Goal: Task Accomplishment & Management: Manage account settings

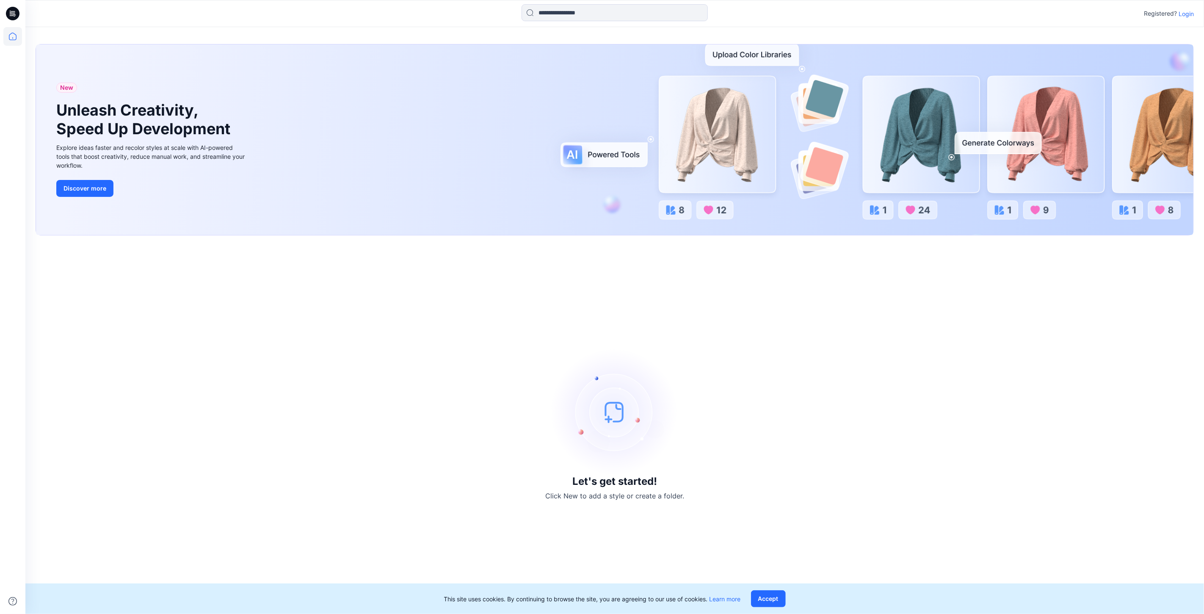
click at [1185, 11] on p "Login" at bounding box center [1185, 13] width 15 height 9
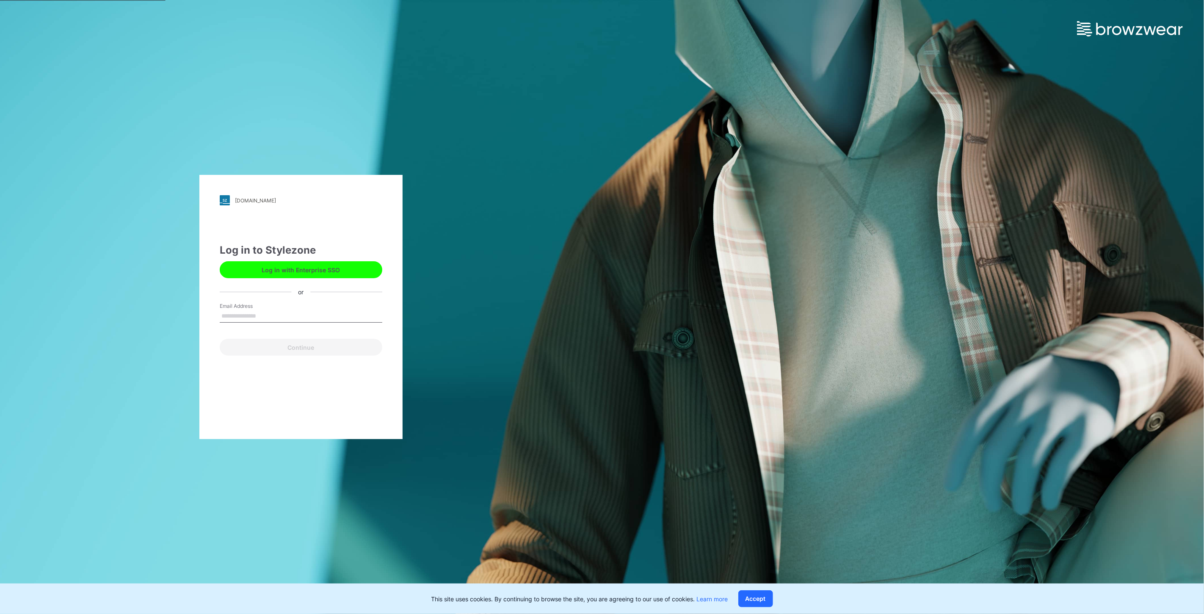
click at [264, 317] on input "Email Address" at bounding box center [301, 316] width 163 height 13
type input "**********"
click at [285, 347] on button "Continue" at bounding box center [301, 347] width 163 height 17
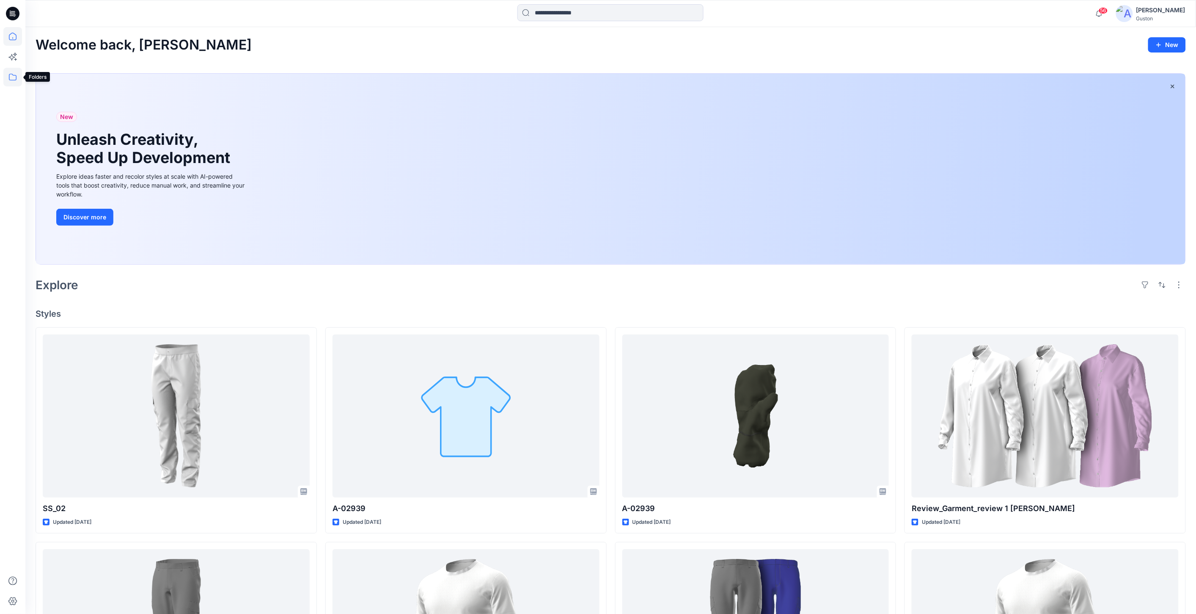
click at [11, 77] on icon at bounding box center [12, 77] width 19 height 19
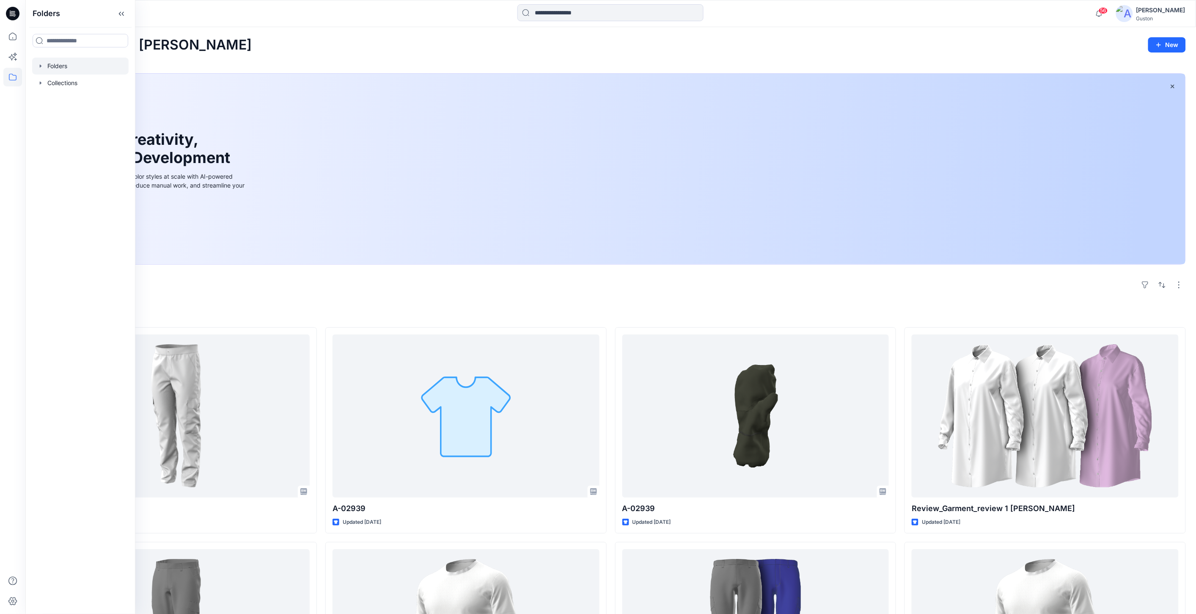
click at [52, 66] on div at bounding box center [80, 66] width 96 height 17
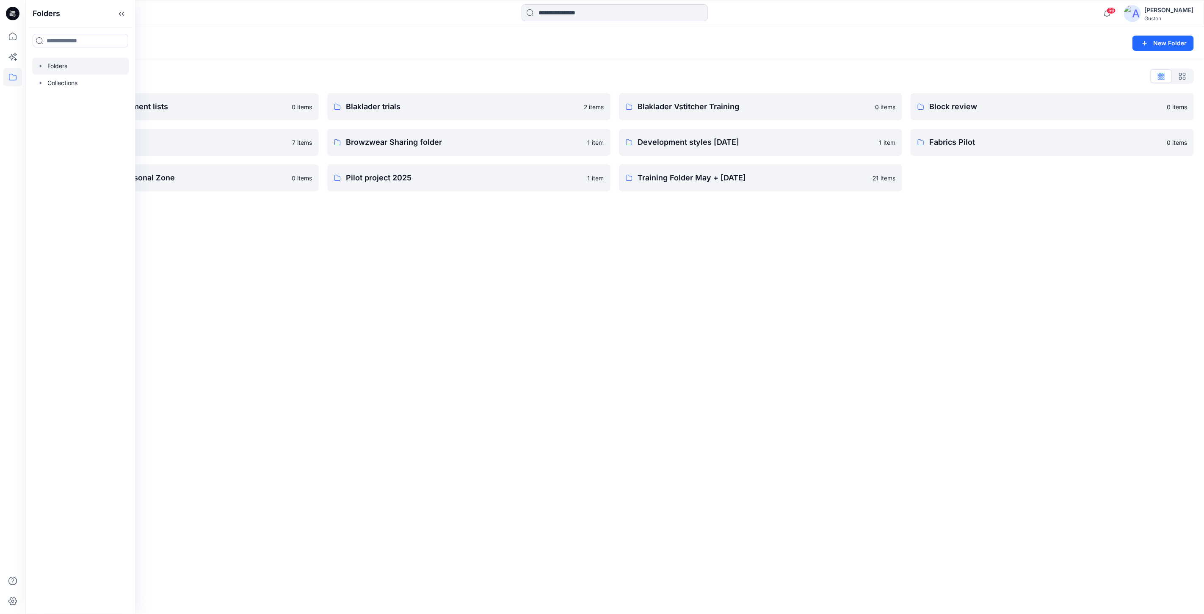
click at [530, 400] on div "Folders New Folder Folders List Avatars and measurement lists 0 items Block´s f…" at bounding box center [614, 320] width 1178 height 587
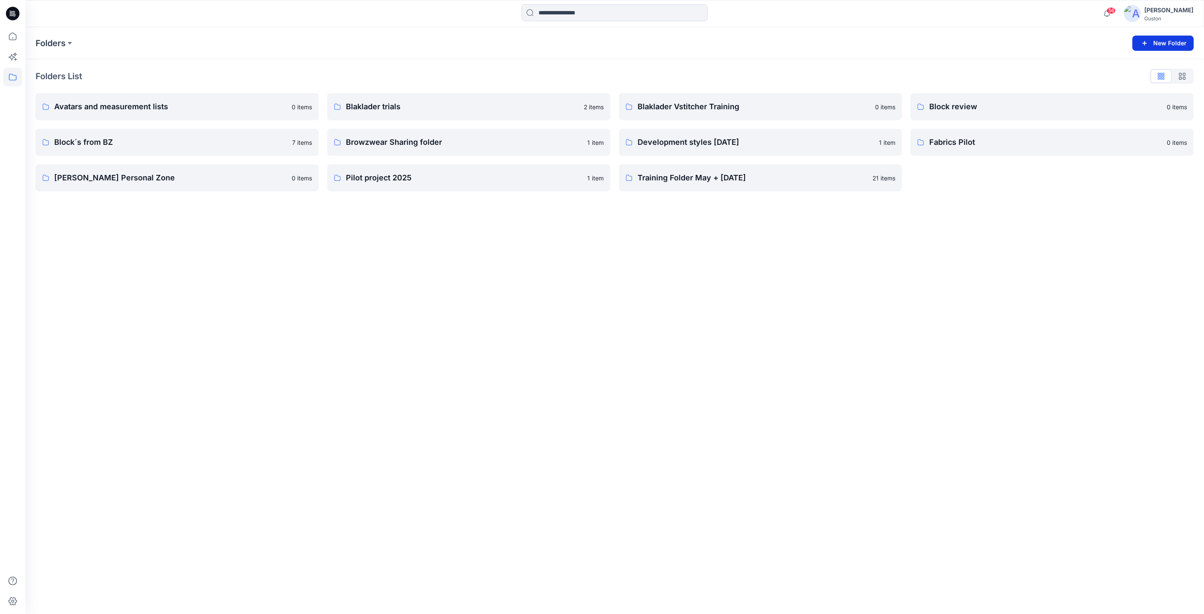
click at [1162, 44] on button "New Folder" at bounding box center [1162, 43] width 61 height 15
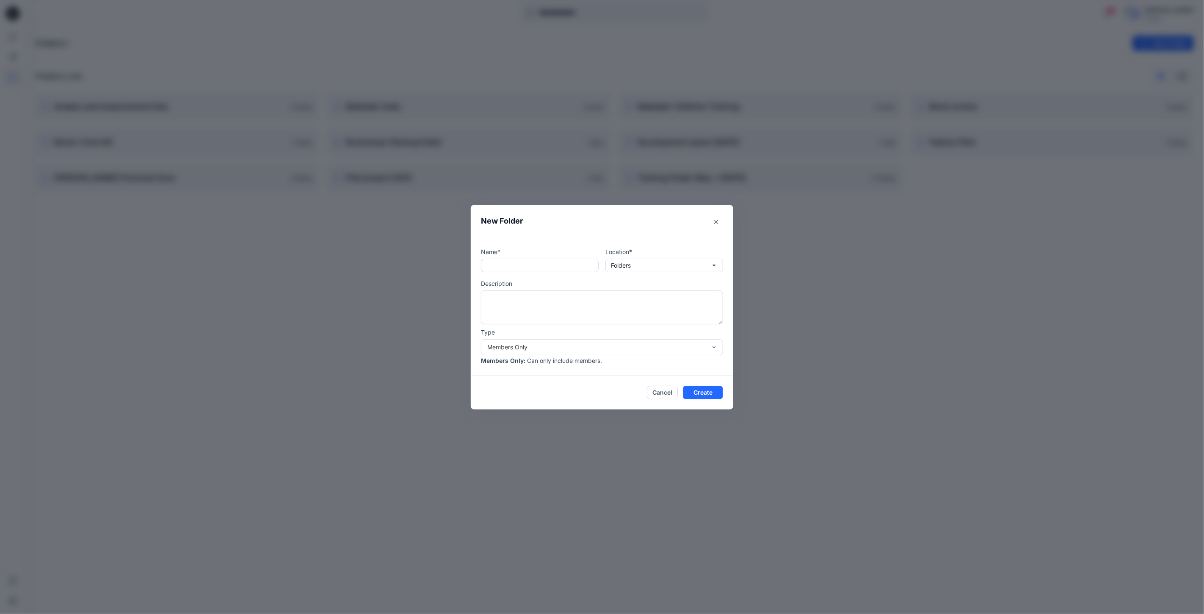
click at [534, 264] on input "text" at bounding box center [540, 266] width 118 height 14
type input "*"
type input "**********"
click at [540, 302] on textarea at bounding box center [602, 307] width 242 height 34
click at [679, 269] on button "Folders" at bounding box center [664, 266] width 118 height 14
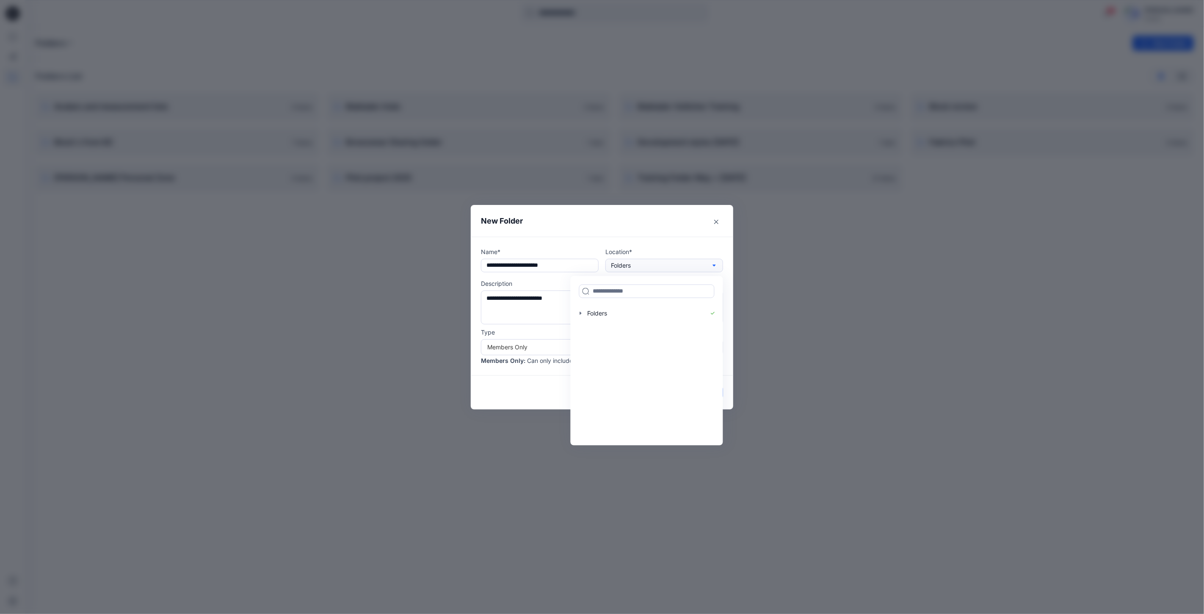
click at [679, 269] on button "Folders" at bounding box center [664, 266] width 118 height 14
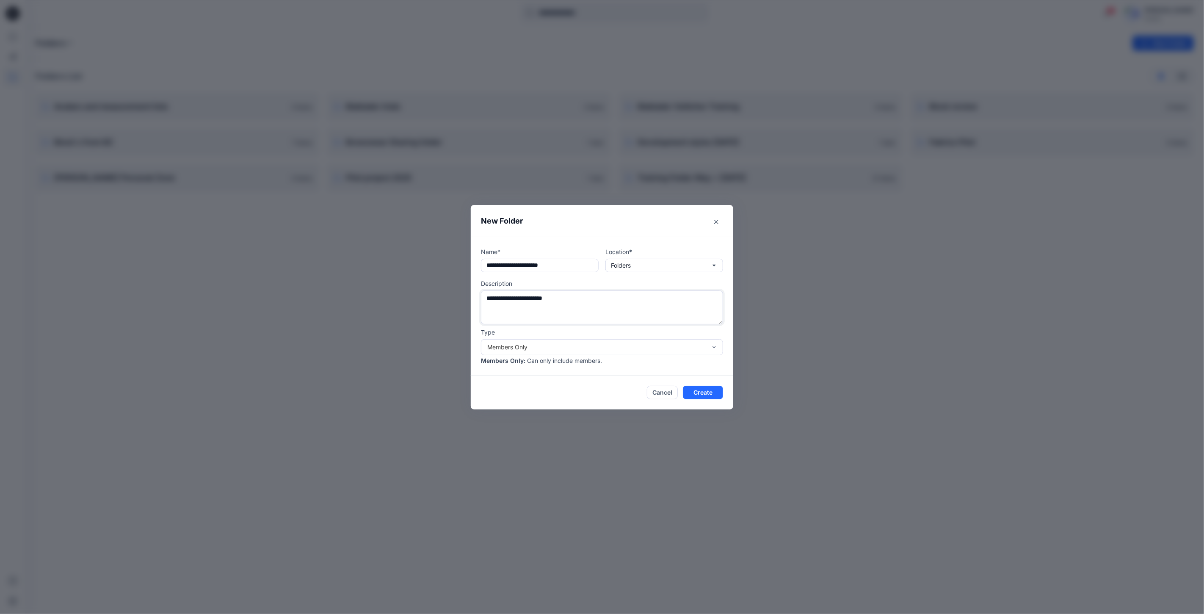
click at [510, 298] on textarea "**********" at bounding box center [602, 307] width 242 height 34
drag, startPoint x: 554, startPoint y: 300, endPoint x: 702, endPoint y: 301, distance: 148.1
click at [702, 301] on textarea "**********" at bounding box center [602, 307] width 242 height 34
type textarea "**********"
click at [708, 394] on button "Create" at bounding box center [703, 393] width 40 height 14
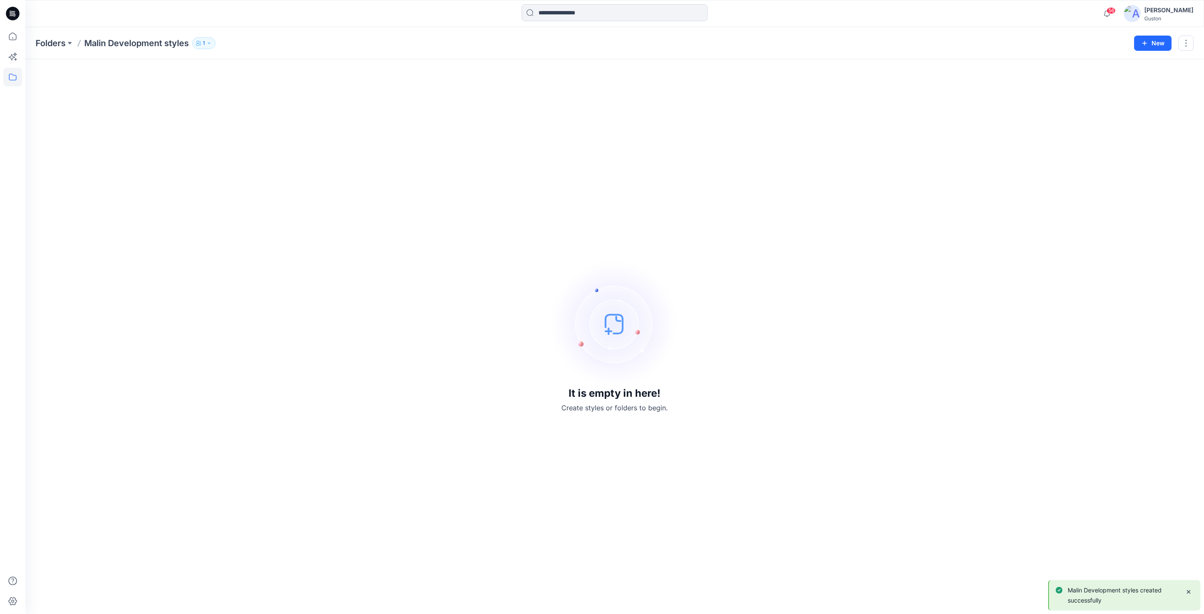
click at [10, 14] on icon at bounding box center [13, 14] width 14 height 14
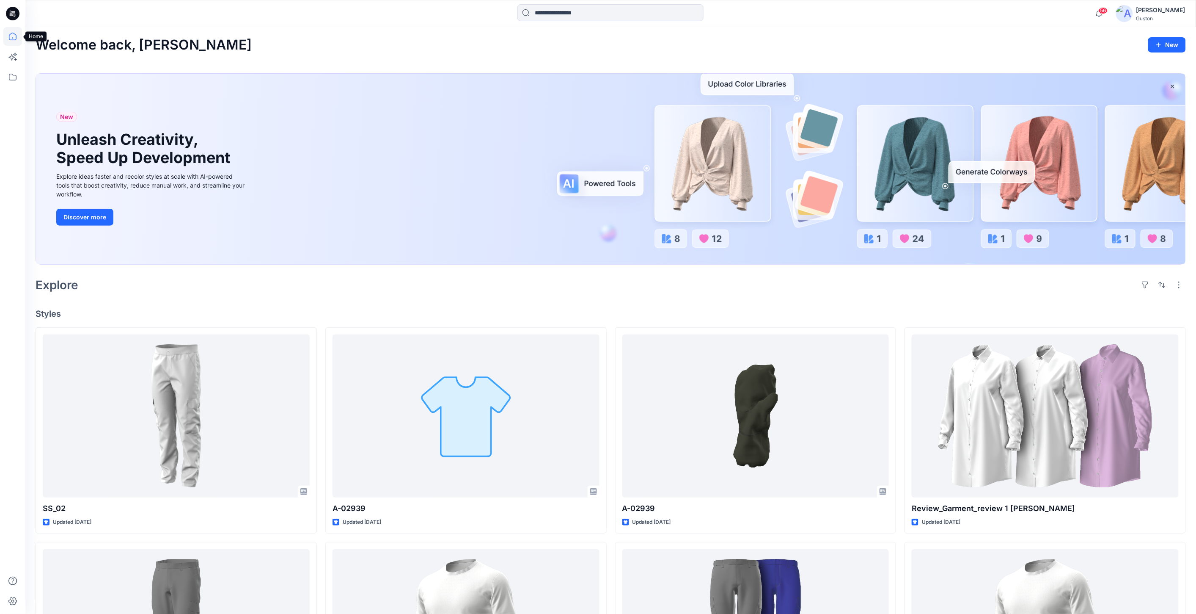
click at [13, 43] on icon at bounding box center [12, 36] width 19 height 19
click at [13, 41] on icon at bounding box center [12, 36] width 19 height 19
click at [12, 75] on icon at bounding box center [12, 77] width 19 height 19
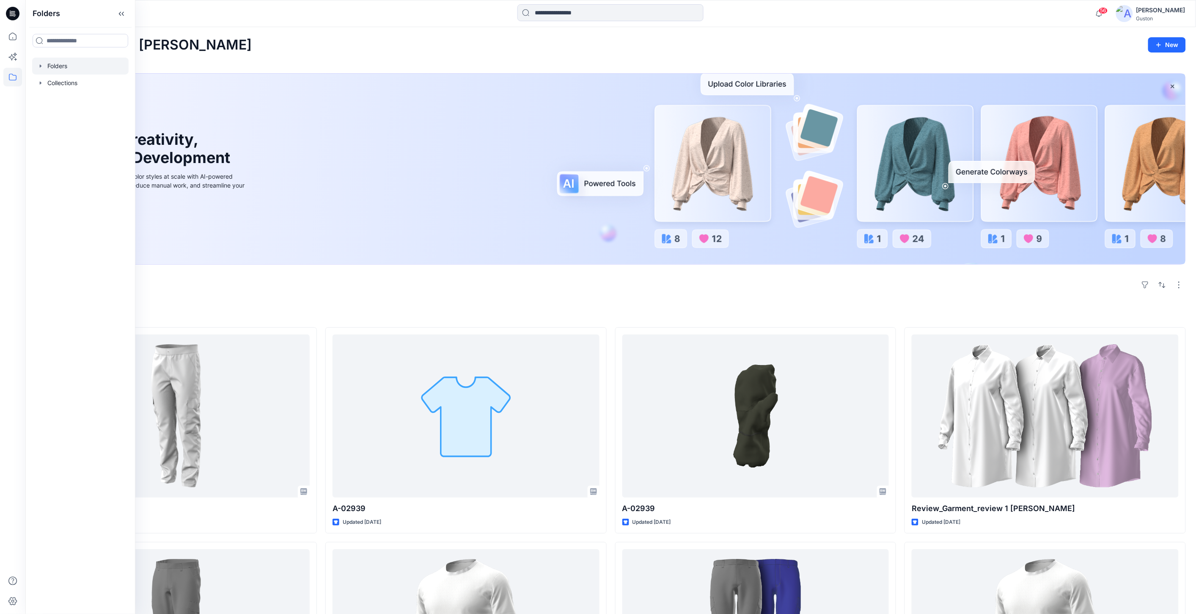
click at [61, 63] on div at bounding box center [80, 66] width 96 height 17
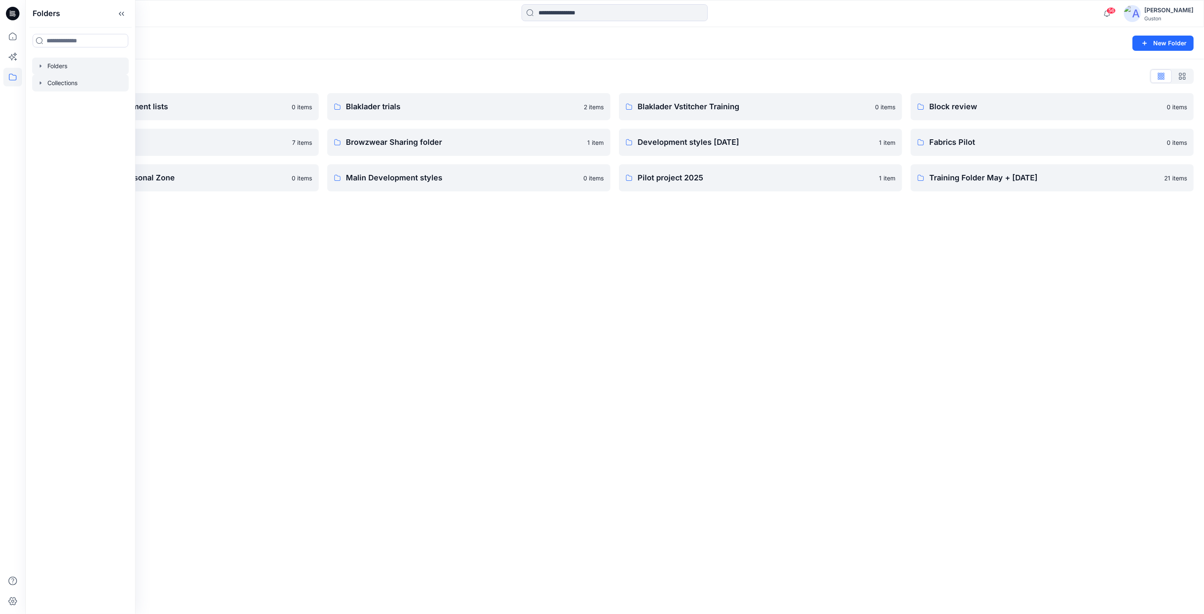
click at [61, 85] on div at bounding box center [80, 82] width 96 height 17
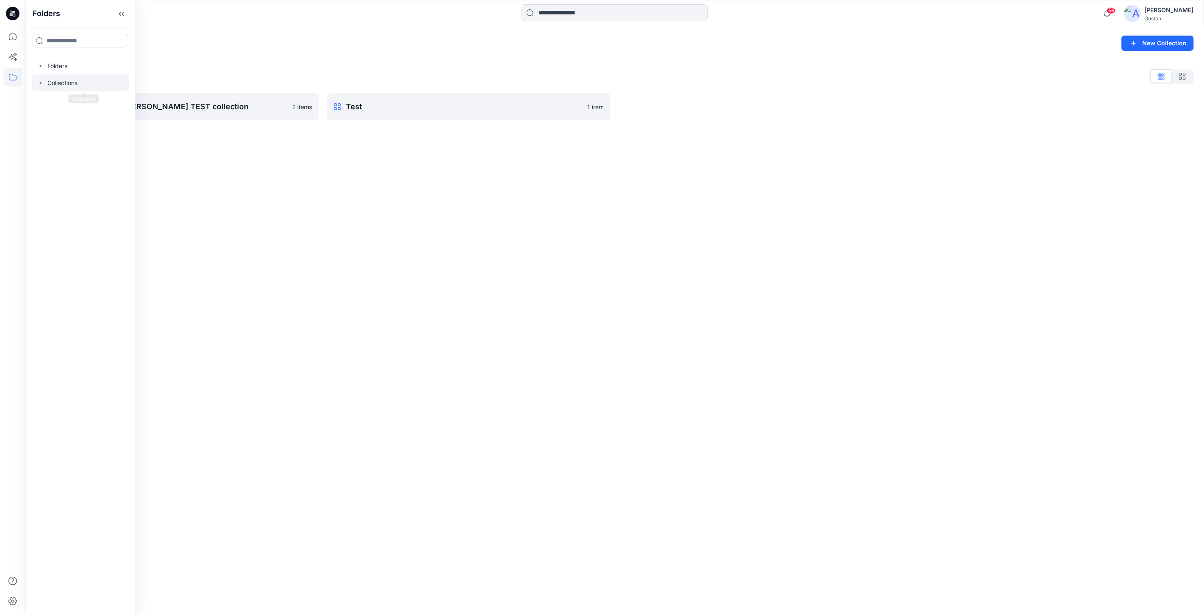
click at [392, 161] on div "Collections New Collection Collections List Jess, Rose, Lise TEST collection 2 …" at bounding box center [614, 320] width 1178 height 587
click at [11, 56] on icon at bounding box center [11, 57] width 6 height 6
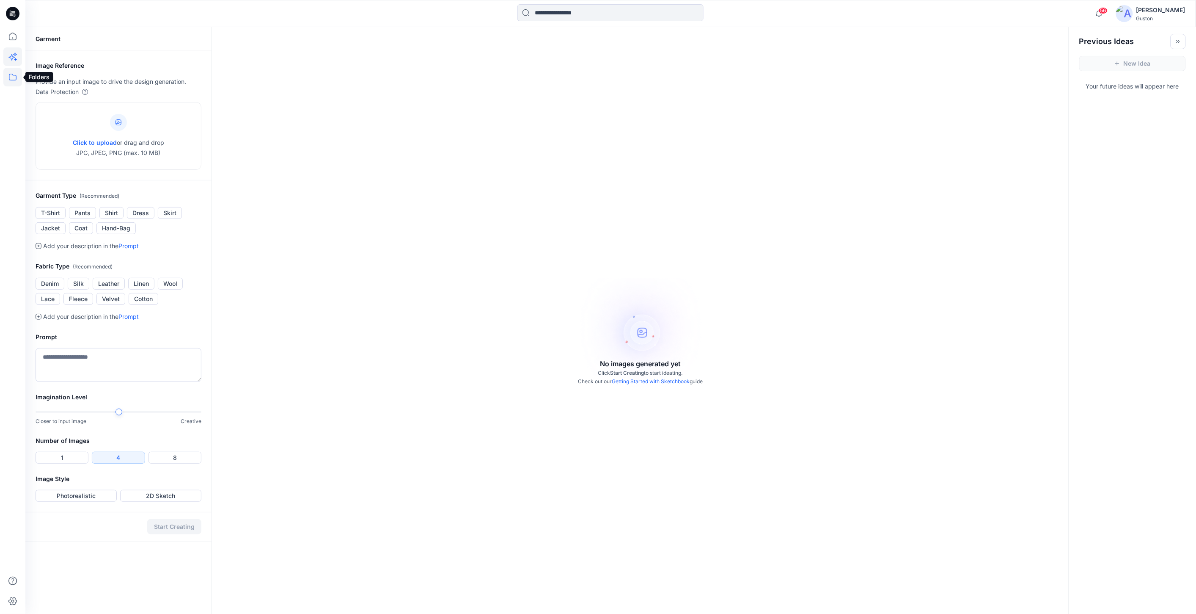
click at [6, 77] on icon at bounding box center [12, 77] width 19 height 19
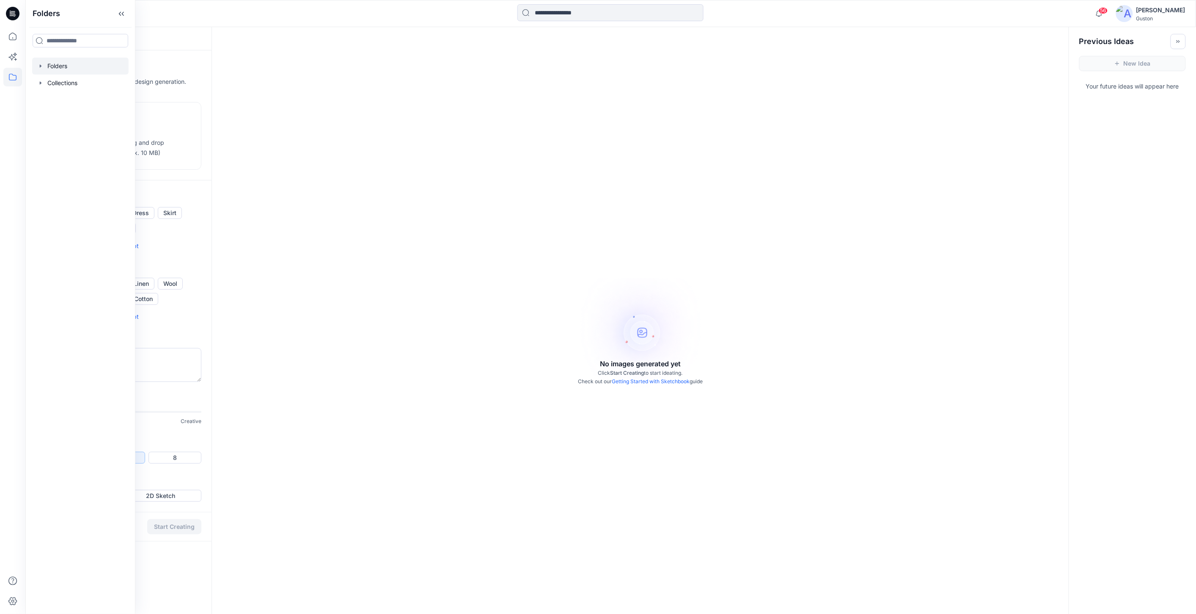
click at [67, 67] on div at bounding box center [80, 66] width 96 height 17
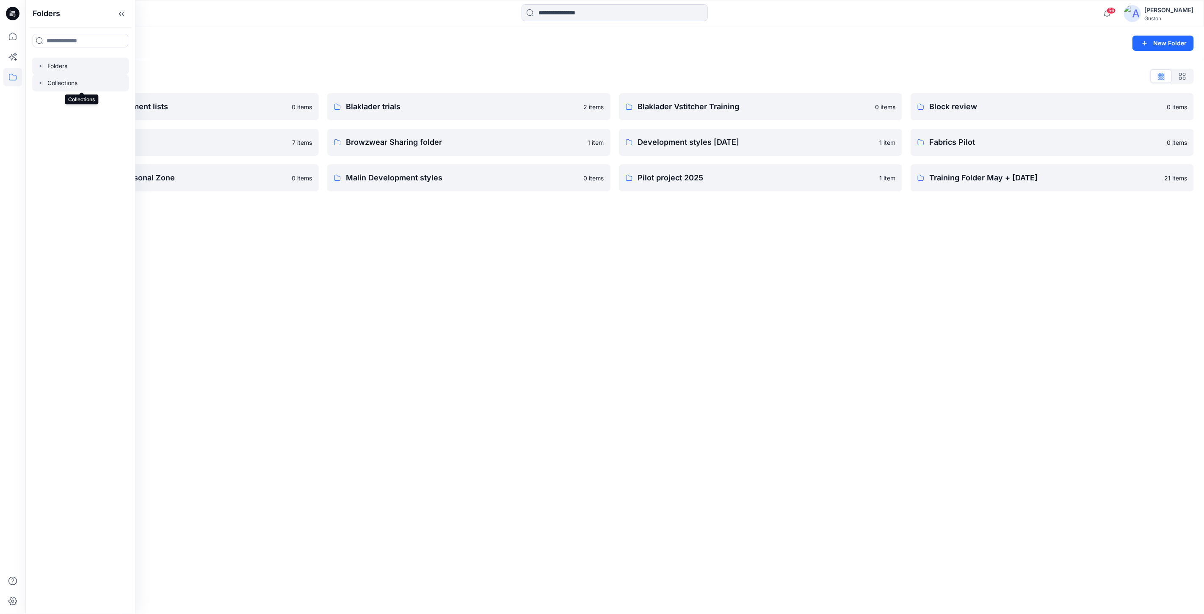
click at [69, 85] on div at bounding box center [80, 82] width 96 height 17
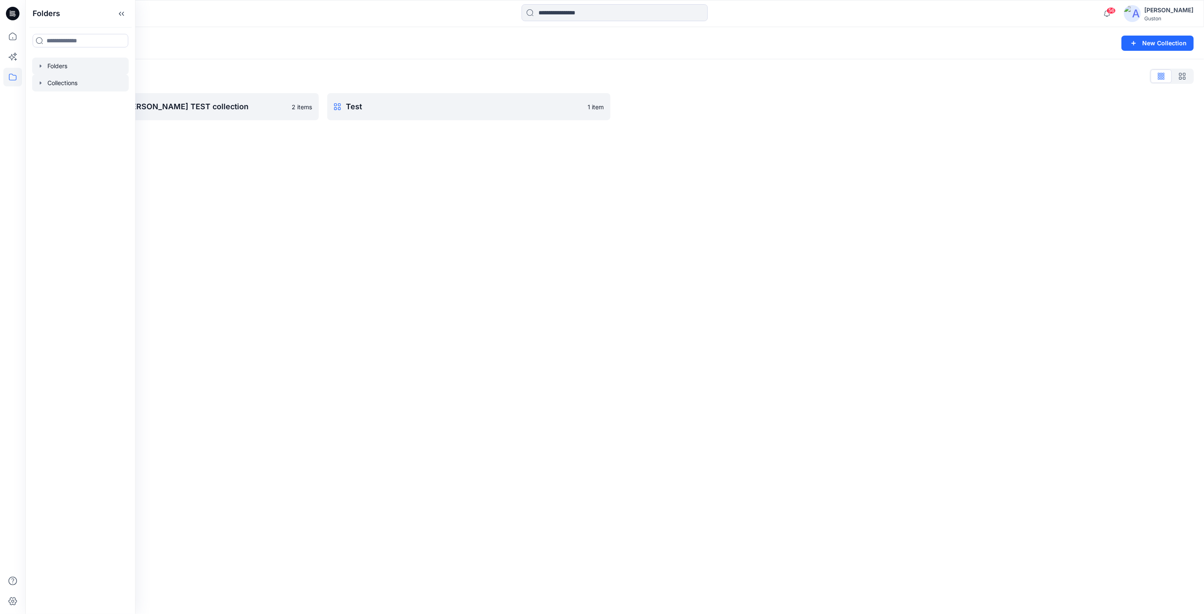
click at [53, 63] on div at bounding box center [80, 66] width 96 height 17
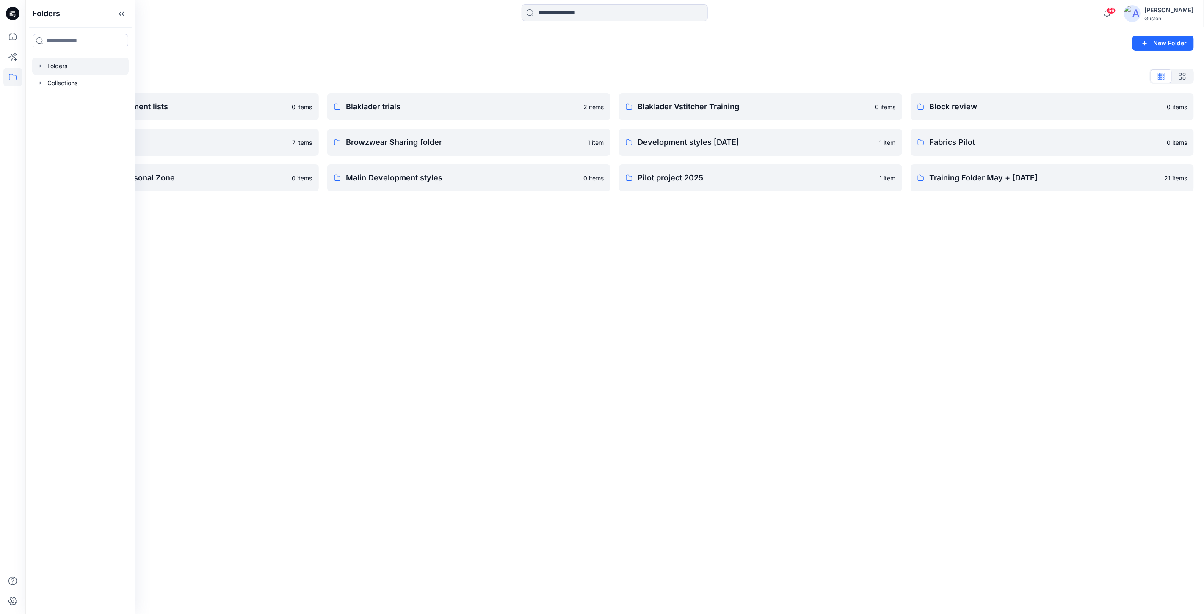
click at [506, 257] on div "Folders New Folder Folders List Avatars and measurement lists 0 items Block´s f…" at bounding box center [614, 320] width 1178 height 587
click at [595, 179] on button "button" at bounding box center [597, 178] width 14 height 14
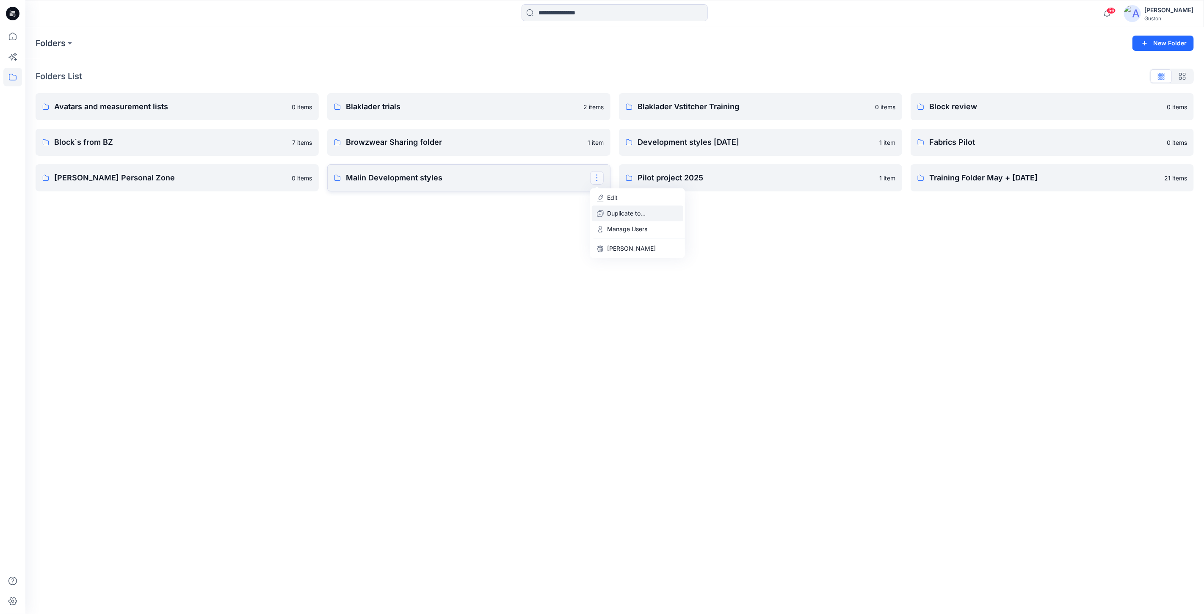
click at [634, 214] on p "Duplicate to..." at bounding box center [626, 213] width 39 height 9
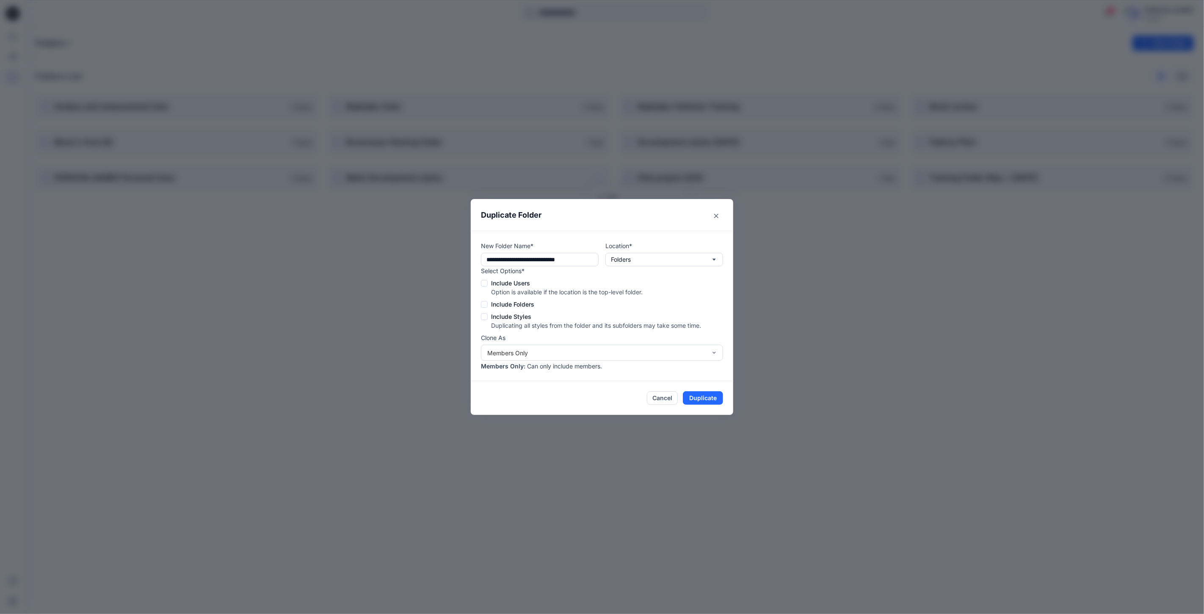
drag, startPoint x: 502, startPoint y: 258, endPoint x: 456, endPoint y: 257, distance: 45.3
click at [456, 257] on div "**********" at bounding box center [602, 307] width 1204 height 614
type input "**********"
click at [707, 396] on button "Duplicate" at bounding box center [703, 398] width 40 height 14
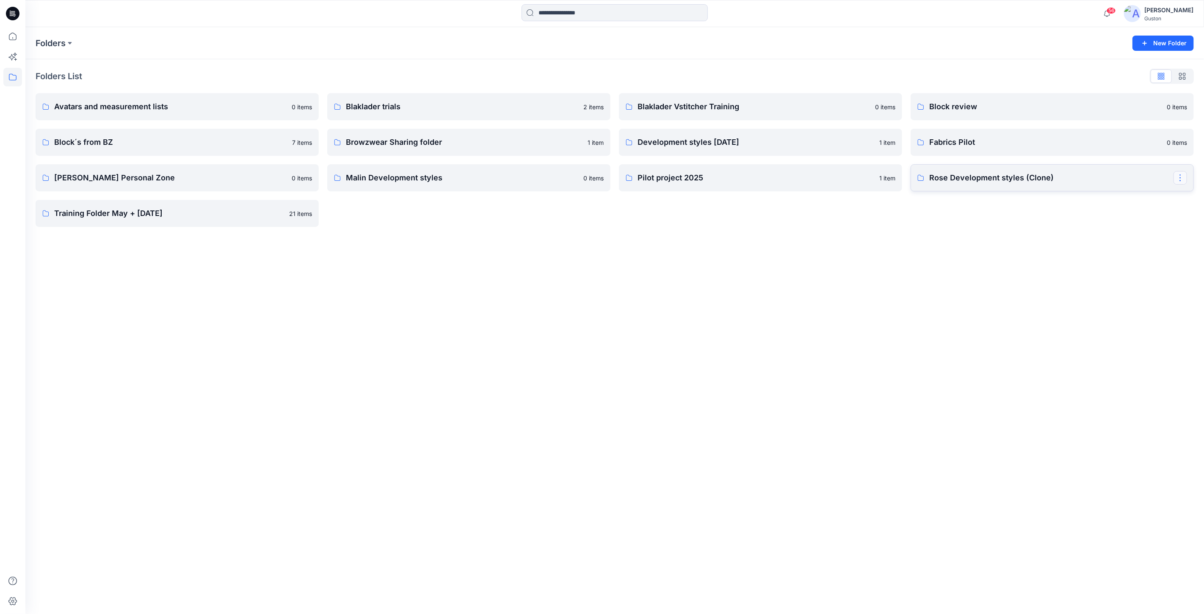
click at [1182, 180] on button "button" at bounding box center [1180, 178] width 14 height 14
click at [1034, 168] on link "Rose Development styles (Clone) Edit Duplicate to... Manage Users Delete Folder" at bounding box center [1051, 177] width 283 height 27
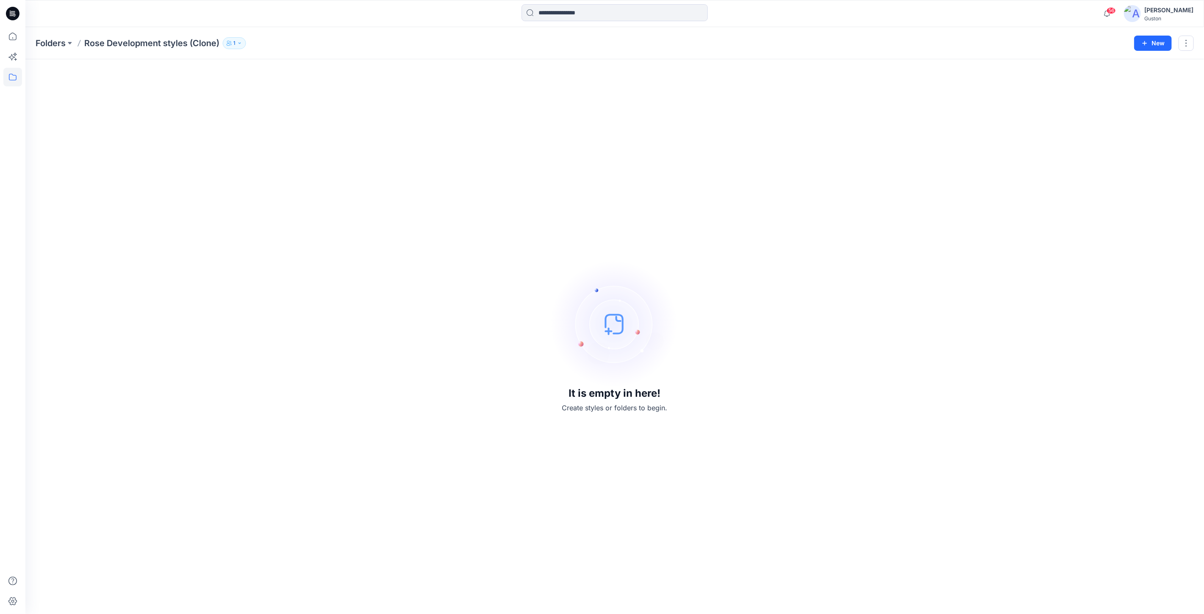
click at [185, 43] on p "Rose Development styles (Clone)" at bounding box center [151, 43] width 135 height 12
click at [1188, 43] on button "button" at bounding box center [1185, 43] width 15 height 15
click at [1130, 64] on button "Edit" at bounding box center [1146, 63] width 91 height 16
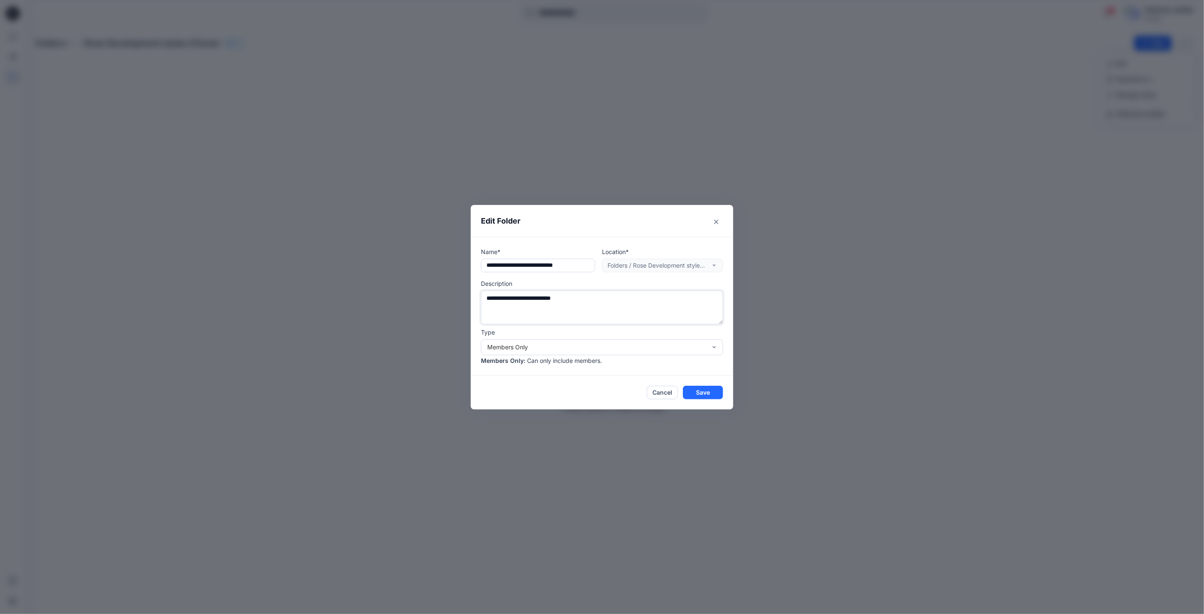
drag, startPoint x: 576, startPoint y: 299, endPoint x: 535, endPoint y: 298, distance: 41.9
click at [535, 298] on textarea "**********" at bounding box center [602, 307] width 242 height 34
type textarea "**********"
click at [708, 394] on button "Save" at bounding box center [703, 393] width 40 height 14
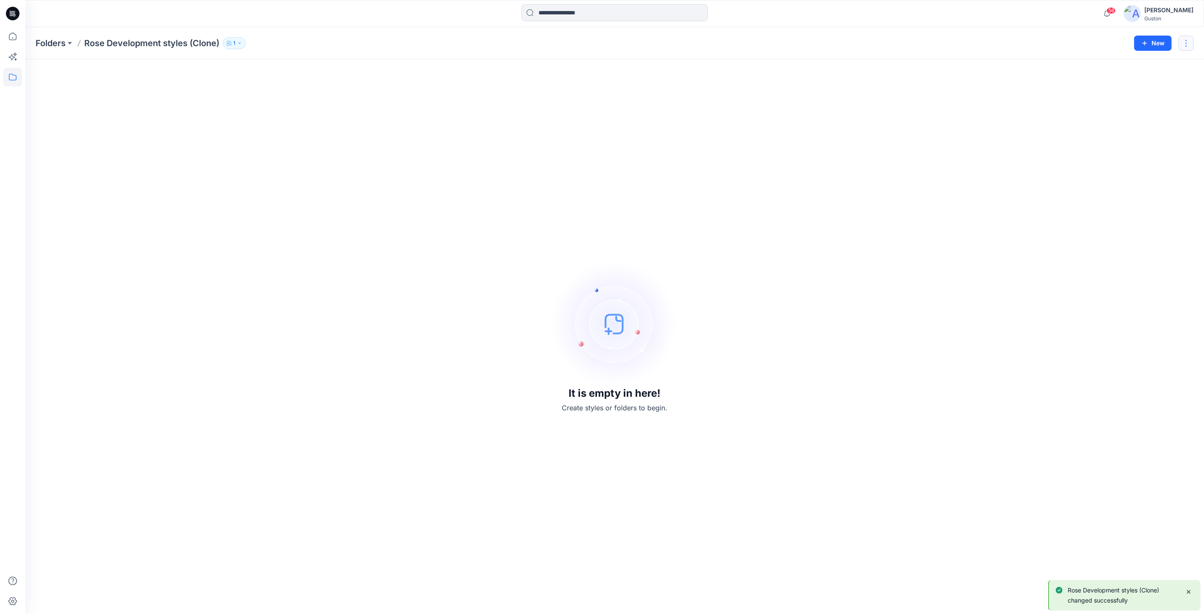
click at [1187, 41] on button "button" at bounding box center [1185, 43] width 15 height 15
click at [1136, 63] on button "Edit" at bounding box center [1146, 63] width 91 height 16
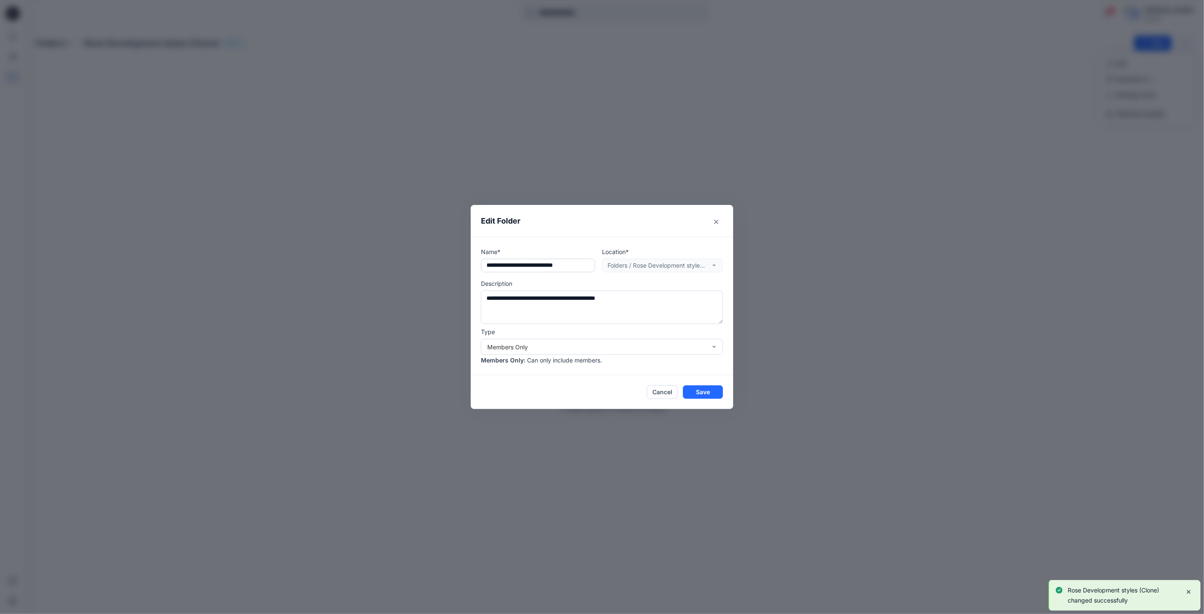
drag, startPoint x: 583, startPoint y: 263, endPoint x: 566, endPoint y: 262, distance: 17.0
click at [560, 264] on input "**********" at bounding box center [538, 266] width 114 height 14
type input "**********"
click at [707, 394] on button "Save" at bounding box center [703, 392] width 40 height 14
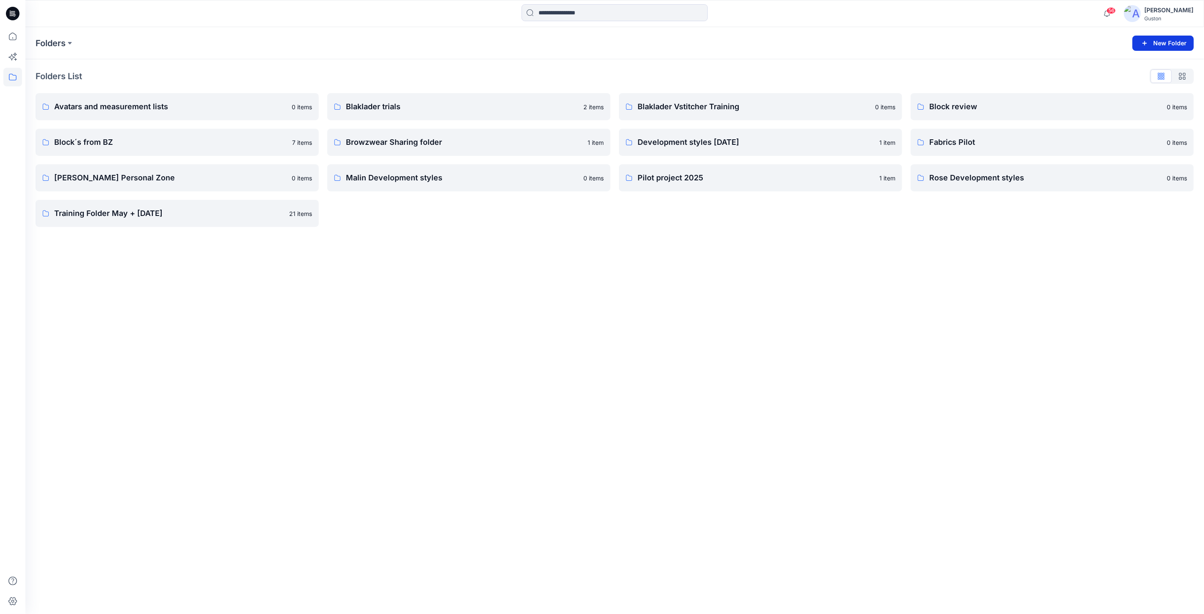
click at [1153, 43] on button "New Folder" at bounding box center [1162, 43] width 61 height 15
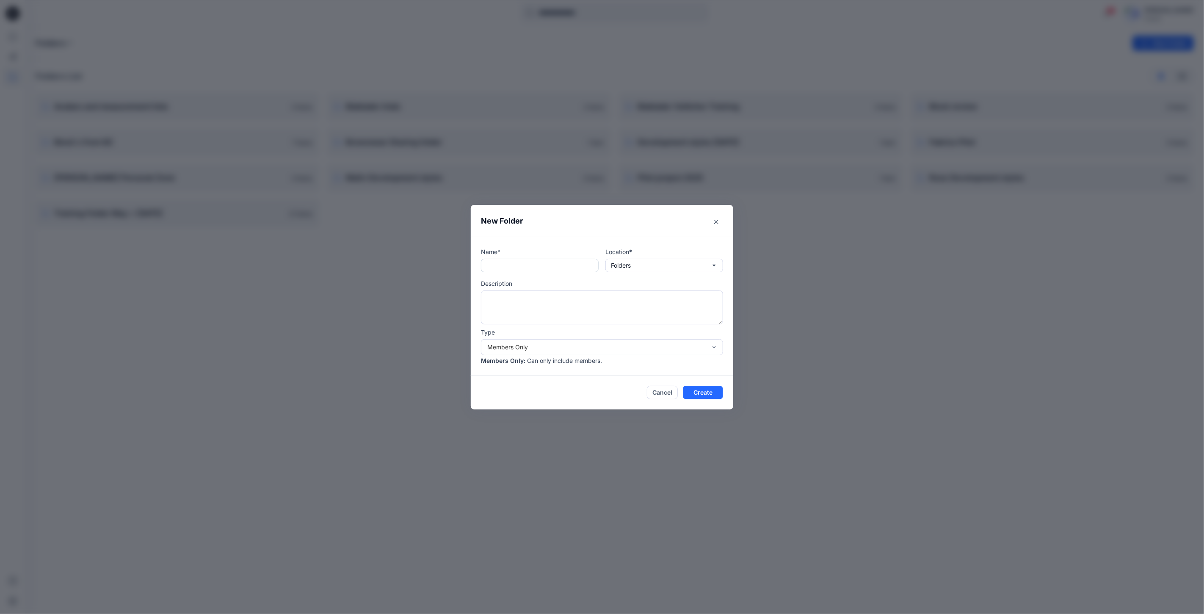
click at [539, 264] on input "text" at bounding box center [540, 266] width 118 height 14
type input "**********"
click at [544, 302] on textarea at bounding box center [602, 307] width 242 height 34
type textarea "**********"
click at [713, 394] on button "Create" at bounding box center [703, 393] width 40 height 14
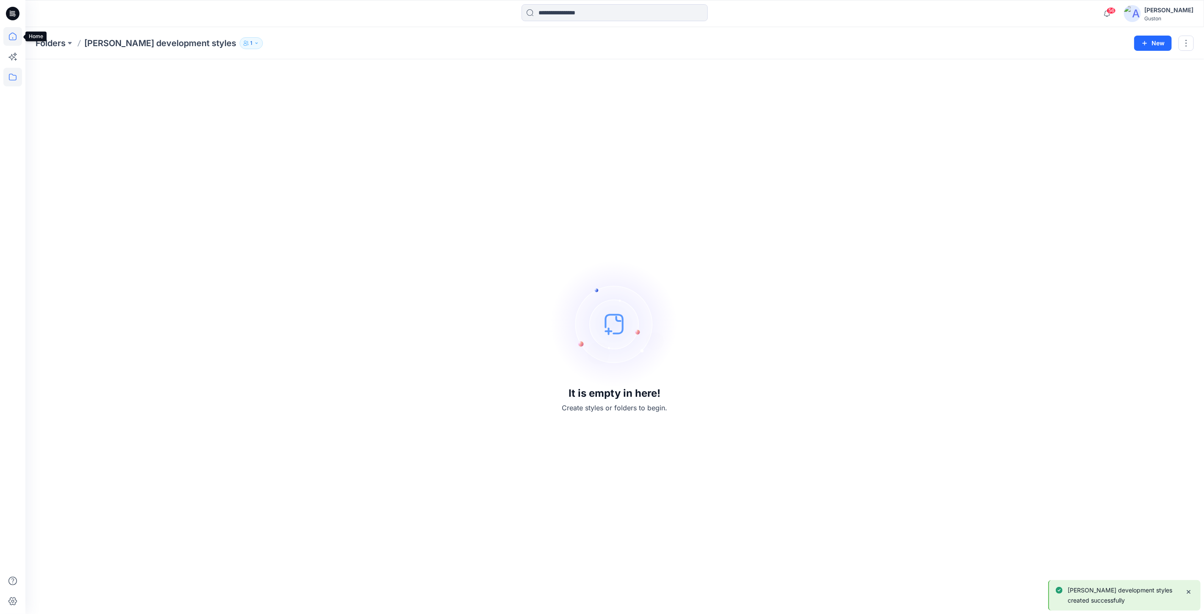
click at [12, 36] on icon at bounding box center [12, 36] width 19 height 19
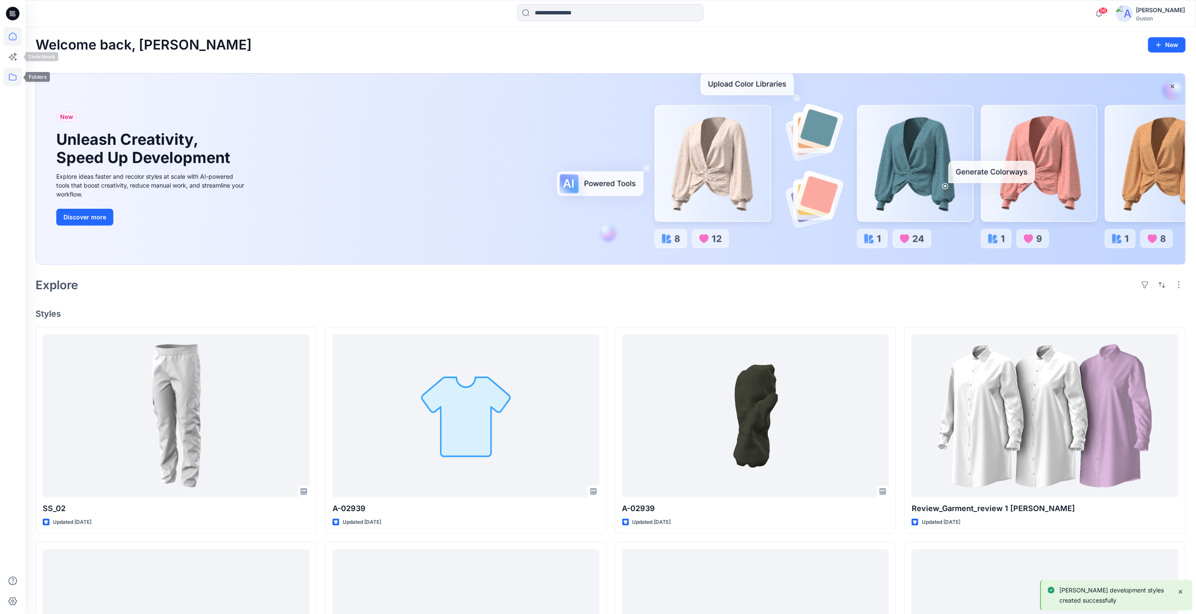
click at [11, 74] on icon at bounding box center [12, 77] width 19 height 19
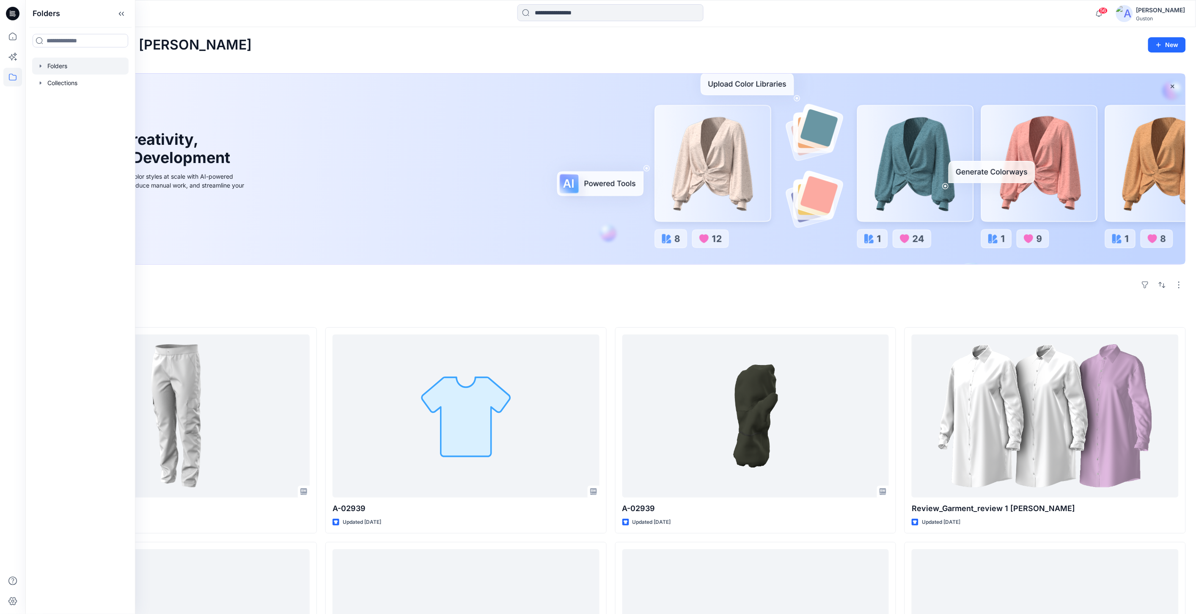
click at [64, 64] on div at bounding box center [80, 66] width 96 height 17
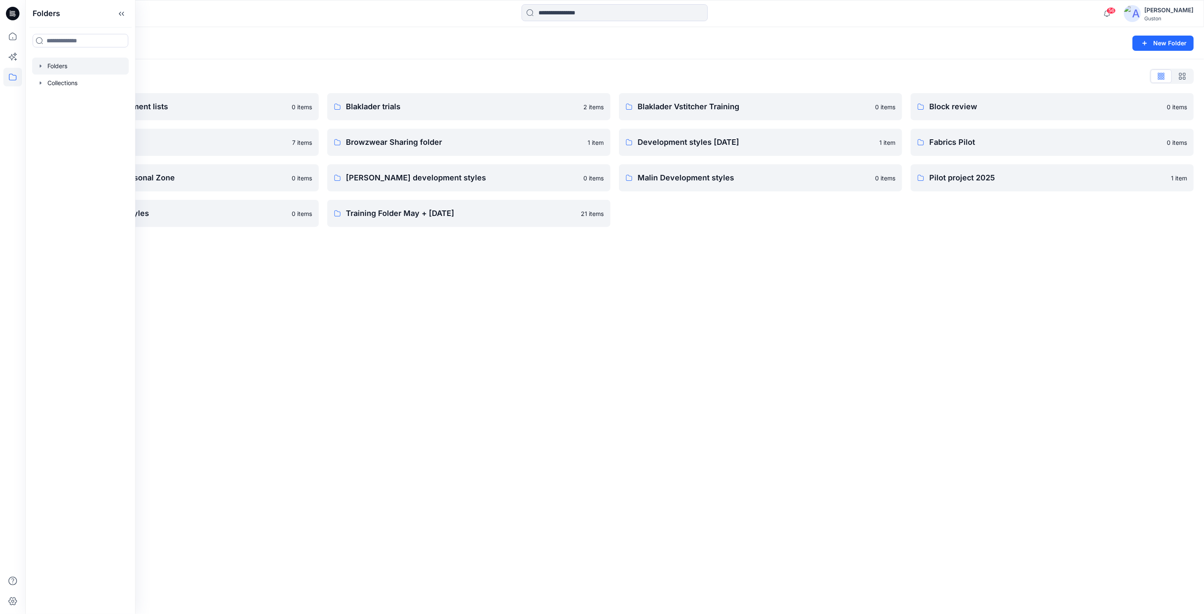
click at [706, 415] on div "Folders New Folder Folders List Avatars and measurement lists 0 items Block´s f…" at bounding box center [614, 320] width 1178 height 587
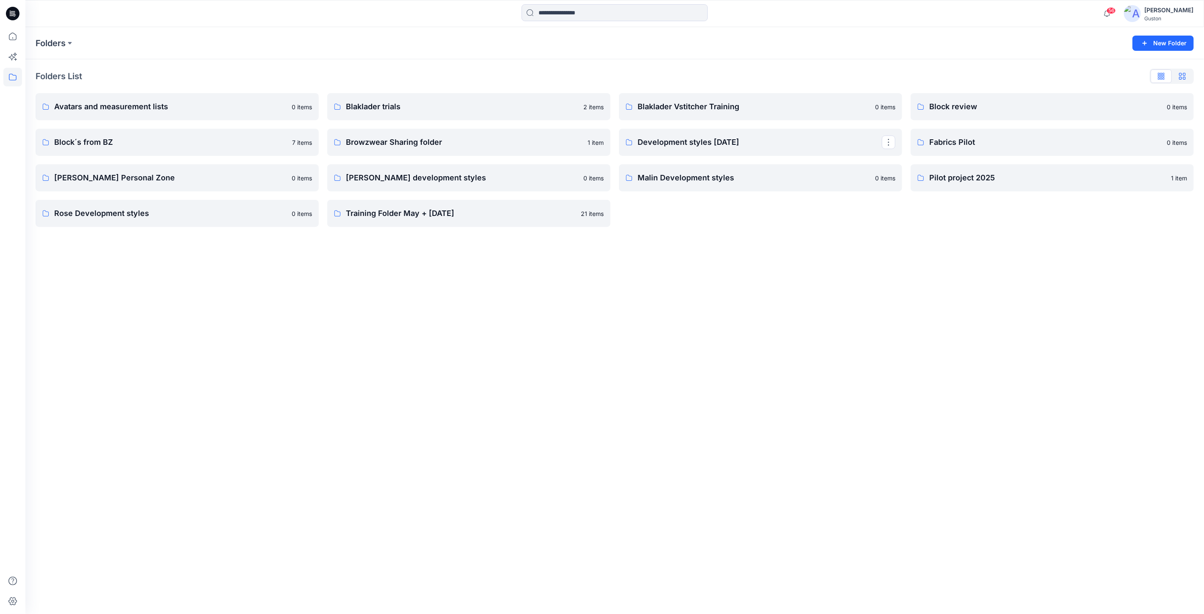
click at [1181, 75] on icon "button" at bounding box center [1182, 76] width 7 height 7
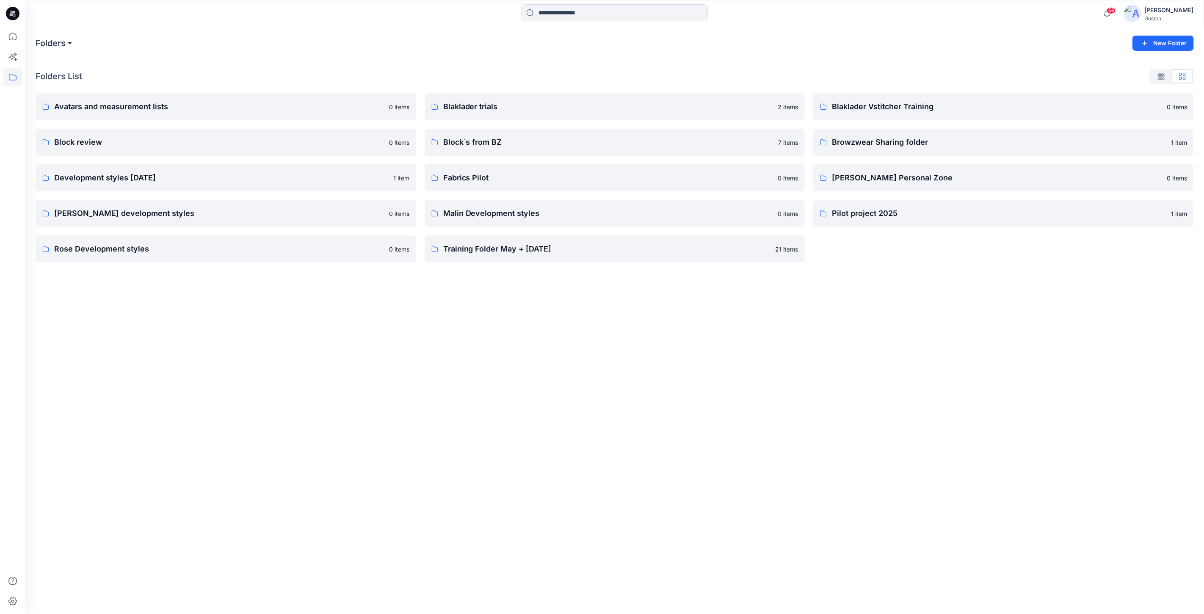
click at [66, 41] on button at bounding box center [70, 43] width 8 height 12
click at [264, 390] on div "Folders Folders Avatars and measurement lists Blaklader trials Blaklader Vstitc…" at bounding box center [614, 320] width 1178 height 587
click at [1149, 39] on icon "button" at bounding box center [1144, 43] width 10 height 10
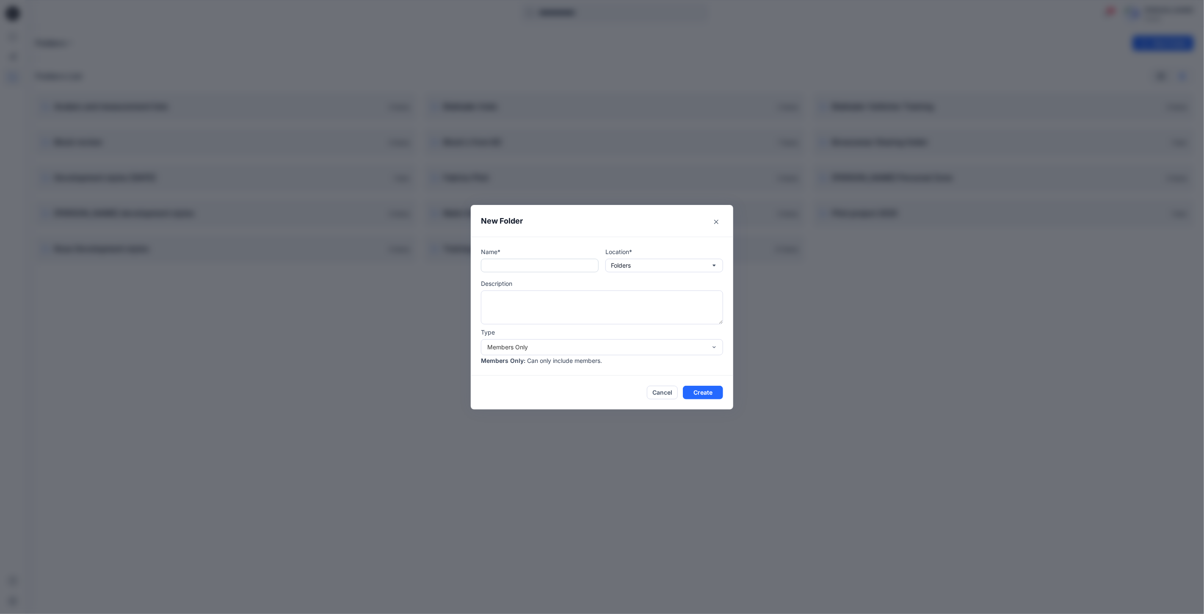
click at [497, 264] on input "text" at bounding box center [540, 266] width 118 height 14
type input "**********"
click at [557, 295] on textarea at bounding box center [602, 307] width 242 height 34
type textarea "**********"
click at [706, 392] on button "Create" at bounding box center [703, 393] width 40 height 14
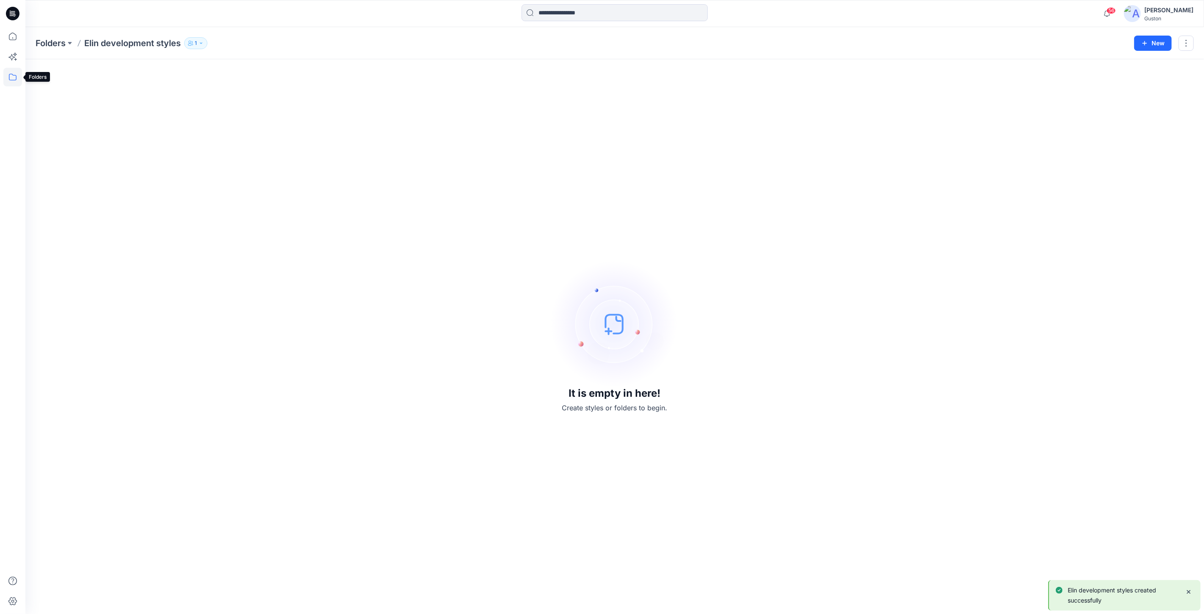
click at [9, 74] on icon at bounding box center [12, 77] width 19 height 19
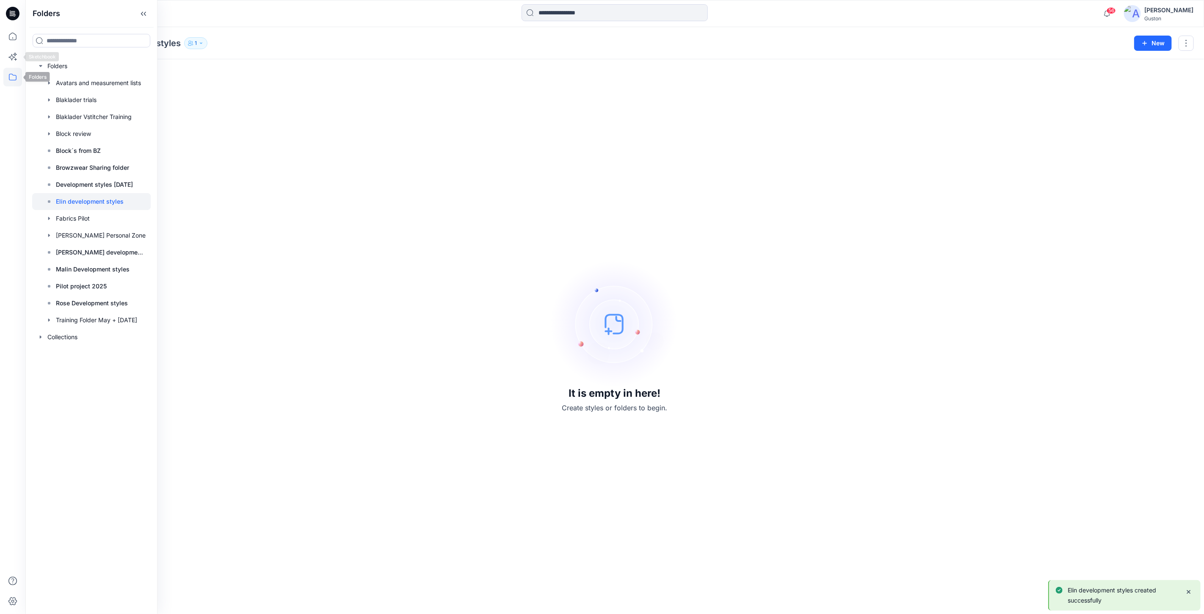
click at [9, 77] on icon at bounding box center [13, 77] width 8 height 7
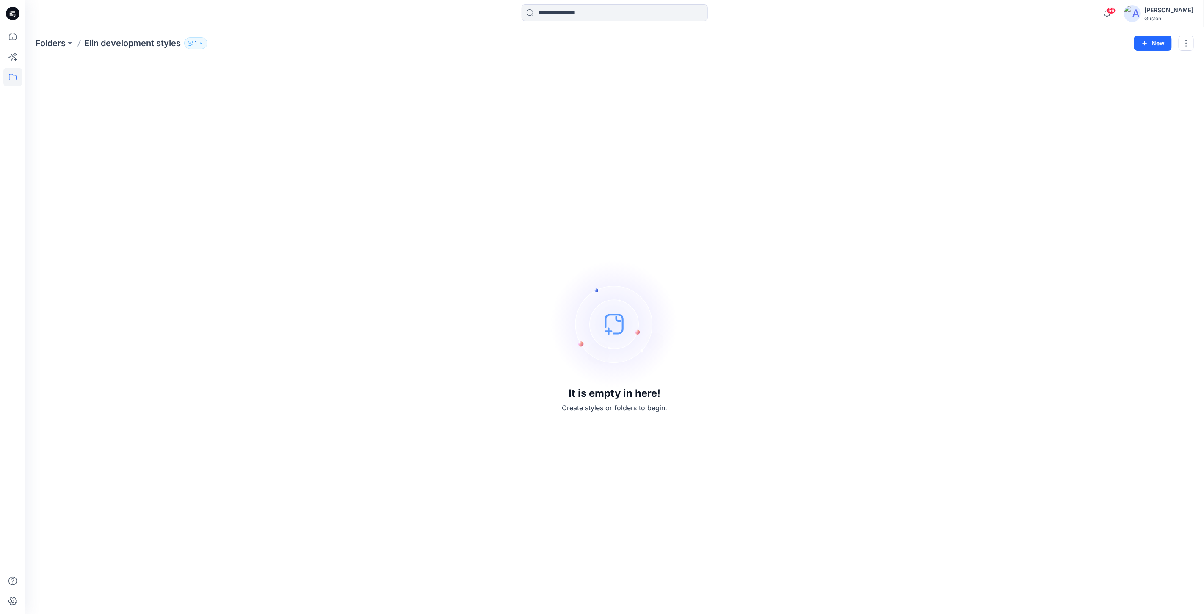
click at [9, 77] on icon at bounding box center [13, 77] width 8 height 7
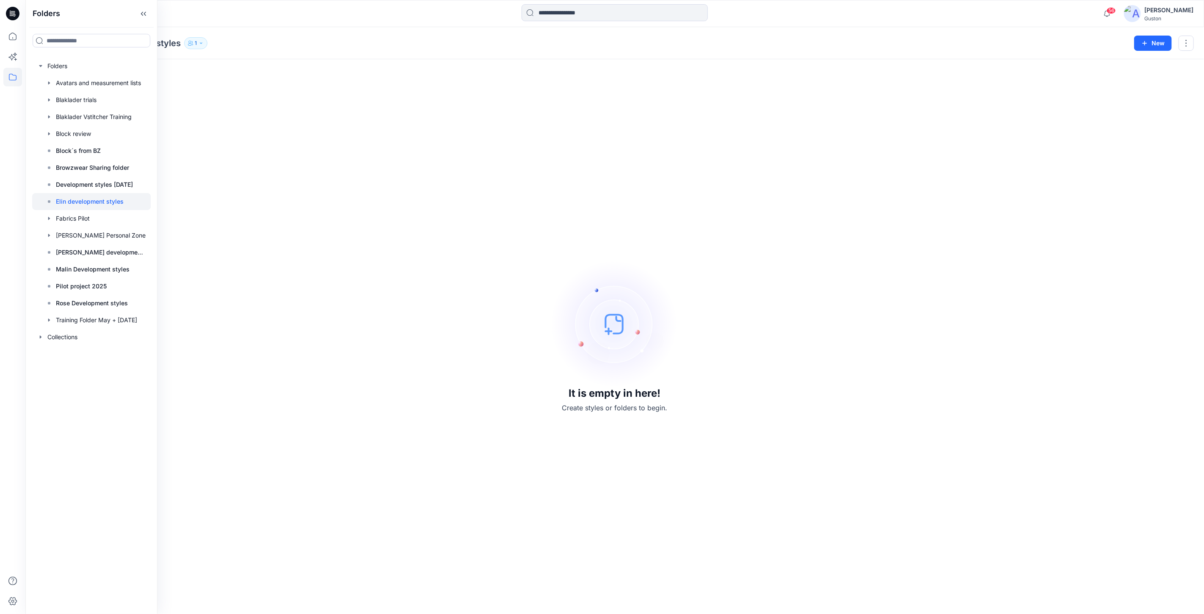
click at [363, 236] on div "It is empty in here! Create styles or folders to begin." at bounding box center [615, 336] width 1158 height 534
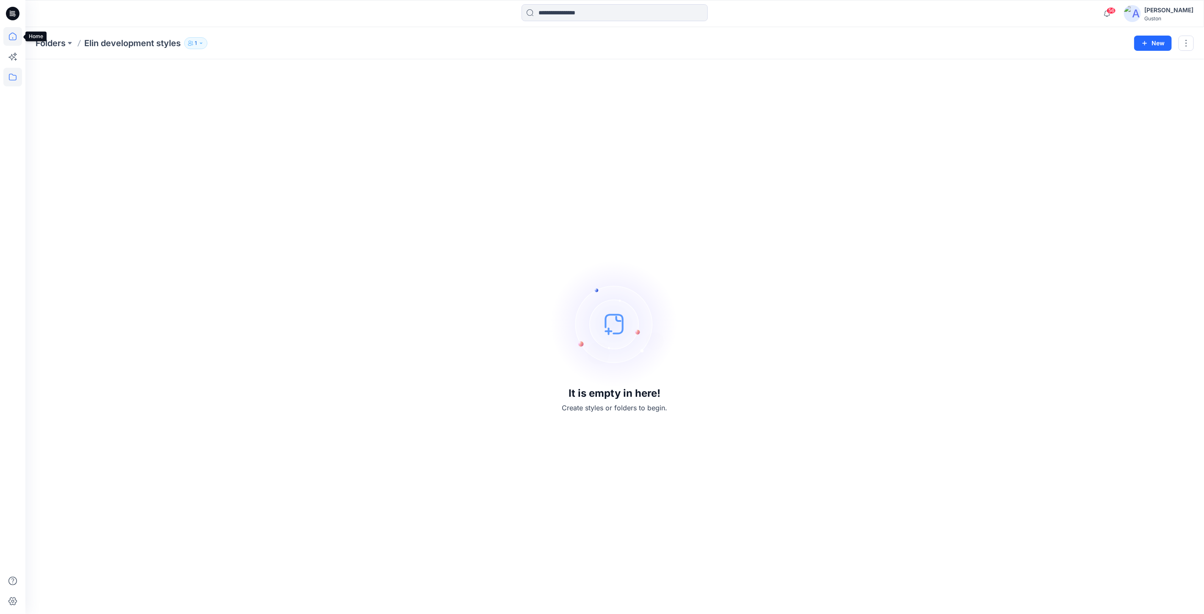
click at [12, 39] on icon at bounding box center [12, 36] width 19 height 19
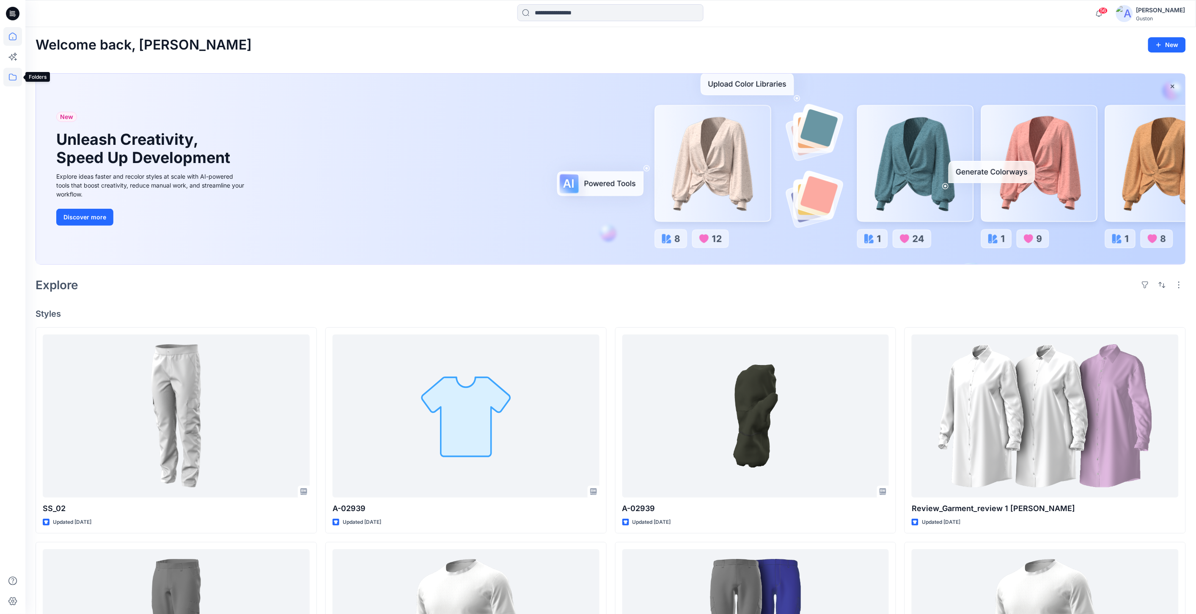
click at [11, 78] on icon at bounding box center [12, 77] width 19 height 19
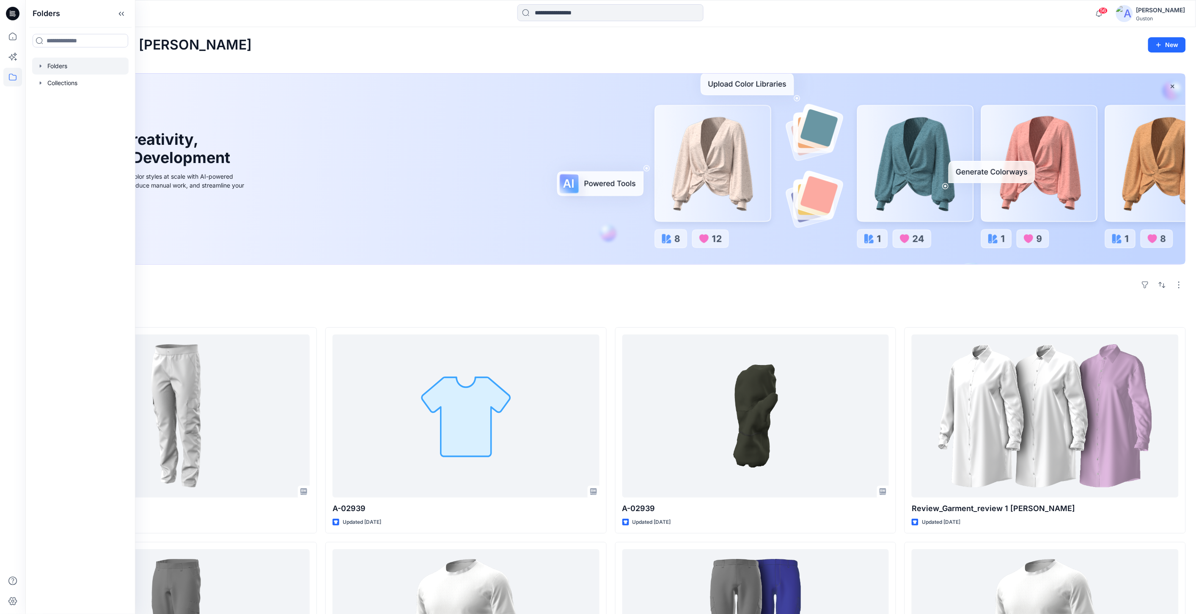
click at [61, 66] on div at bounding box center [80, 66] width 96 height 17
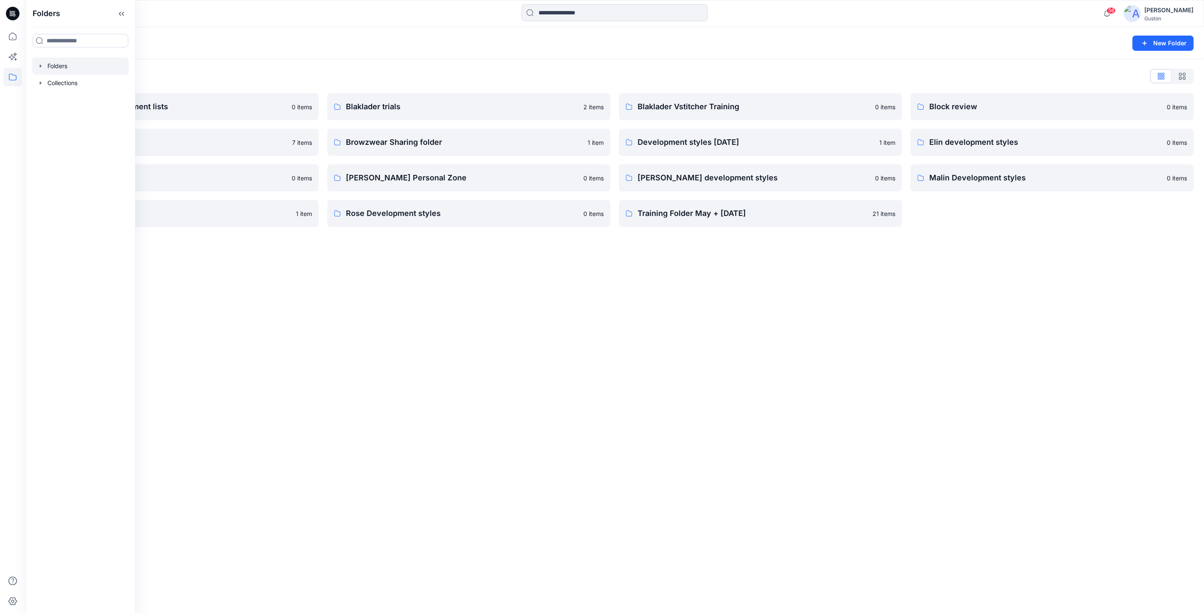
click at [780, 339] on div "Folders New Folder Folders List Avatars and measurement lists 0 items Block´s f…" at bounding box center [614, 320] width 1178 height 587
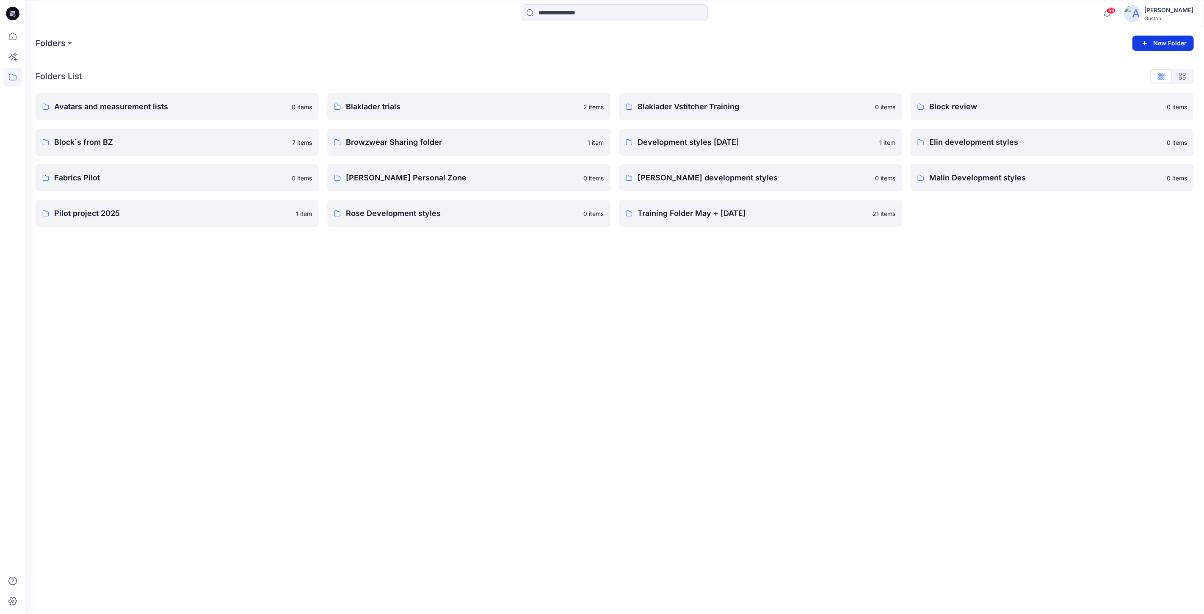
click at [1164, 37] on button "New Folder" at bounding box center [1162, 43] width 61 height 15
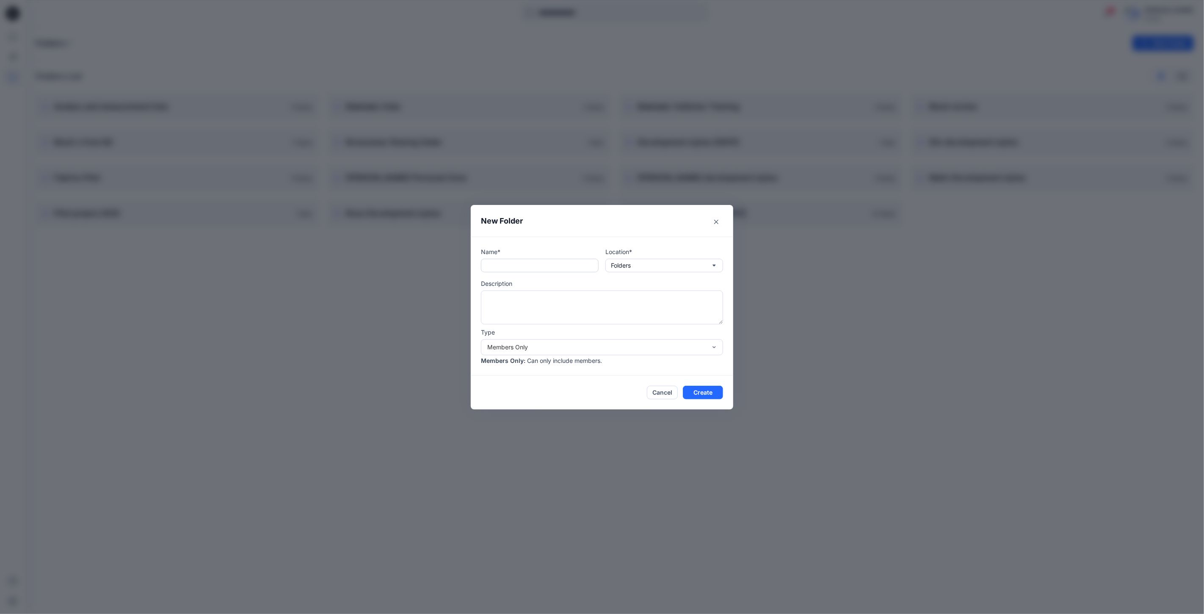
click at [537, 265] on input "text" at bounding box center [540, 266] width 118 height 14
click at [545, 301] on textarea at bounding box center [602, 307] width 242 height 34
click at [553, 265] on input "*******" at bounding box center [540, 266] width 118 height 14
type input "**********"
click at [570, 303] on textarea at bounding box center [602, 307] width 242 height 34
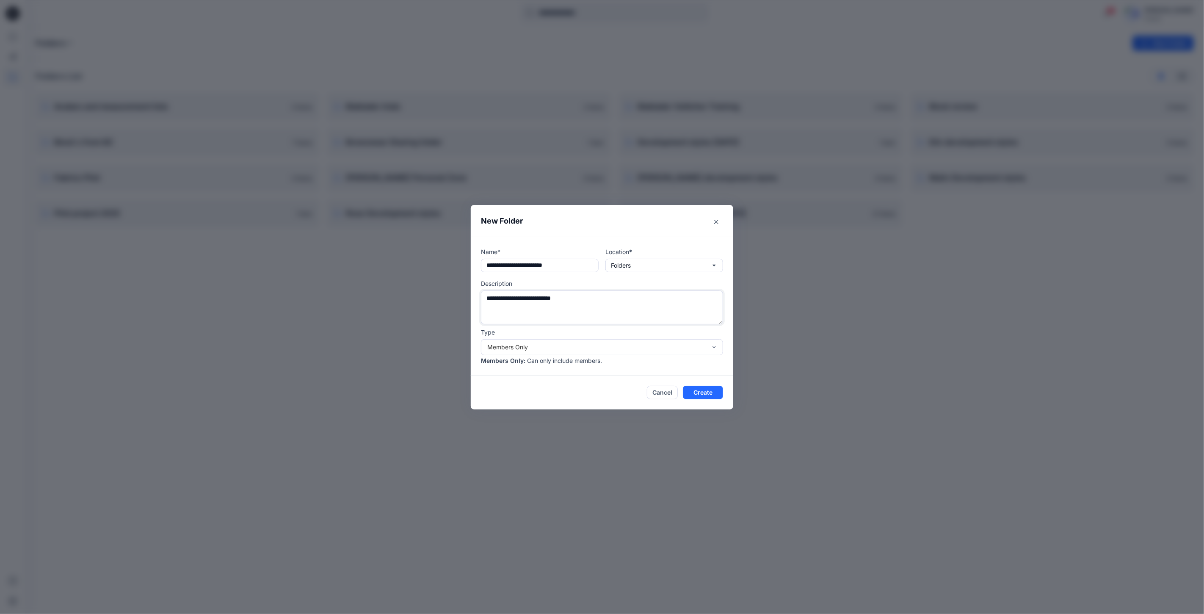
click at [546, 297] on textarea "**********" at bounding box center [602, 307] width 242 height 34
type textarea "**********"
click at [709, 395] on button "Create" at bounding box center [703, 393] width 40 height 14
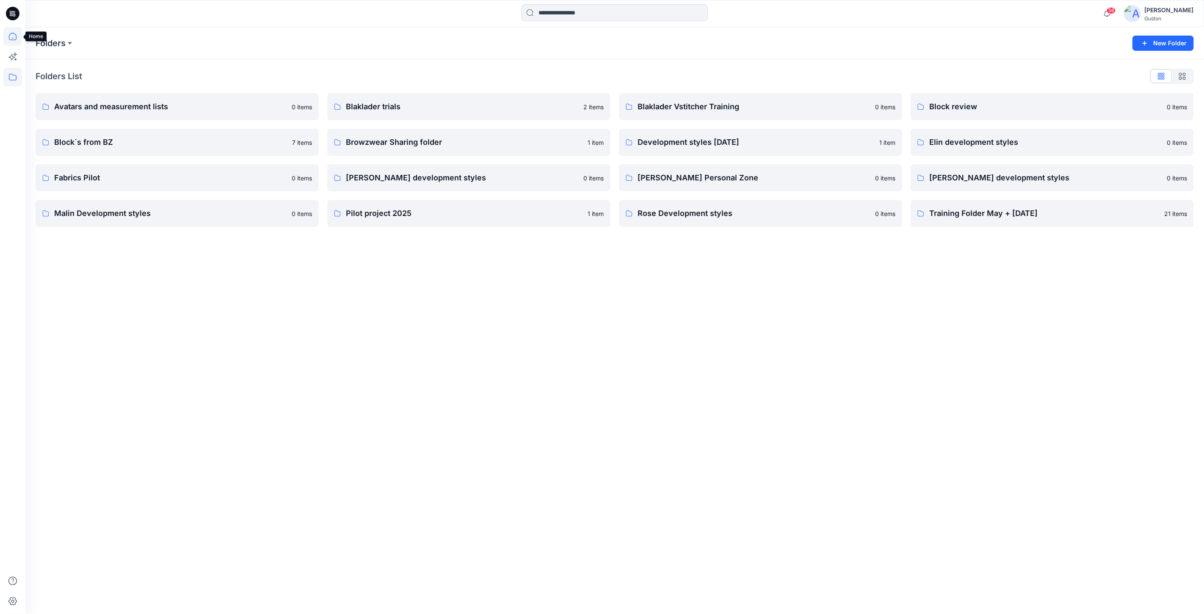
click at [12, 34] on icon at bounding box center [12, 36] width 19 height 19
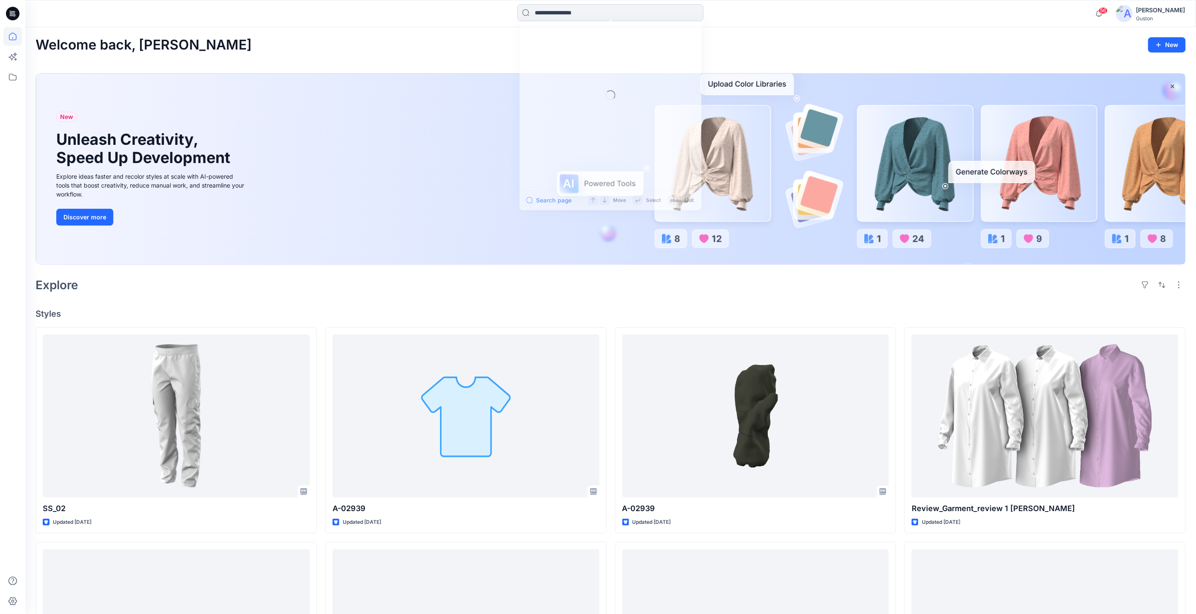
click at [628, 12] on input at bounding box center [611, 12] width 186 height 17
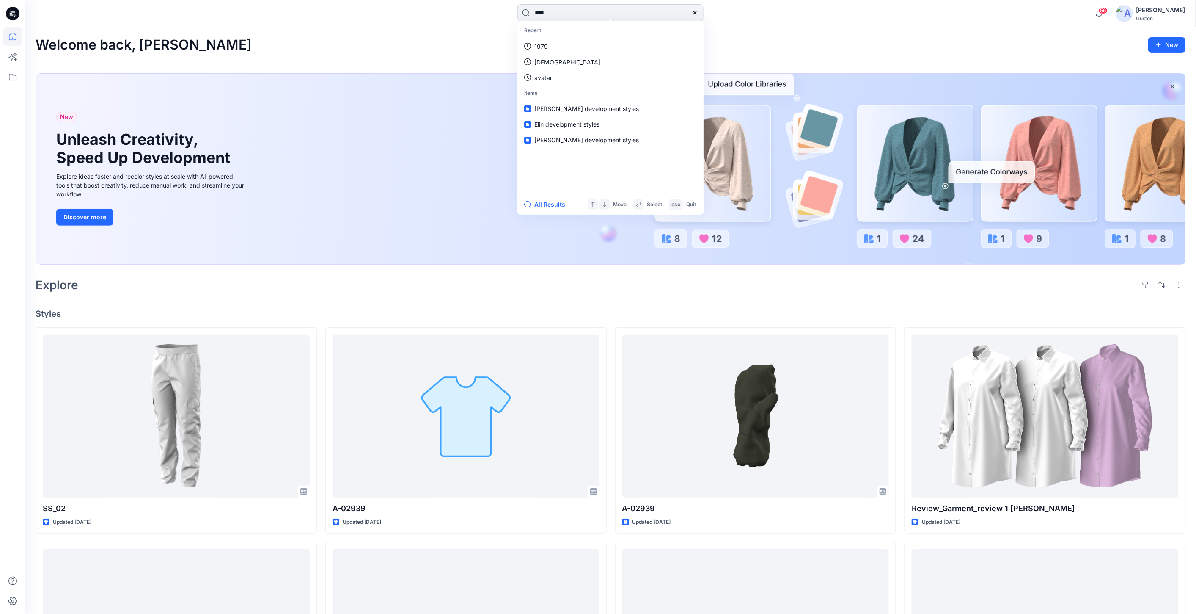
type input "****"
click at [636, 46] on span "_A-02395_Craftsman Trousers Striker" at bounding box center [603, 46] width 104 height 7
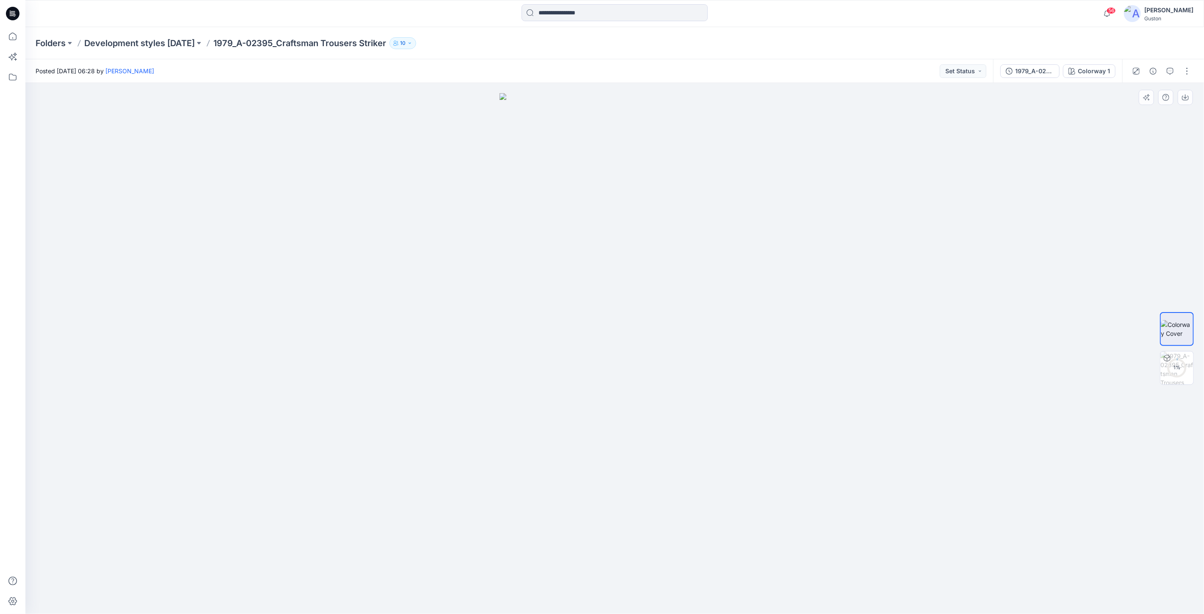
click at [606, 156] on img at bounding box center [614, 353] width 231 height 521
click at [1178, 361] on circle at bounding box center [1176, 367] width 17 height 17
click at [1175, 330] on img at bounding box center [1176, 329] width 33 height 18
click at [1178, 374] on img at bounding box center [1176, 367] width 33 height 33
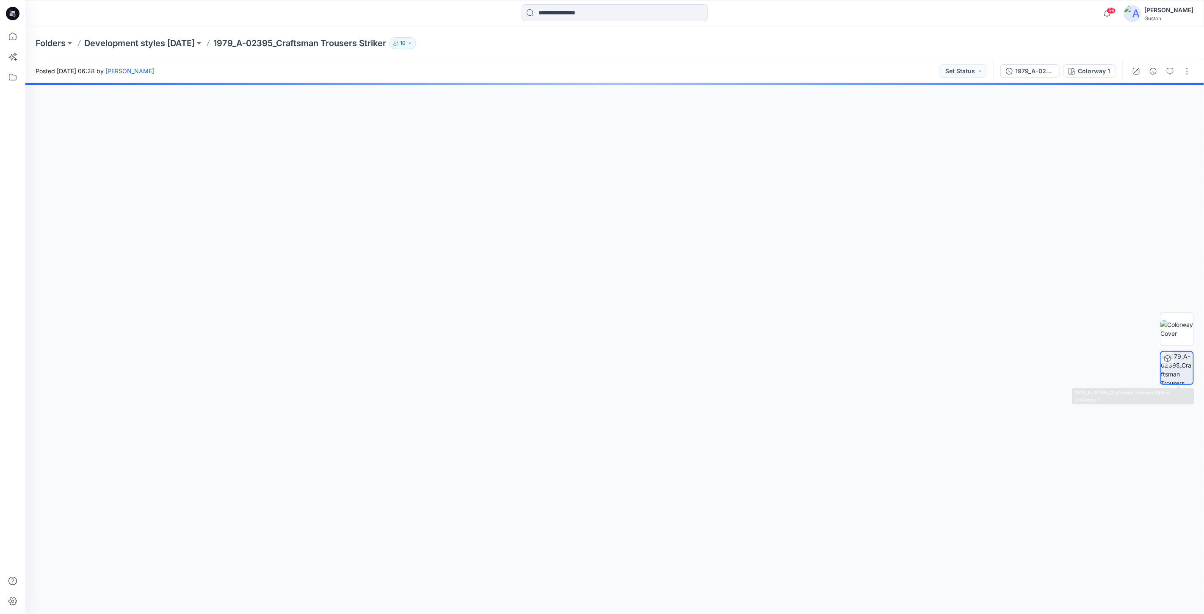
click at [606, 339] on div at bounding box center [614, 348] width 1178 height 531
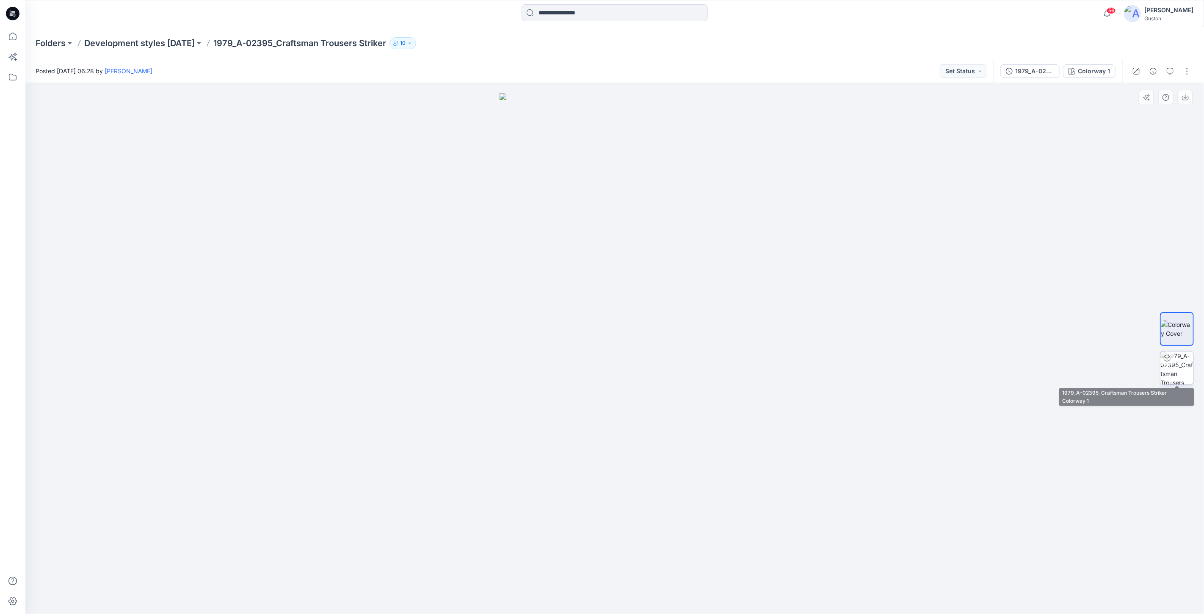
click at [1174, 361] on img at bounding box center [1176, 367] width 33 height 33
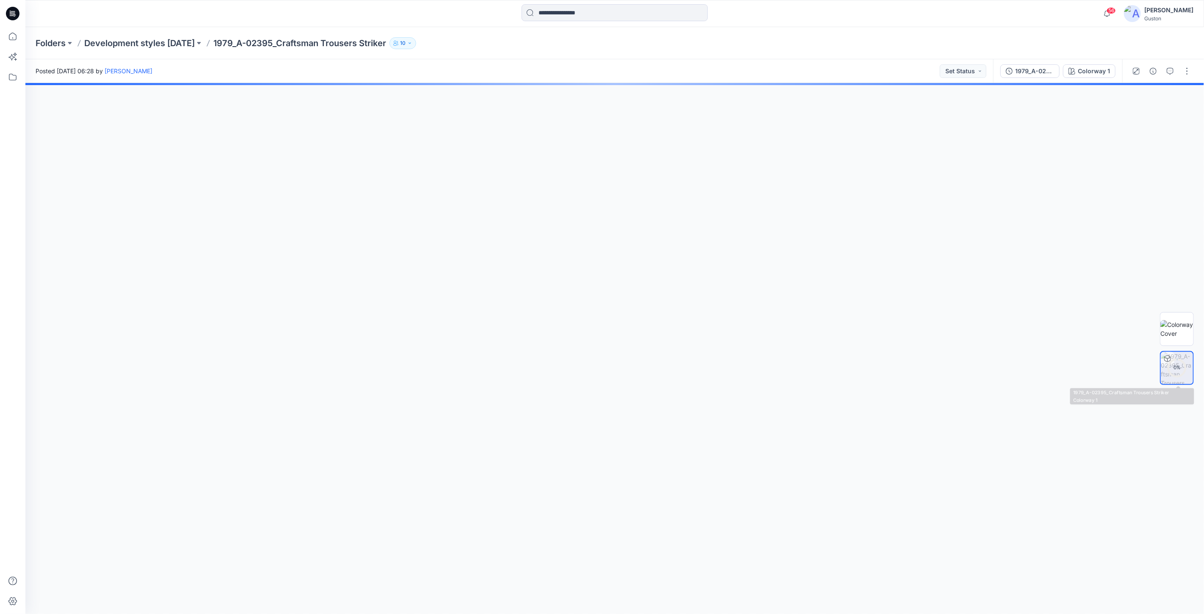
click at [649, 349] on div at bounding box center [614, 348] width 1178 height 531
drag, startPoint x: 669, startPoint y: 441, endPoint x: 619, endPoint y: 438, distance: 49.6
click at [579, 447] on div at bounding box center [614, 348] width 1178 height 531
click at [1043, 76] on button "1979_A-02395_Craftsman Trousers Striker" at bounding box center [1029, 71] width 59 height 14
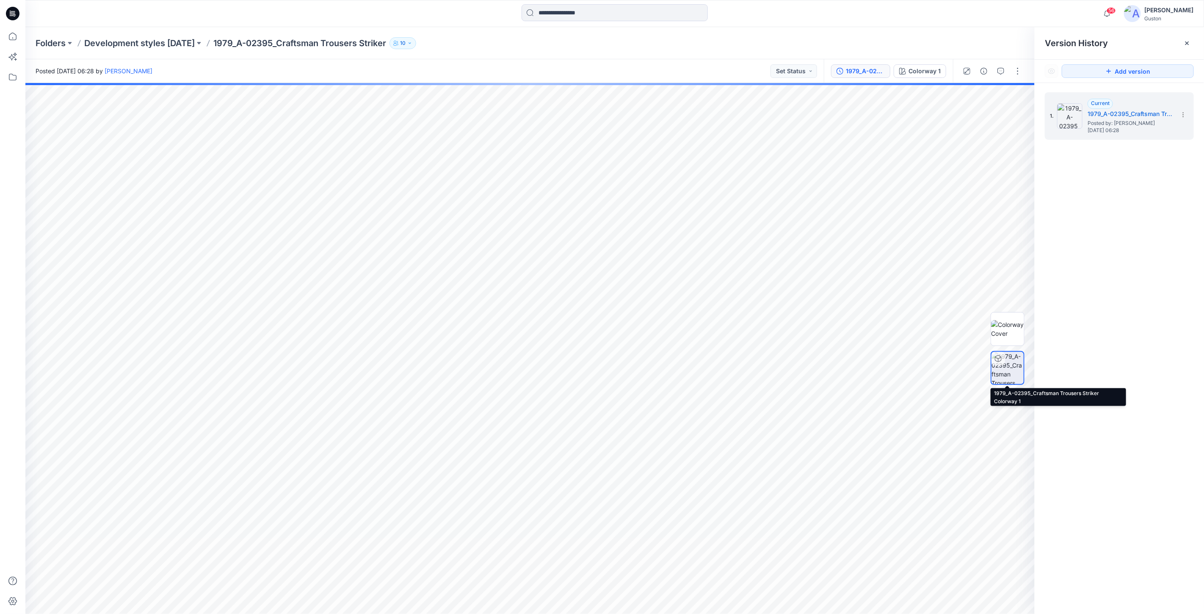
click at [1013, 372] on img at bounding box center [1007, 368] width 32 height 32
click at [921, 74] on div "Colorway 1" at bounding box center [924, 70] width 32 height 9
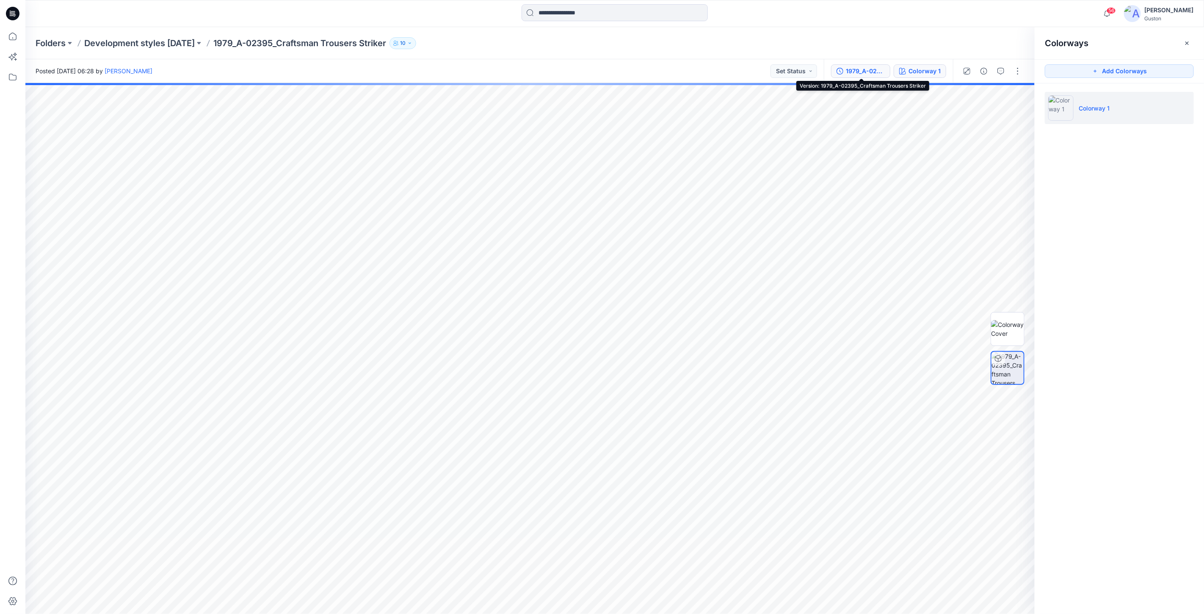
click at [871, 68] on div "1979_A-02395_Craftsman Trousers Striker" at bounding box center [865, 70] width 39 height 9
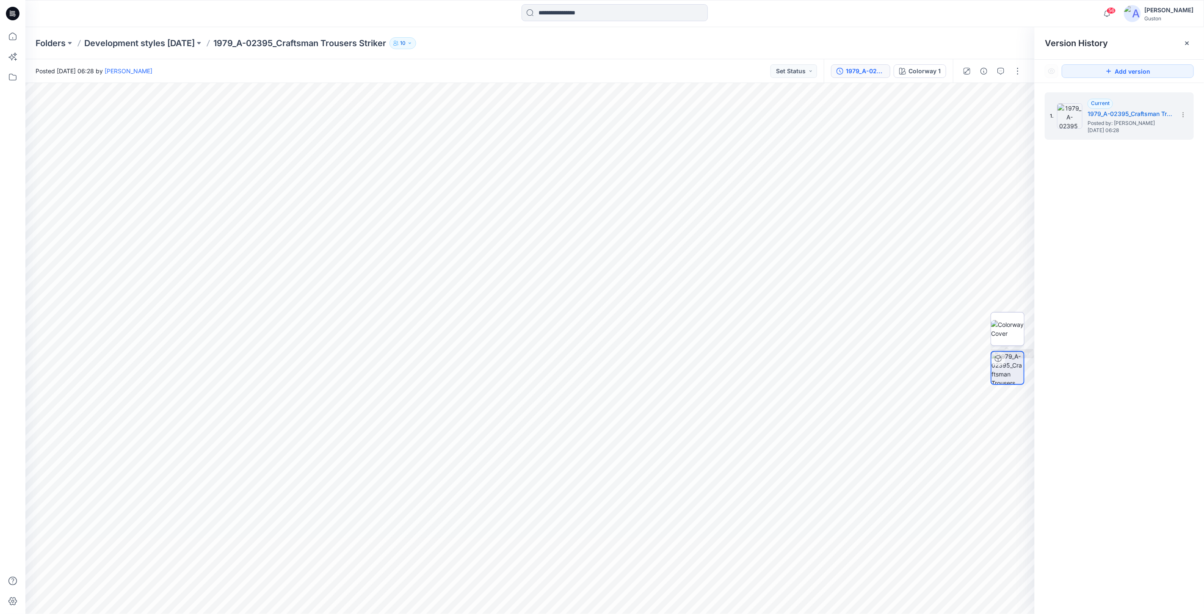
click at [1004, 323] on img at bounding box center [1007, 329] width 33 height 18
click at [1012, 362] on img at bounding box center [1007, 367] width 33 height 33
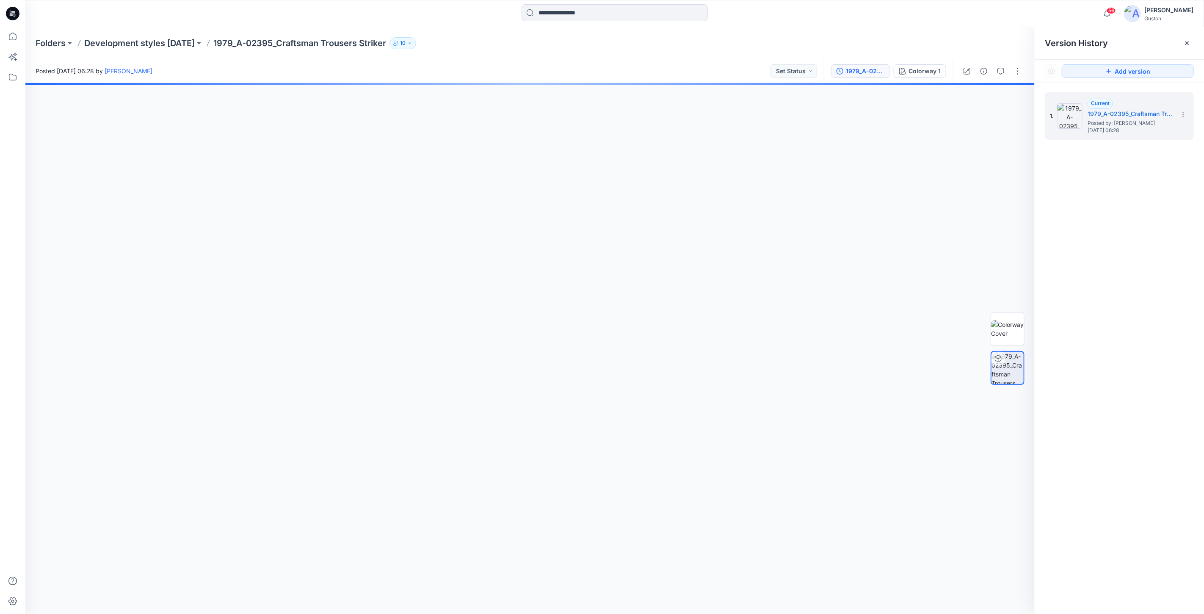
click at [538, 361] on div at bounding box center [529, 348] width 1009 height 531
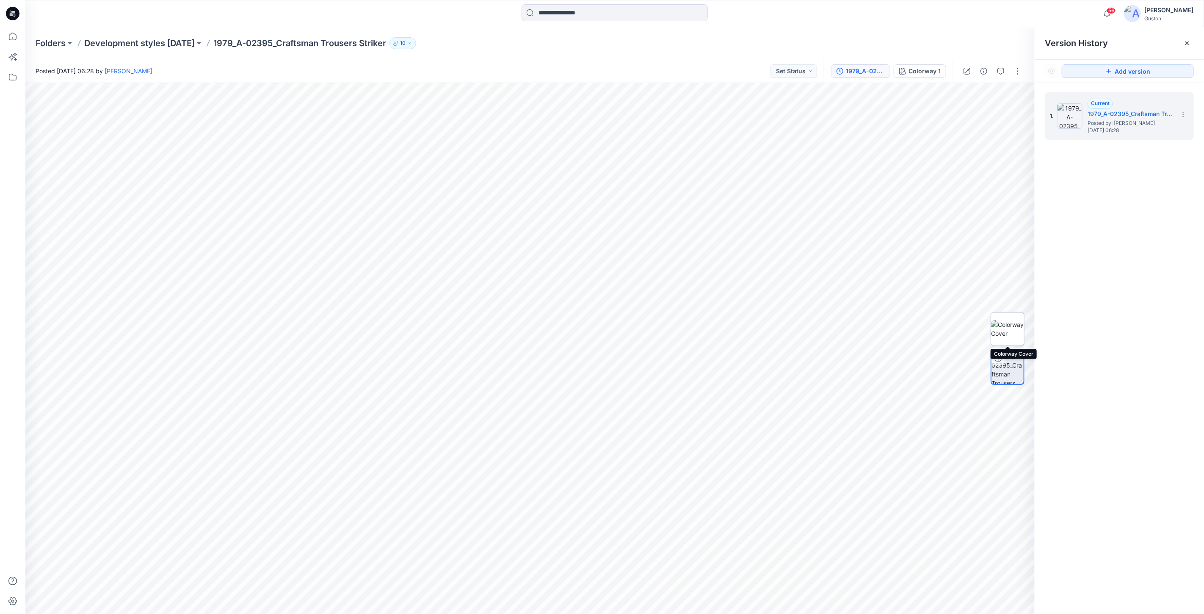
click at [1004, 325] on img at bounding box center [1007, 329] width 33 height 18
drag, startPoint x: 643, startPoint y: 370, endPoint x: 669, endPoint y: 361, distance: 27.0
click at [514, 361] on img at bounding box center [530, 353] width 231 height 521
click at [1001, 365] on img at bounding box center [1007, 367] width 33 height 33
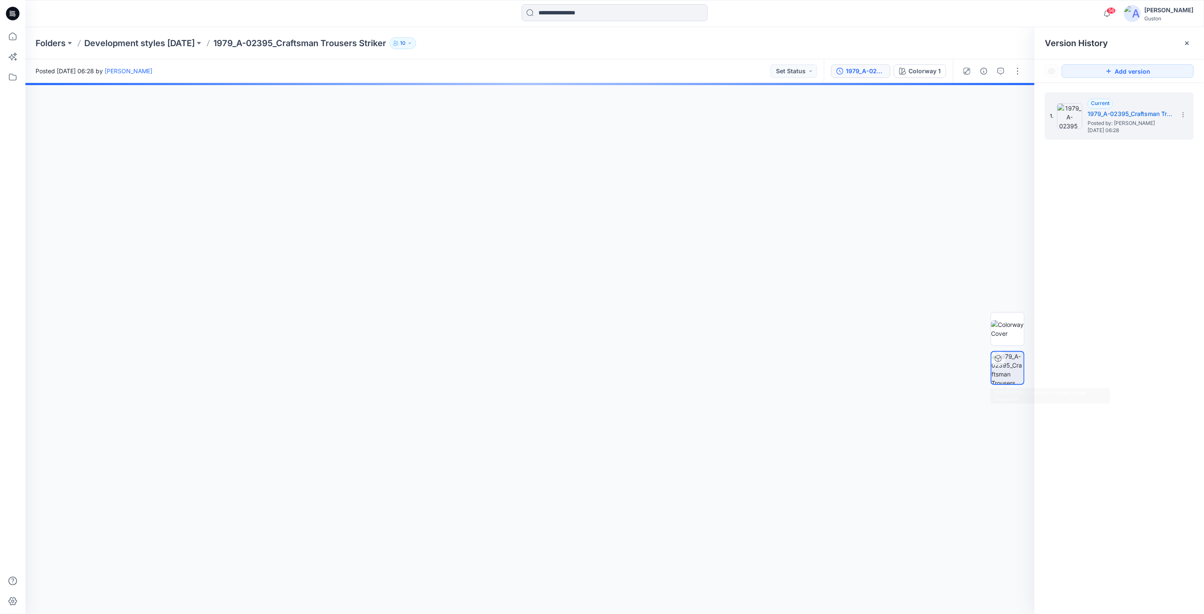
click at [1010, 371] on img at bounding box center [1007, 368] width 32 height 32
click at [9, 39] on icon at bounding box center [13, 37] width 8 height 8
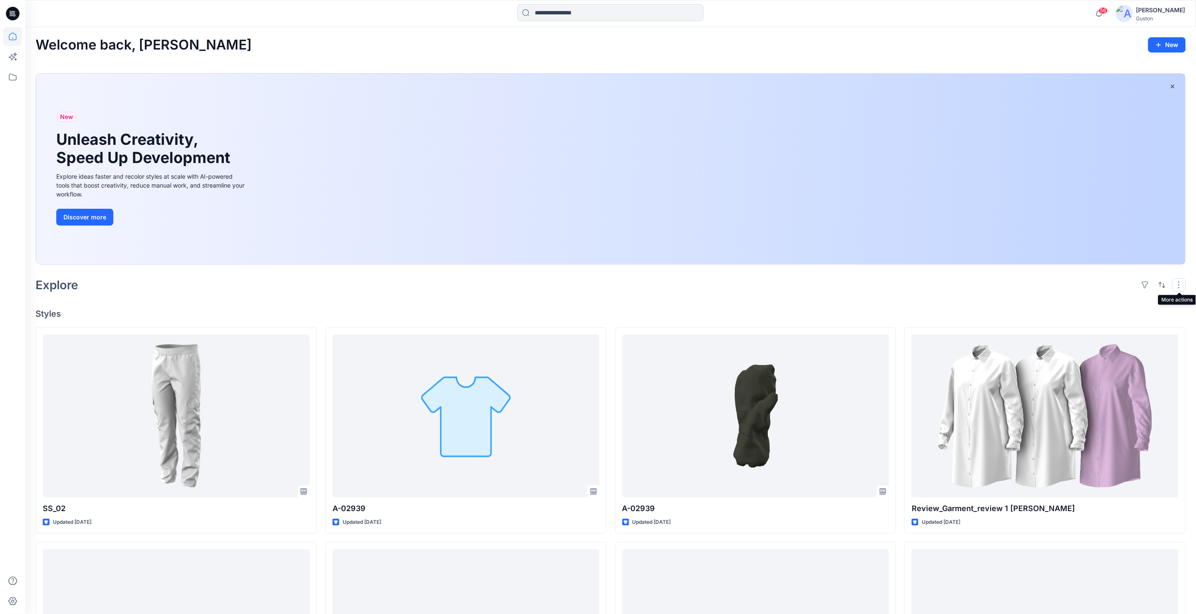
click at [1182, 285] on button "button" at bounding box center [1180, 285] width 14 height 14
click at [1175, 320] on icon "button" at bounding box center [1176, 321] width 7 height 7
click at [1089, 333] on p "Card" at bounding box center [1070, 330] width 42 height 10
click at [1095, 276] on div "Explore Layout Grid Large Grid Folder View Compact Card Card View Card Info Tags" at bounding box center [611, 285] width 1151 height 20
click at [1143, 287] on button "button" at bounding box center [1146, 285] width 14 height 14
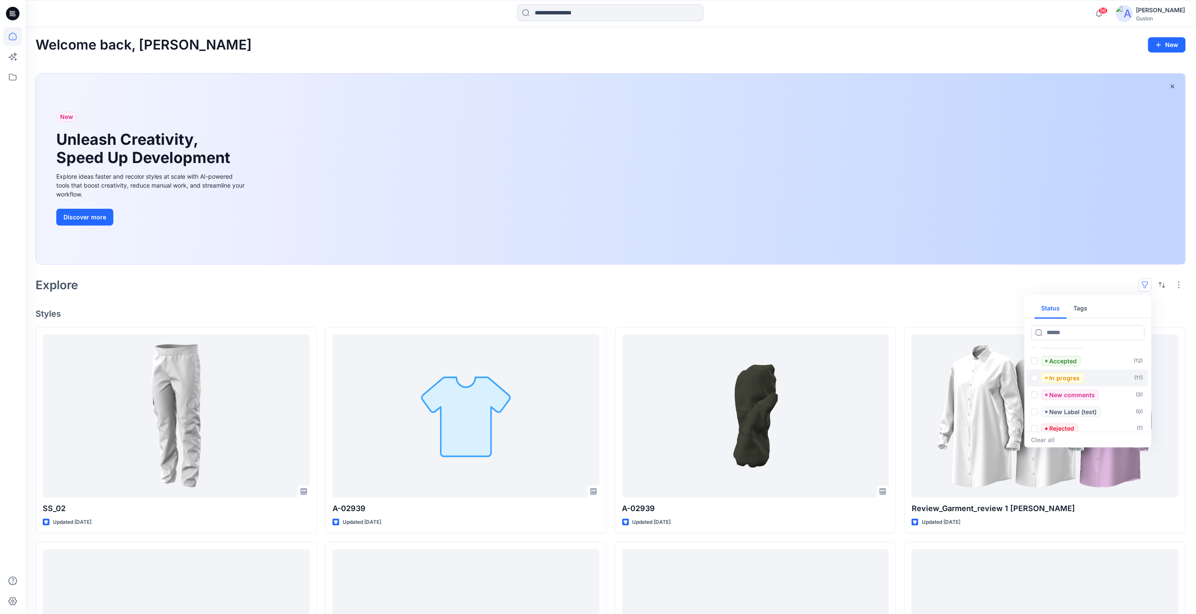
scroll to position [17, 0]
click at [1109, 264] on div at bounding box center [611, 169] width 1150 height 190
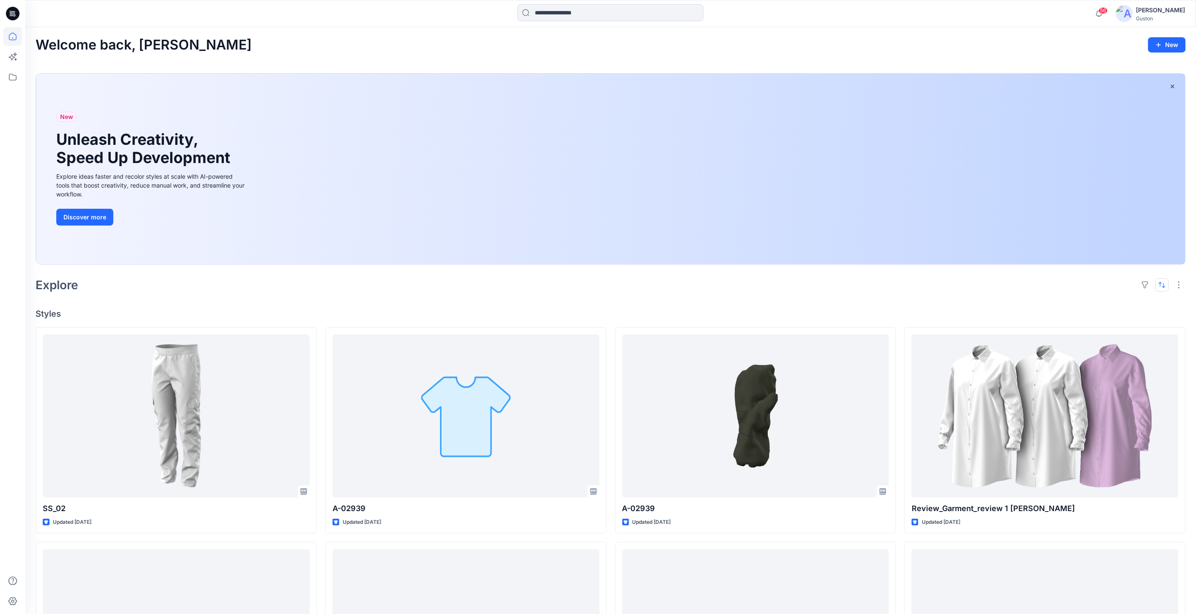
click at [1161, 285] on button "button" at bounding box center [1163, 285] width 14 height 14
click at [1141, 306] on p "Last update" at bounding box center [1134, 305] width 53 height 9
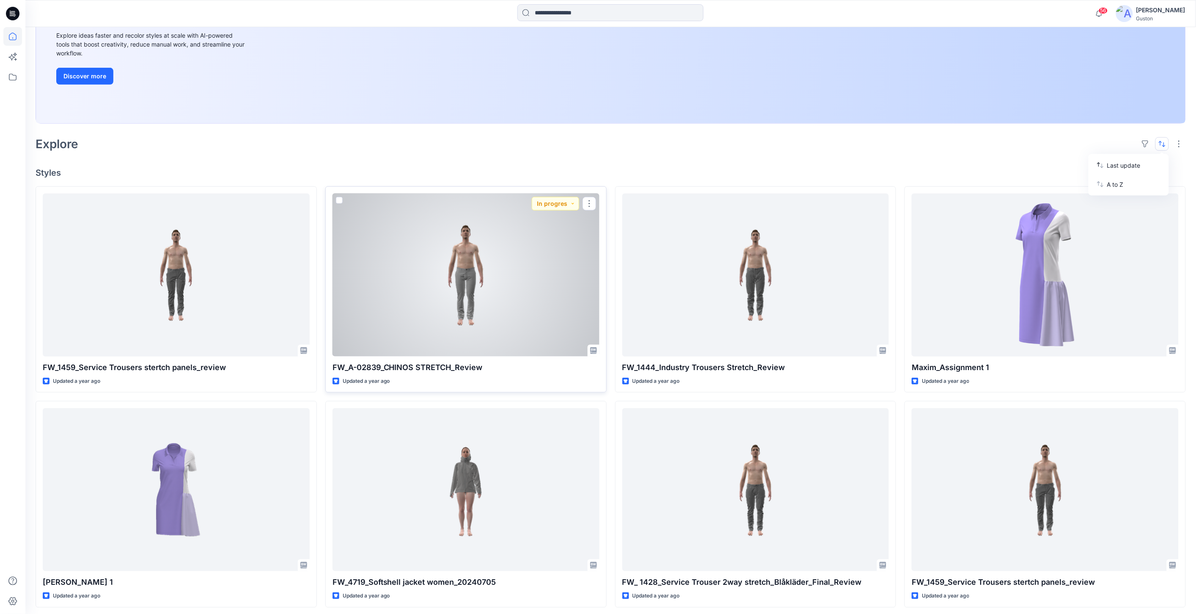
scroll to position [235, 0]
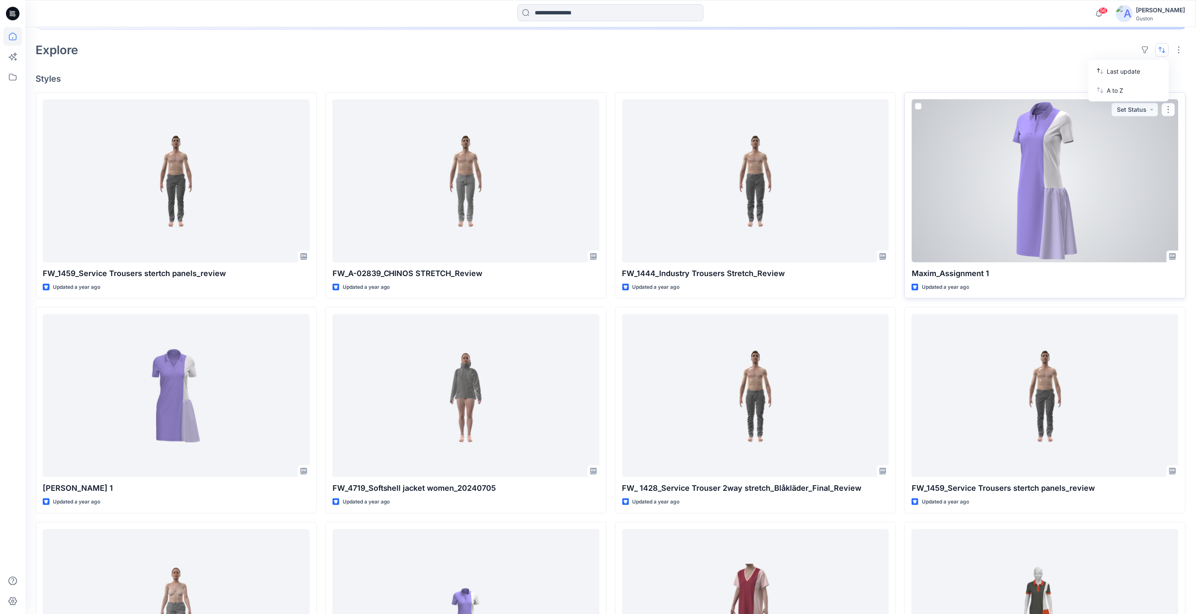
click at [918, 107] on span at bounding box center [918, 106] width 7 height 7
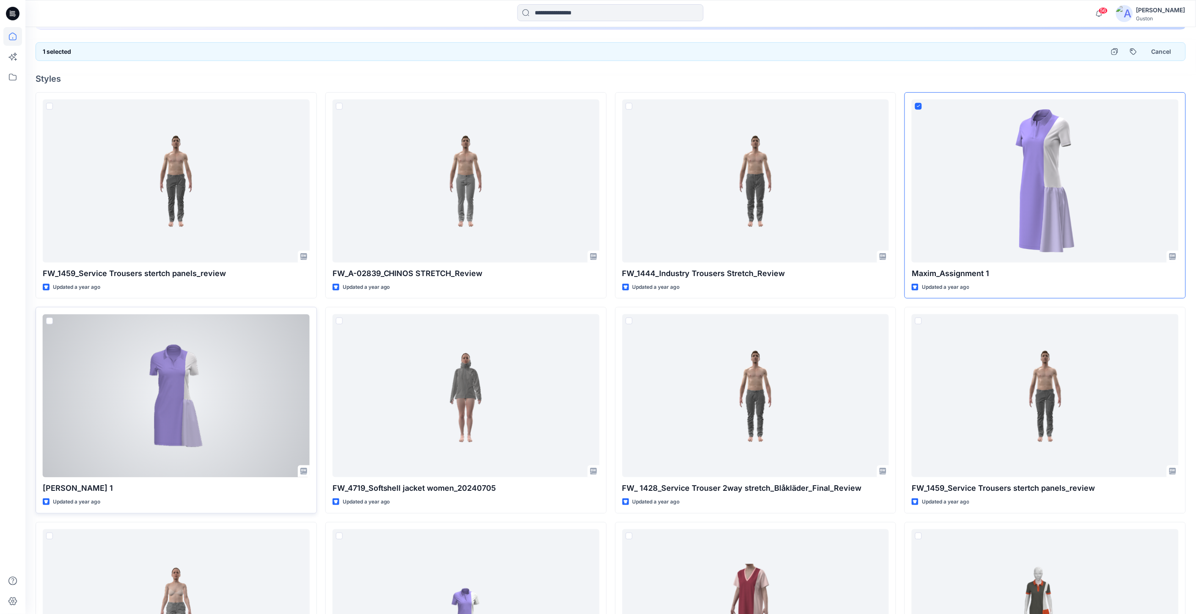
click at [49, 321] on span at bounding box center [49, 320] width 7 height 7
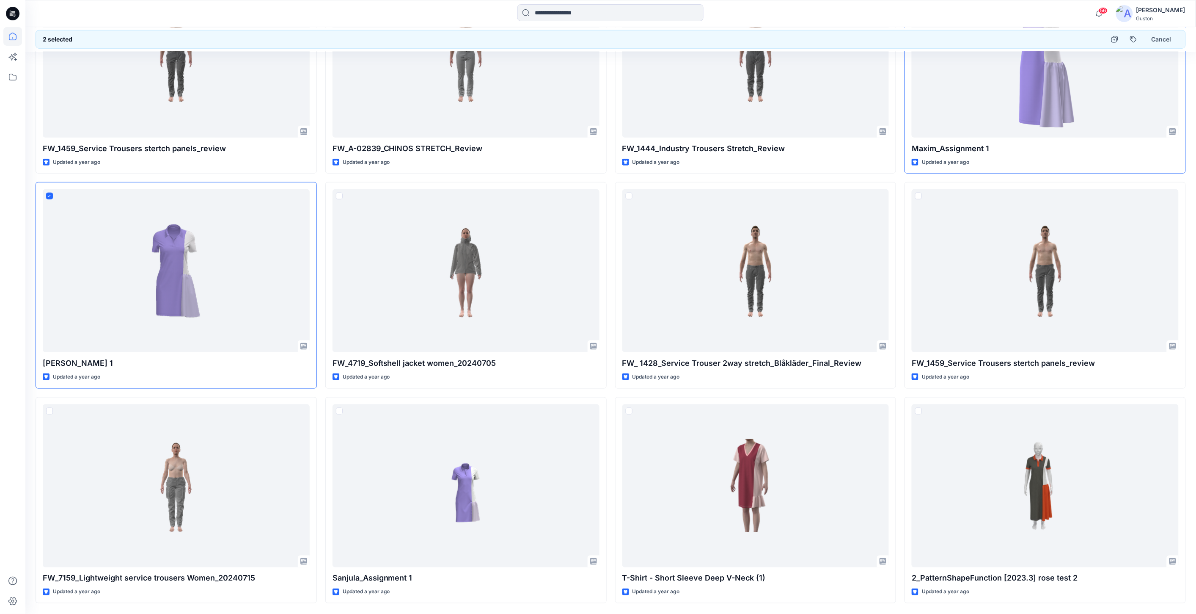
scroll to position [376, 0]
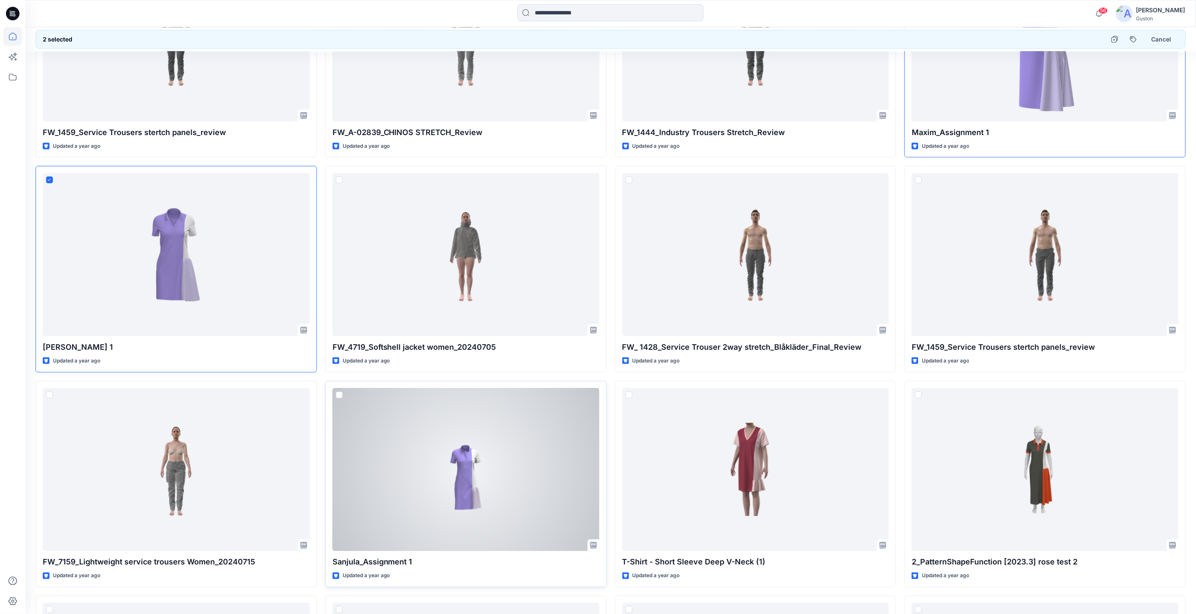
click at [339, 394] on span at bounding box center [339, 394] width 7 height 7
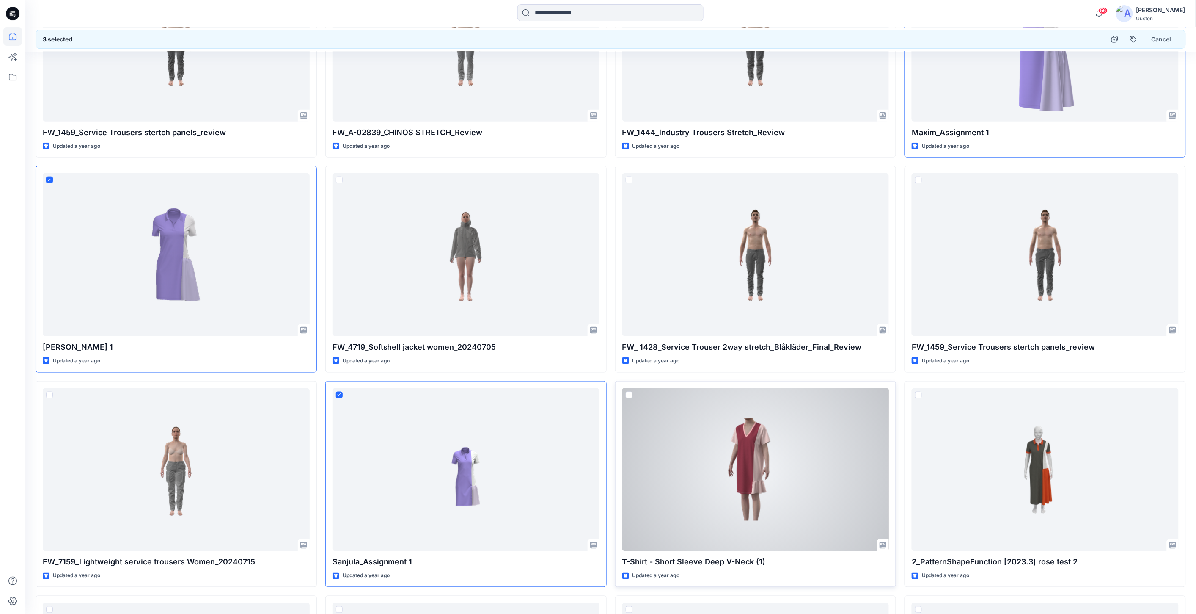
click at [629, 396] on span at bounding box center [629, 394] width 7 height 7
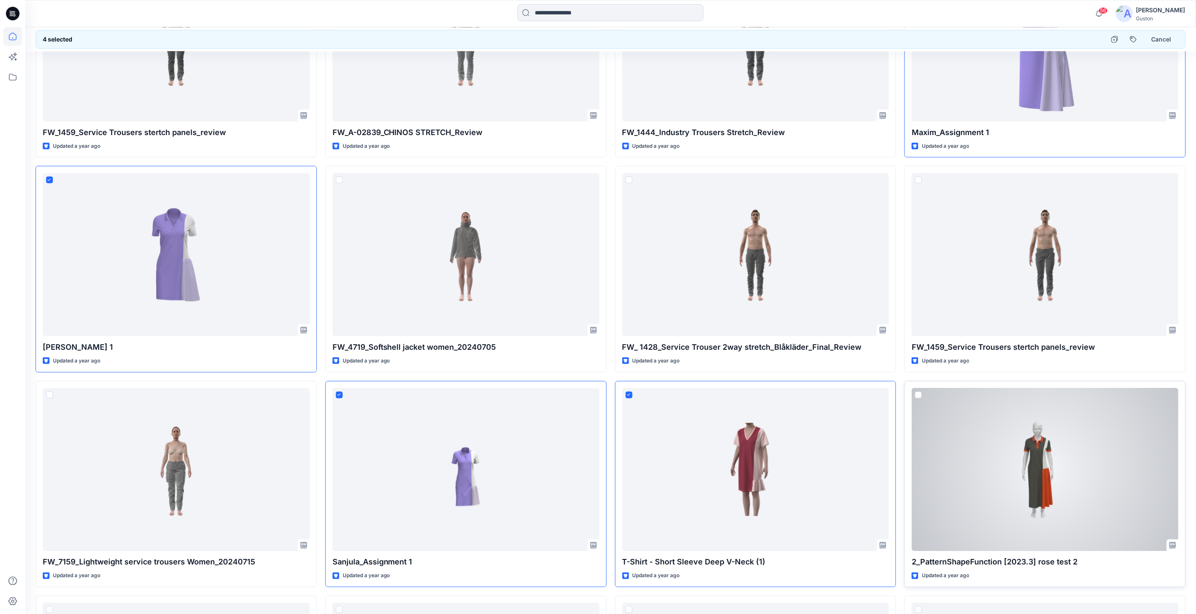
click at [919, 396] on span at bounding box center [918, 394] width 7 height 7
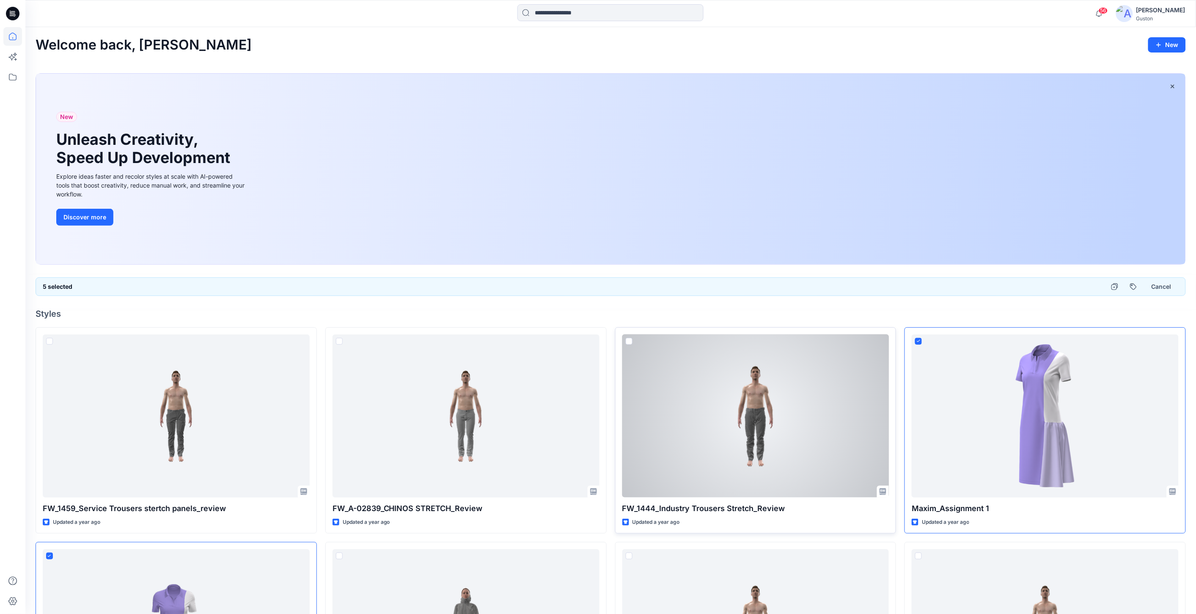
scroll to position [94, 0]
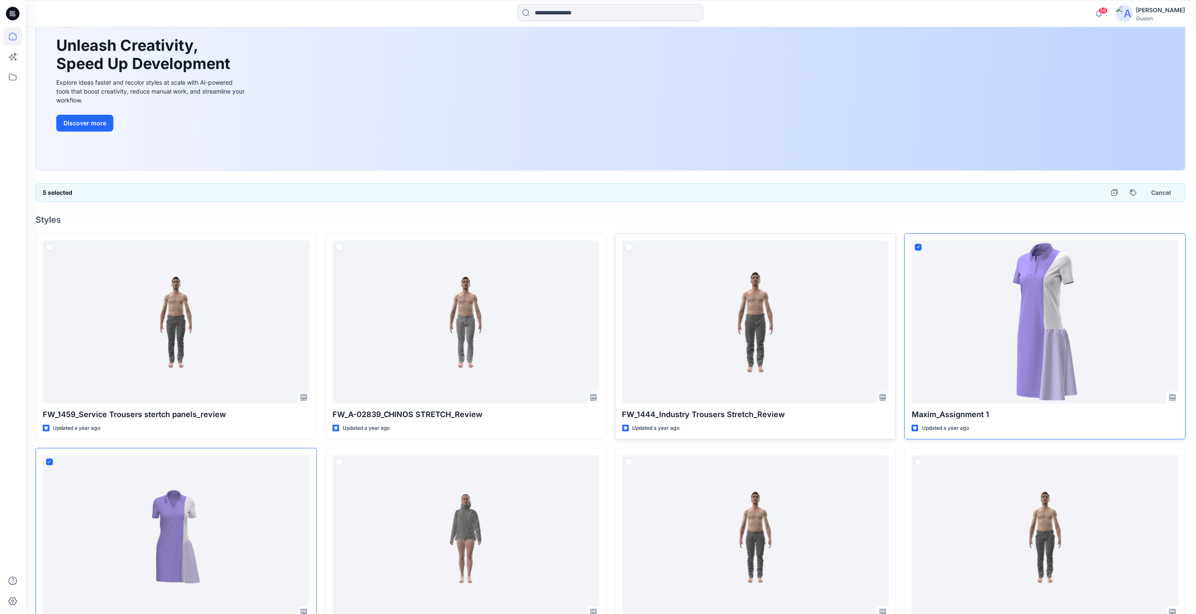
drag, startPoint x: 1026, startPoint y: 334, endPoint x: 1094, endPoint y: 218, distance: 135.4
click at [1094, 218] on h4 "Styles" at bounding box center [611, 220] width 1151 height 10
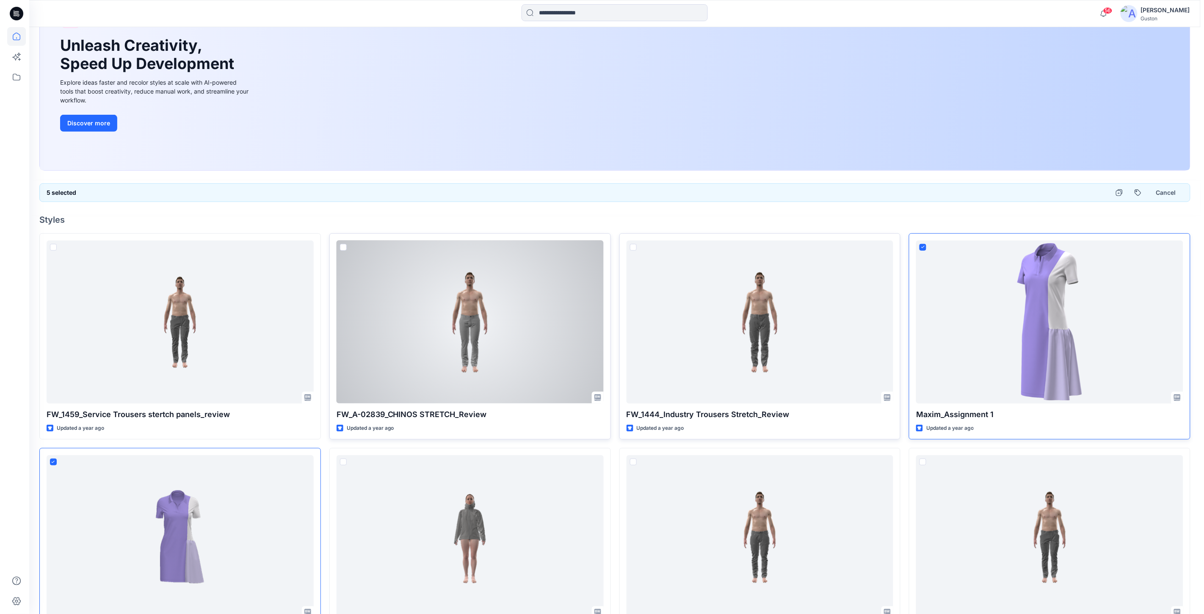
scroll to position [0, 0]
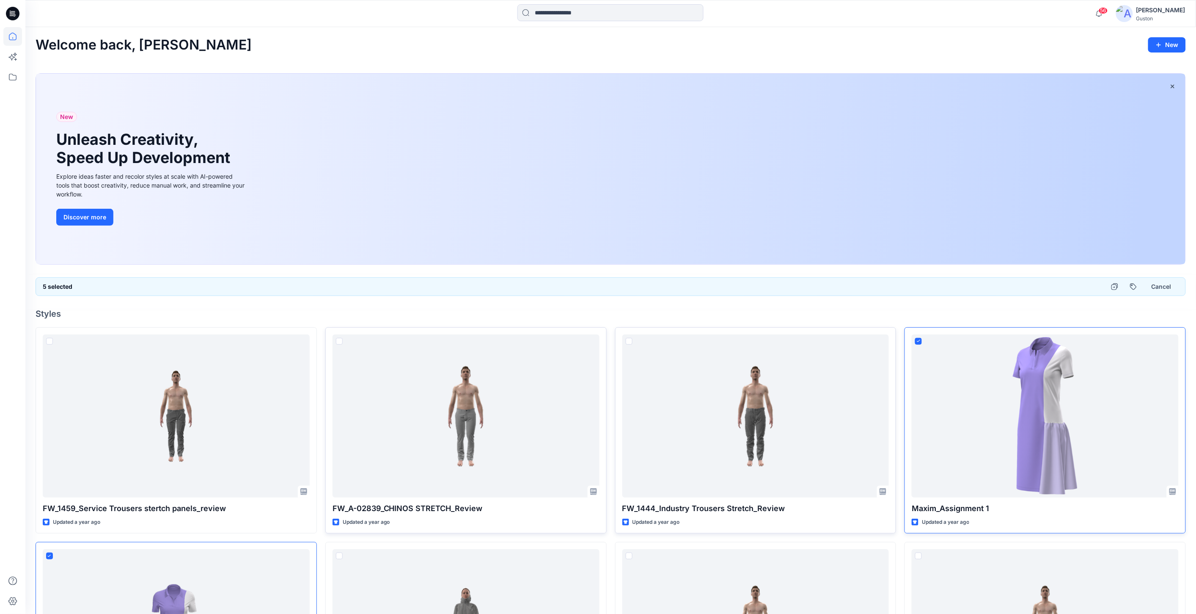
click at [616, 277] on div "5 selected Cancel" at bounding box center [611, 286] width 1151 height 19
click at [1164, 286] on button "Cancel" at bounding box center [1162, 286] width 34 height 15
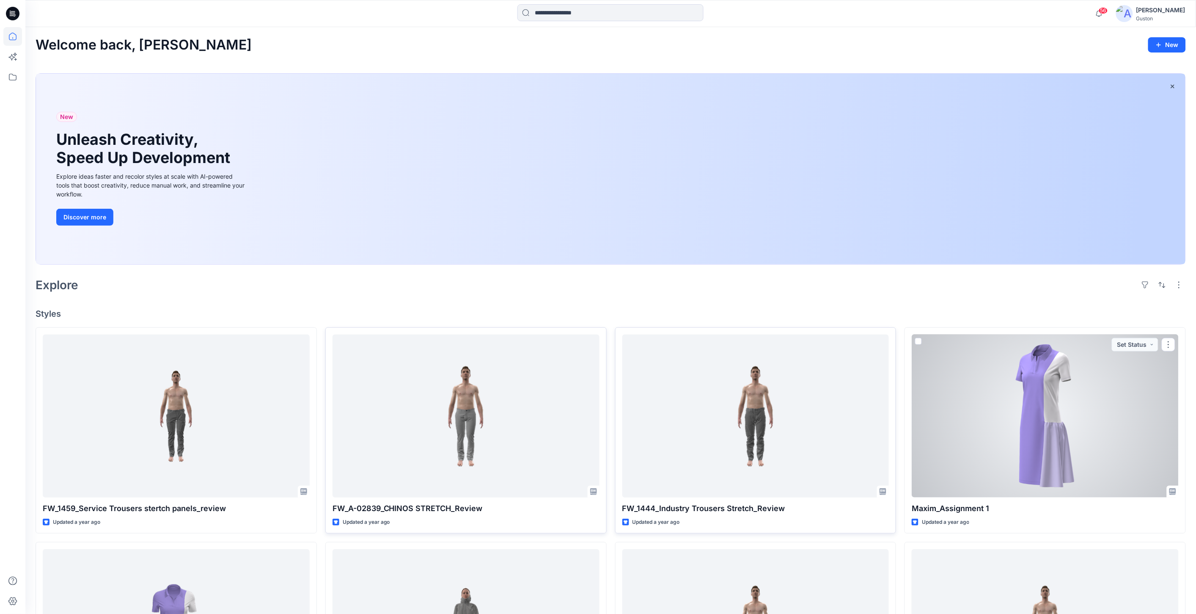
click at [1112, 407] on div at bounding box center [1045, 415] width 267 height 163
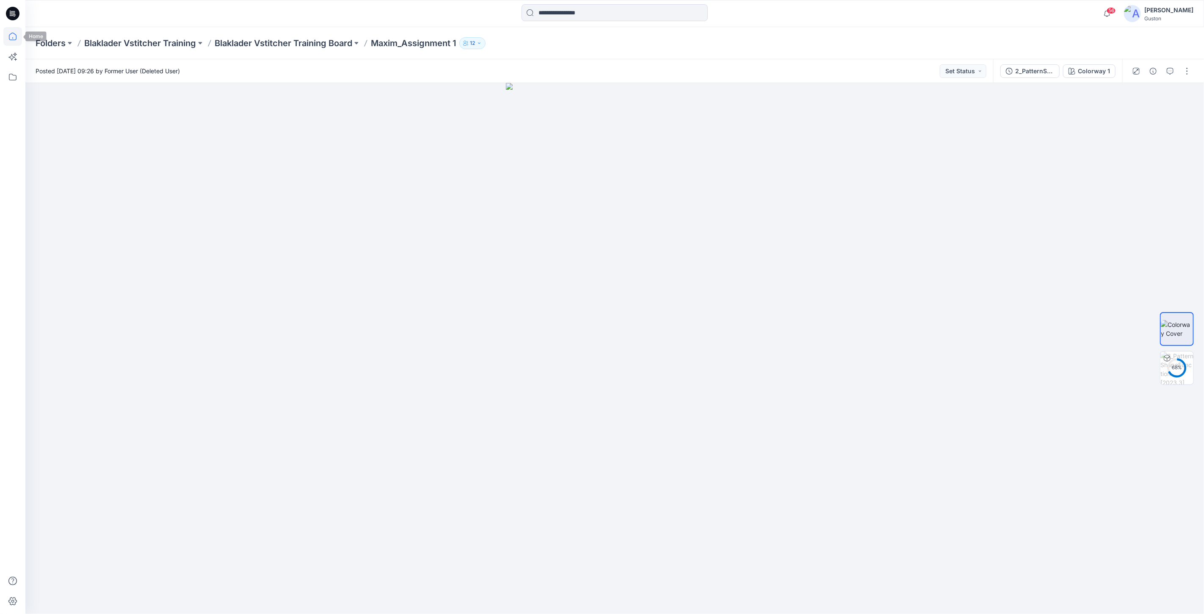
click at [11, 37] on icon at bounding box center [12, 36] width 19 height 19
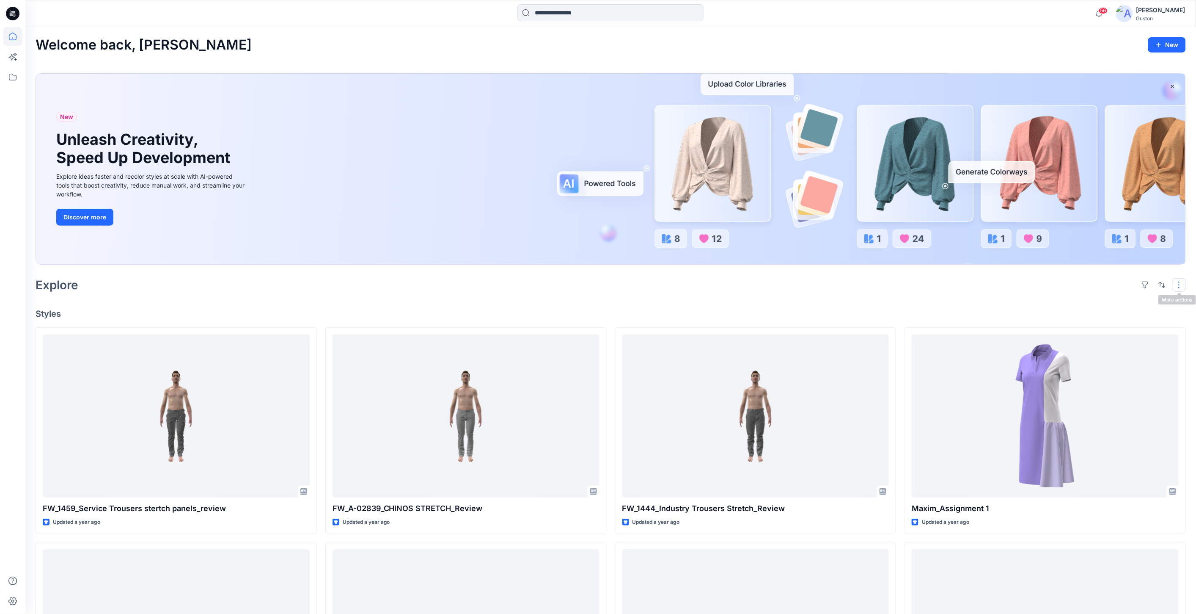
click at [1181, 284] on button "button" at bounding box center [1180, 285] width 14 height 14
click at [1169, 303] on p "Layout" at bounding box center [1143, 305] width 53 height 10
click at [1069, 314] on p "Large Grid" at bounding box center [1070, 313] width 42 height 10
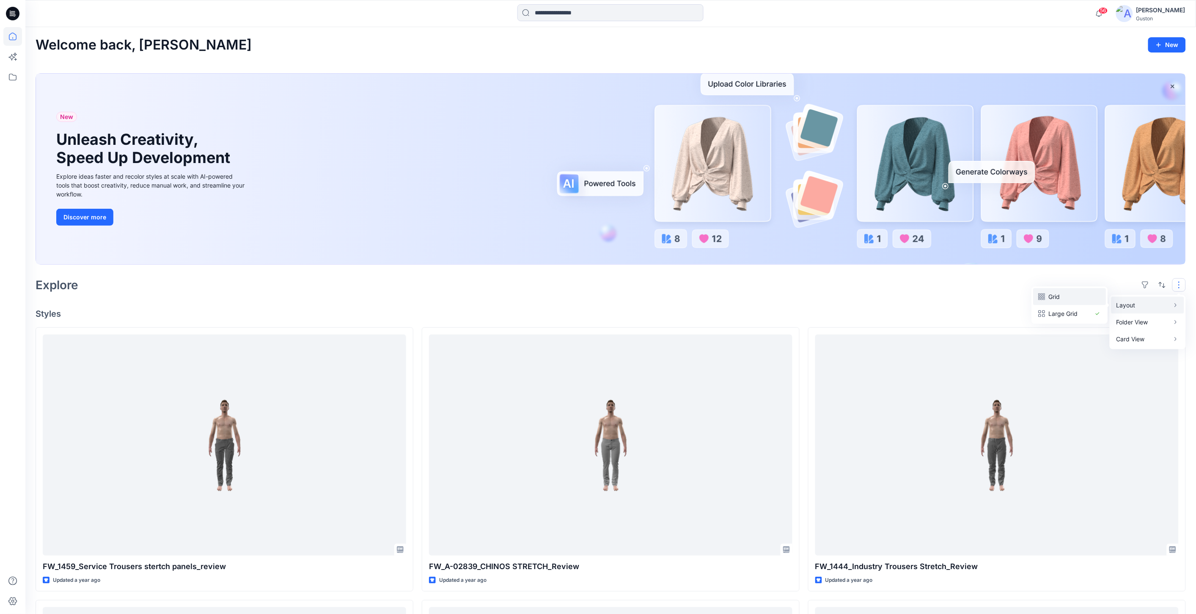
click at [1059, 295] on p "Grid" at bounding box center [1070, 296] width 42 height 10
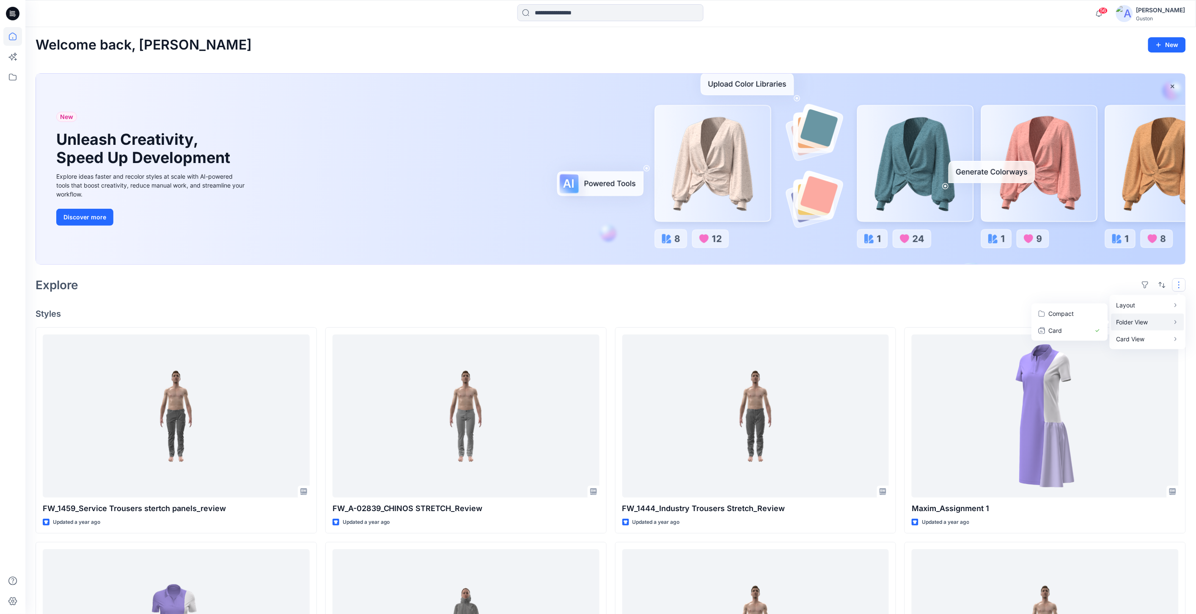
click at [1150, 323] on p "Folder View" at bounding box center [1143, 322] width 53 height 10
click at [1069, 309] on p "Compact" at bounding box center [1070, 313] width 42 height 10
click at [1181, 286] on button "button" at bounding box center [1180, 285] width 14 height 14
click at [1156, 338] on p "Card View" at bounding box center [1143, 339] width 53 height 10
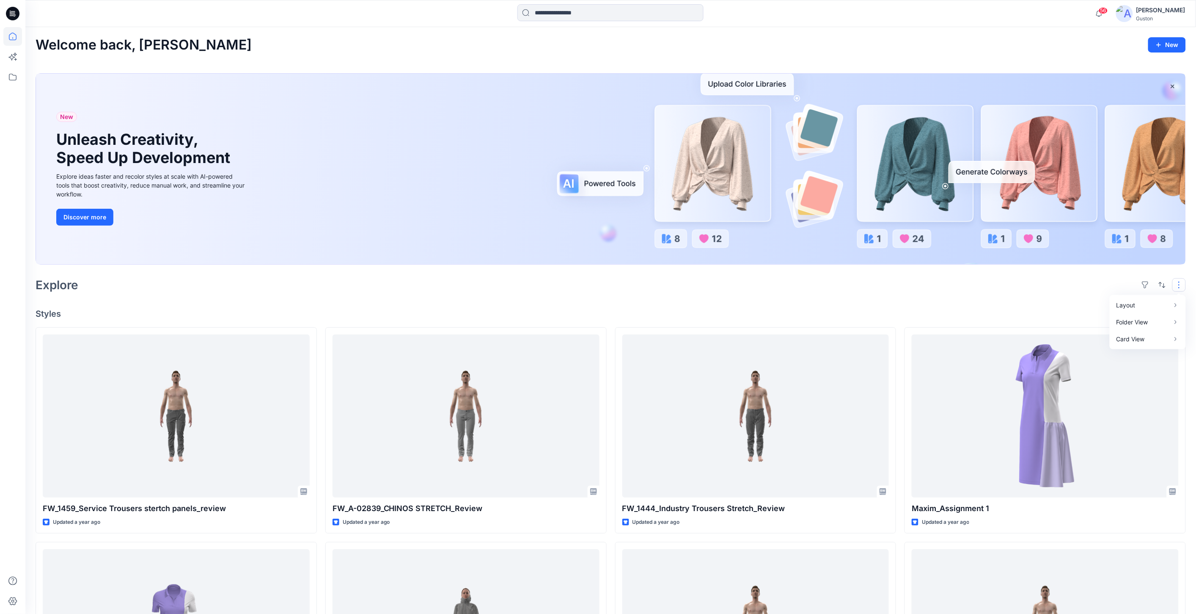
click at [10, 75] on icon at bounding box center [12, 77] width 19 height 19
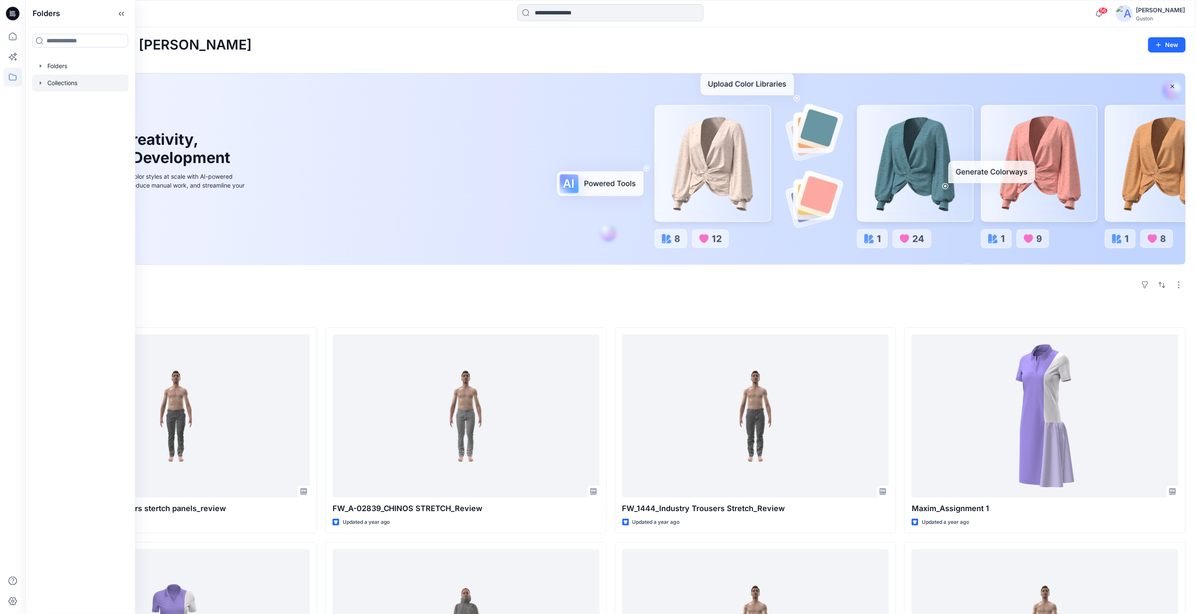
click at [60, 81] on div at bounding box center [80, 82] width 96 height 17
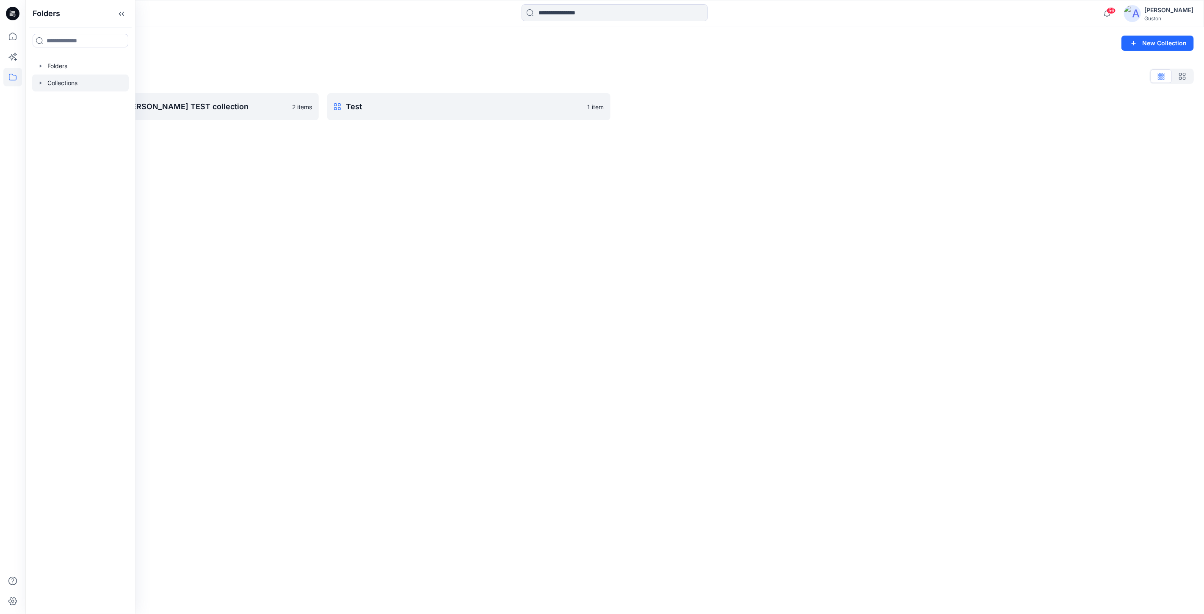
drag, startPoint x: 476, startPoint y: 298, endPoint x: 470, endPoint y: 285, distance: 14.6
click at [477, 296] on div "Collections New Collection Collections List Jess, Rose, Lise TEST collection 2 …" at bounding box center [614, 320] width 1178 height 587
click at [165, 107] on p "Jess, Rose, Lise TEST collection" at bounding box center [176, 107] width 244 height 12
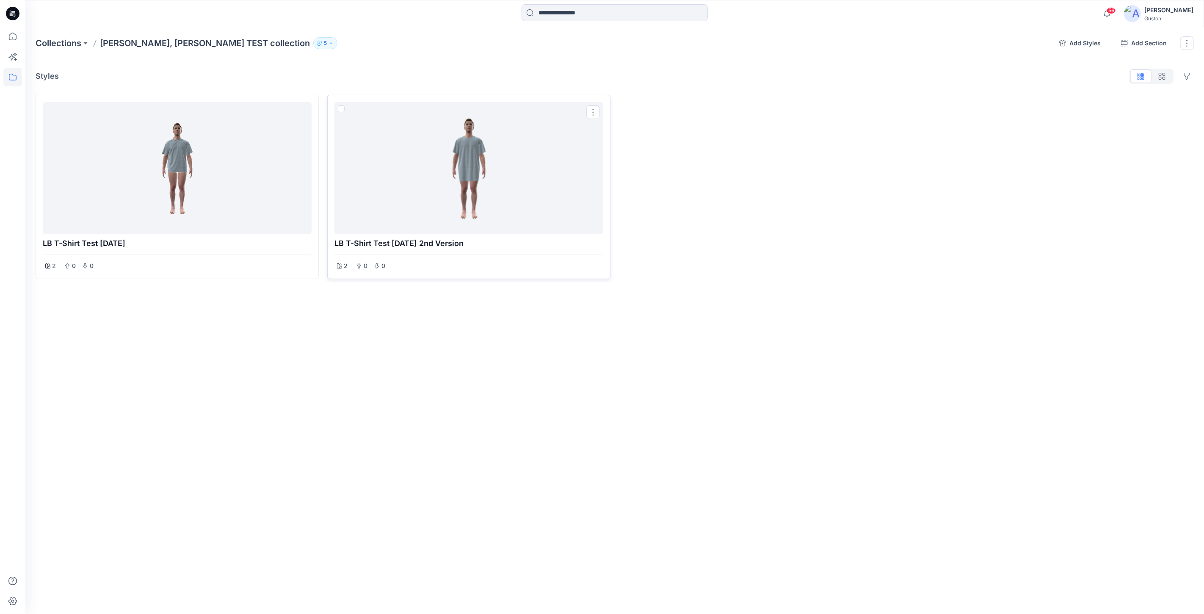
click at [442, 201] on div at bounding box center [469, 167] width 262 height 125
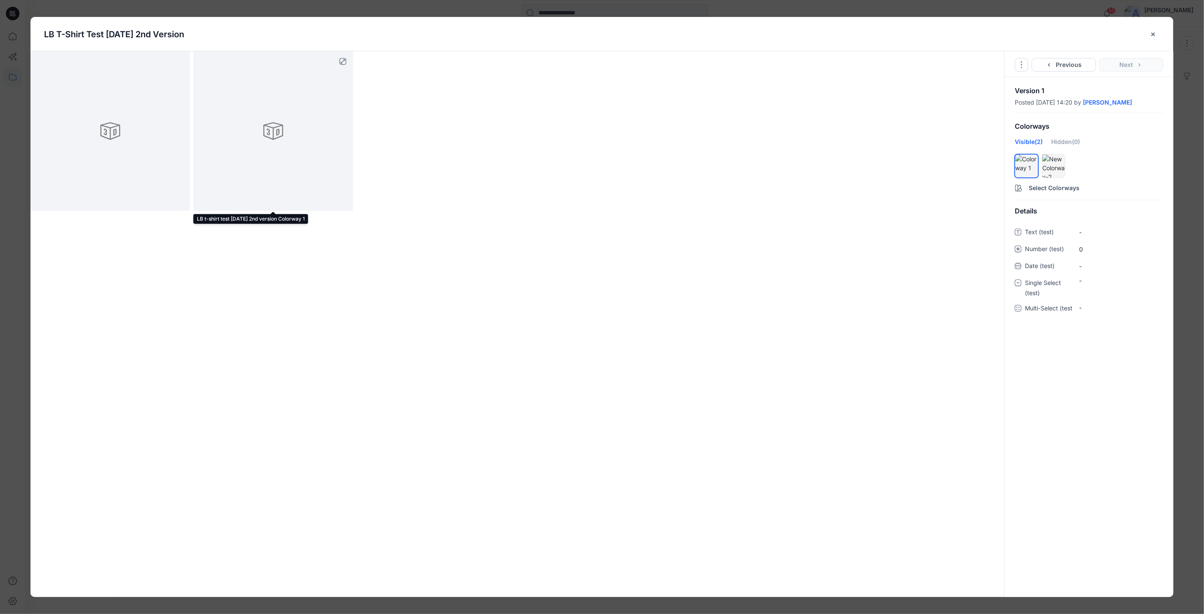
click at [272, 134] on div at bounding box center [273, 131] width 160 height 160
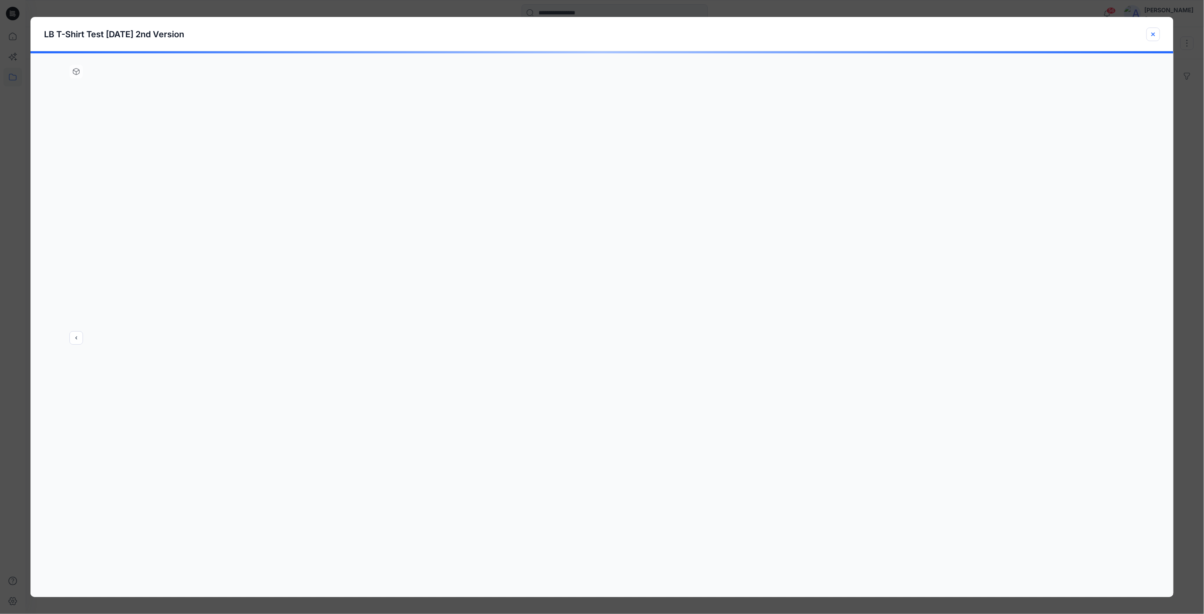
click at [1154, 33] on icon "close-btn" at bounding box center [1152, 34] width 7 height 7
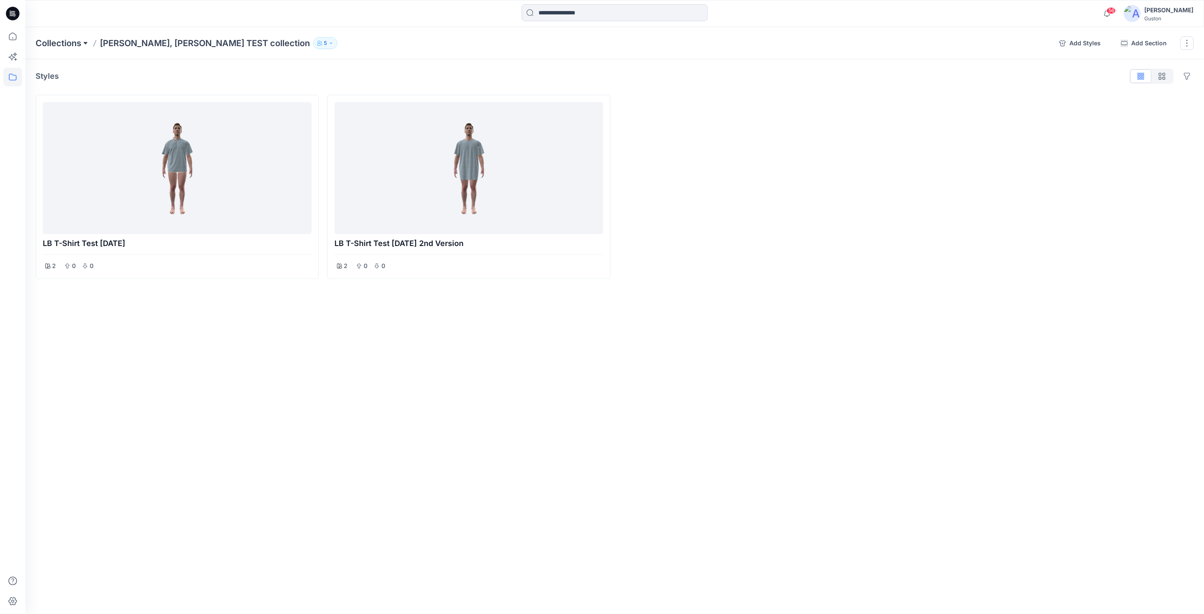
click at [83, 45] on button at bounding box center [85, 43] width 8 height 12
click at [118, 105] on p "Jess, Rose, Lise TEST collection" at bounding box center [96, 103] width 110 height 10
click at [302, 73] on div "Styles Hide Legacy Styles" at bounding box center [615, 76] width 1158 height 14
click at [1185, 43] on button "button" at bounding box center [1187, 43] width 14 height 14
click at [1152, 123] on button "Delete Collection" at bounding box center [1146, 121] width 91 height 16
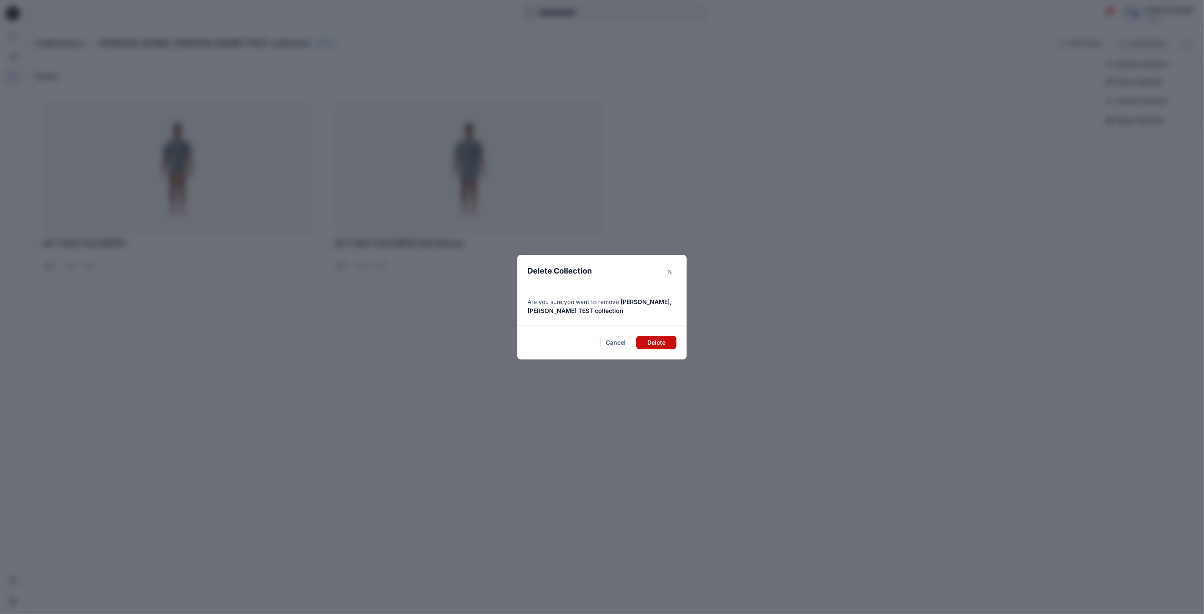
click at [663, 343] on button "Delete" at bounding box center [656, 343] width 40 height 14
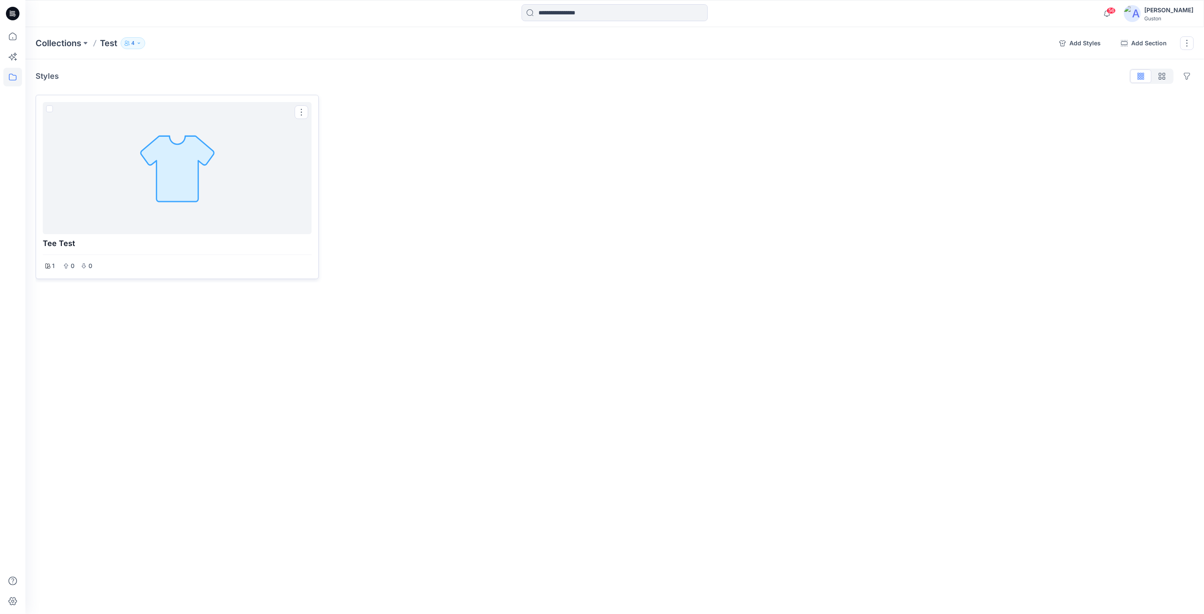
click at [166, 168] on div at bounding box center [177, 167] width 262 height 125
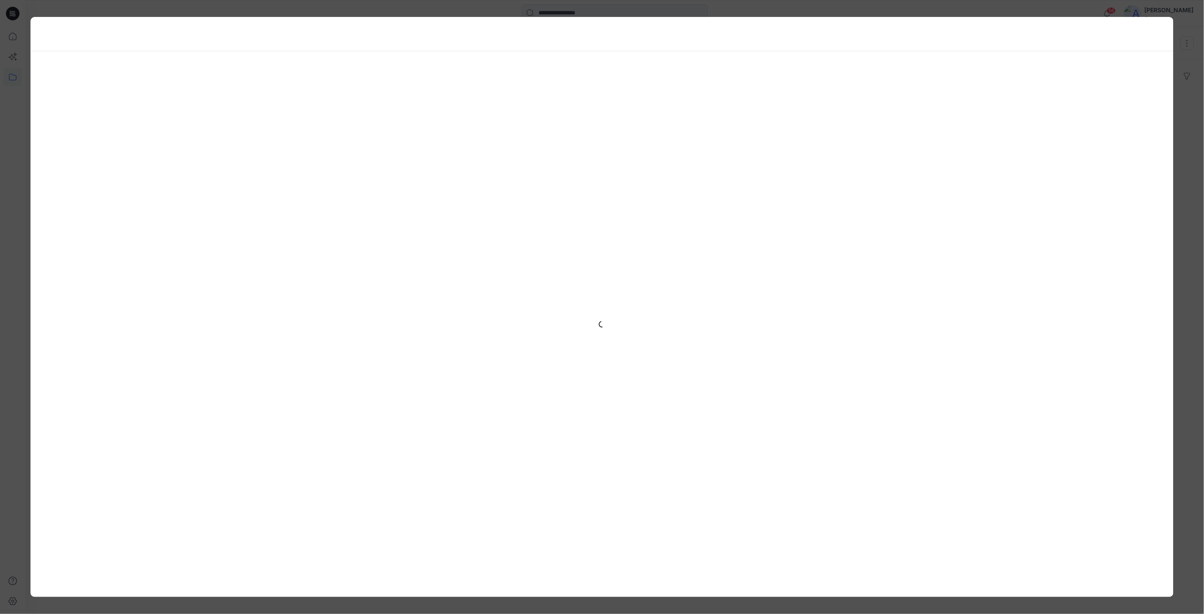
click at [1185, 62] on div at bounding box center [602, 307] width 1204 height 614
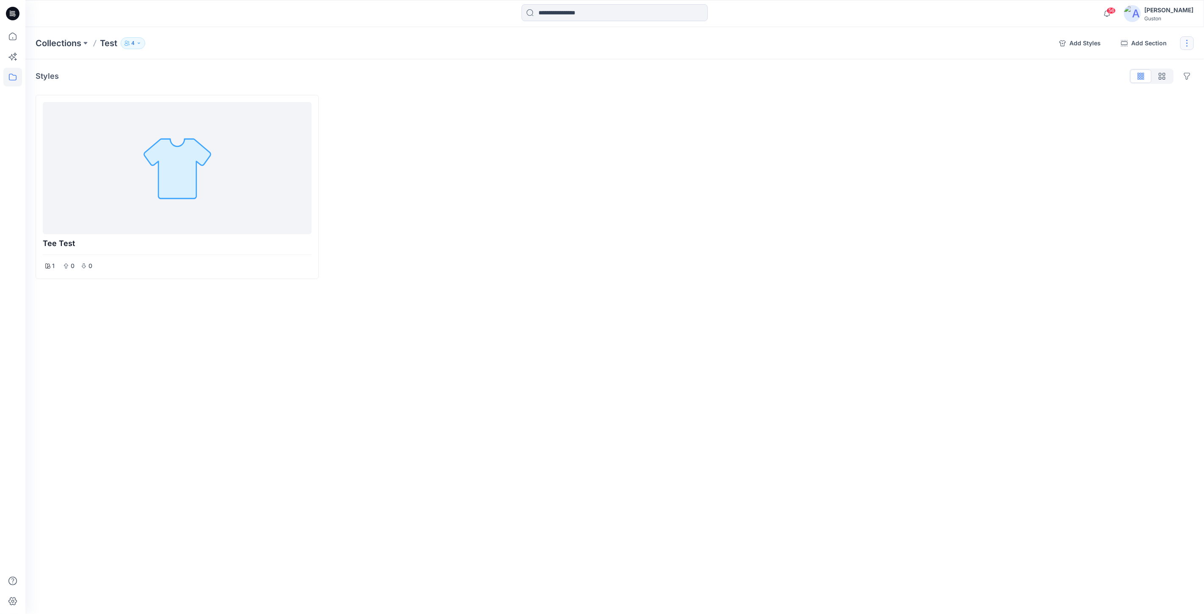
click at [1185, 40] on button "button" at bounding box center [1187, 43] width 14 height 14
click at [1157, 120] on button "Delete Collection" at bounding box center [1146, 121] width 91 height 16
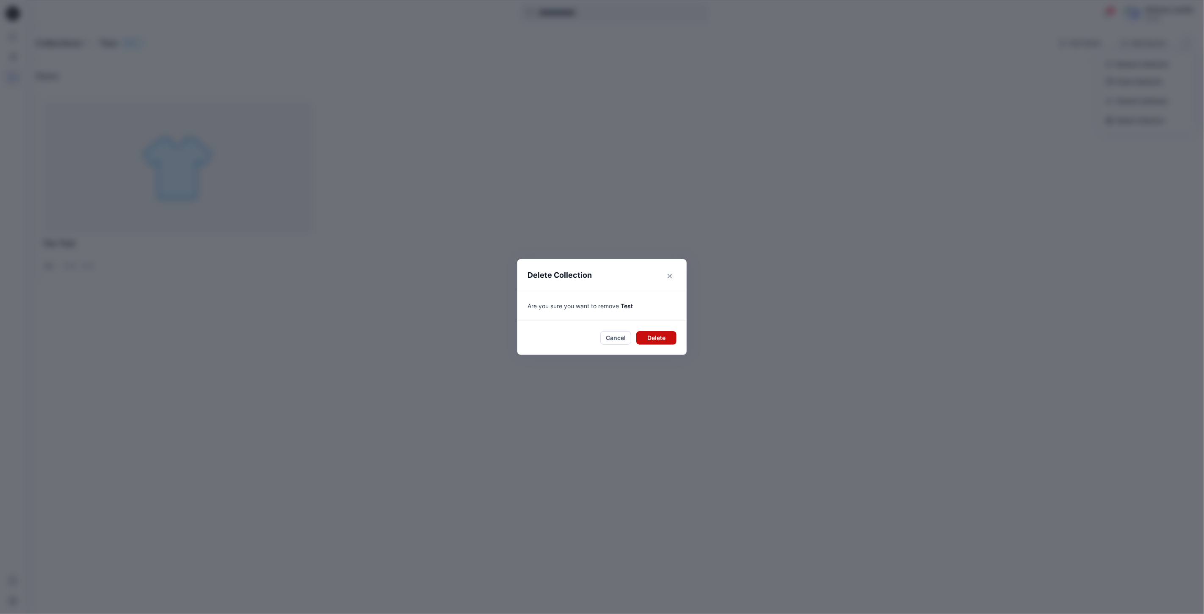
click at [658, 342] on button "Delete" at bounding box center [656, 338] width 40 height 14
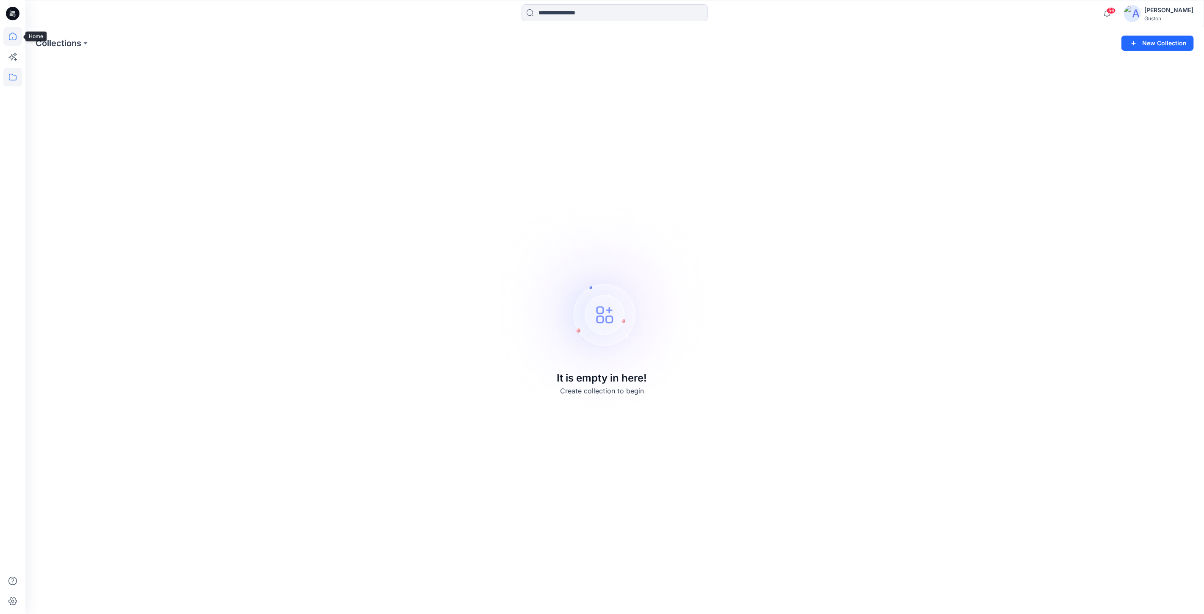
click at [14, 34] on icon at bounding box center [13, 37] width 8 height 8
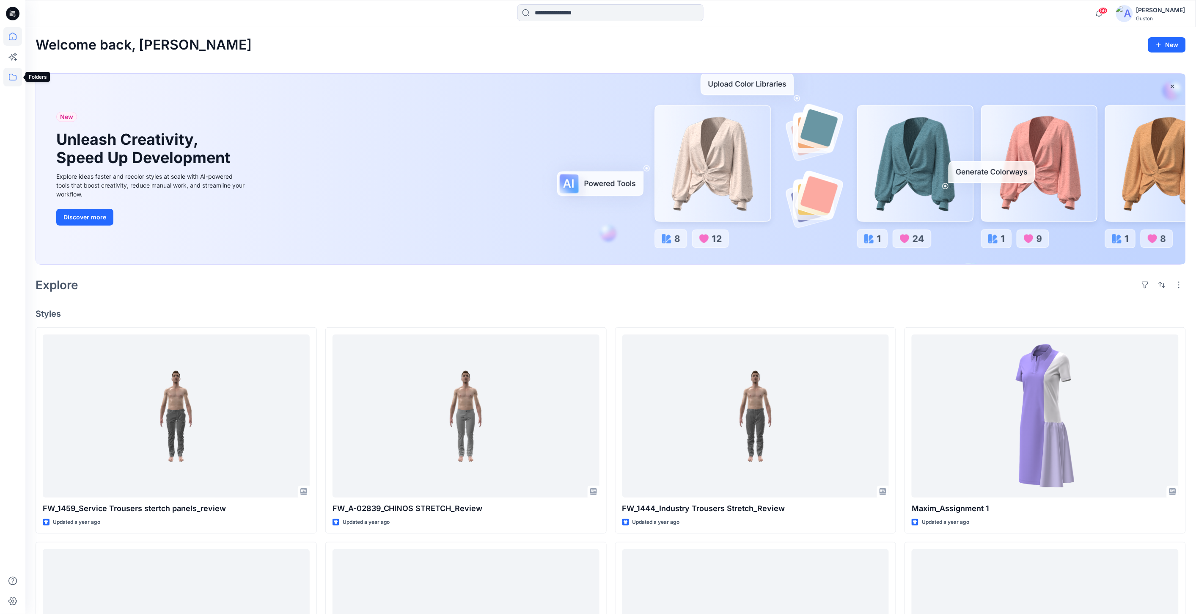
click at [14, 71] on icon at bounding box center [12, 77] width 19 height 19
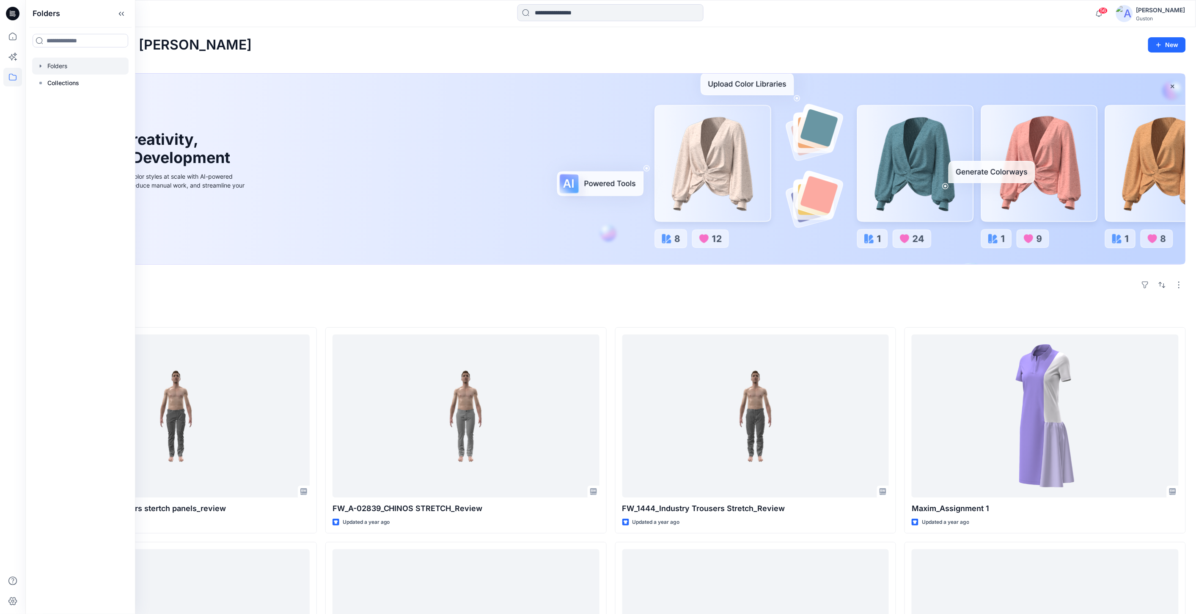
click at [60, 66] on div at bounding box center [80, 66] width 96 height 17
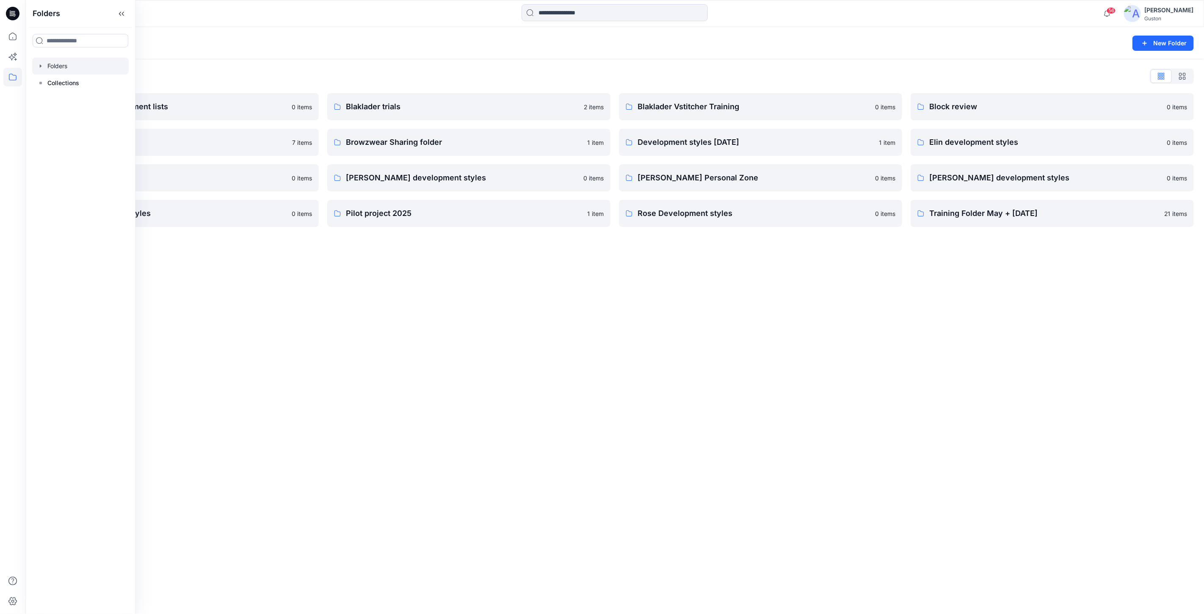
click at [40, 65] on icon "button" at bounding box center [41, 65] width 2 height 3
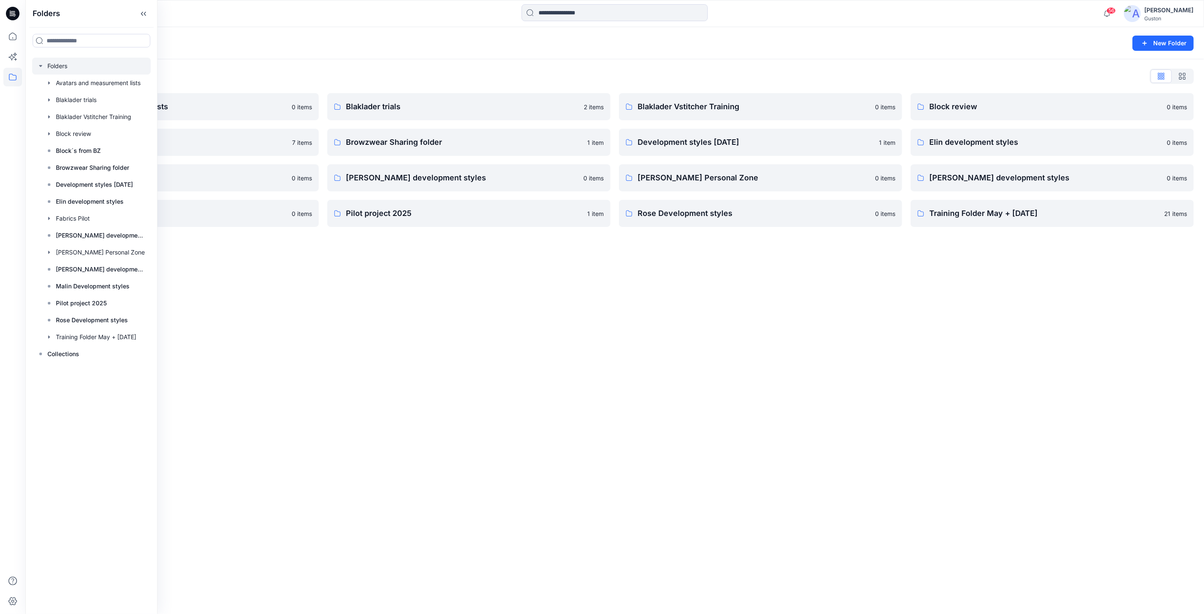
click at [328, 311] on div "Folders New Folder Folders List Avatars and measurement lists 0 items Block´s f…" at bounding box center [614, 320] width 1178 height 587
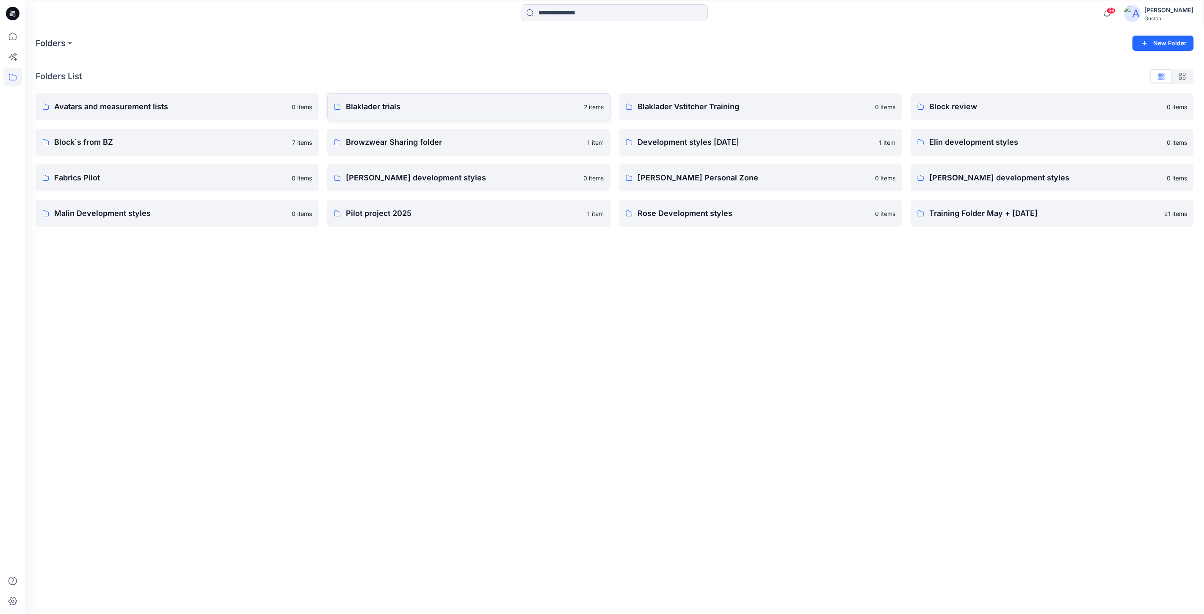
click at [541, 102] on p "Blaklader trials" at bounding box center [462, 107] width 233 height 12
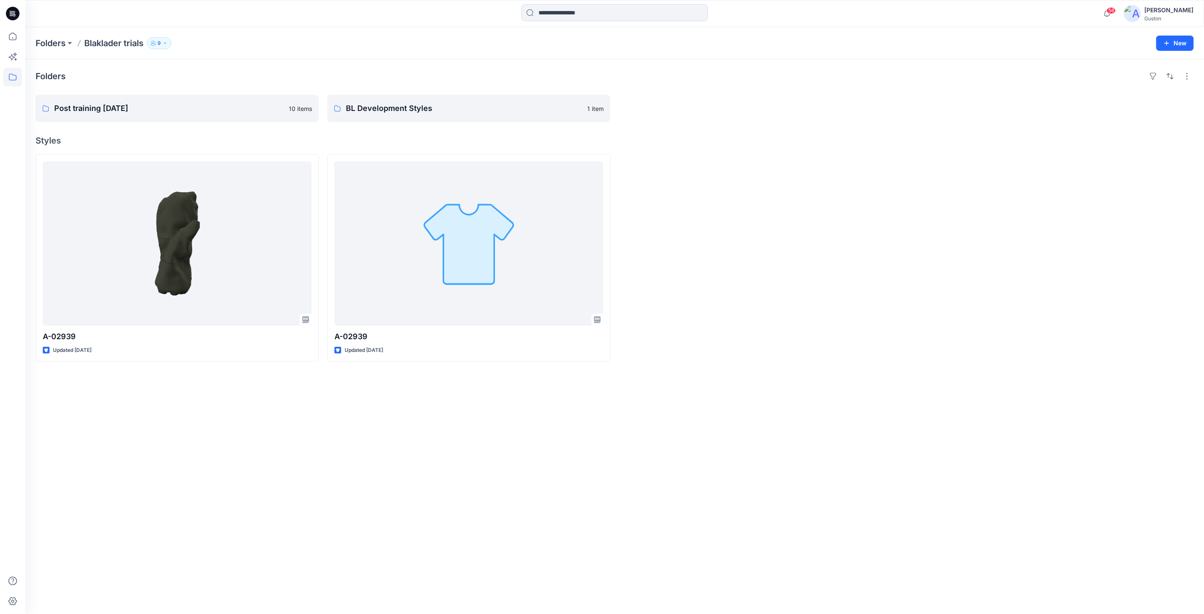
click at [834, 352] on div at bounding box center [760, 257] width 283 height 207
click at [61, 44] on p "Folders" at bounding box center [51, 43] width 30 height 12
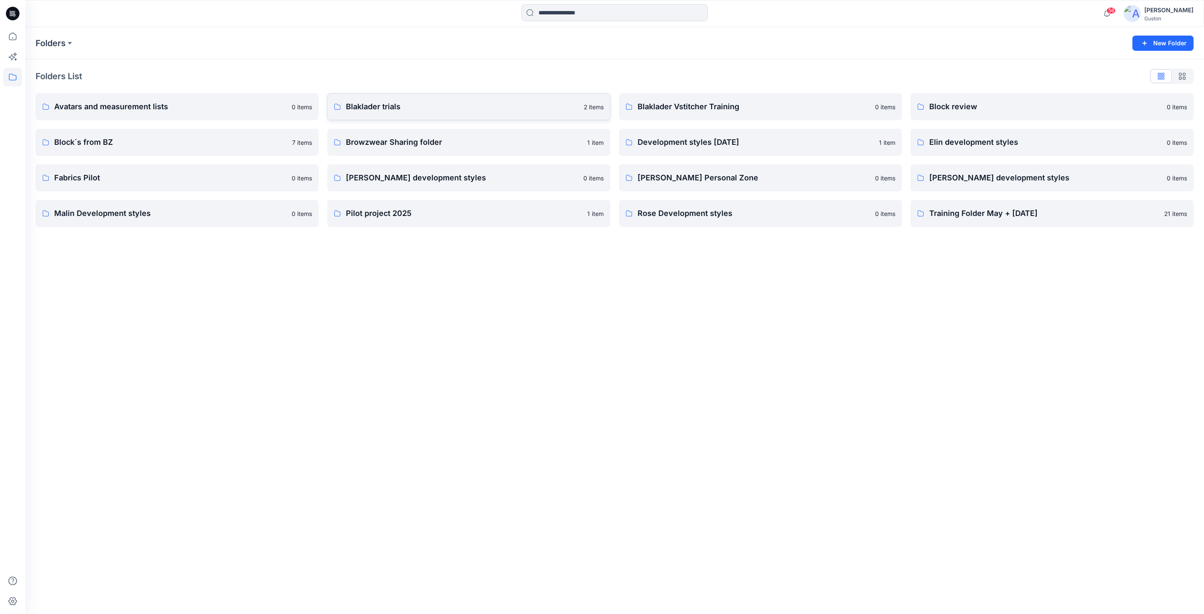
click at [461, 103] on p "Blaklader trials" at bounding box center [462, 107] width 233 height 12
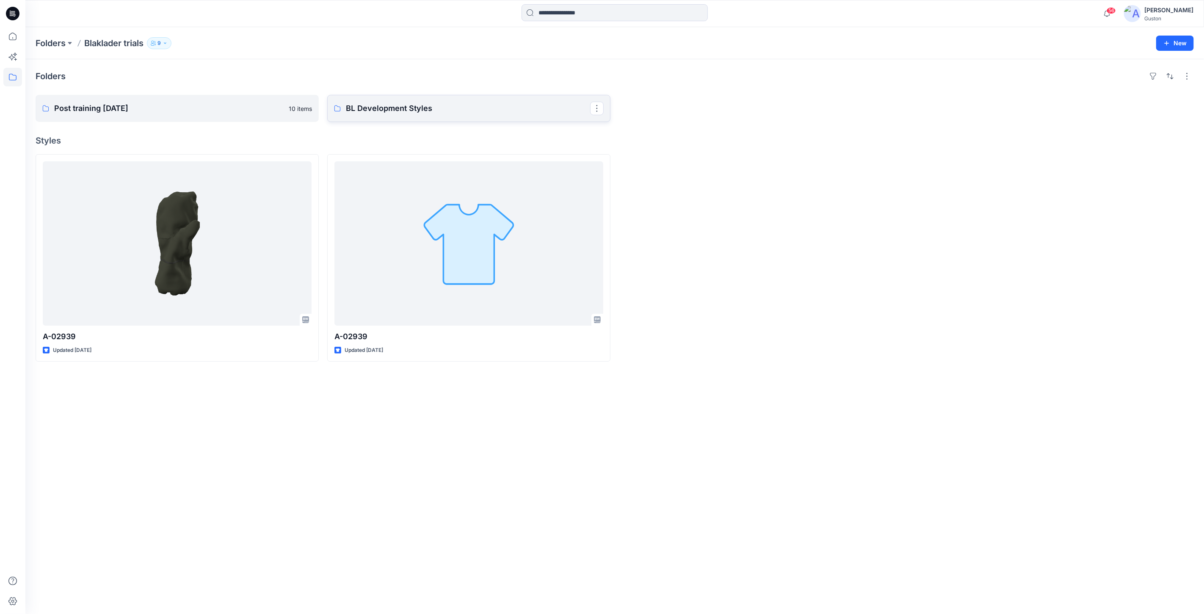
click at [399, 109] on p "BL Development Styles" at bounding box center [468, 108] width 244 height 12
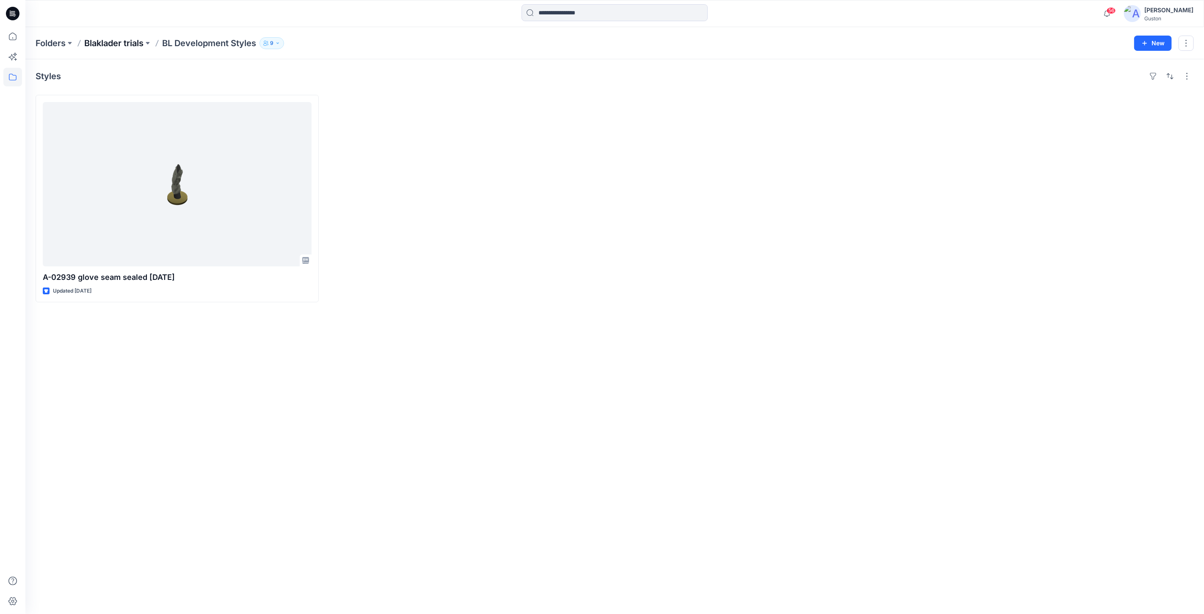
click at [128, 40] on p "Blaklader trials" at bounding box center [113, 43] width 59 height 12
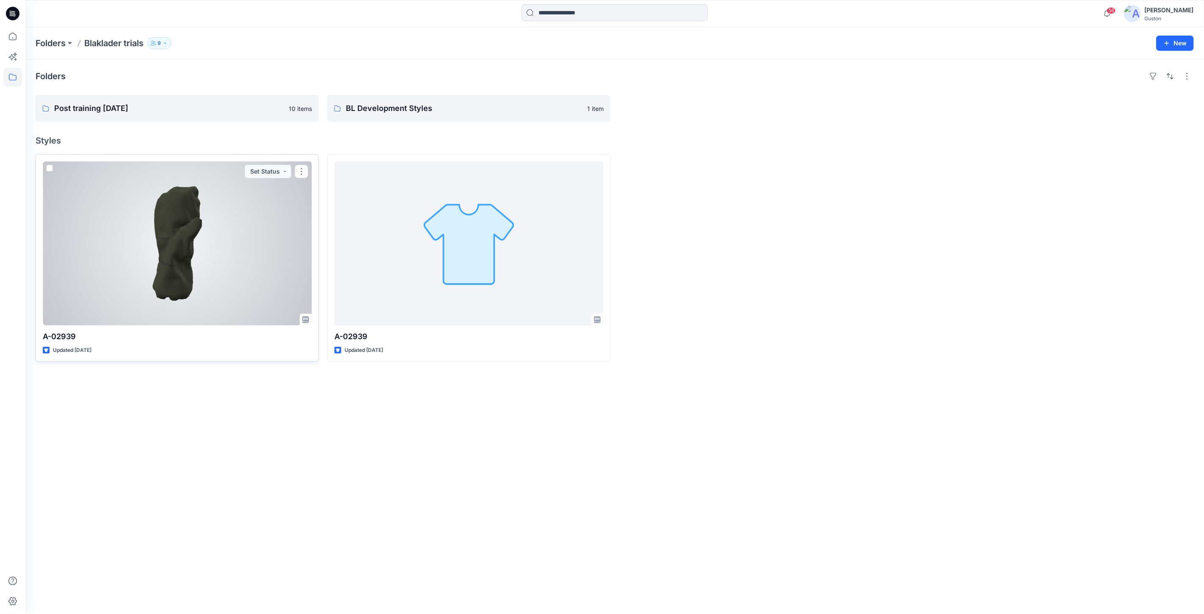
click at [198, 244] on div at bounding box center [177, 243] width 269 height 164
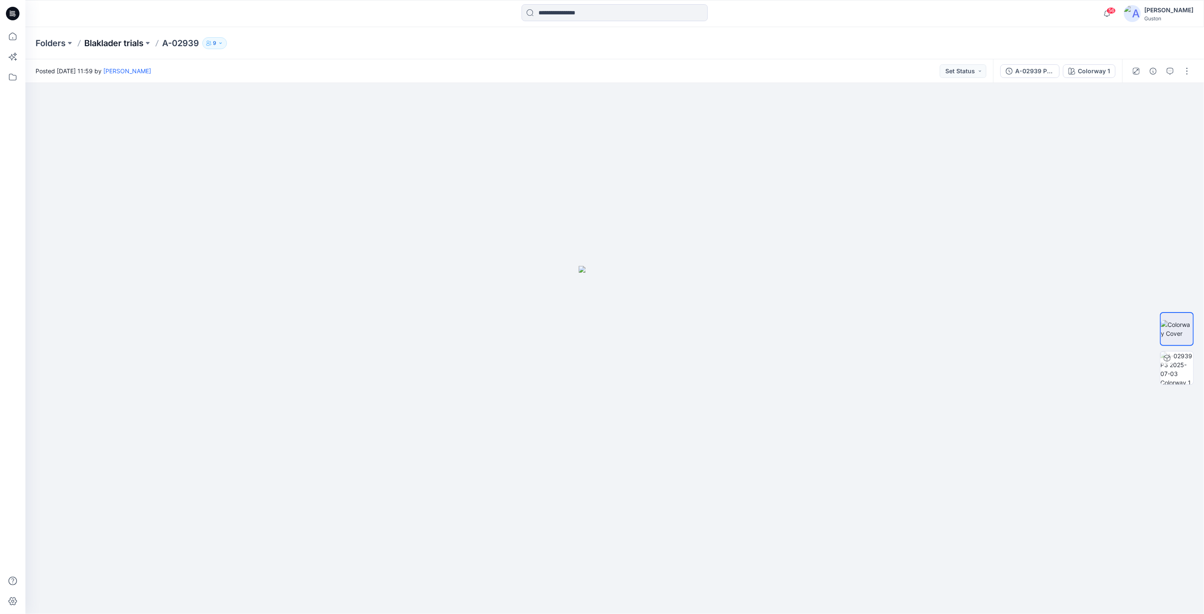
click at [132, 40] on p "Blaklader trials" at bounding box center [113, 43] width 59 height 12
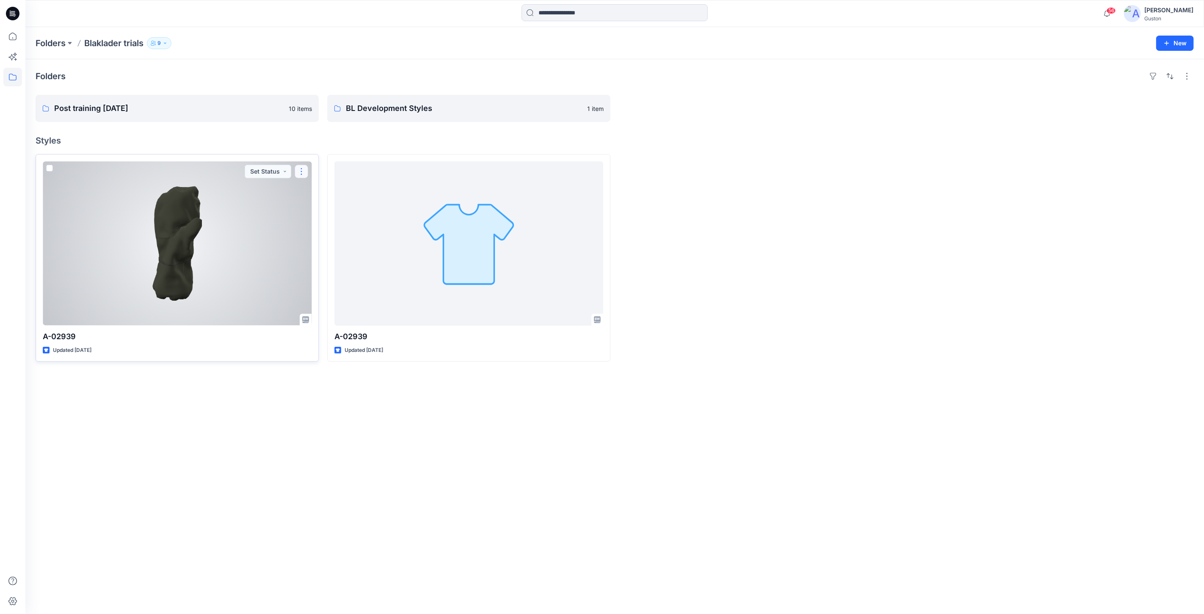
click at [300, 171] on button "button" at bounding box center [302, 172] width 14 height 14
click at [252, 219] on div at bounding box center [177, 243] width 269 height 164
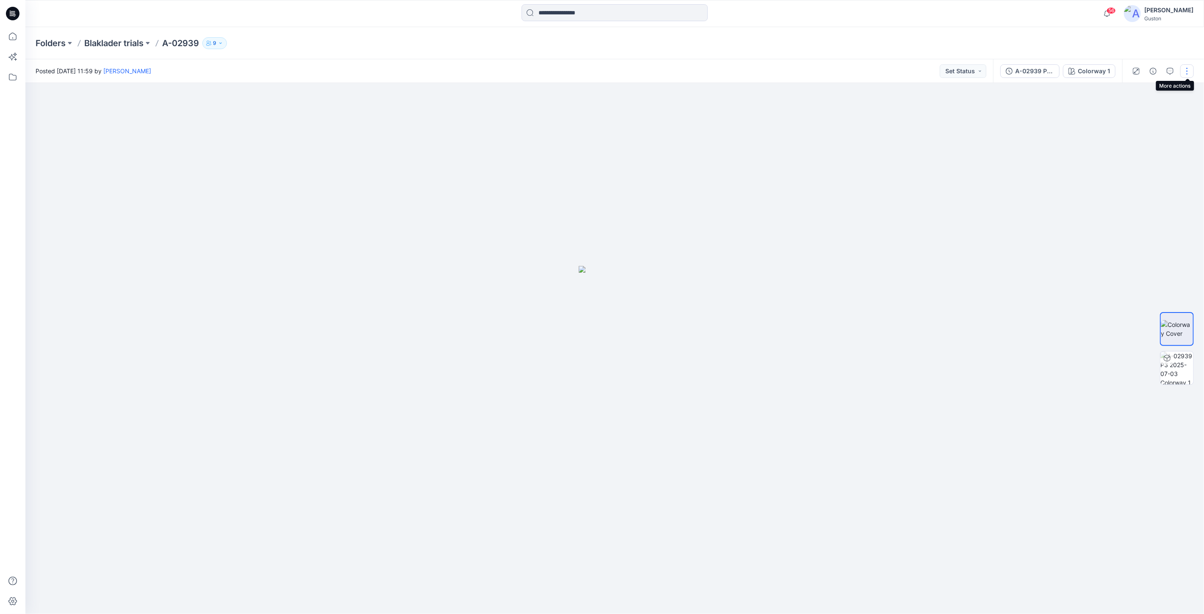
click at [1188, 71] on button "button" at bounding box center [1187, 71] width 14 height 14
click at [1182, 66] on button "button" at bounding box center [1187, 71] width 14 height 14
click at [1143, 113] on button "Edit" at bounding box center [1151, 114] width 78 height 16
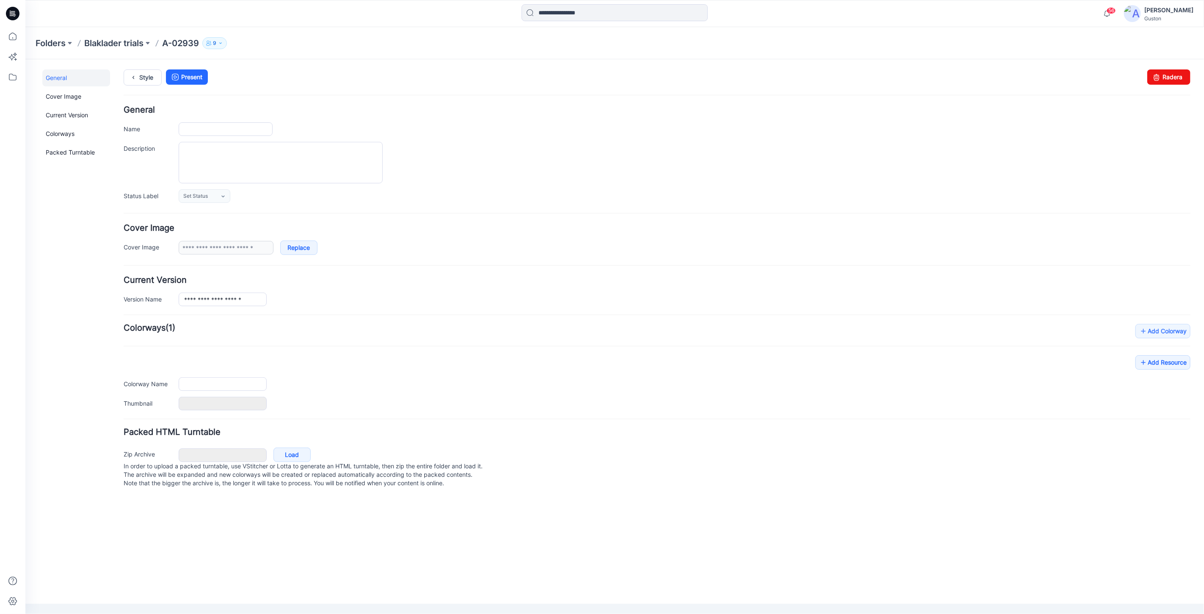
type input "*******"
type input "**********"
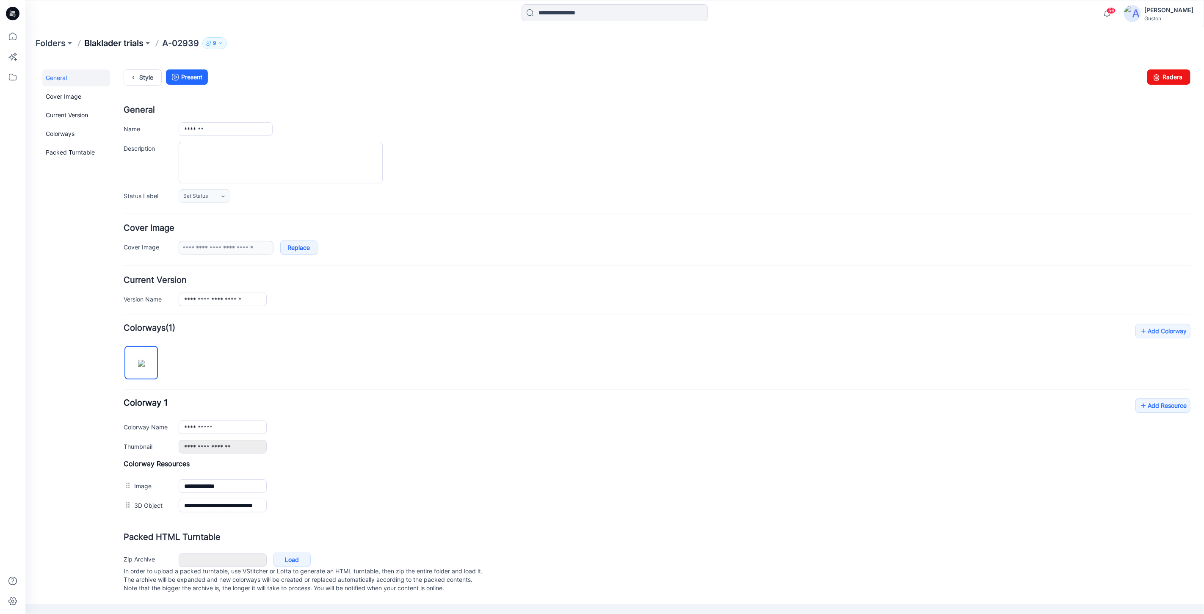
click at [109, 43] on p "Blaklader trials" at bounding box center [113, 43] width 59 height 12
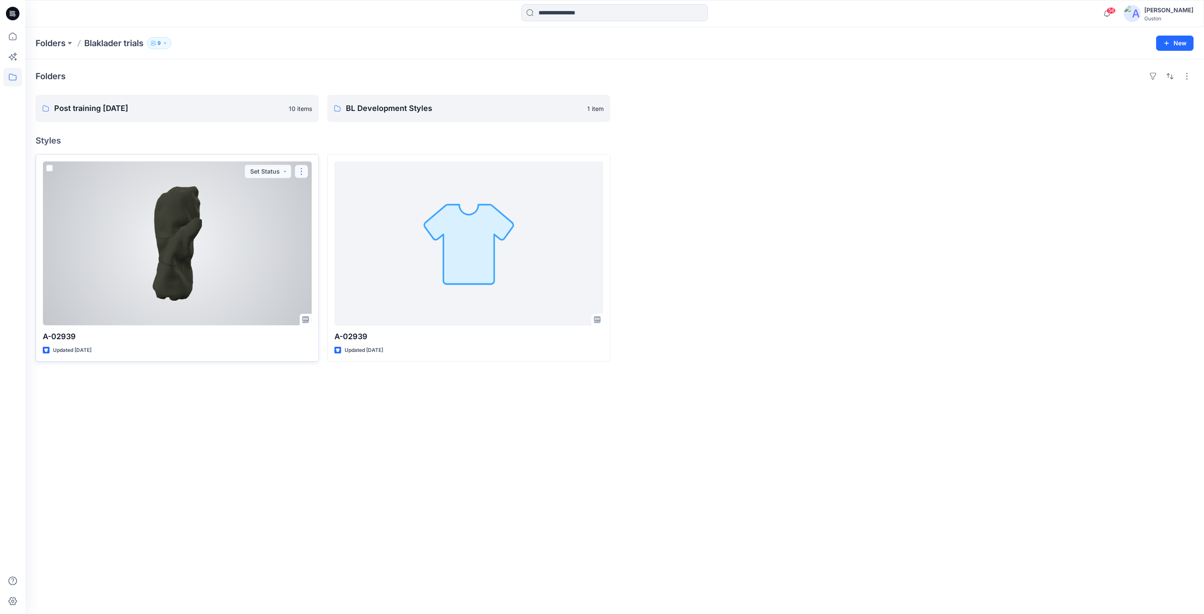
click at [299, 170] on button "button" at bounding box center [302, 172] width 14 height 14
click at [328, 238] on p "Duplicate to..." at bounding box center [330, 238] width 39 height 9
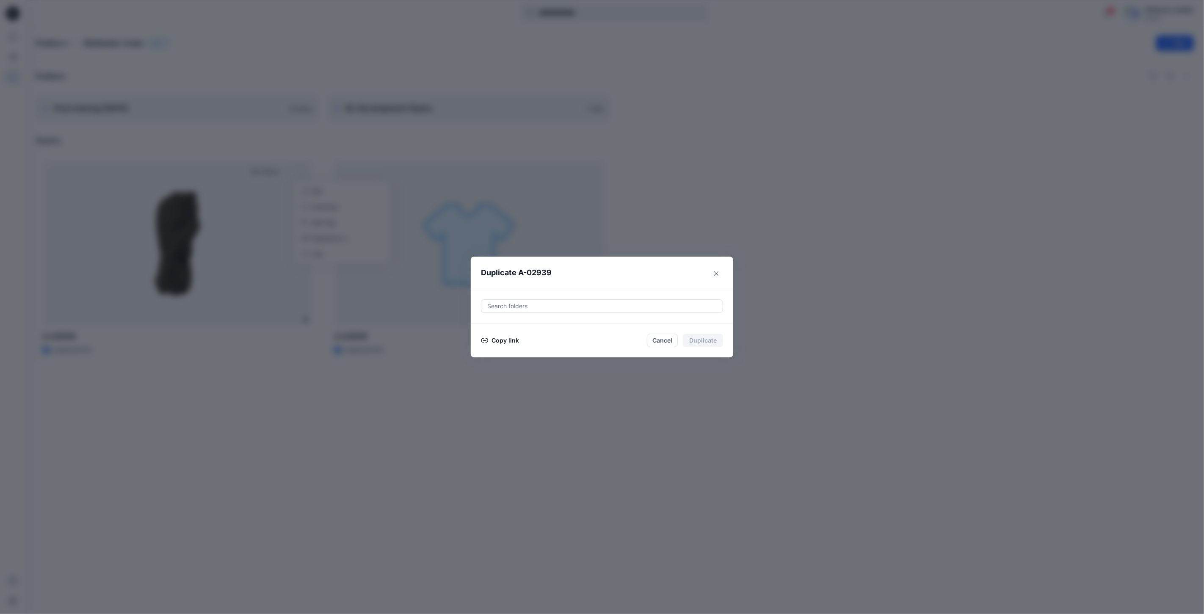
click at [563, 310] on div at bounding box center [601, 306] width 231 height 10
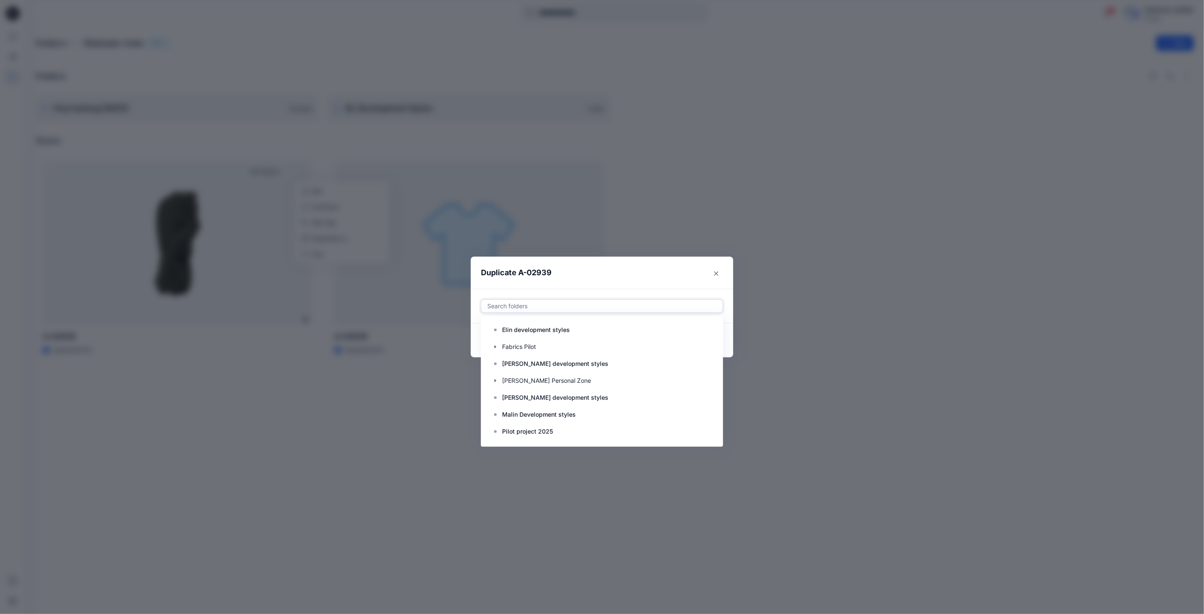
scroll to position [168, 0]
click at [560, 366] on p "[PERSON_NAME] development styles" at bounding box center [555, 365] width 106 height 10
click at [659, 269] on header "Duplicate A-02939" at bounding box center [593, 272] width 245 height 32
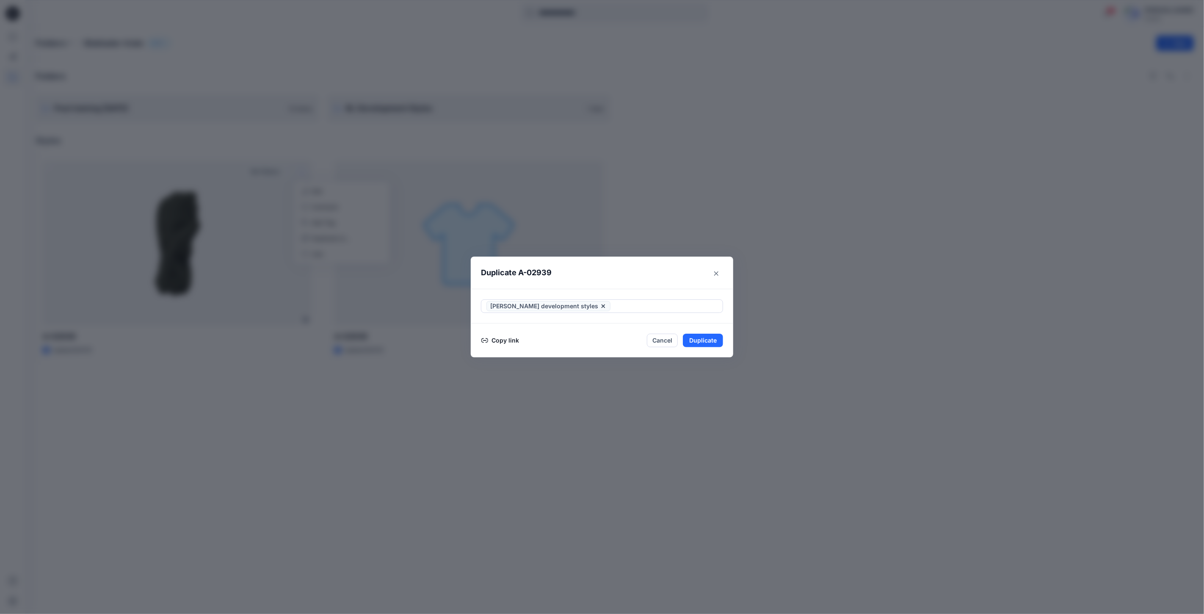
click at [506, 340] on button "Copy link" at bounding box center [500, 340] width 39 height 10
click at [486, 345] on icon at bounding box center [484, 343] width 7 height 7
click at [503, 344] on p "Link copied" at bounding box center [505, 343] width 32 height 9
click at [656, 342] on button "Cancel" at bounding box center [662, 344] width 31 height 14
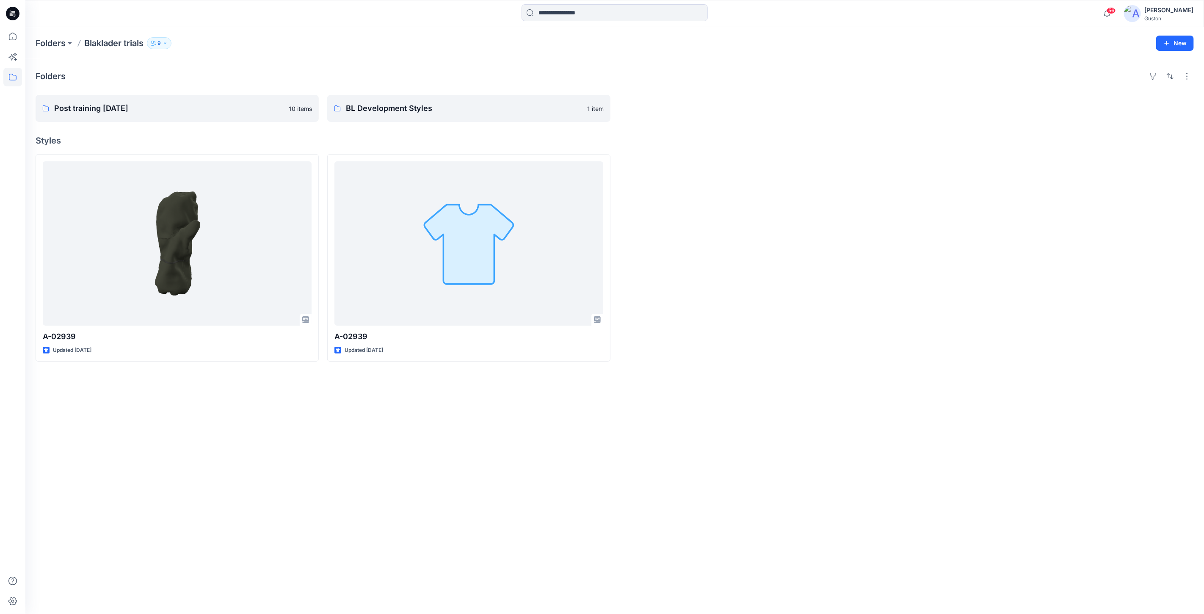
click at [739, 398] on div "Folders Post training October 2024 10 items BL Development Styles 1 item Styles…" at bounding box center [614, 336] width 1178 height 554
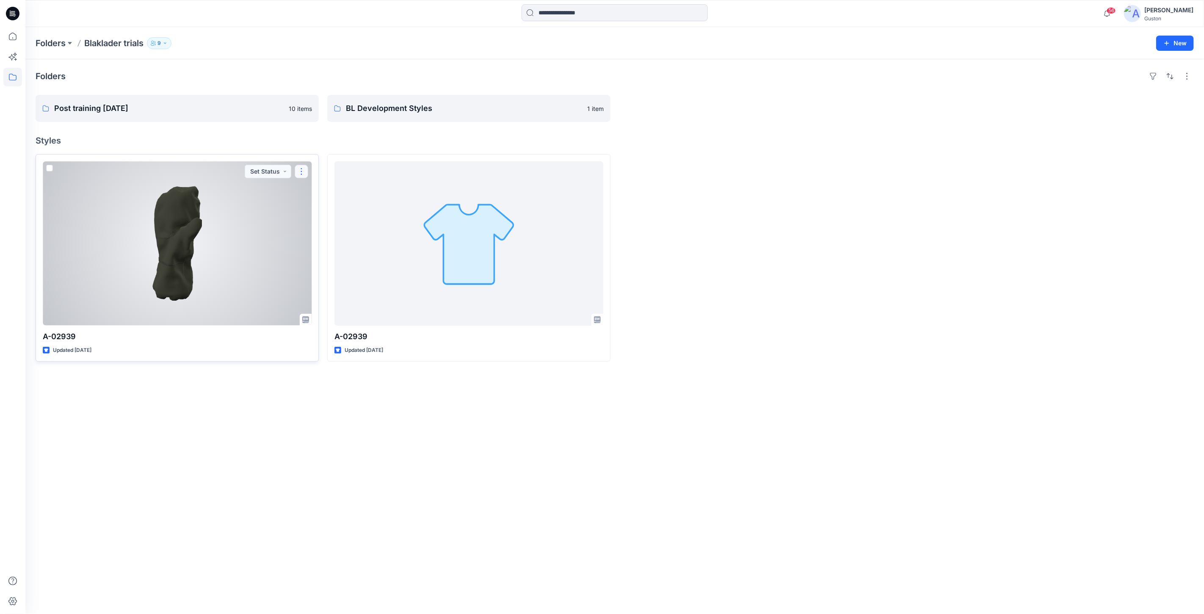
click at [298, 172] on button "button" at bounding box center [302, 172] width 14 height 14
click at [343, 236] on p "Duplicate to..." at bounding box center [330, 238] width 39 height 9
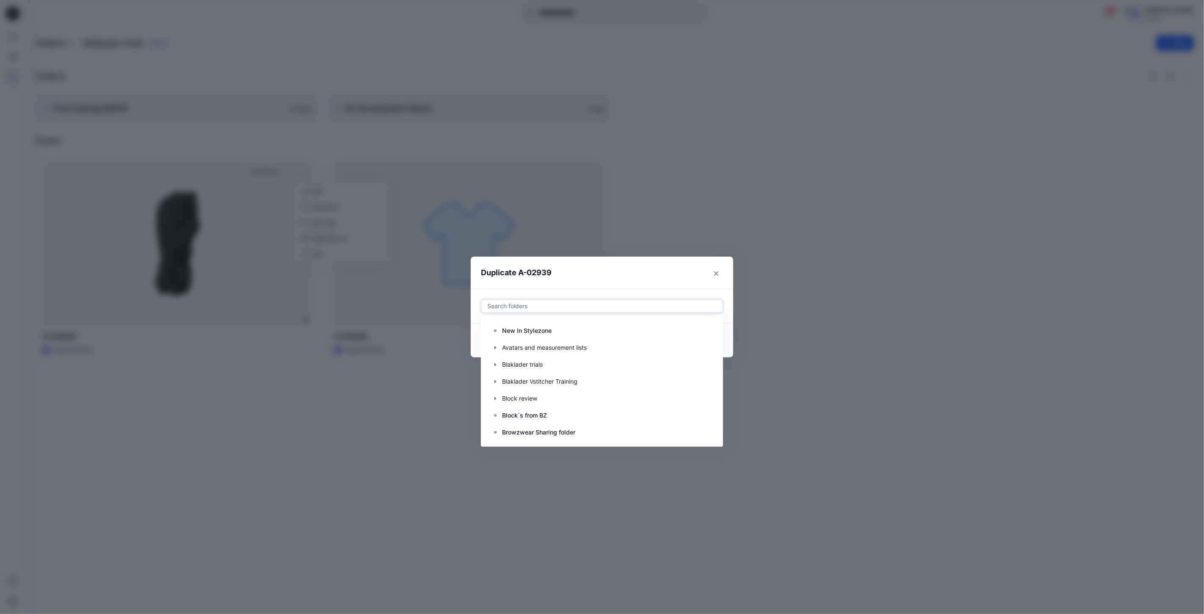
click at [525, 306] on div at bounding box center [601, 306] width 231 height 10
click at [539, 365] on p "[PERSON_NAME] development styles" at bounding box center [555, 365] width 106 height 10
click at [846, 358] on div "Duplicate A-02939 Use Up and Down to choose options, press Enter to select the …" at bounding box center [602, 307] width 1204 height 614
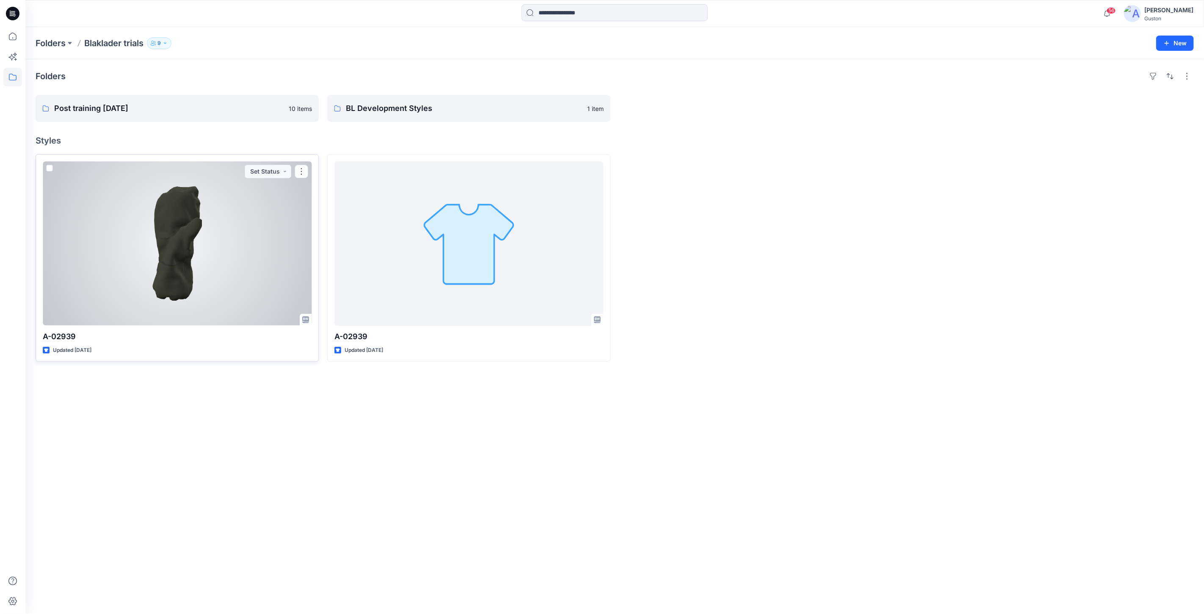
click at [250, 230] on div at bounding box center [177, 243] width 269 height 164
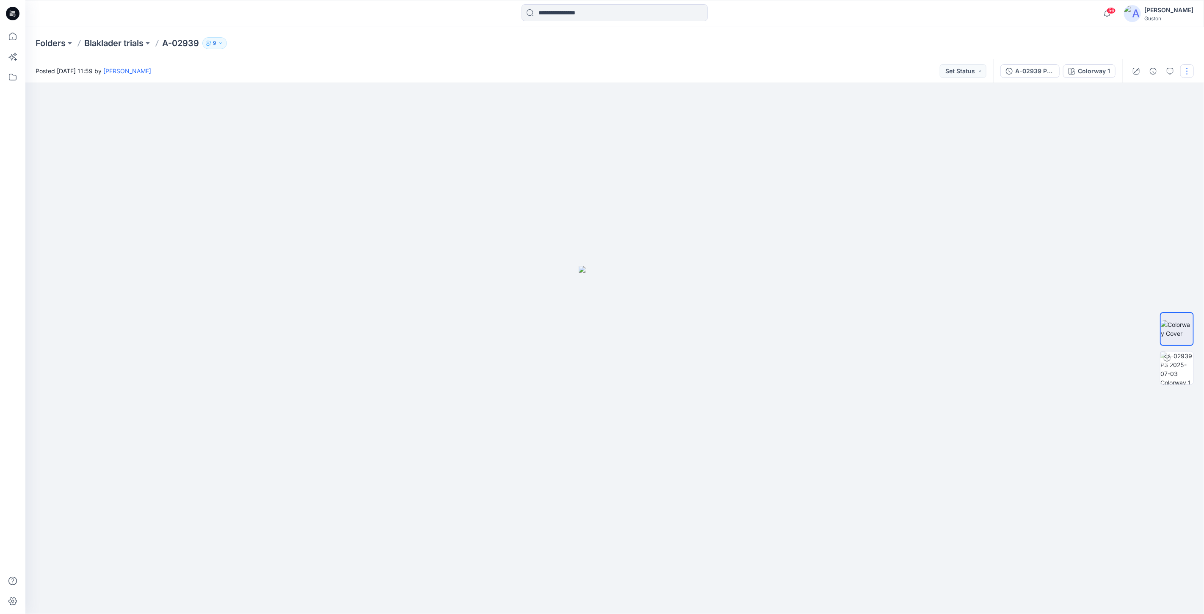
click at [1183, 66] on button "button" at bounding box center [1187, 71] width 14 height 14
click at [1150, 162] on p "Duplicate to..." at bounding box center [1146, 161] width 39 height 9
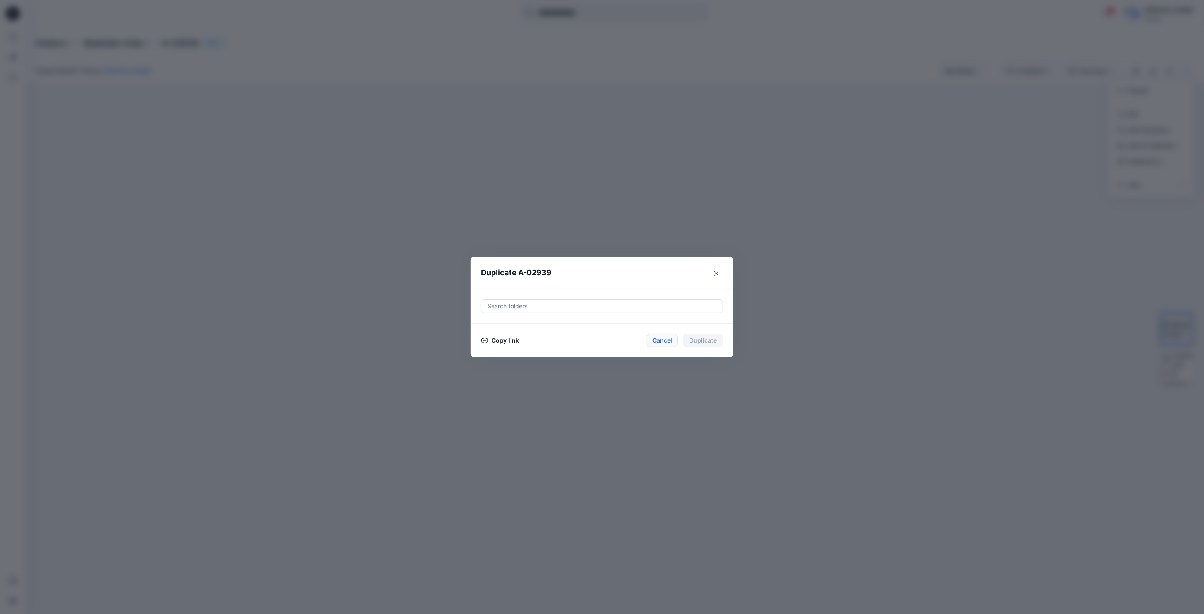
click at [664, 336] on button "Cancel" at bounding box center [662, 341] width 31 height 14
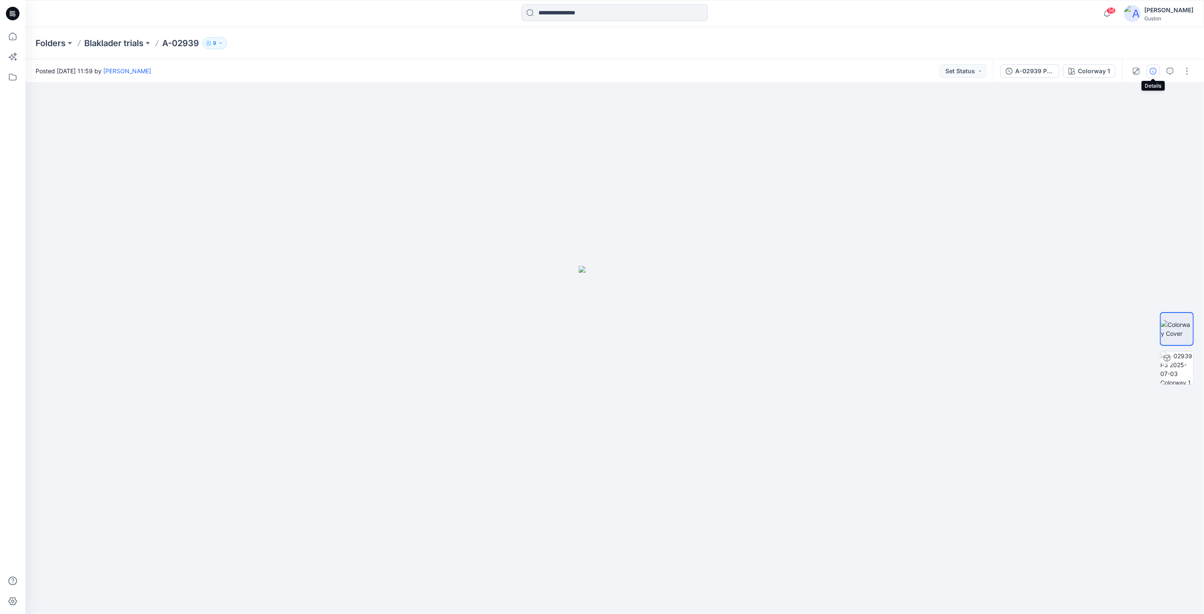
click at [1150, 71] on icon "button" at bounding box center [1152, 71] width 7 height 7
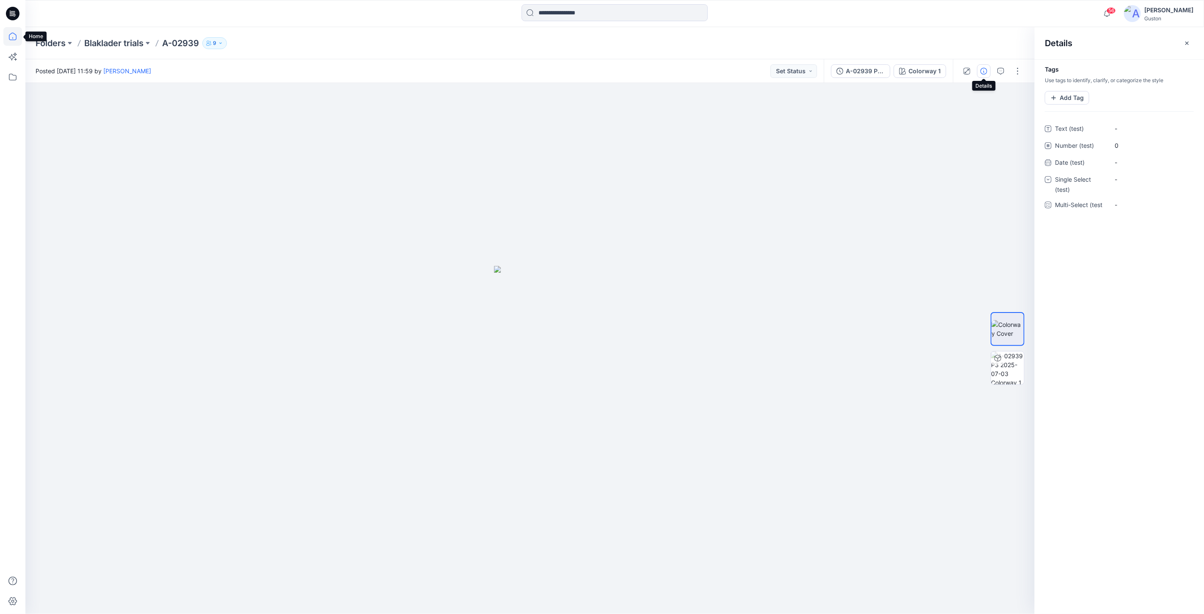
click at [11, 37] on icon at bounding box center [12, 36] width 19 height 19
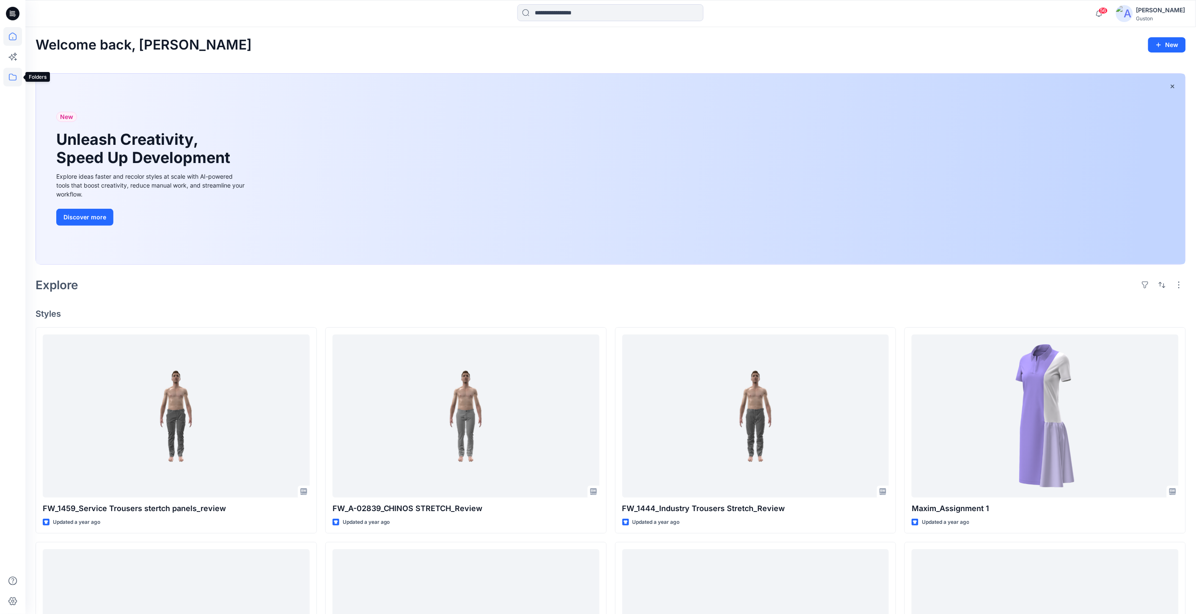
click at [11, 82] on icon at bounding box center [12, 77] width 19 height 19
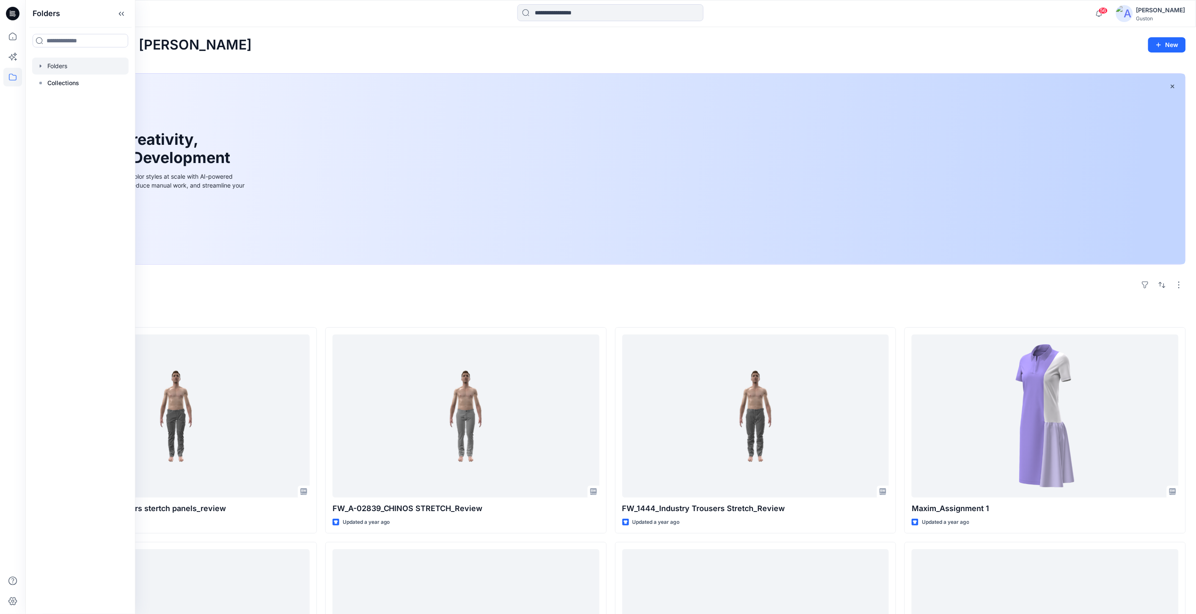
click at [63, 68] on div at bounding box center [80, 66] width 96 height 17
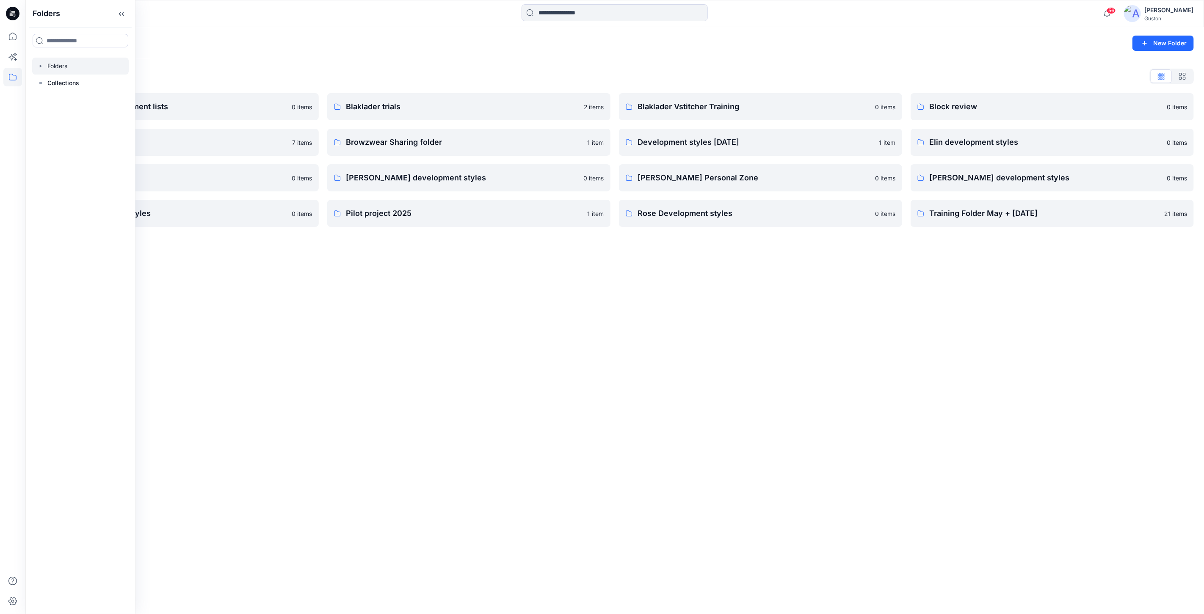
click at [437, 336] on div "Folders New Folder Folders List Avatars and measurement lists 0 items Block´s f…" at bounding box center [614, 320] width 1178 height 587
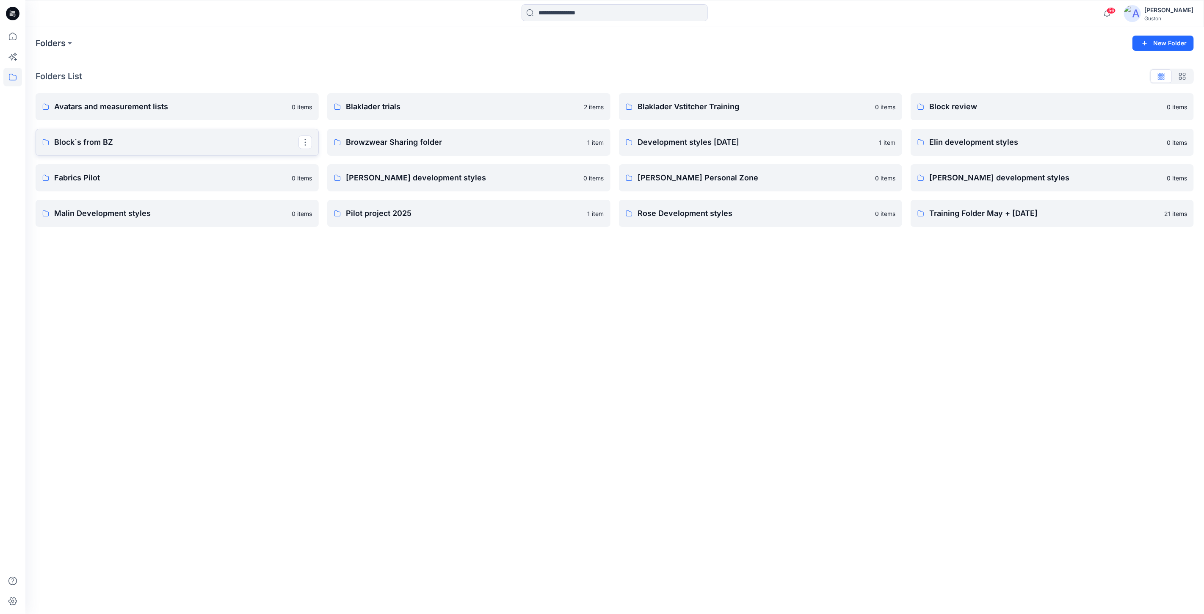
click at [222, 140] on p "Block´s from BZ" at bounding box center [176, 142] width 244 height 12
click at [1074, 108] on p "Block review" at bounding box center [1051, 107] width 244 height 12
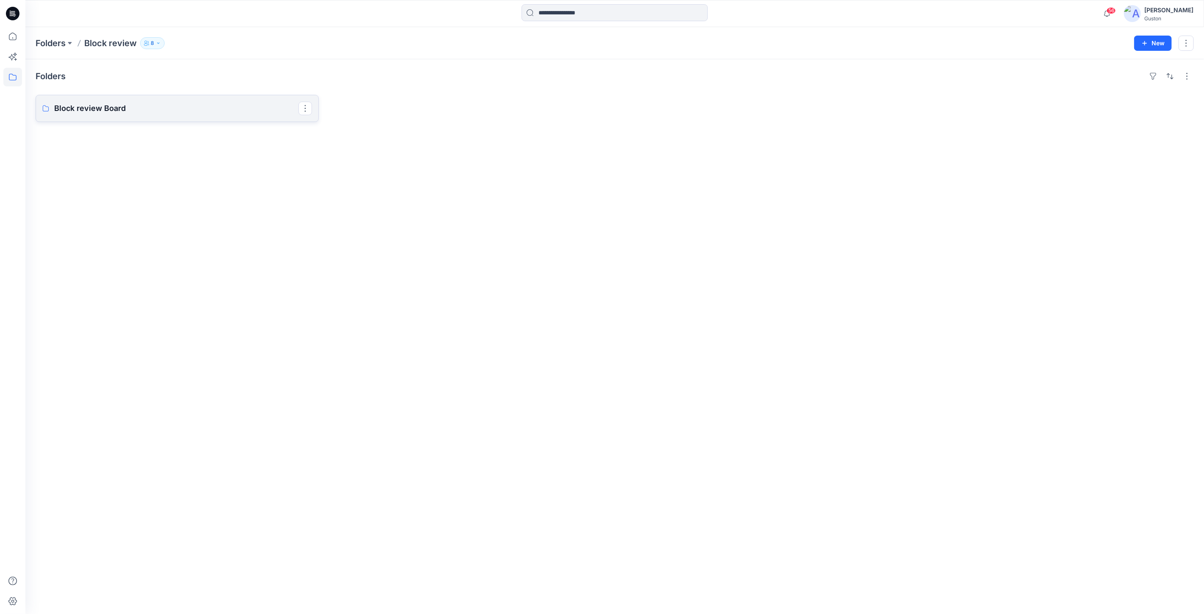
click at [153, 109] on p "Block review Board" at bounding box center [176, 108] width 244 height 12
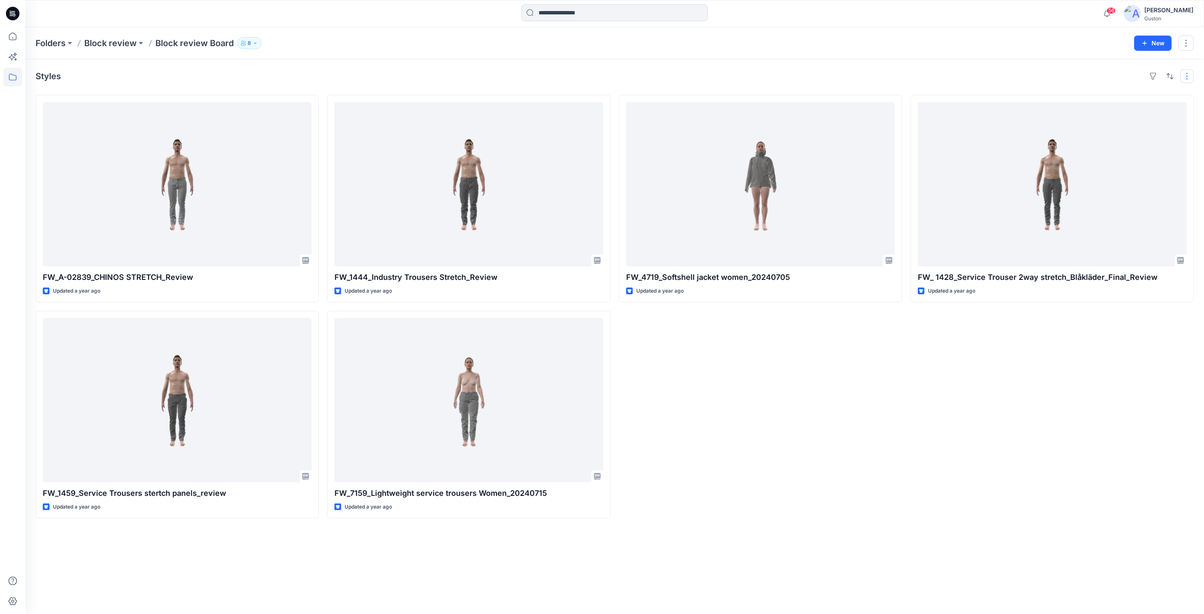
click at [1189, 78] on div "Styles FW_A-02839_CHINOS STRETCH_Review Updated a year ago FW_1459_Service Trou…" at bounding box center [614, 336] width 1178 height 554
click at [1184, 79] on button "button" at bounding box center [1187, 76] width 14 height 14
click at [1186, 44] on button "button" at bounding box center [1185, 43] width 15 height 15
click at [1144, 96] on p "[PERSON_NAME]" at bounding box center [1140, 98] width 48 height 9
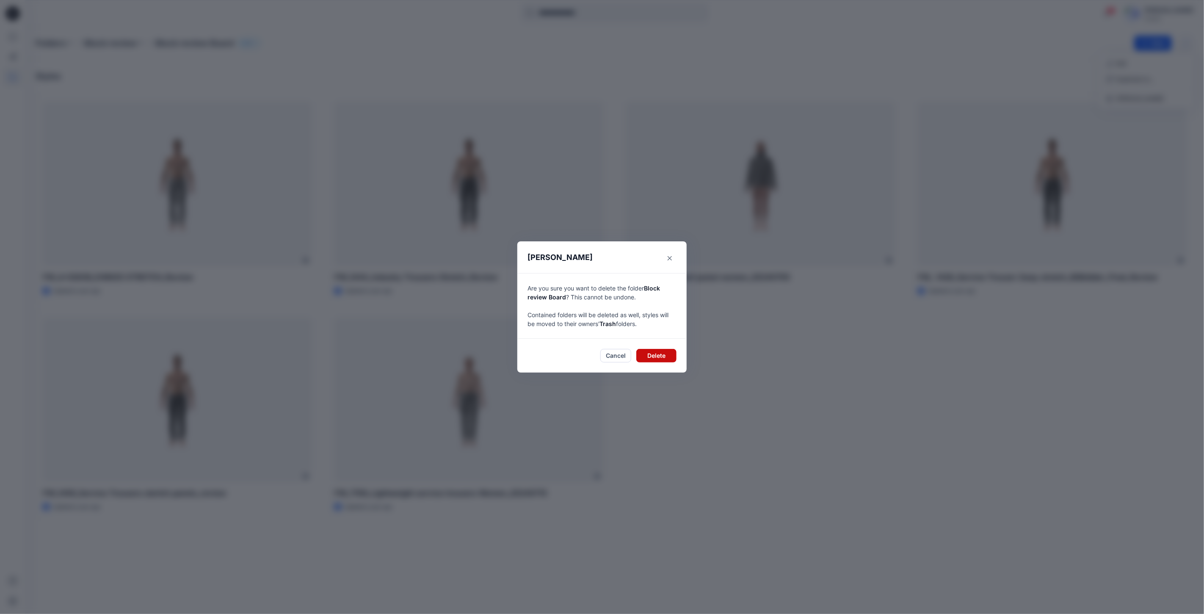
click at [651, 356] on button "Delete" at bounding box center [656, 356] width 40 height 14
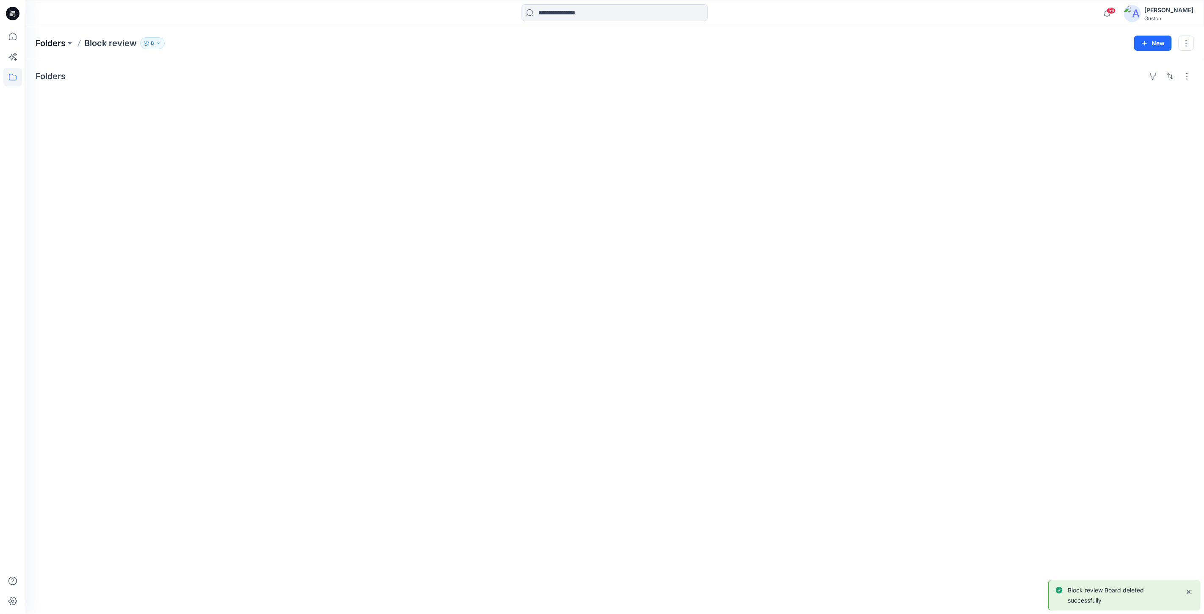
click at [47, 42] on p "Folders" at bounding box center [51, 43] width 30 height 12
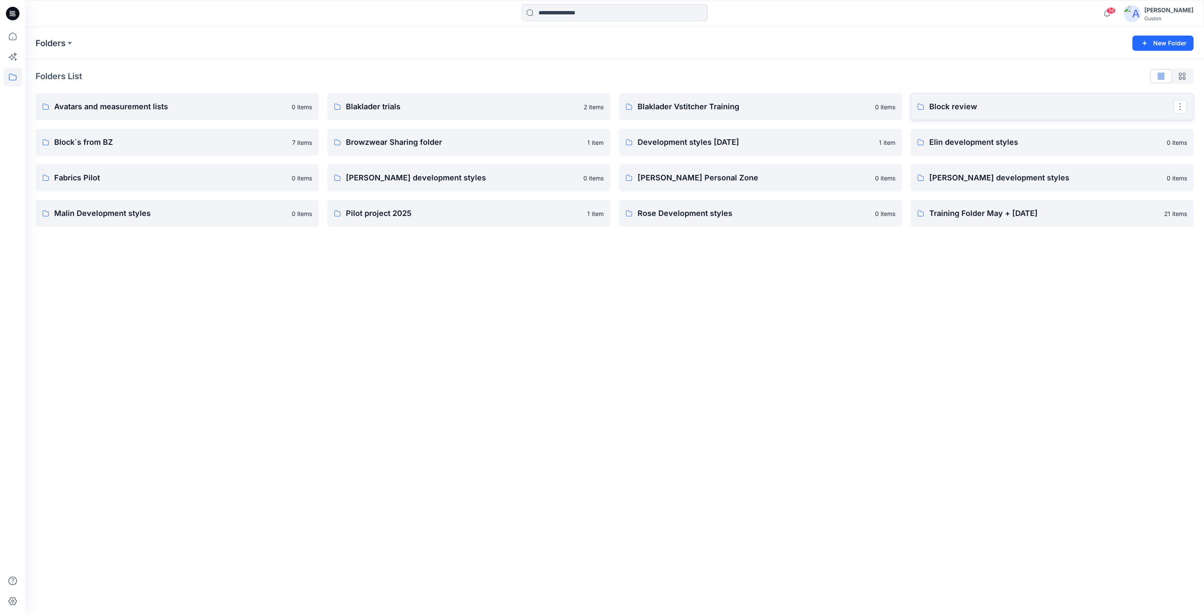
click at [962, 108] on p "Block review" at bounding box center [1051, 107] width 244 height 12
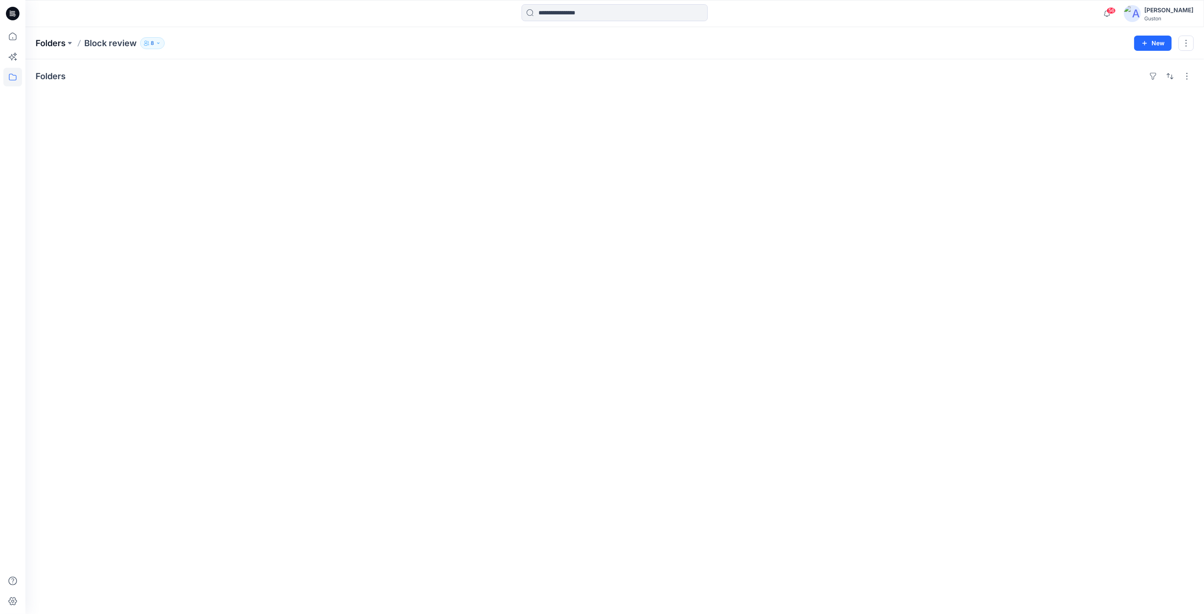
click at [54, 41] on p "Folders" at bounding box center [51, 43] width 30 height 12
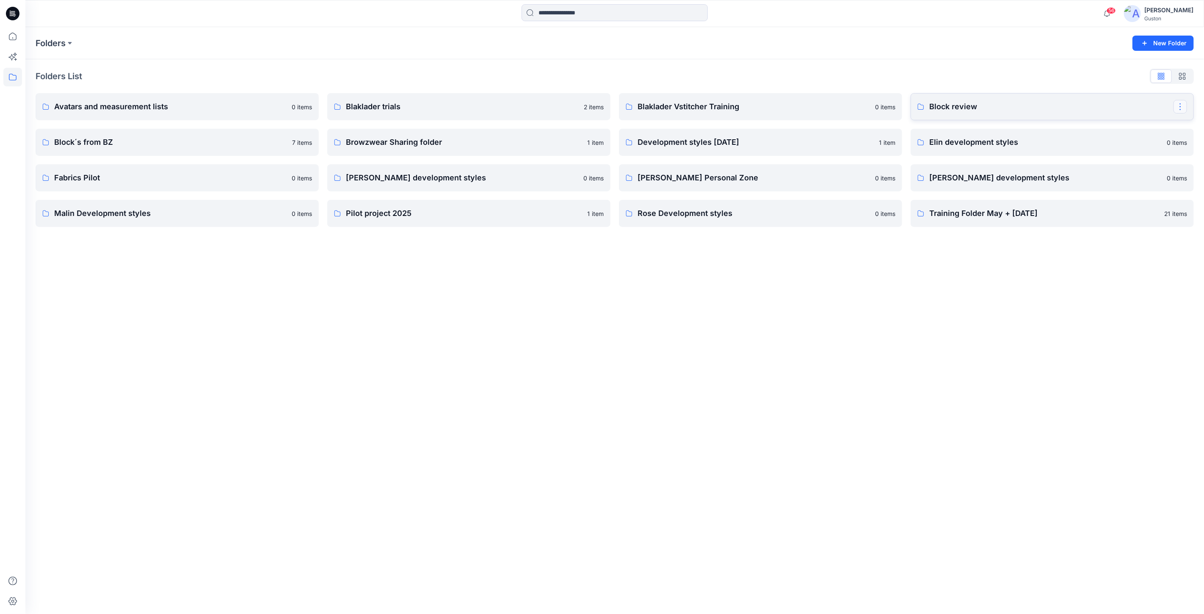
click at [1181, 107] on button "button" at bounding box center [1180, 107] width 14 height 14
click at [1146, 180] on p "Delete Folder" at bounding box center [1133, 177] width 48 height 9
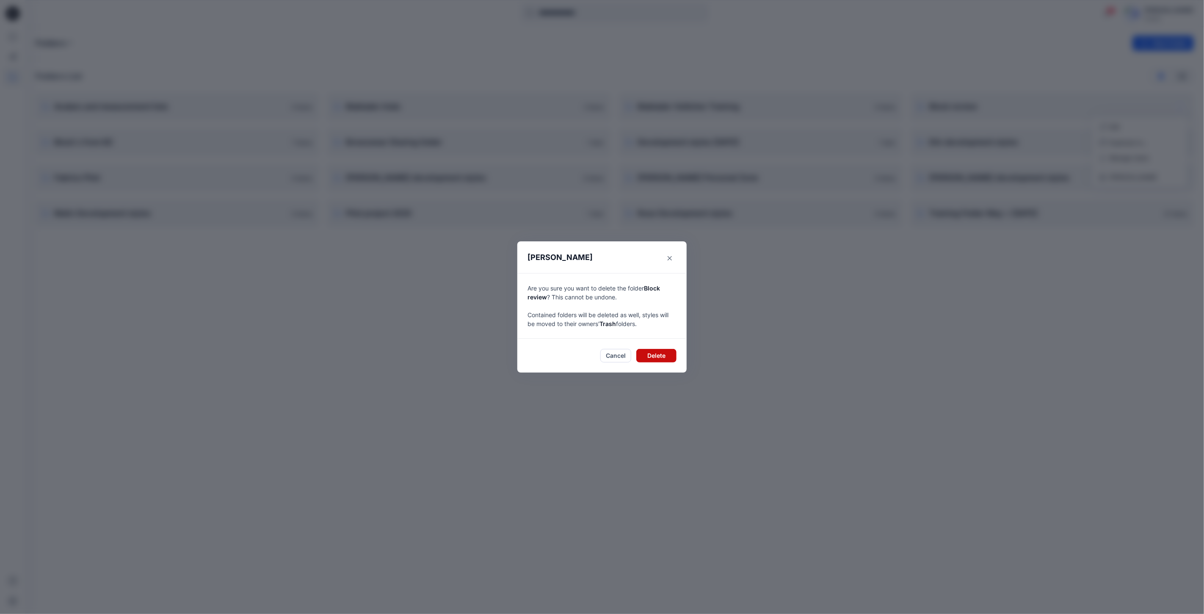
click at [650, 357] on button "Delete" at bounding box center [656, 356] width 40 height 14
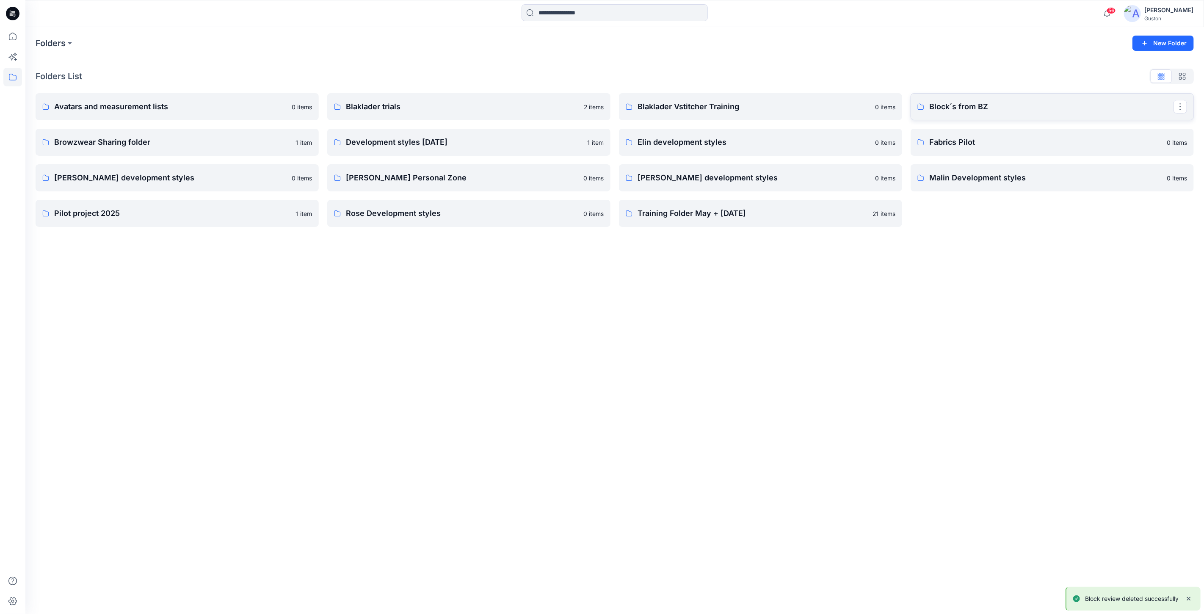
click at [962, 109] on p "Block´s from BZ" at bounding box center [1051, 107] width 244 height 12
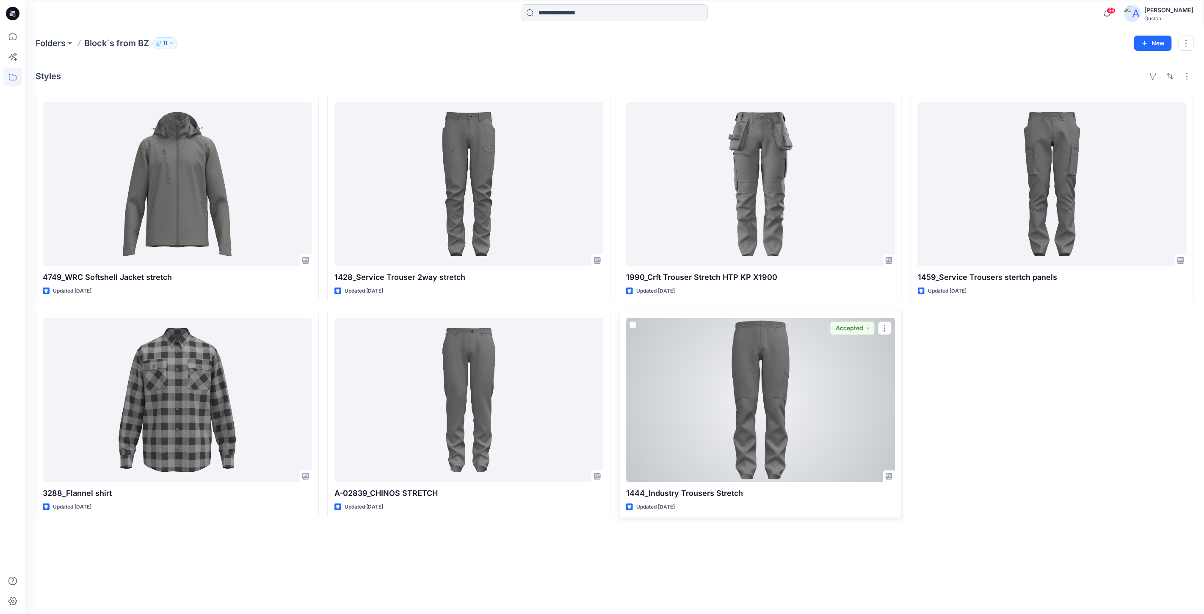
click at [808, 375] on div at bounding box center [760, 400] width 269 height 164
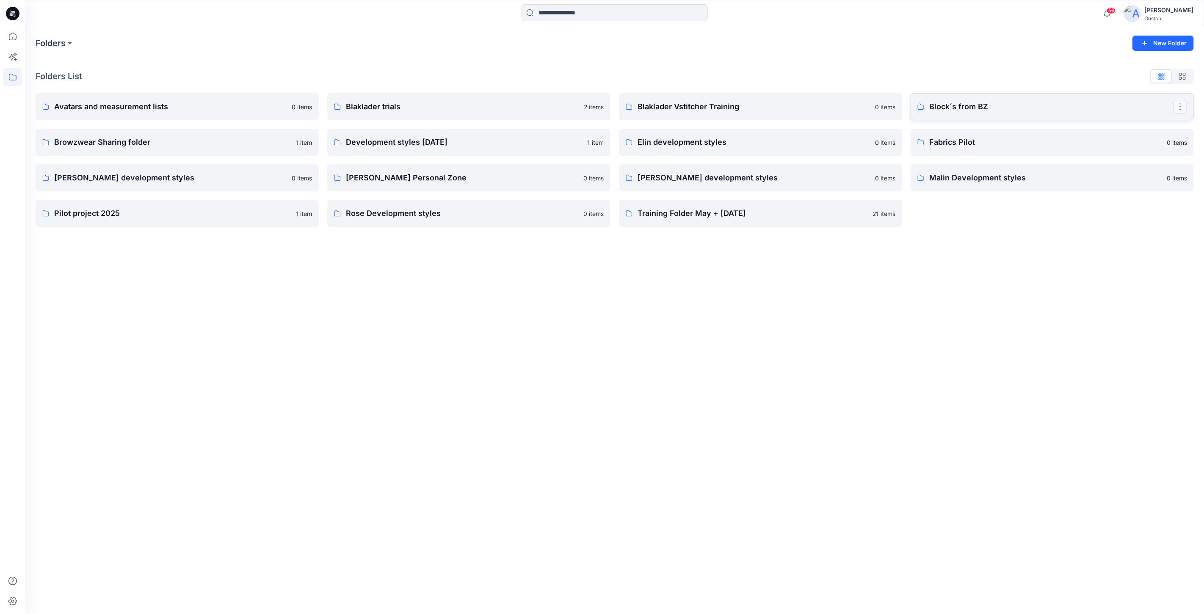
click at [1182, 109] on button "button" at bounding box center [1180, 107] width 14 height 14
click at [1141, 128] on button "Edit" at bounding box center [1139, 127] width 91 height 16
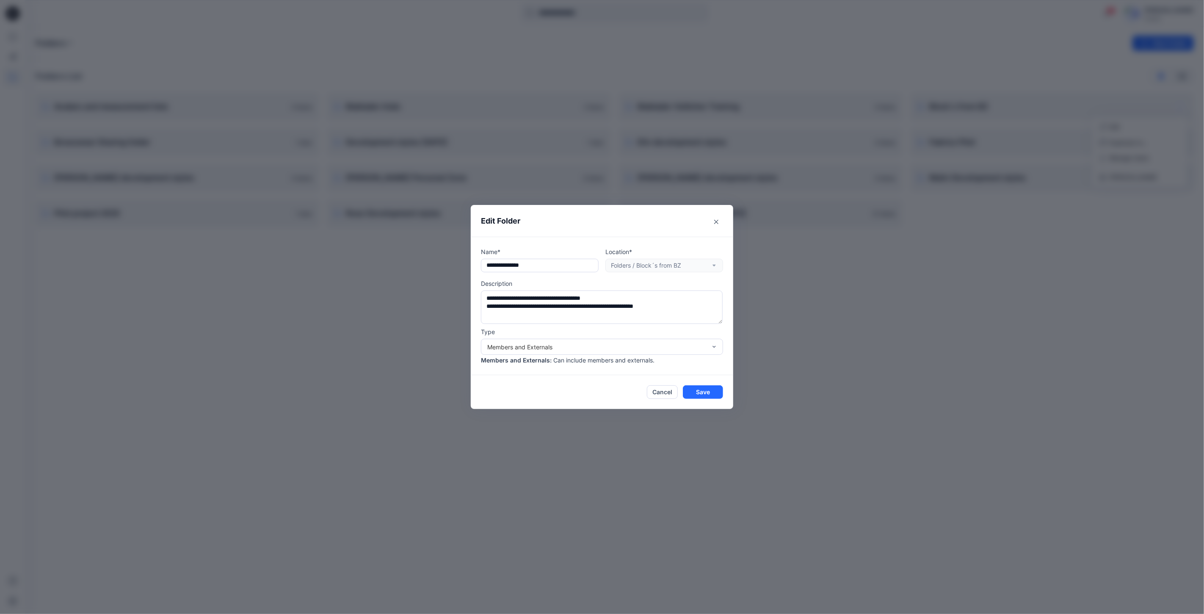
drag, startPoint x: 540, startPoint y: 264, endPoint x: 472, endPoint y: 264, distance: 67.3
click at [472, 264] on div "**********" at bounding box center [602, 306] width 262 height 139
type input "**********"
click at [700, 392] on button "Save" at bounding box center [703, 392] width 40 height 14
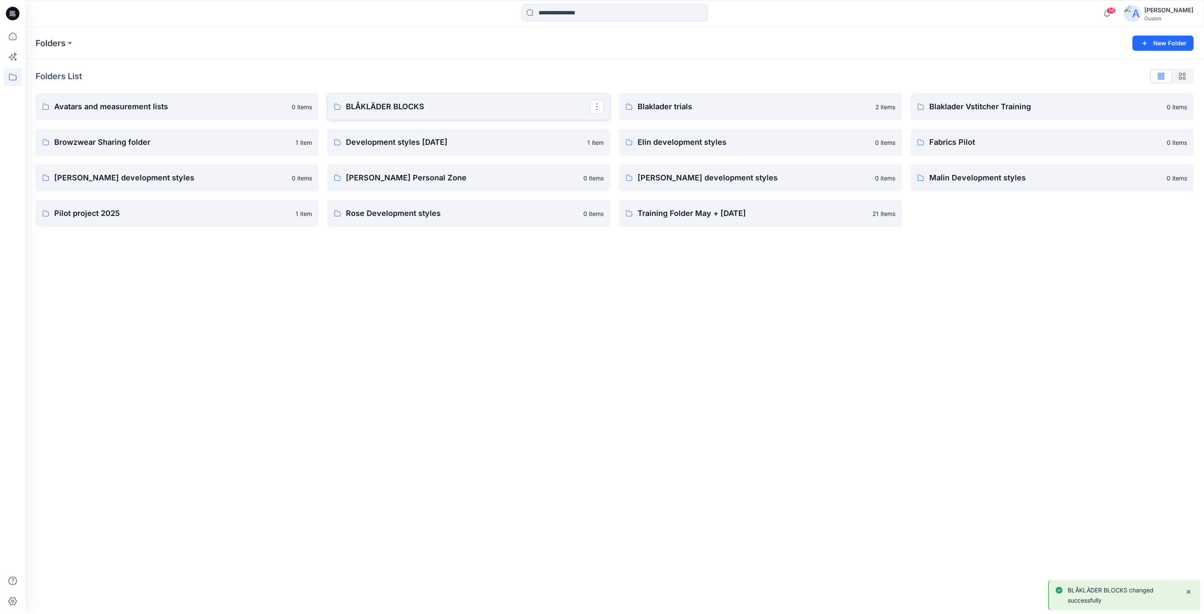
click at [513, 107] on p "BLÅKLÄDER BLOCKS" at bounding box center [468, 107] width 244 height 12
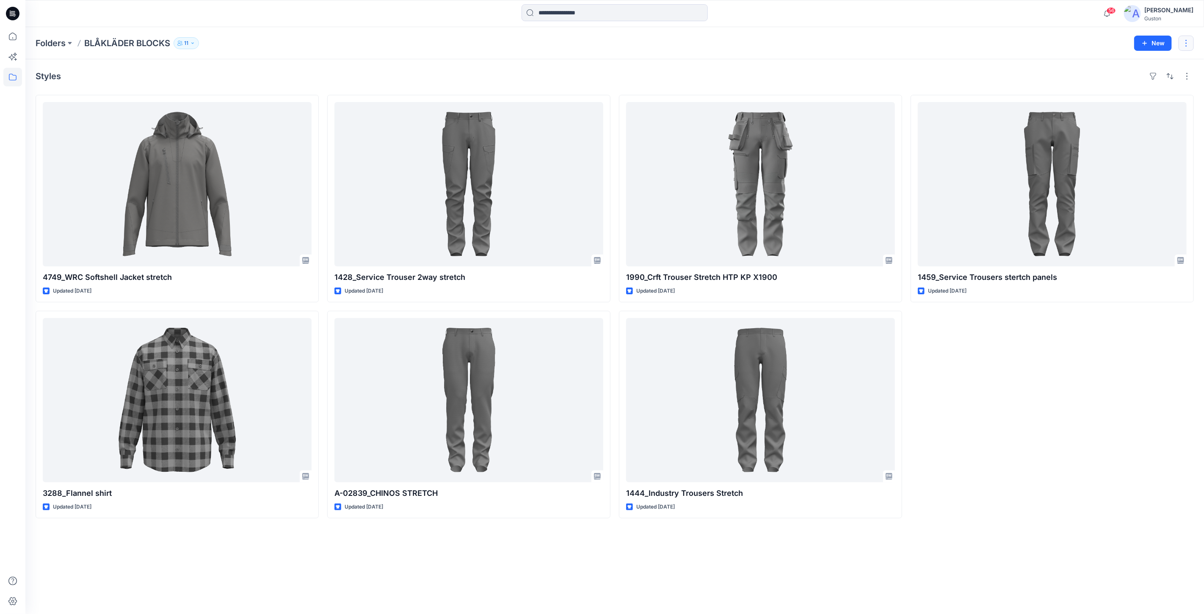
click at [1181, 42] on button "button" at bounding box center [1185, 43] width 15 height 15
click at [1143, 61] on button "Edit" at bounding box center [1146, 63] width 91 height 16
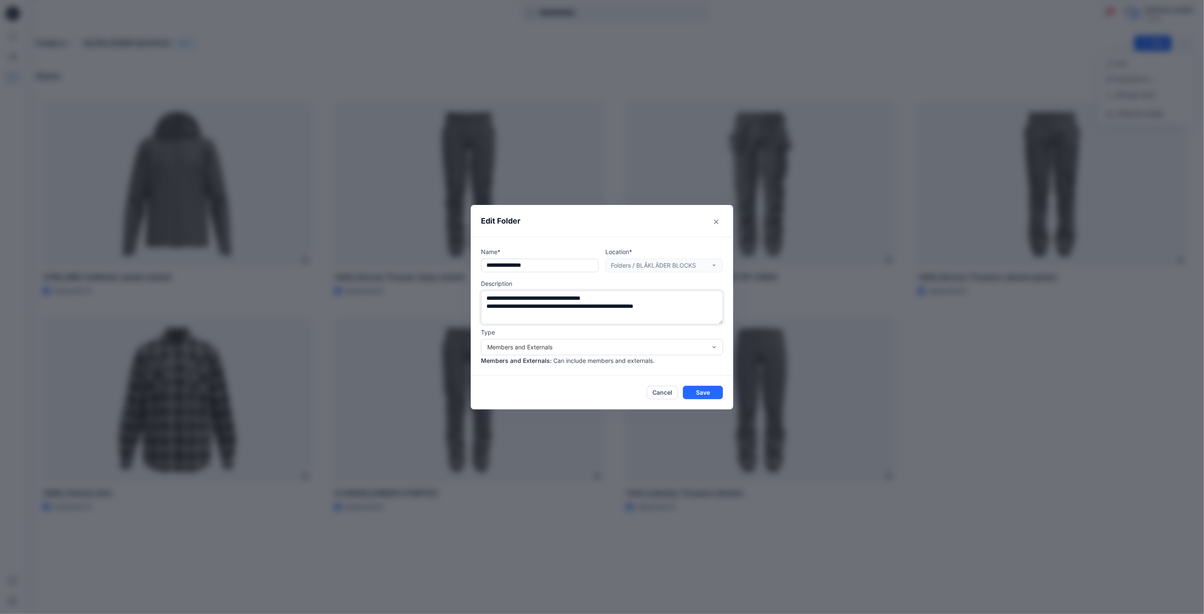
click at [584, 314] on textarea "**********" at bounding box center [602, 307] width 242 height 34
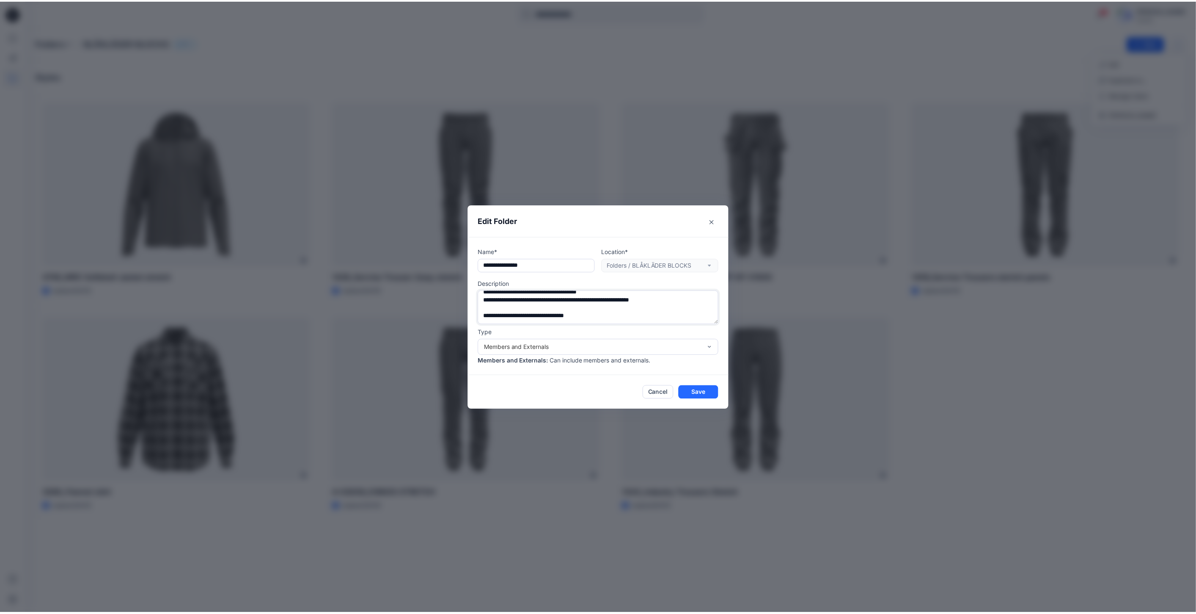
scroll to position [14, 0]
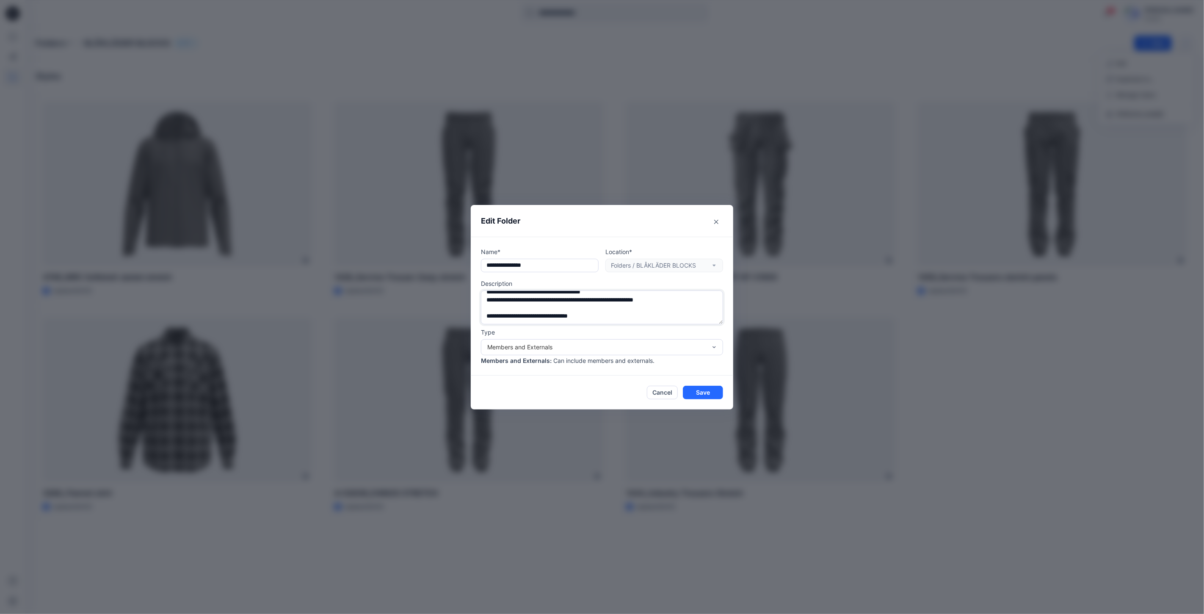
drag, startPoint x: 594, startPoint y: 312, endPoint x: 475, endPoint y: 316, distance: 119.0
click at [475, 316] on div "**********" at bounding box center [602, 306] width 262 height 139
type textarea "**********"
click at [710, 394] on button "Save" at bounding box center [703, 393] width 40 height 14
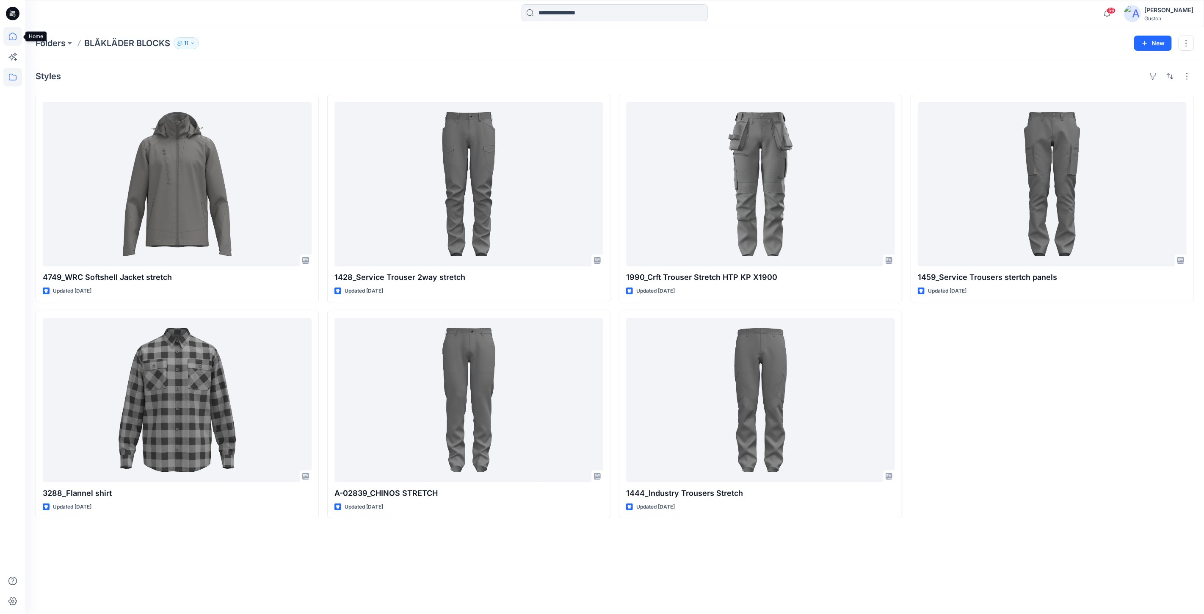
click at [16, 36] on icon at bounding box center [13, 37] width 8 height 8
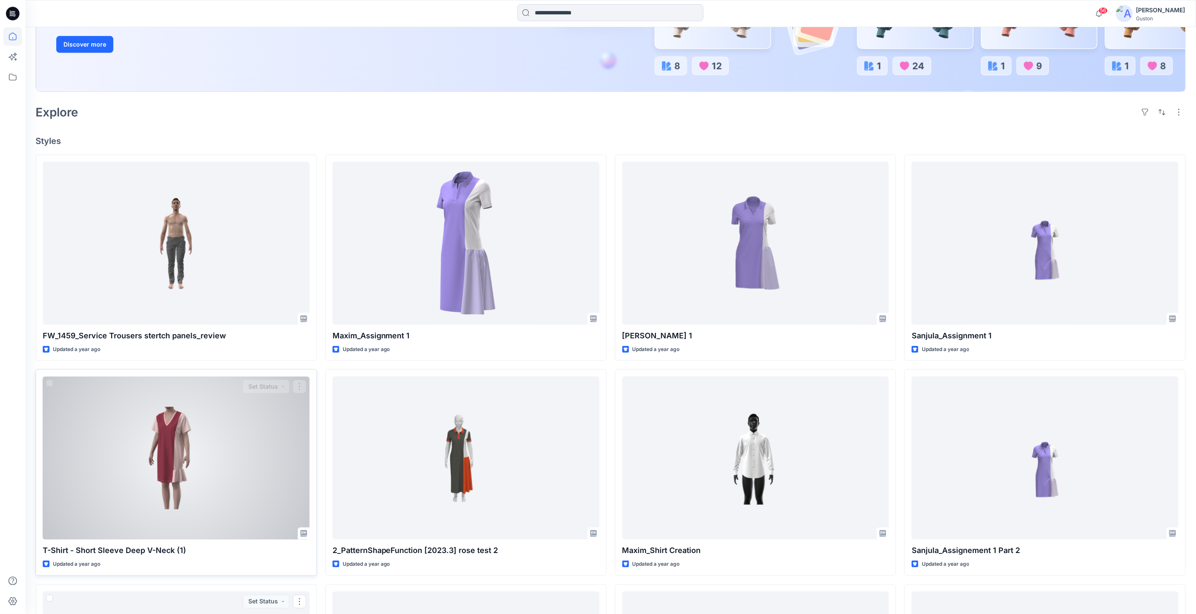
scroll to position [108, 0]
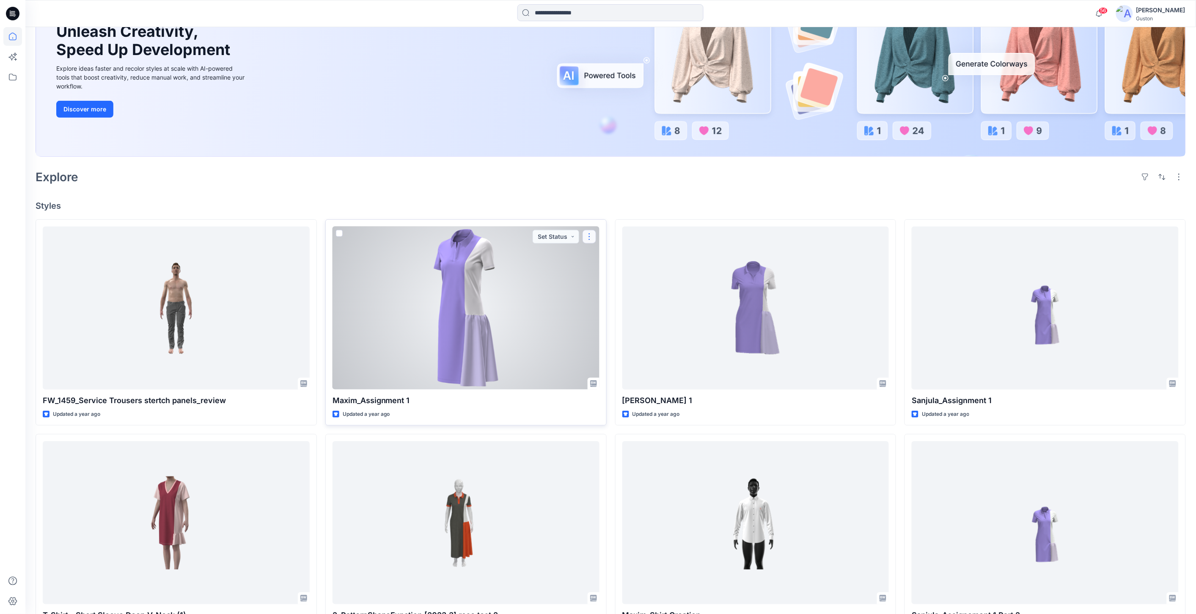
click at [589, 235] on button "button" at bounding box center [590, 237] width 14 height 14
click at [340, 233] on span at bounding box center [339, 233] width 7 height 7
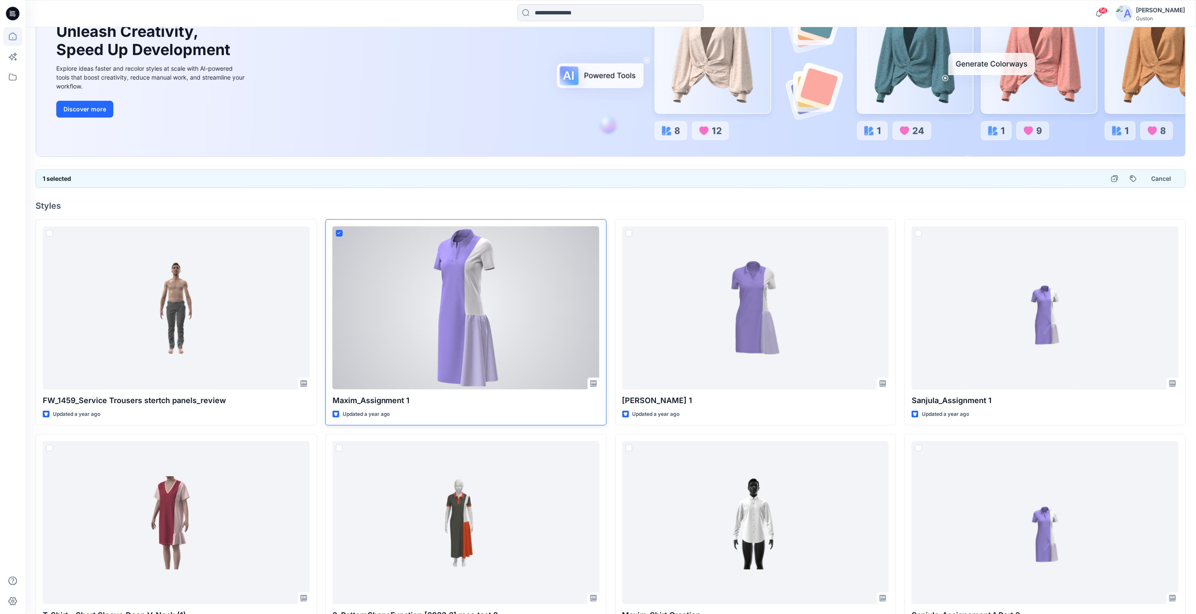
click at [590, 241] on div at bounding box center [466, 307] width 267 height 163
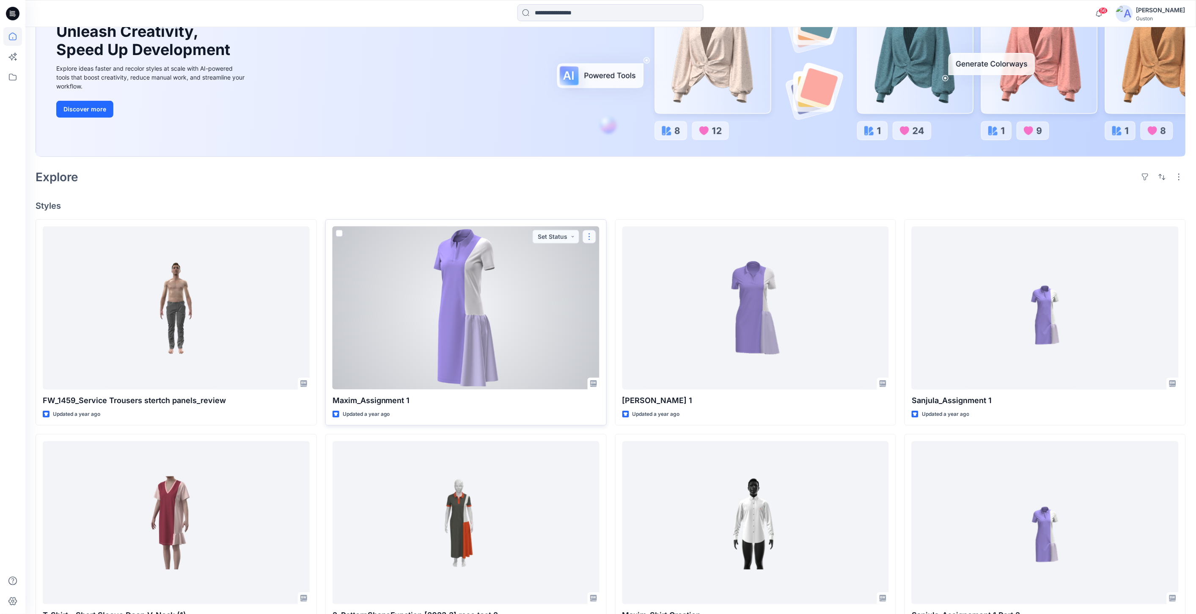
click at [587, 238] on button "button" at bounding box center [590, 237] width 14 height 14
click at [624, 321] on button "Move to" at bounding box center [629, 319] width 91 height 16
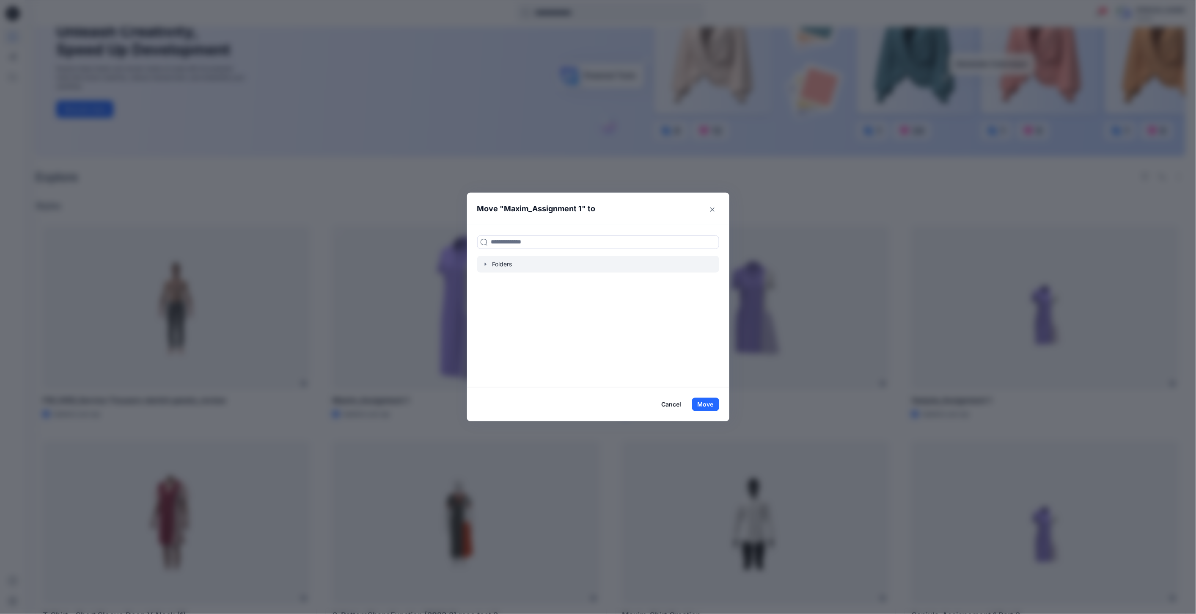
click at [489, 264] on icon "button" at bounding box center [485, 264] width 7 height 7
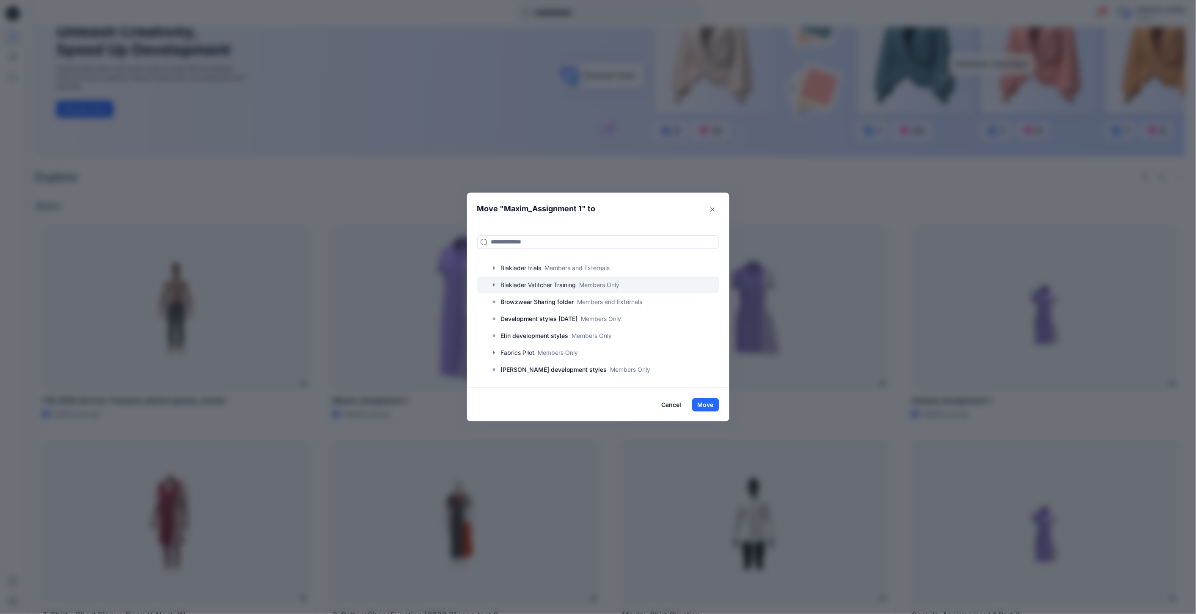
scroll to position [94, 0]
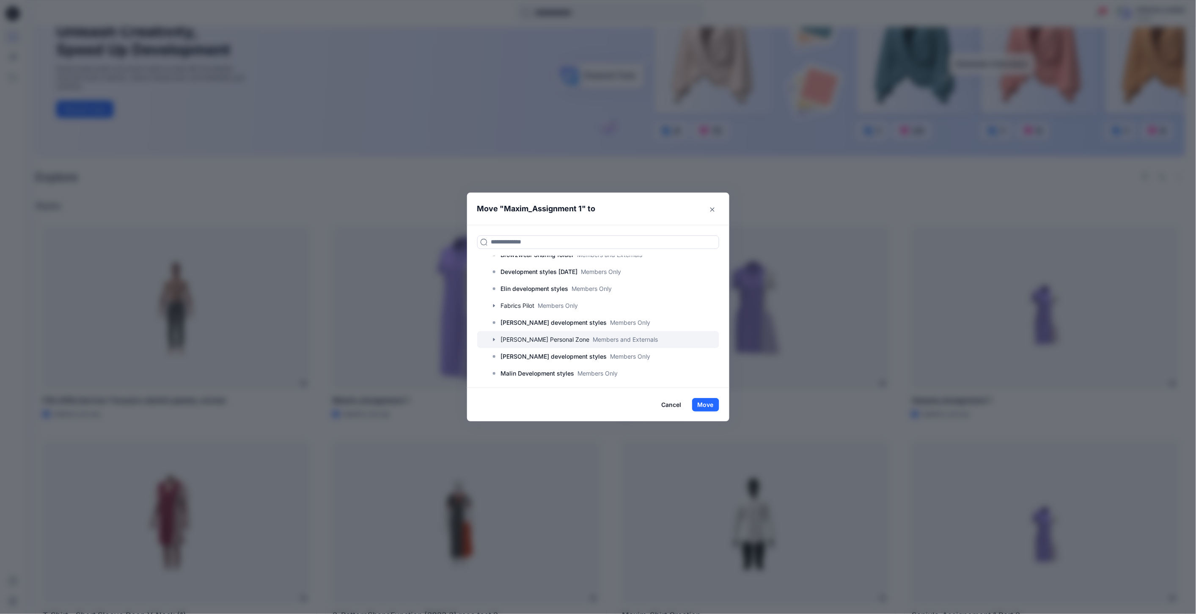
click at [496, 339] on icon "button" at bounding box center [494, 339] width 7 height 7
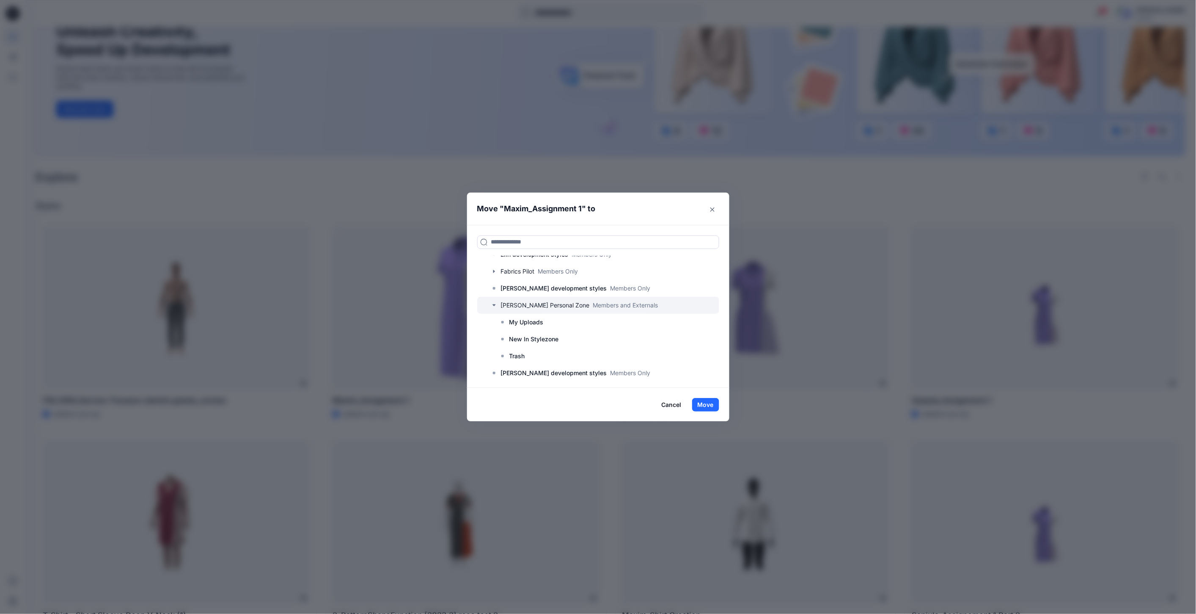
scroll to position [141, 0]
click at [495, 292] on icon "button" at bounding box center [494, 292] width 7 height 7
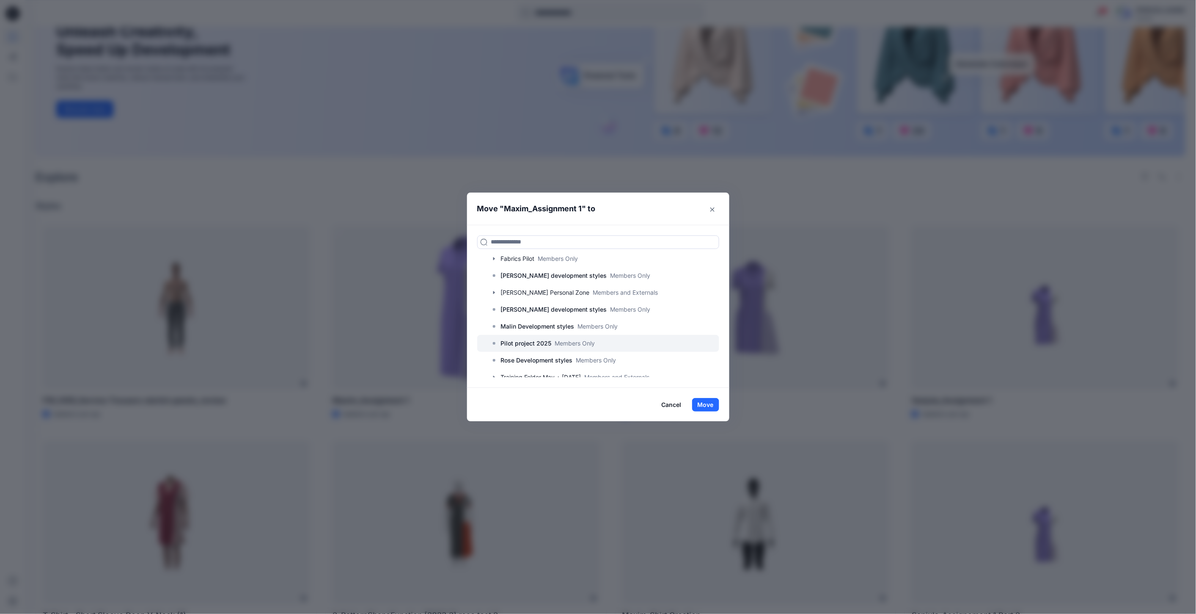
click at [540, 341] on p "Pilot project 2025" at bounding box center [526, 343] width 51 height 10
click at [717, 402] on button "Move" at bounding box center [705, 405] width 27 height 14
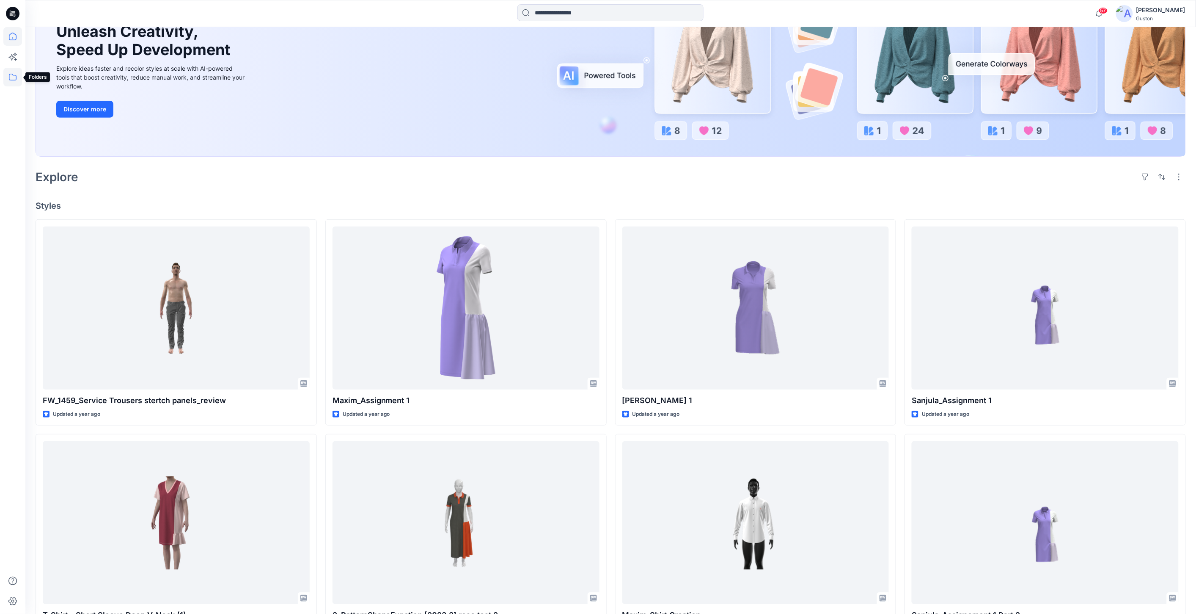
click at [14, 79] on icon at bounding box center [12, 77] width 19 height 19
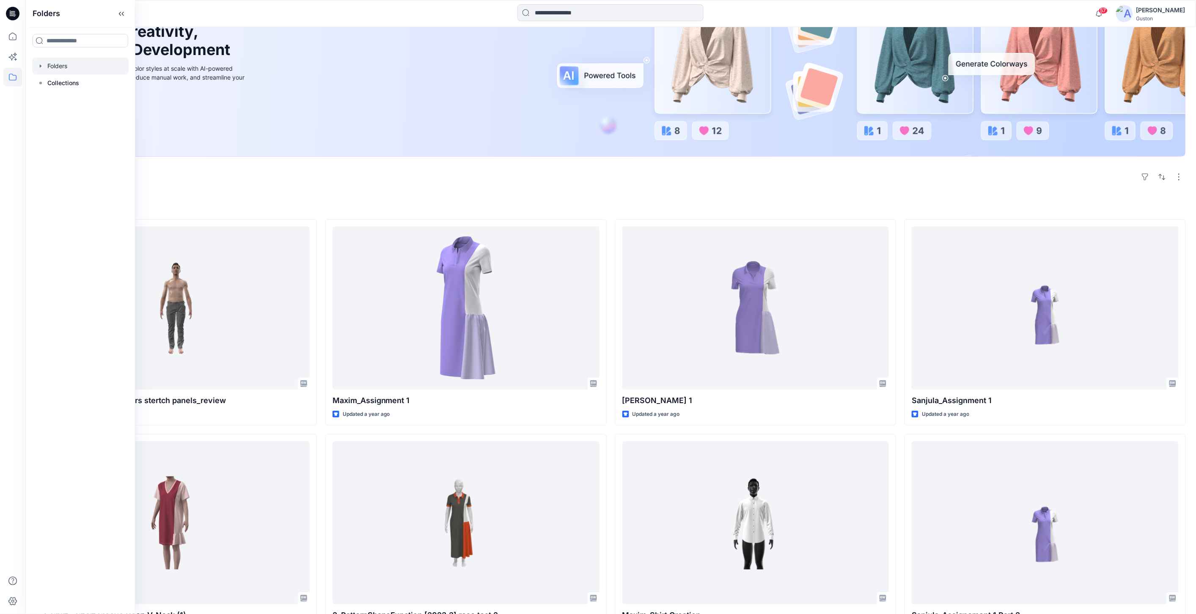
click at [52, 65] on div at bounding box center [80, 66] width 96 height 17
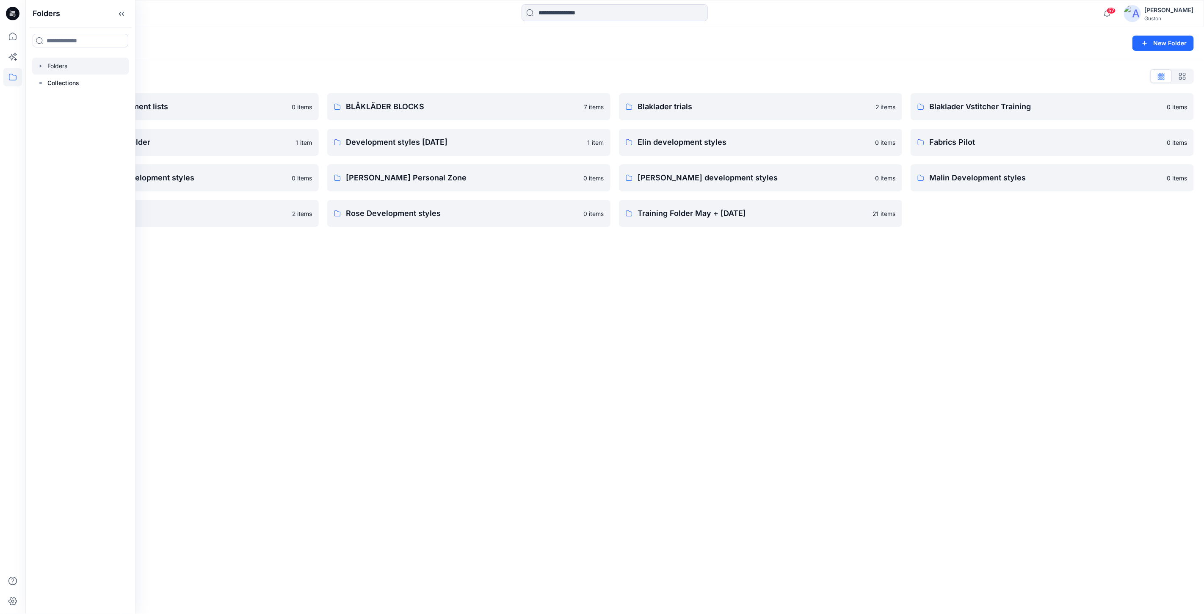
click at [509, 323] on div "Folders New Folder Folders List Avatars and measurement lists 0 items Browzwear…" at bounding box center [614, 320] width 1178 height 587
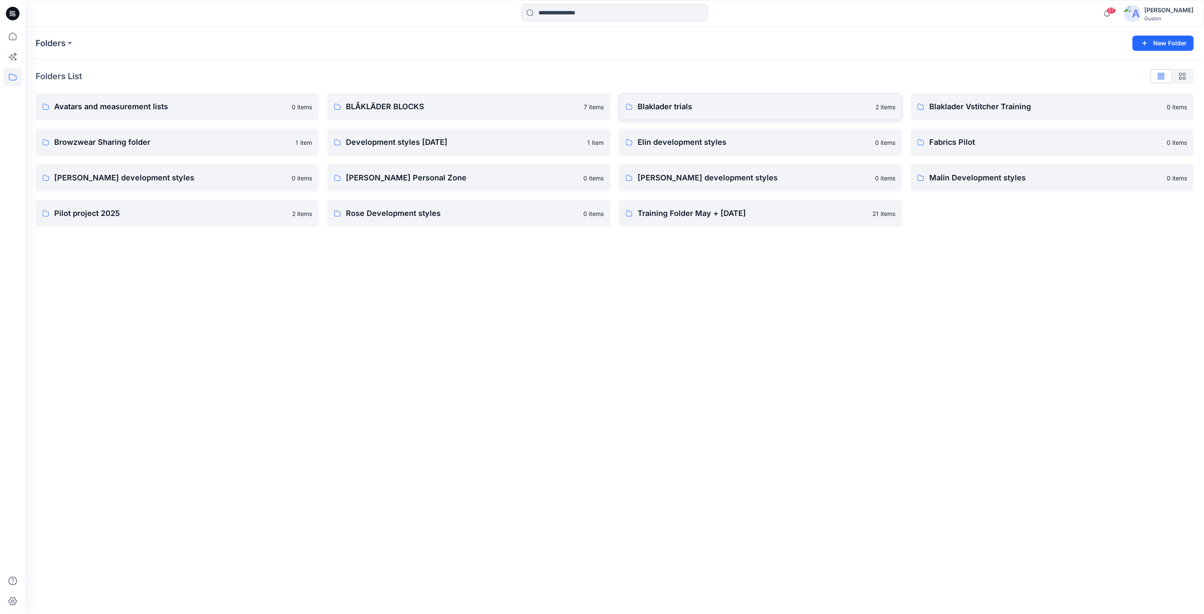
click at [869, 107] on p "Blaklader trials" at bounding box center [753, 107] width 233 height 12
click at [189, 217] on p "Pilot project 2025" at bounding box center [176, 213] width 244 height 12
click at [11, 32] on icon at bounding box center [12, 36] width 19 height 19
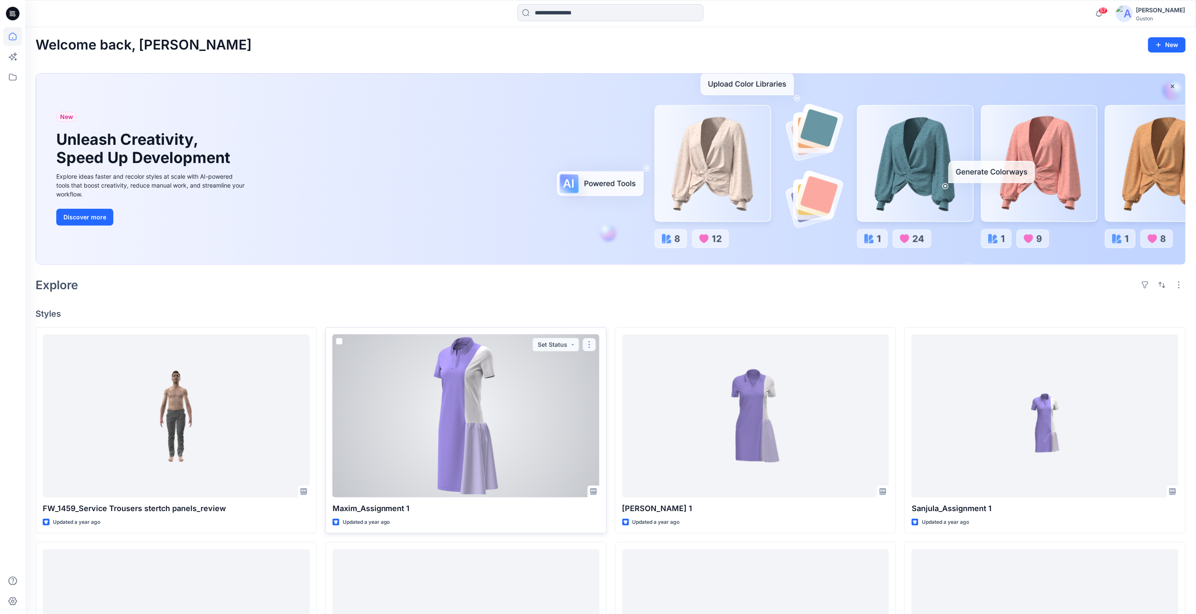
click at [589, 345] on button "button" at bounding box center [590, 345] width 14 height 14
click at [623, 426] on button "Move to" at bounding box center [629, 427] width 91 height 16
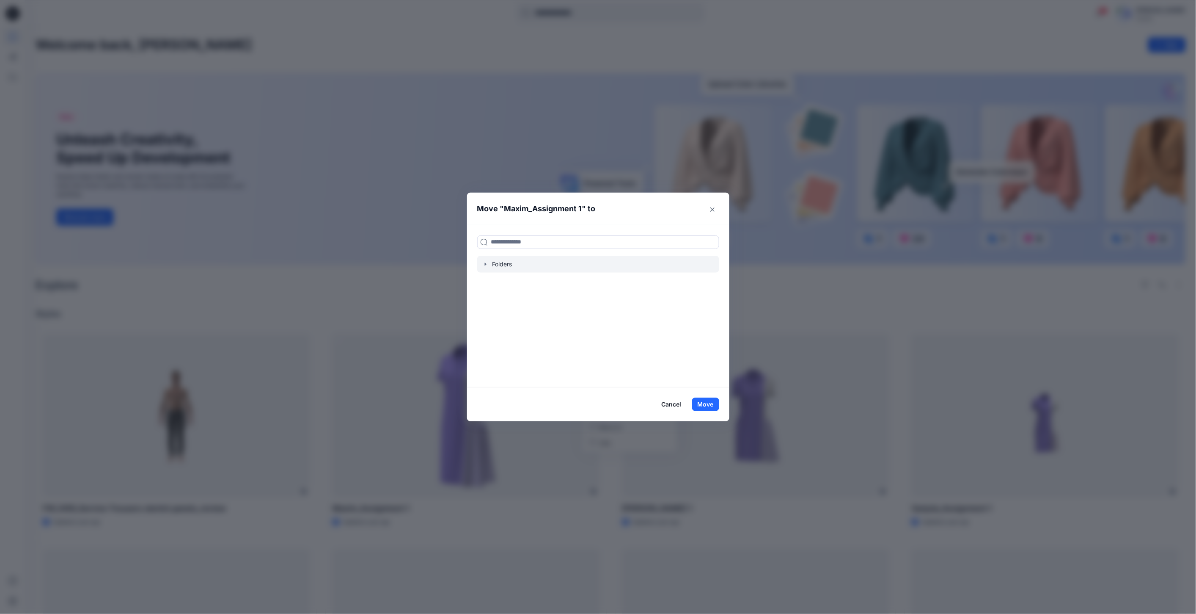
click at [506, 263] on div at bounding box center [598, 264] width 242 height 17
click at [489, 263] on icon "button" at bounding box center [485, 264] width 7 height 7
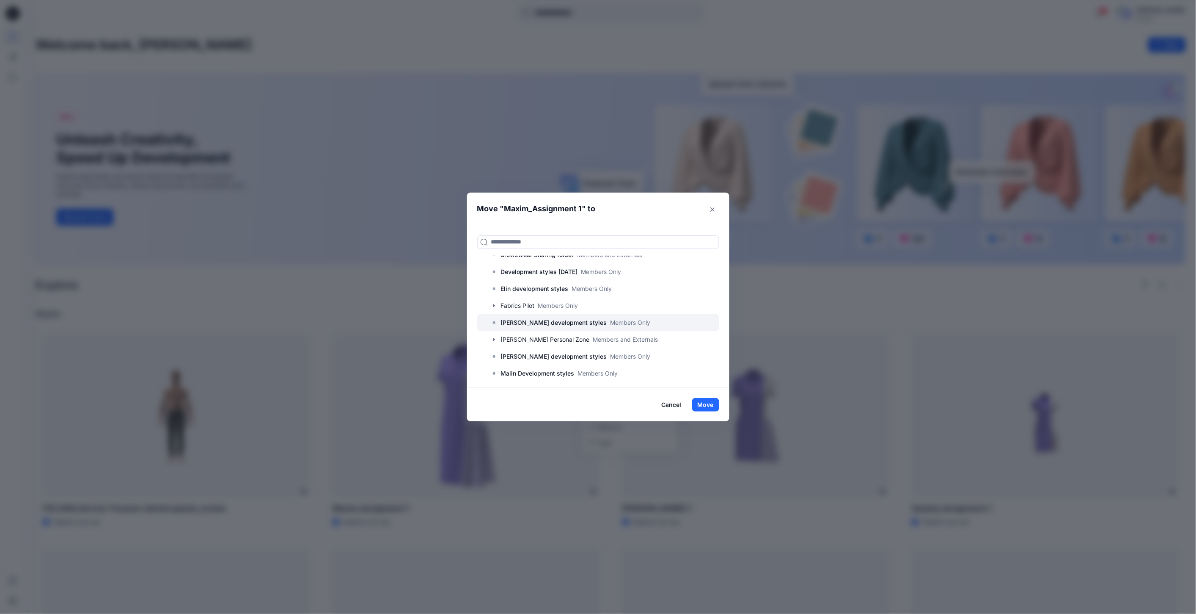
scroll to position [141, 0]
click at [559, 343] on p "Members Only" at bounding box center [575, 343] width 40 height 9
click at [712, 405] on button "Move" at bounding box center [705, 405] width 27 height 14
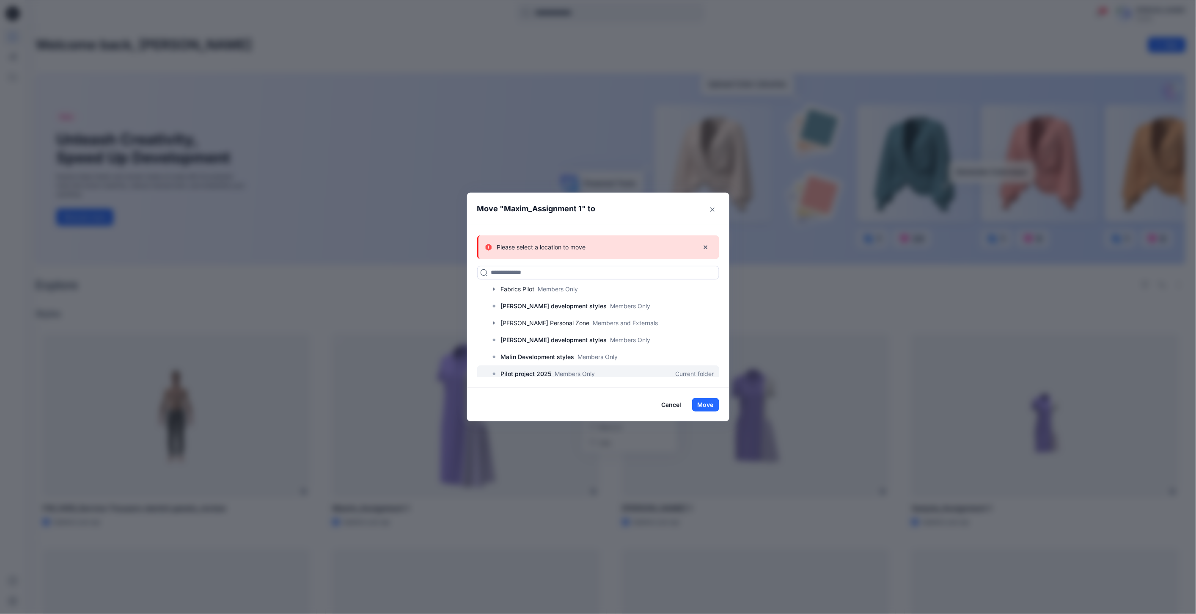
click at [498, 375] on icon at bounding box center [494, 373] width 7 height 7
click at [576, 371] on p "Members Only" at bounding box center [575, 373] width 40 height 9
click at [678, 404] on button "Cancel" at bounding box center [671, 405] width 31 height 14
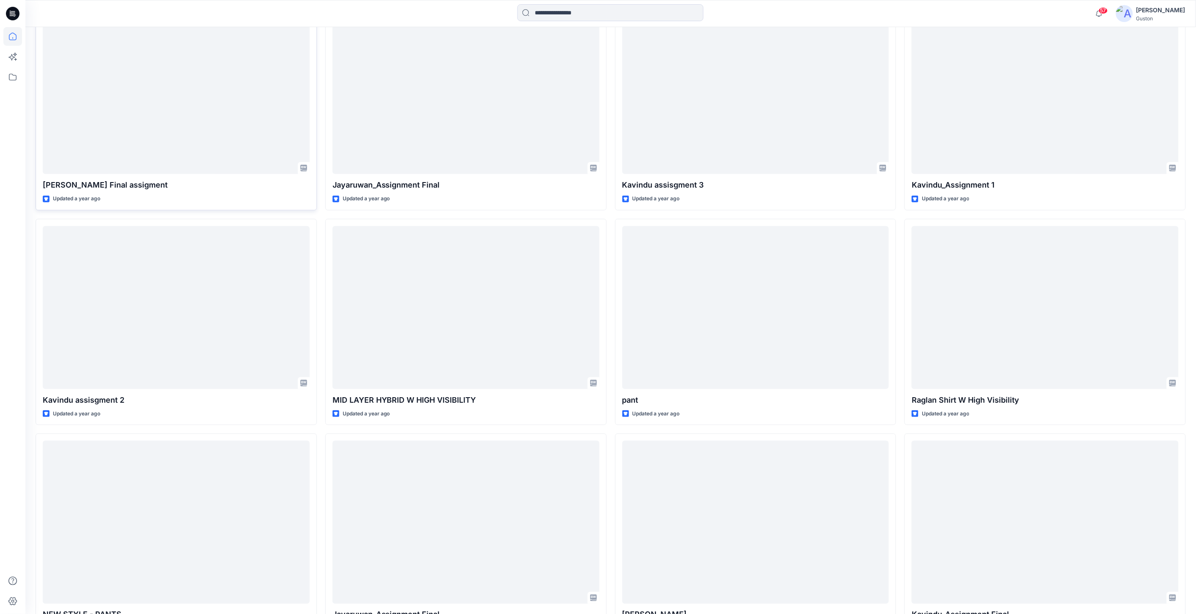
scroll to position [1826, 0]
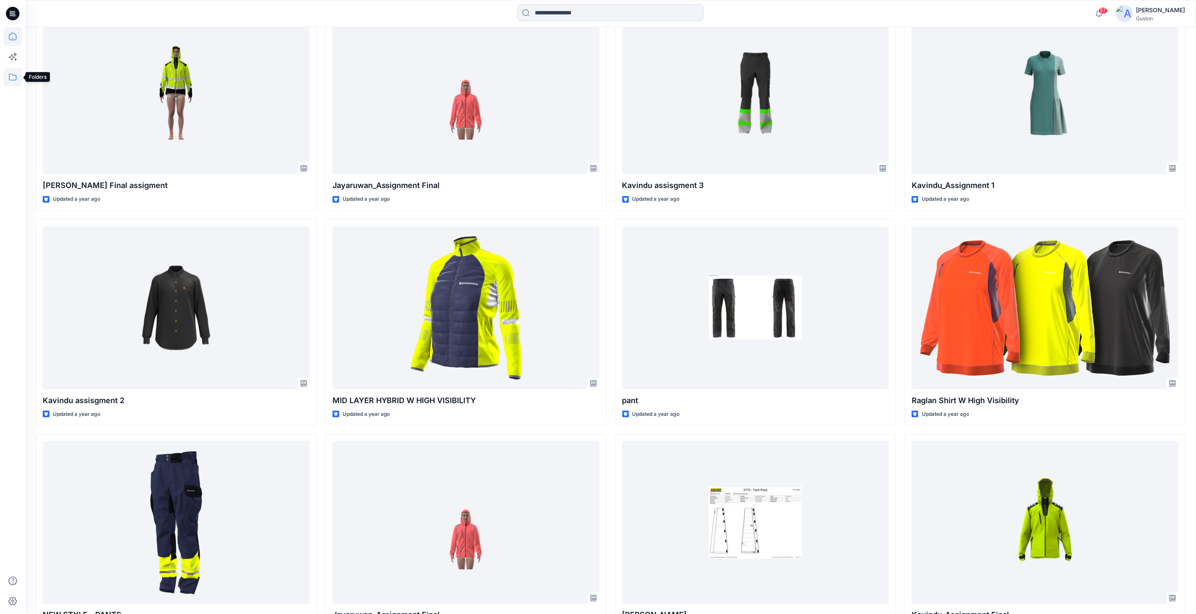
click at [10, 74] on icon at bounding box center [12, 77] width 19 height 19
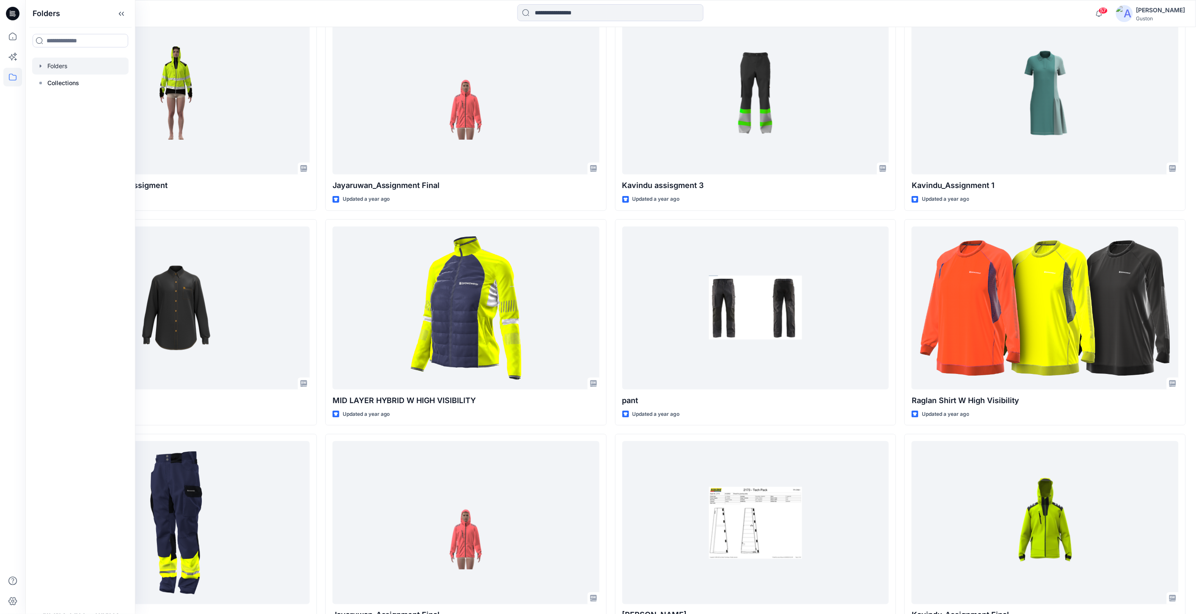
click at [39, 64] on icon "button" at bounding box center [40, 66] width 7 height 7
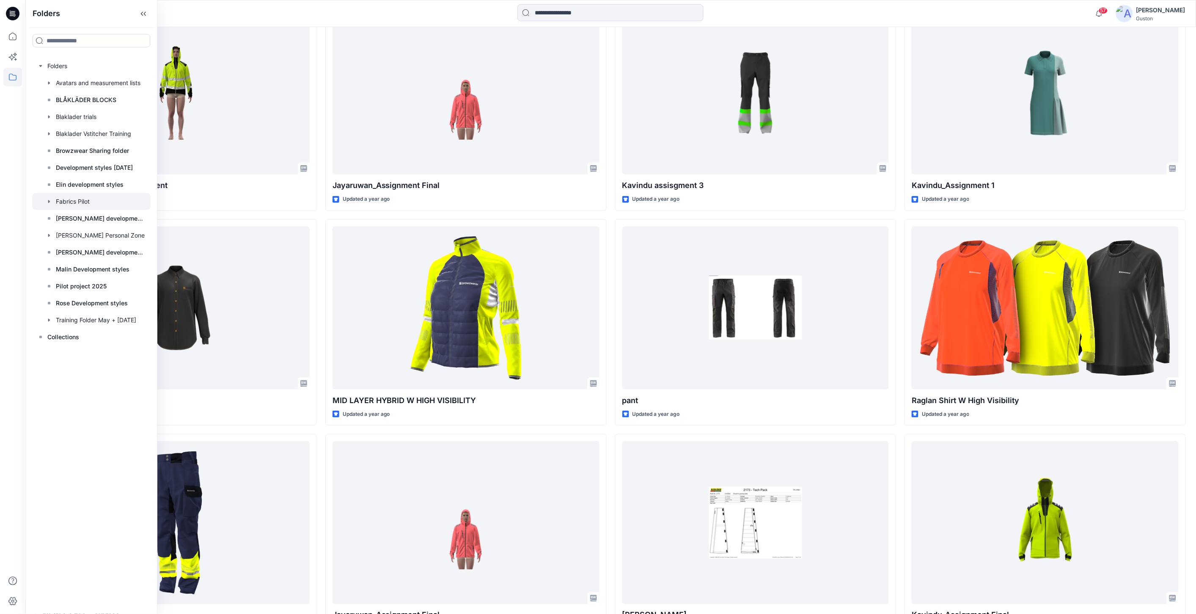
click at [71, 201] on div at bounding box center [91, 201] width 119 height 17
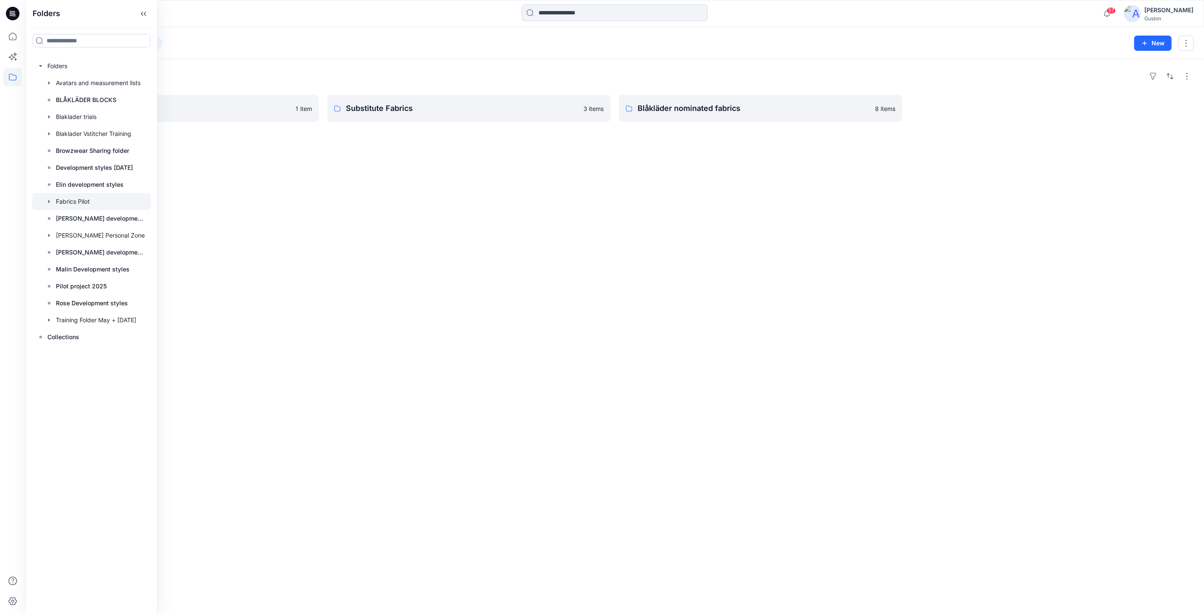
click at [513, 248] on div "Folders Fabrics Pilot Board 1 item Substitute Fabrics 3 items Blåkläder nominat…" at bounding box center [614, 336] width 1178 height 554
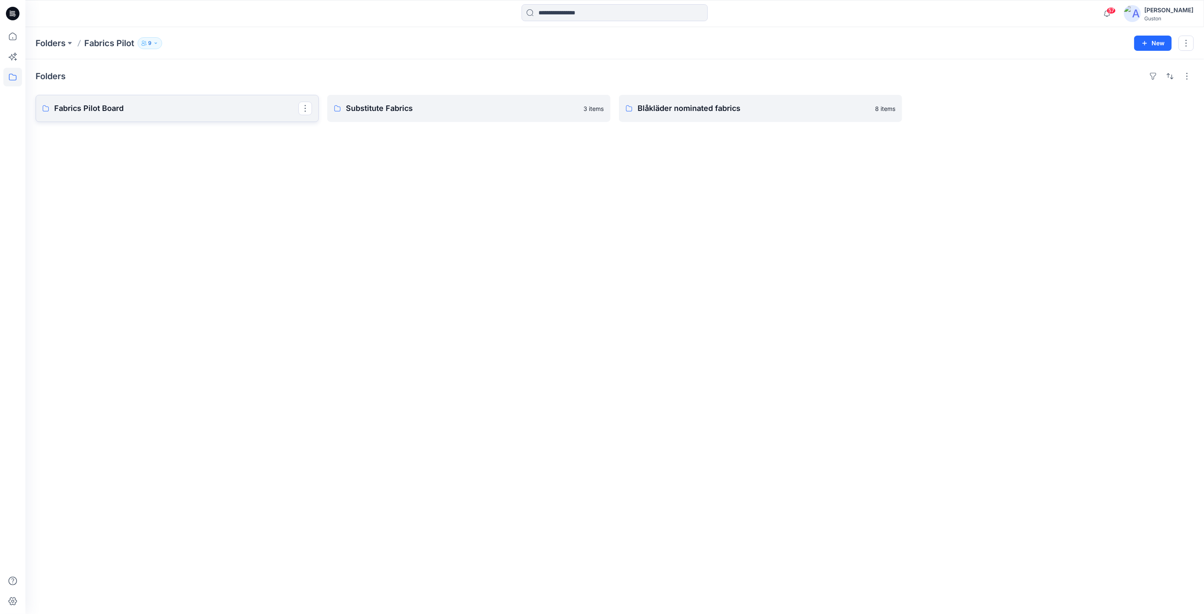
click at [82, 108] on p "Fabrics Pilot Board" at bounding box center [176, 108] width 244 height 12
click at [462, 112] on p "Substitute Fabrics" at bounding box center [468, 108] width 244 height 12
click at [731, 110] on p "Blåkläder nominated fabrics" at bounding box center [759, 108] width 244 height 12
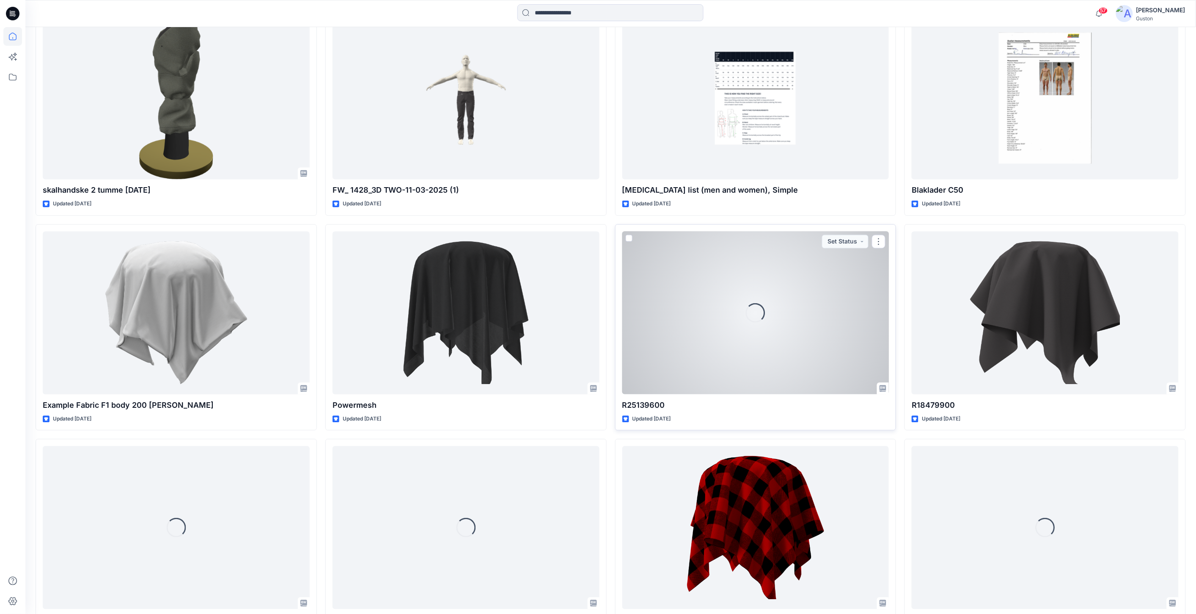
scroll to position [3942, 0]
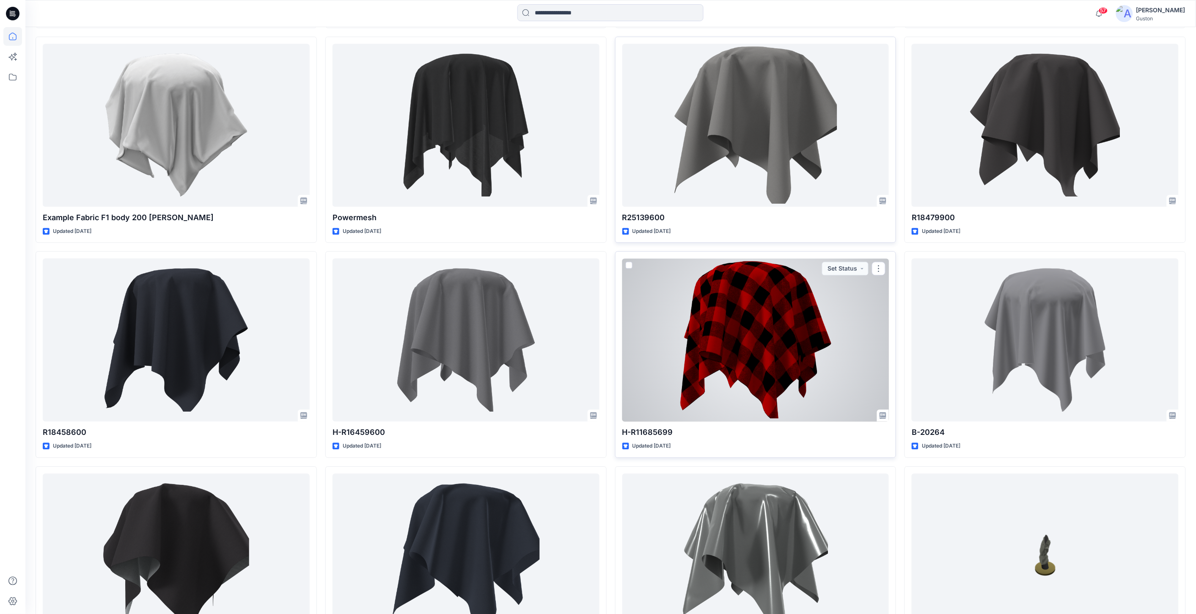
click at [771, 358] on div at bounding box center [756, 339] width 267 height 163
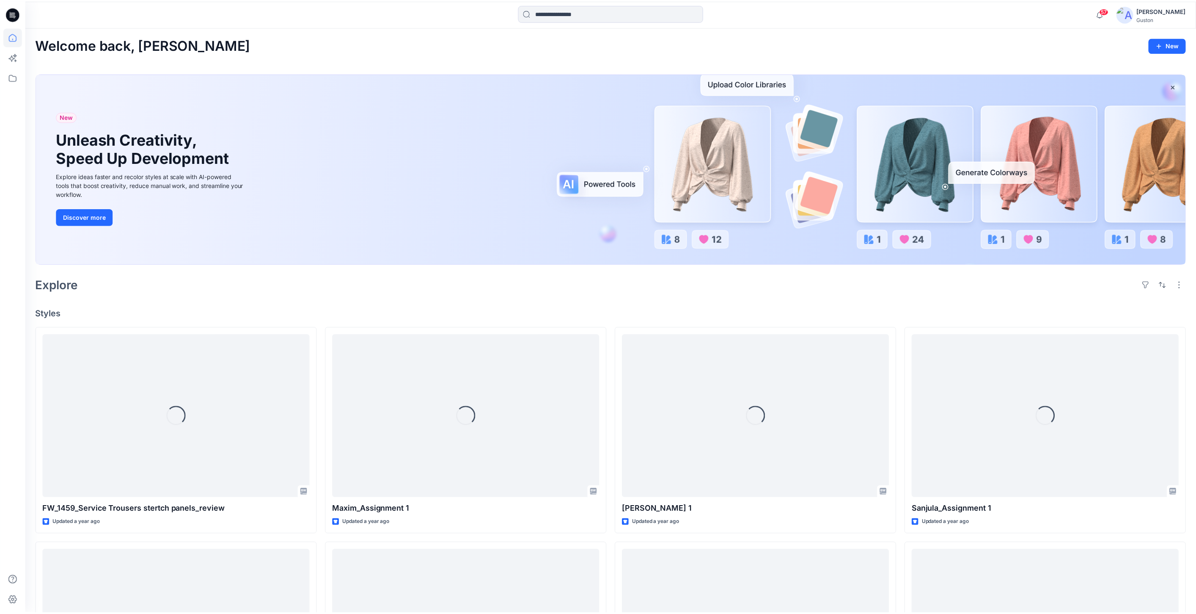
scroll to position [3942, 0]
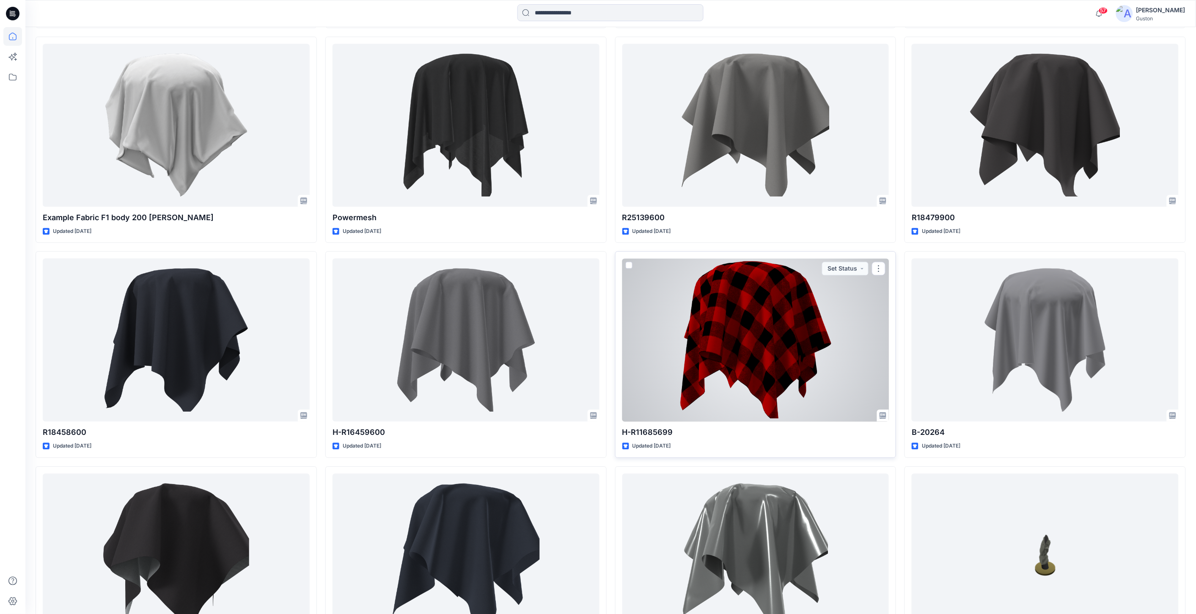
click at [751, 346] on div at bounding box center [756, 339] width 267 height 163
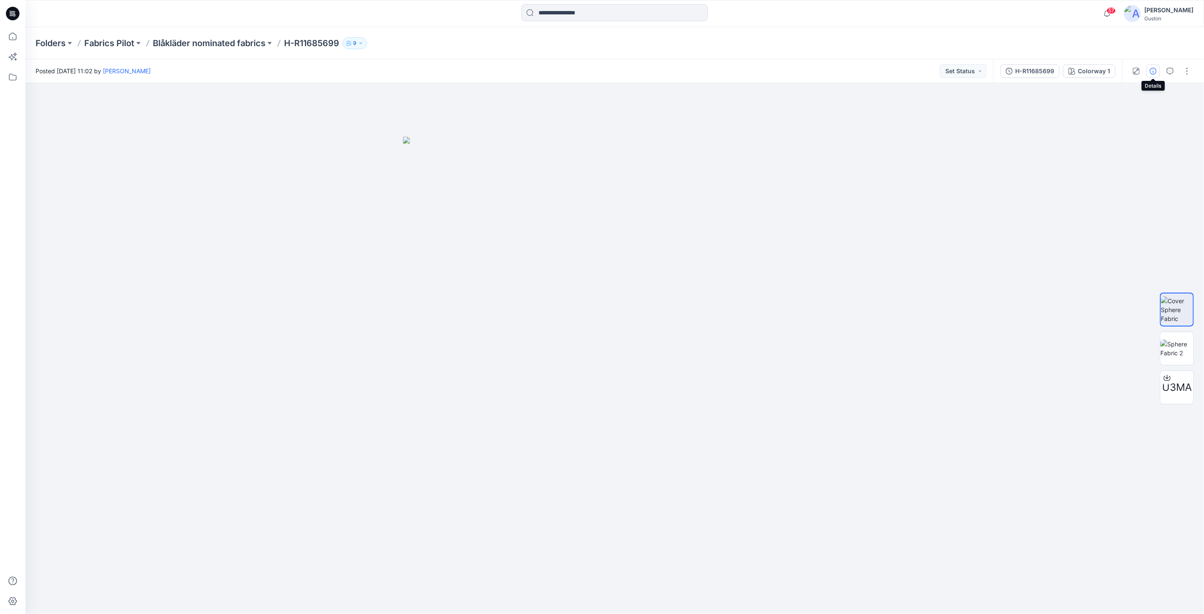
click at [1149, 73] on icon "button" at bounding box center [1152, 71] width 7 height 7
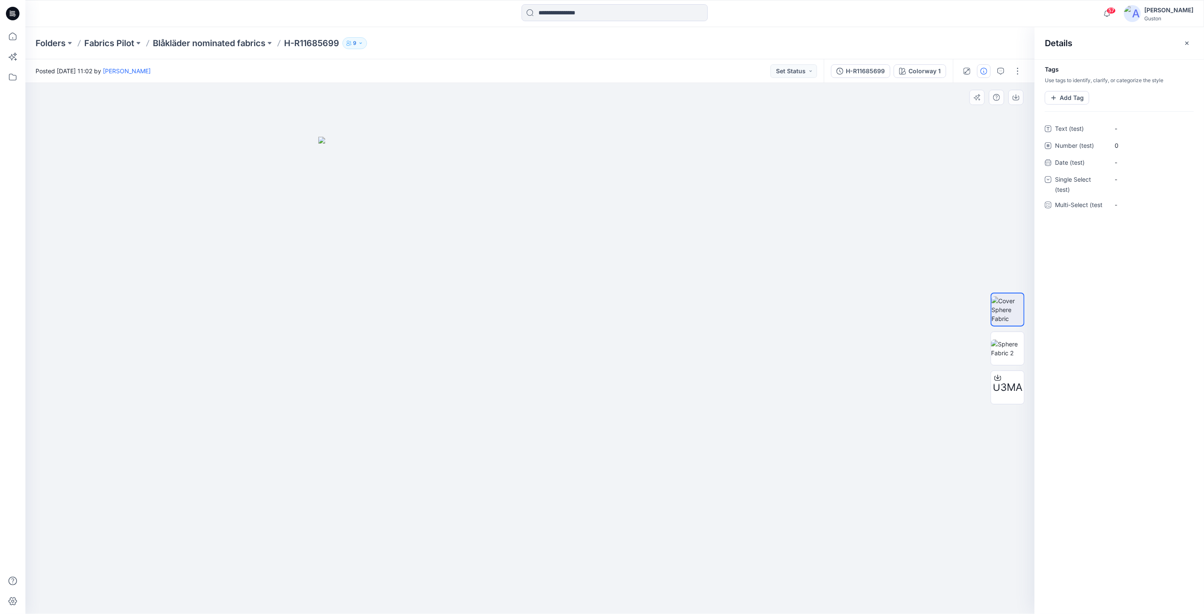
click at [827, 210] on div at bounding box center [529, 348] width 1009 height 531
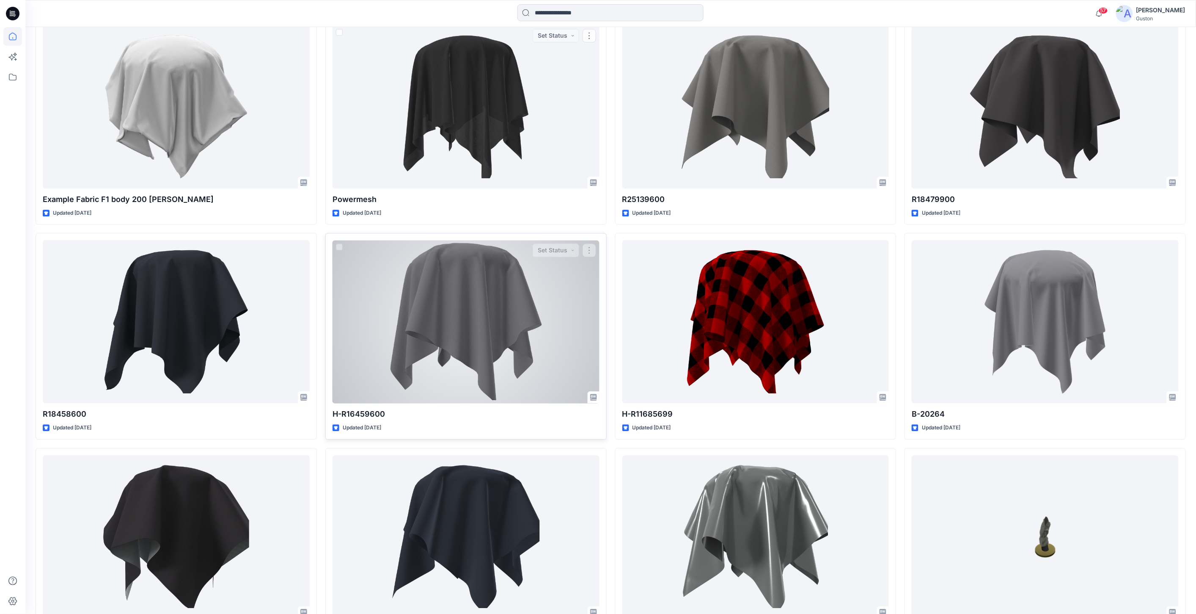
scroll to position [3989, 0]
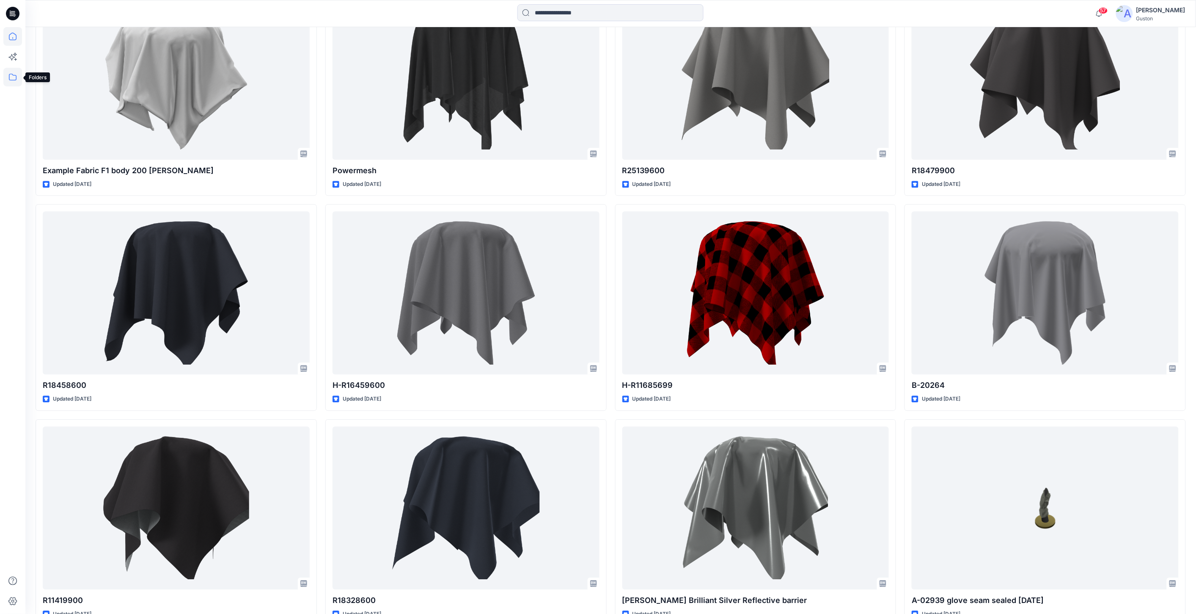
click at [13, 80] on icon at bounding box center [13, 77] width 8 height 7
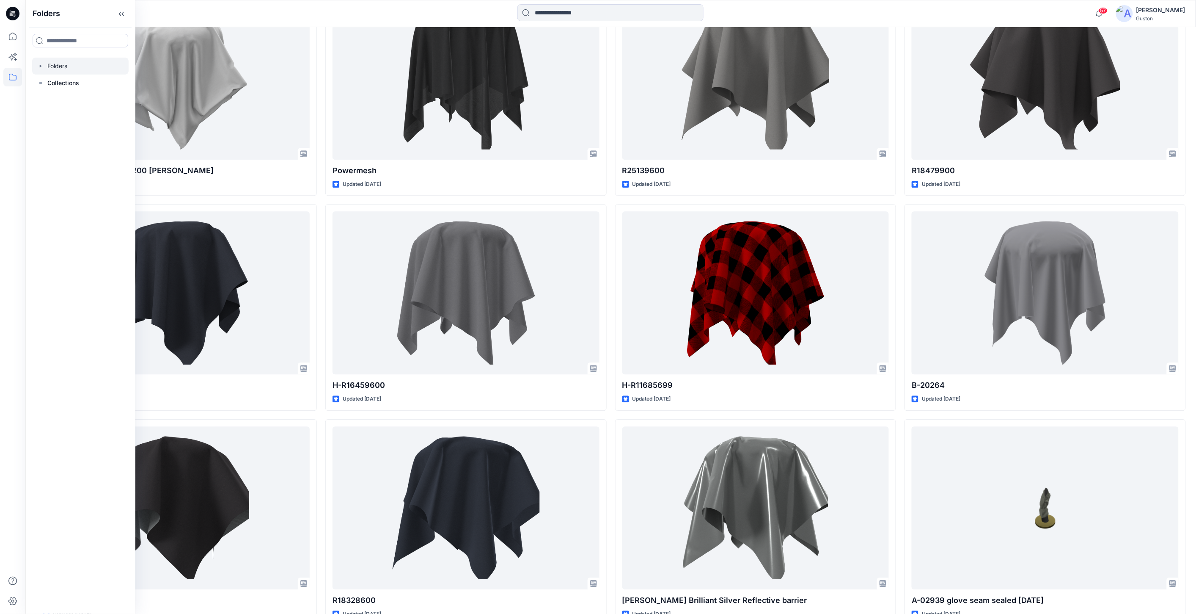
click at [58, 69] on div at bounding box center [80, 66] width 96 height 17
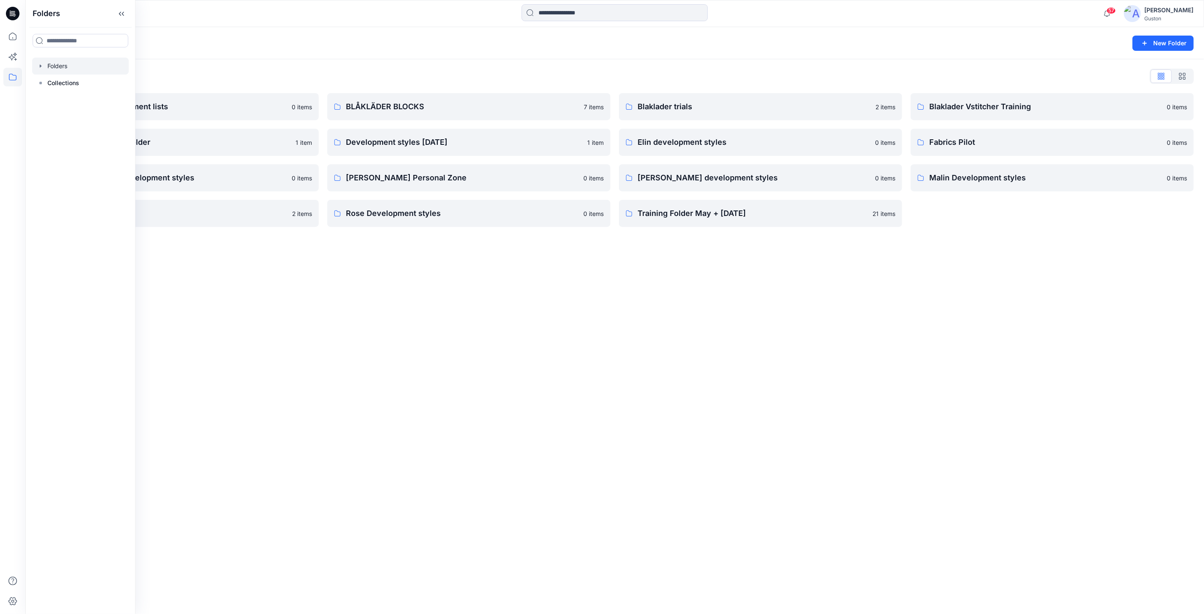
click at [580, 332] on div "Folders New Folder Folders List Avatars and measurement lists 0 items Browzwear…" at bounding box center [614, 320] width 1178 height 587
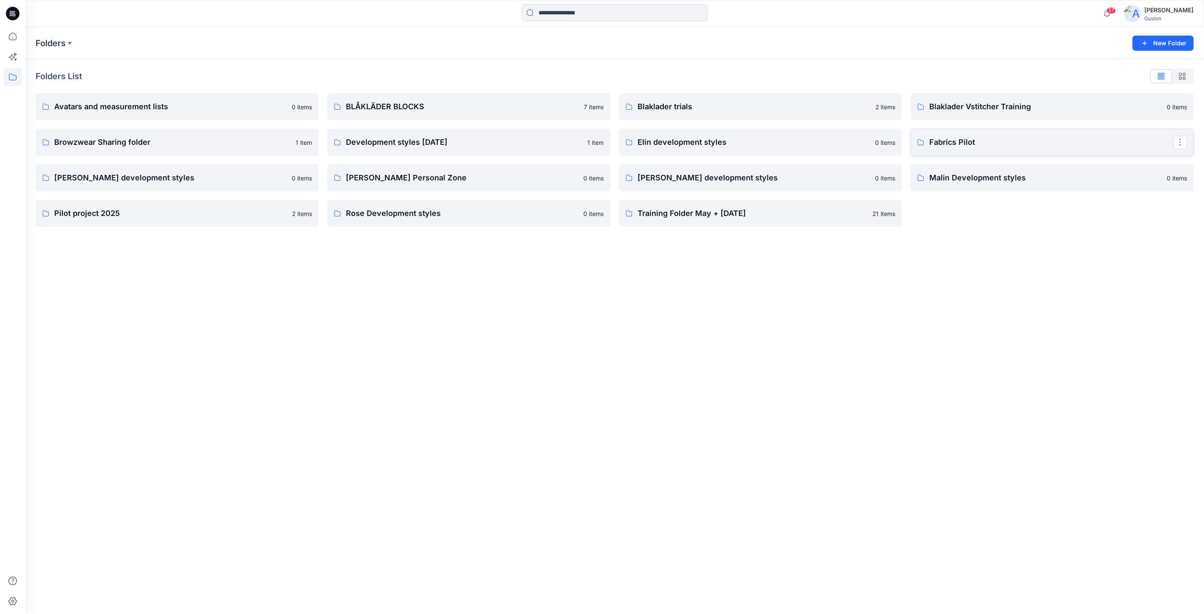
click at [953, 138] on p "Fabrics Pilot" at bounding box center [1051, 142] width 244 height 12
click at [1174, 144] on button "button" at bounding box center [1180, 142] width 14 height 14
click at [1141, 164] on button "Edit" at bounding box center [1139, 162] width 91 height 16
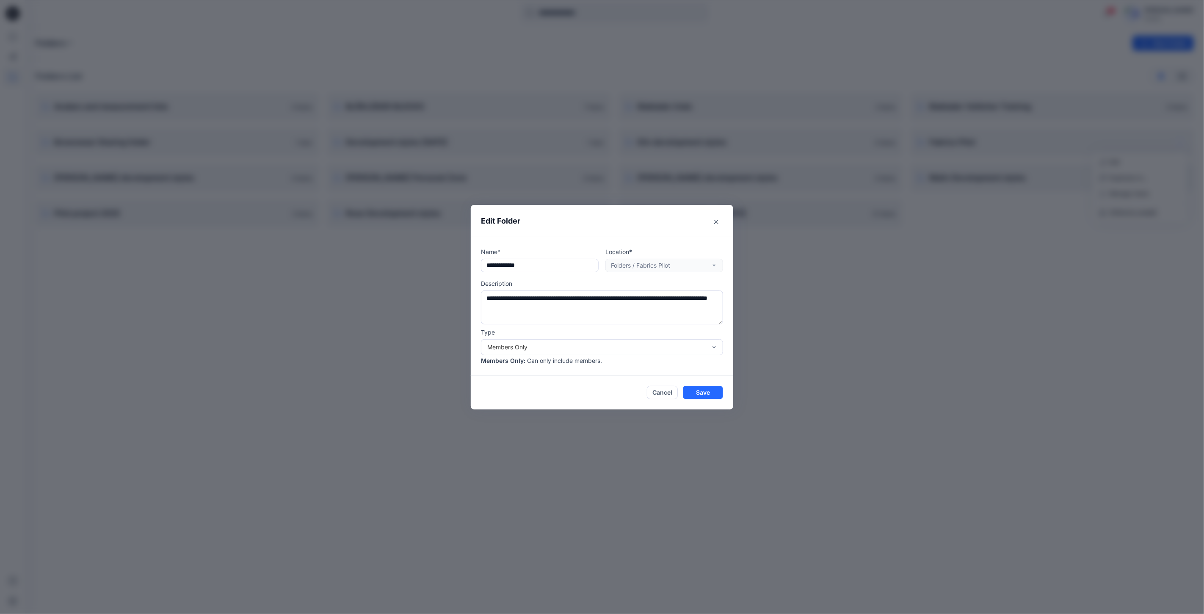
drag, startPoint x: 524, startPoint y: 260, endPoint x: 452, endPoint y: 265, distance: 72.1
click at [452, 265] on div "**********" at bounding box center [602, 307] width 1204 height 614
type input "**********"
click at [706, 395] on button "Save" at bounding box center [703, 393] width 40 height 14
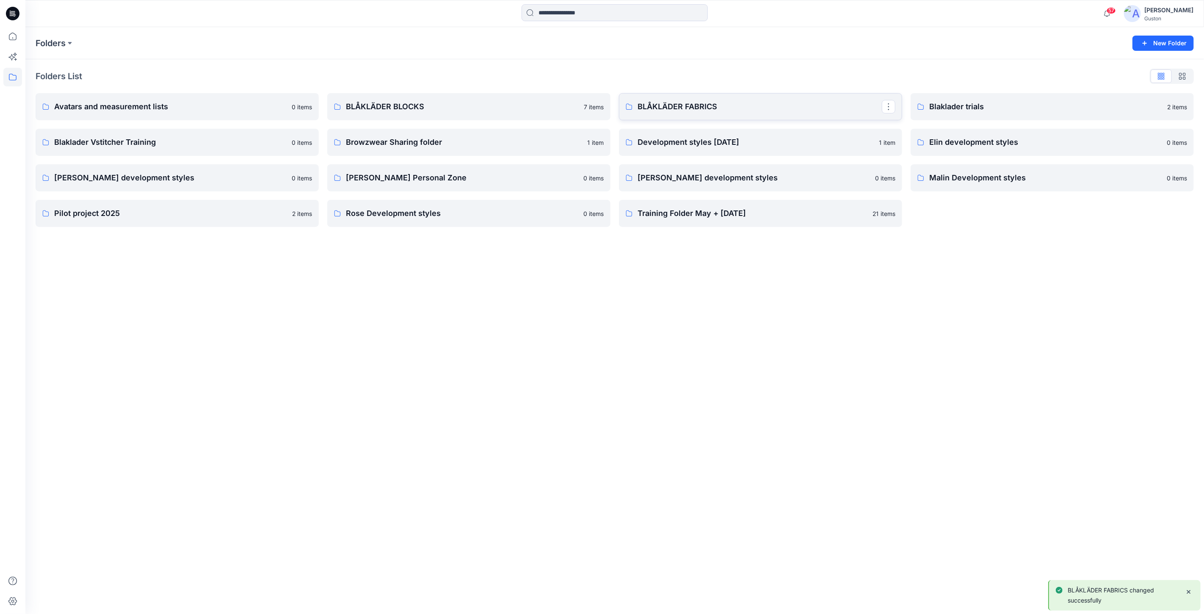
click at [716, 107] on p "BLÅKLÄDER FABRICS" at bounding box center [759, 107] width 244 height 12
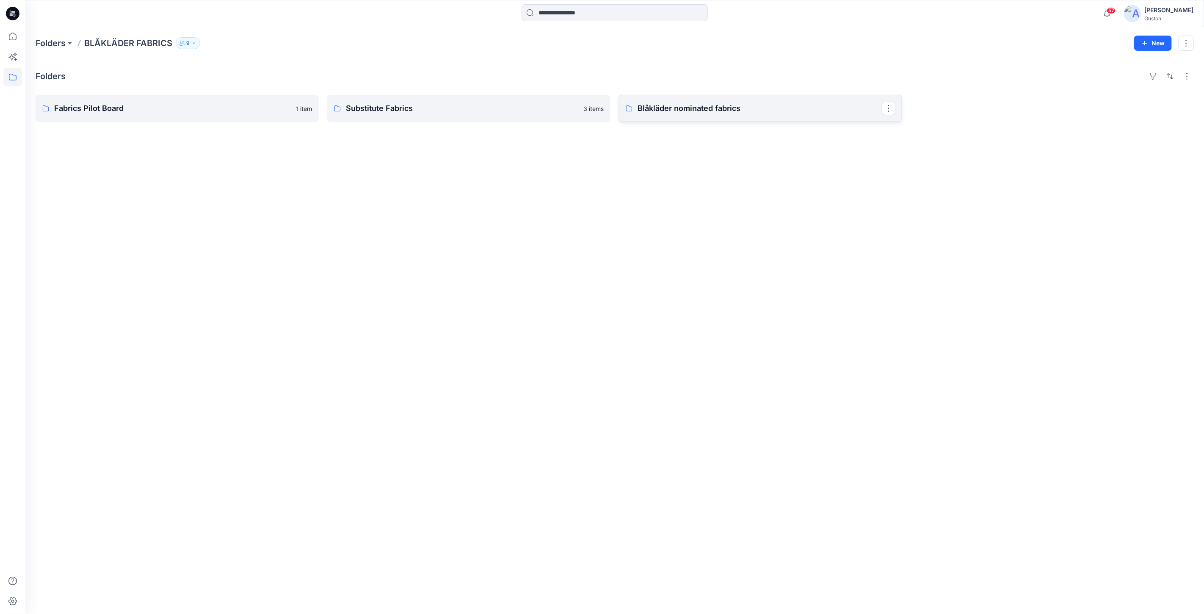
click at [716, 108] on p "Blåkläder nominated fabrics" at bounding box center [759, 108] width 244 height 12
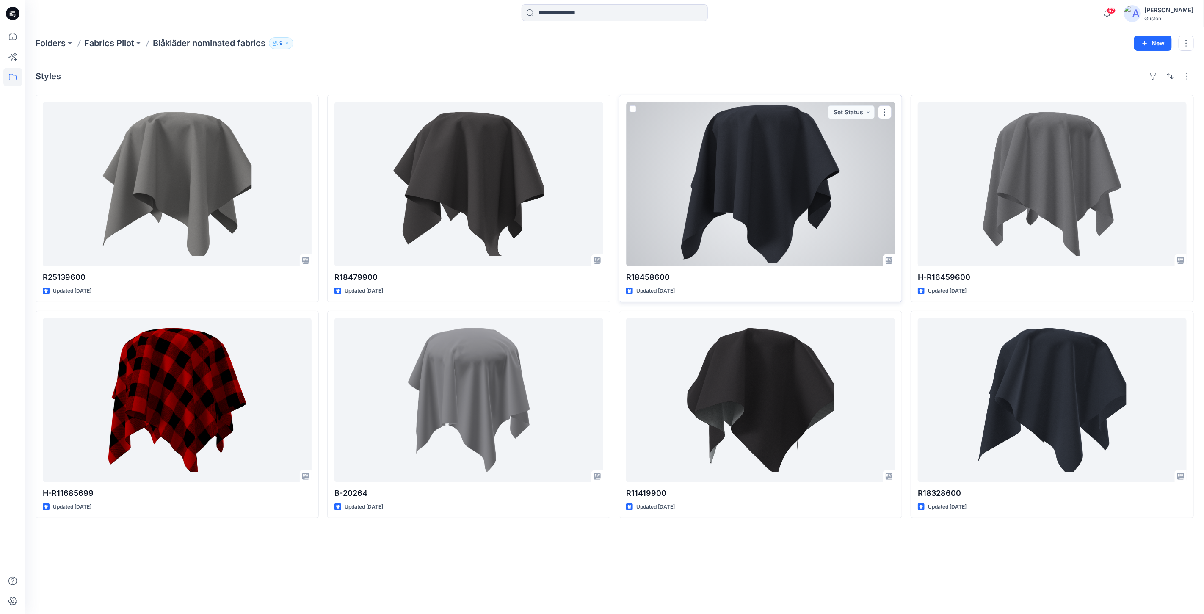
click at [732, 182] on div at bounding box center [760, 184] width 269 height 164
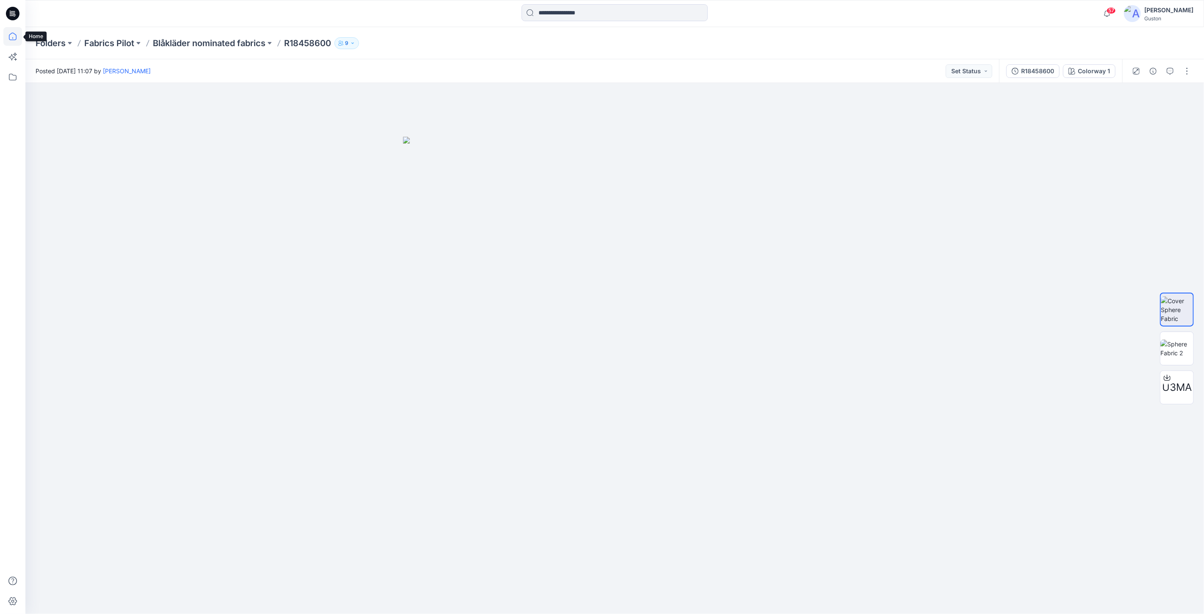
click at [13, 36] on icon at bounding box center [12, 36] width 19 height 19
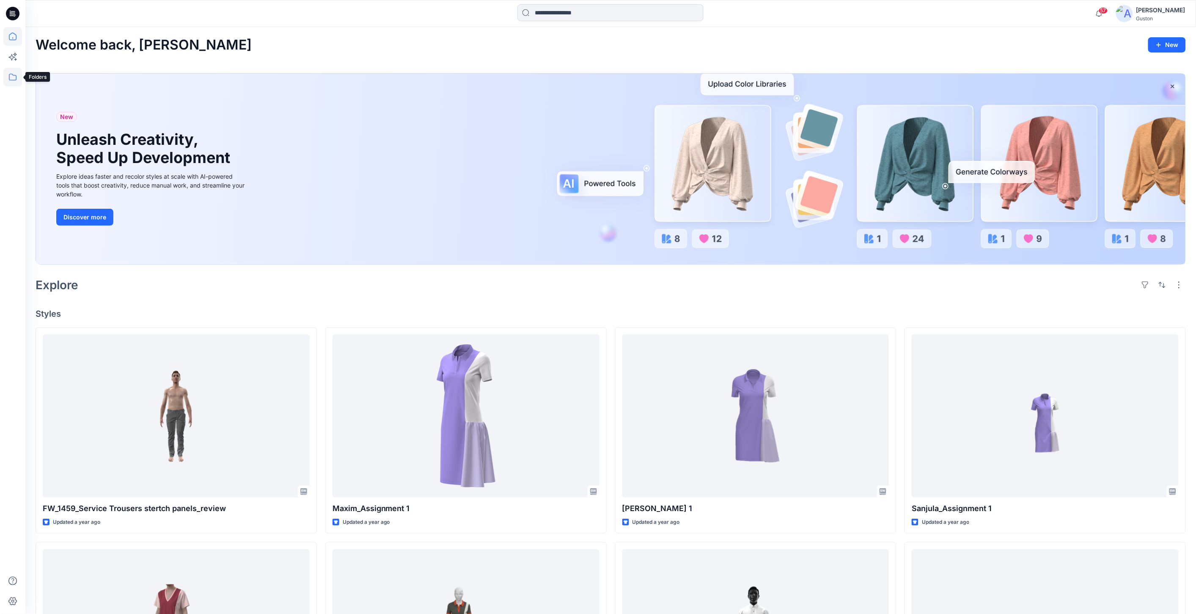
click at [14, 77] on icon at bounding box center [12, 77] width 19 height 19
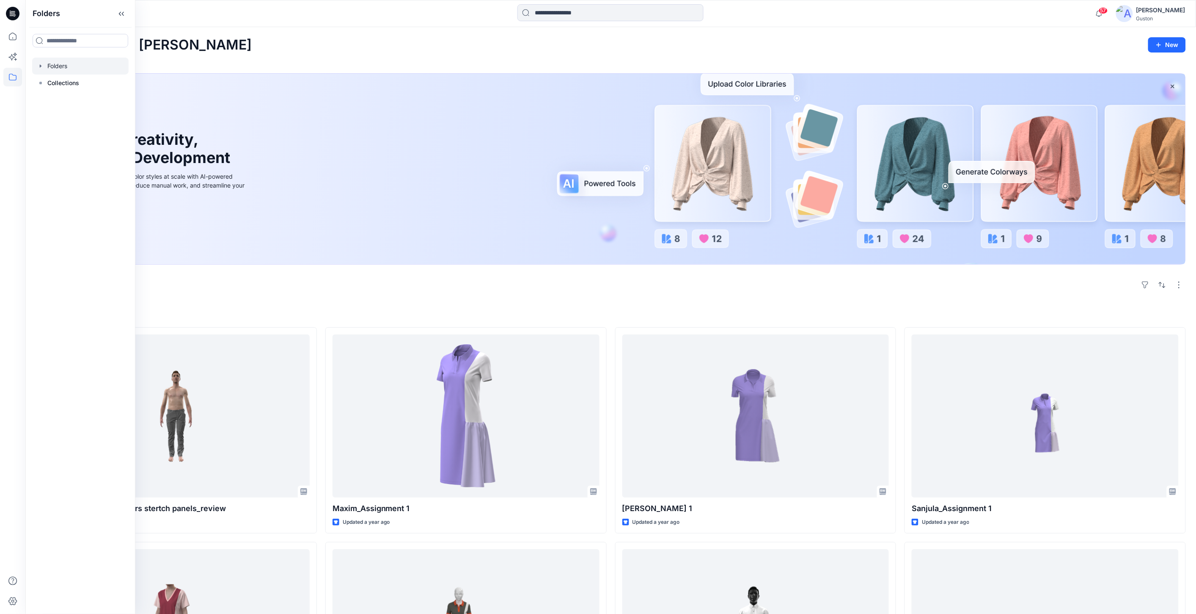
click at [64, 64] on div at bounding box center [80, 66] width 96 height 17
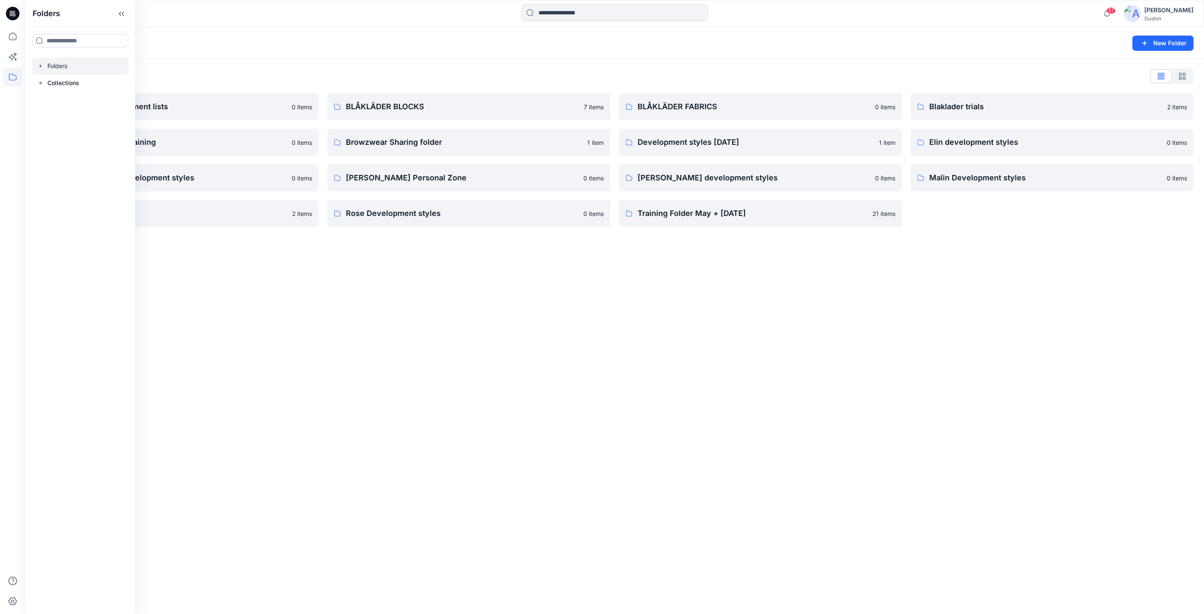
click at [641, 391] on div "Folders New Folder Folders List Avatars and measurement lists 0 items Blaklader…" at bounding box center [614, 320] width 1178 height 587
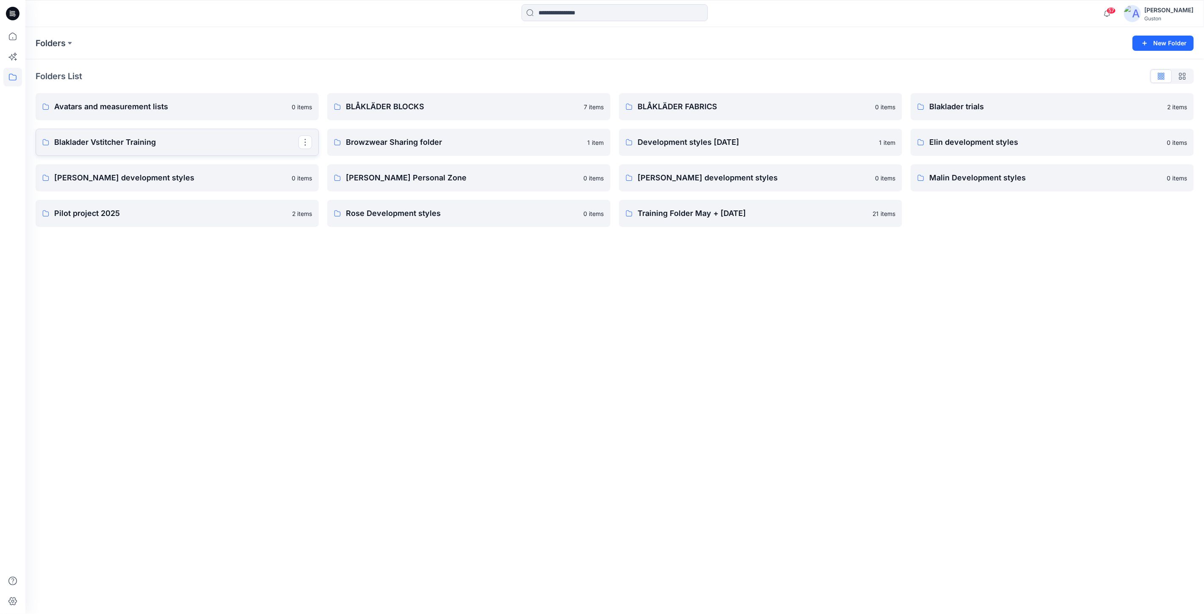
click at [190, 136] on p "Blaklader Vstitcher Training" at bounding box center [176, 142] width 244 height 12
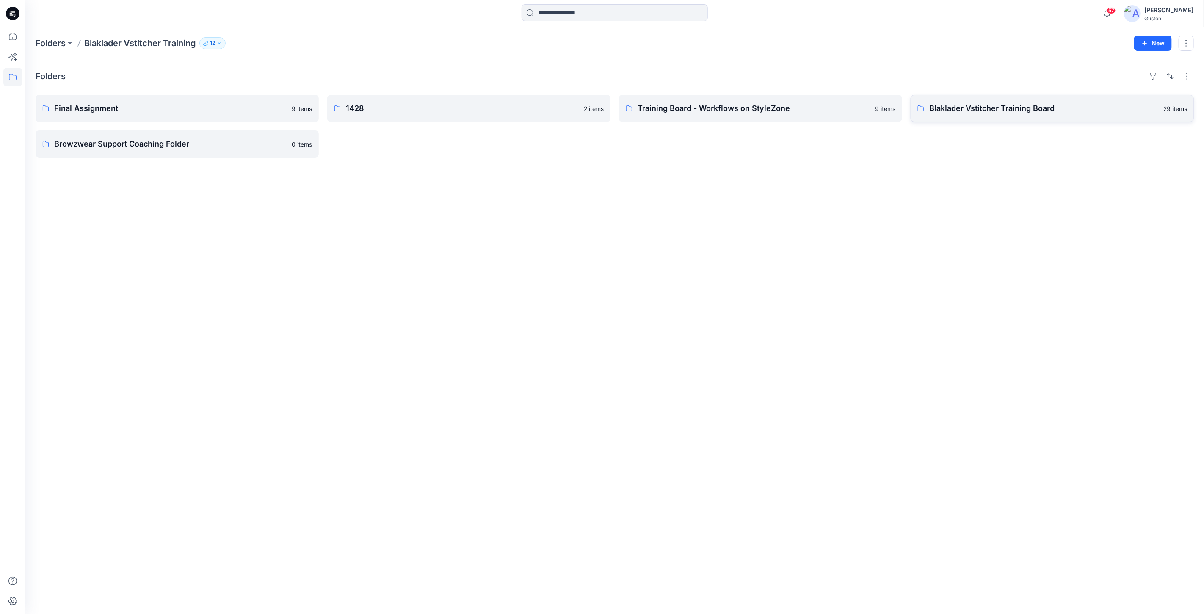
click at [1047, 113] on p "Blaklader Vstitcher Training Board" at bounding box center [1043, 108] width 229 height 12
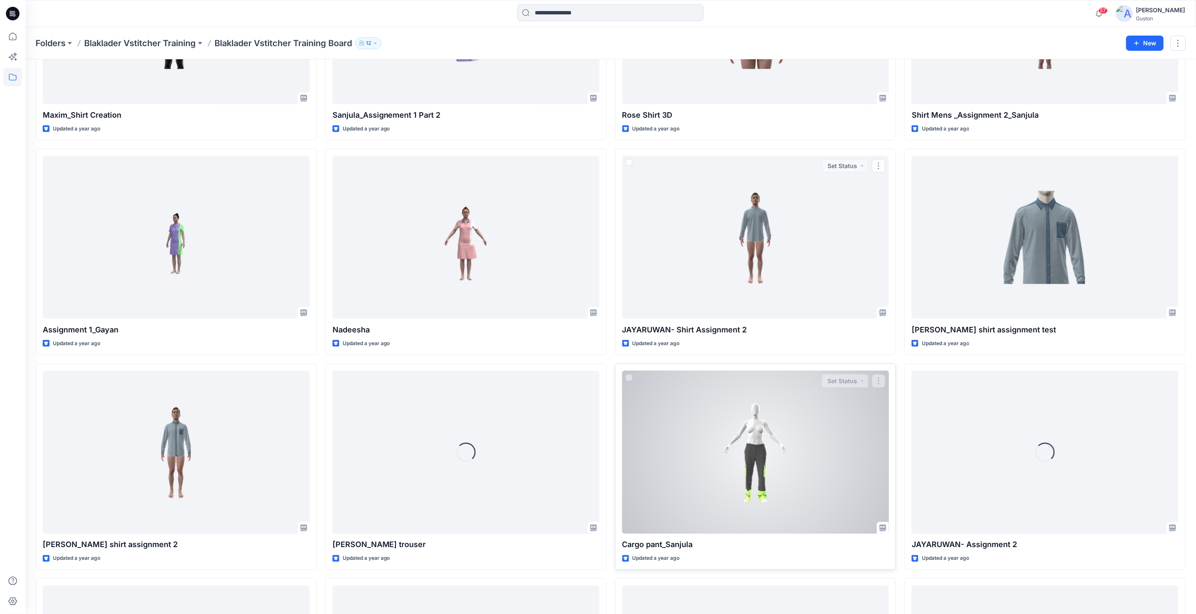
scroll to position [487, 0]
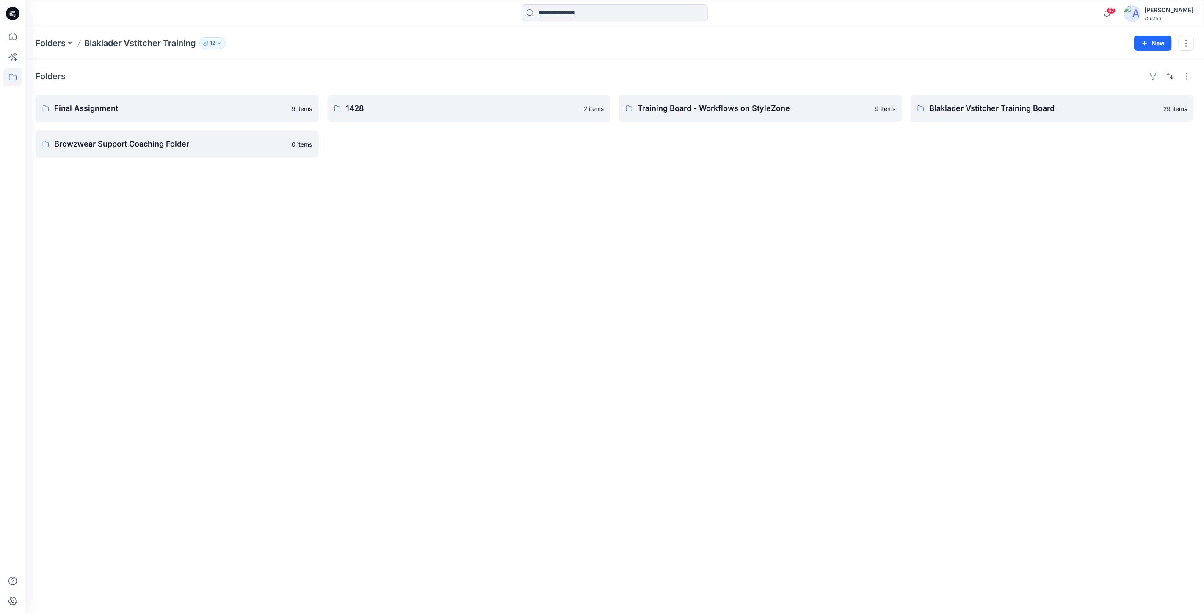
click at [562, 254] on div "Folders Final Assignment 9 items Browzwear Support Coaching Folder 0 items 1428…" at bounding box center [614, 336] width 1178 height 554
